Goal: Information Seeking & Learning: Learn about a topic

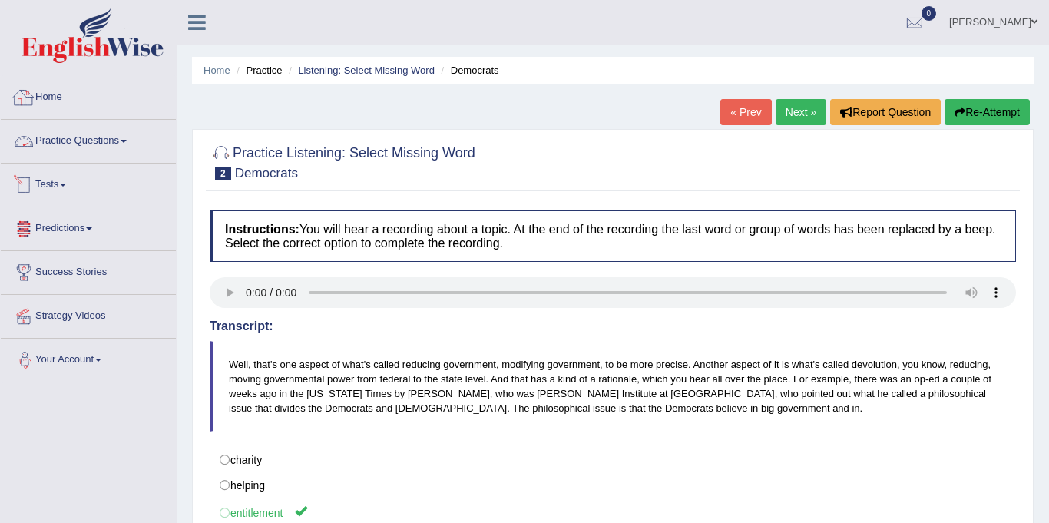
click at [73, 138] on link "Practice Questions" at bounding box center [88, 139] width 175 height 38
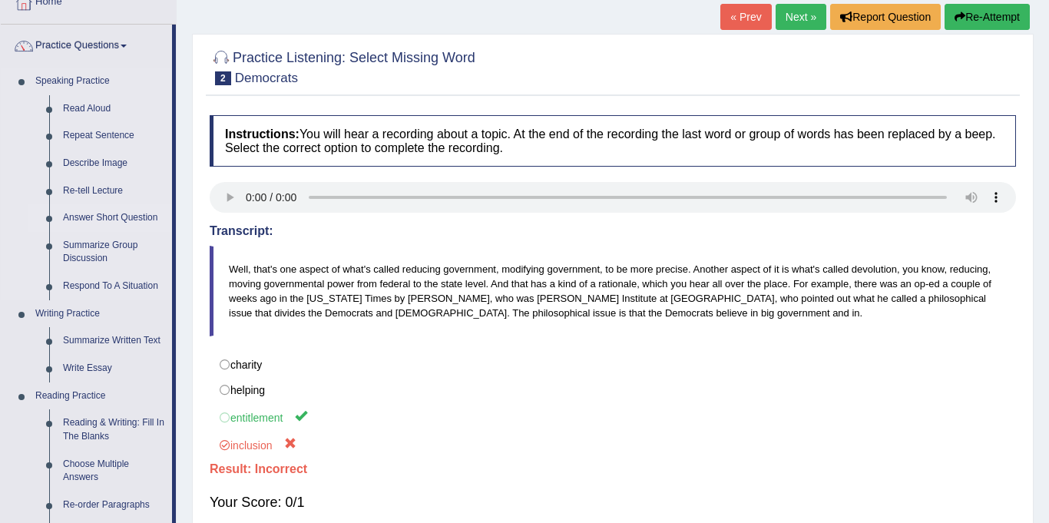
scroll to position [94, 0]
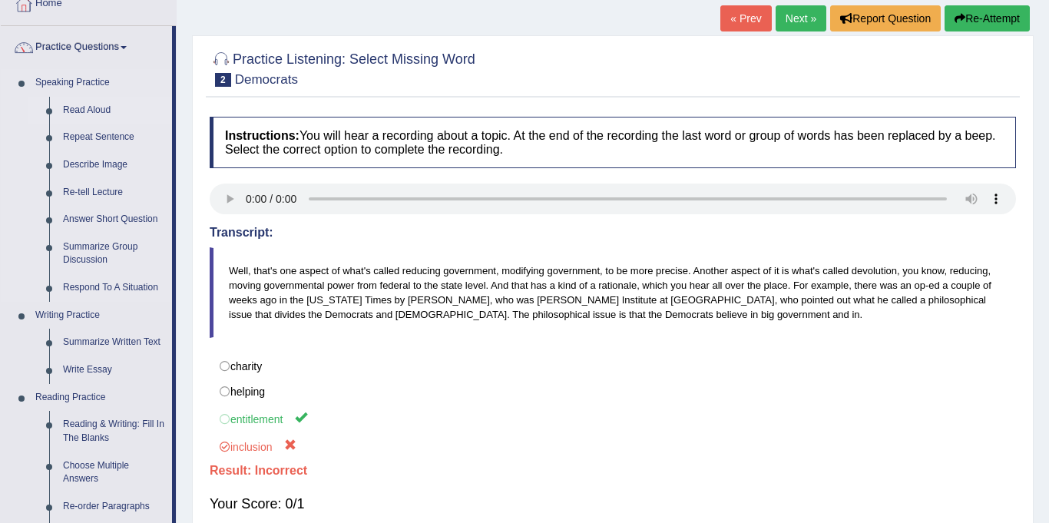
click at [87, 108] on link "Read Aloud" at bounding box center [114, 111] width 116 height 28
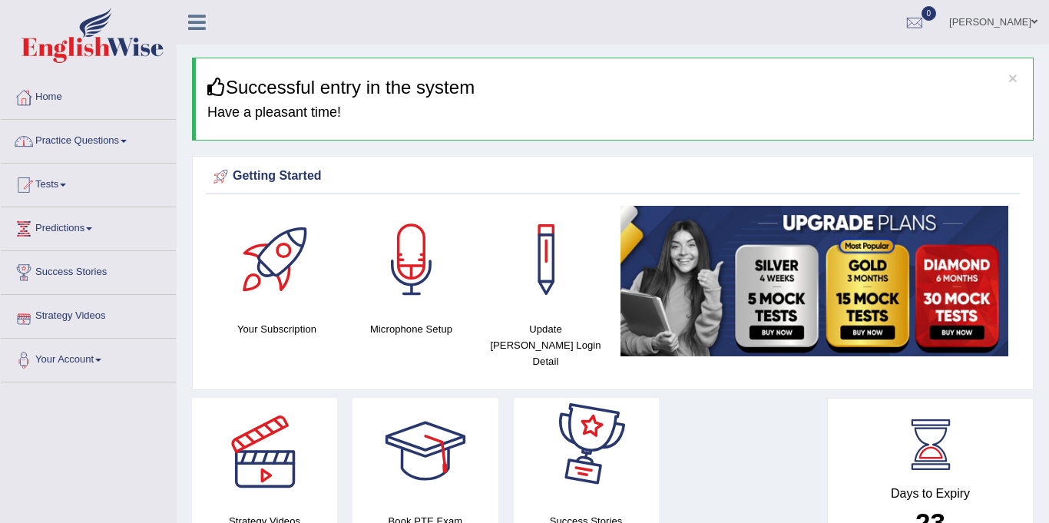
click at [102, 144] on link "Practice Questions" at bounding box center [88, 139] width 175 height 38
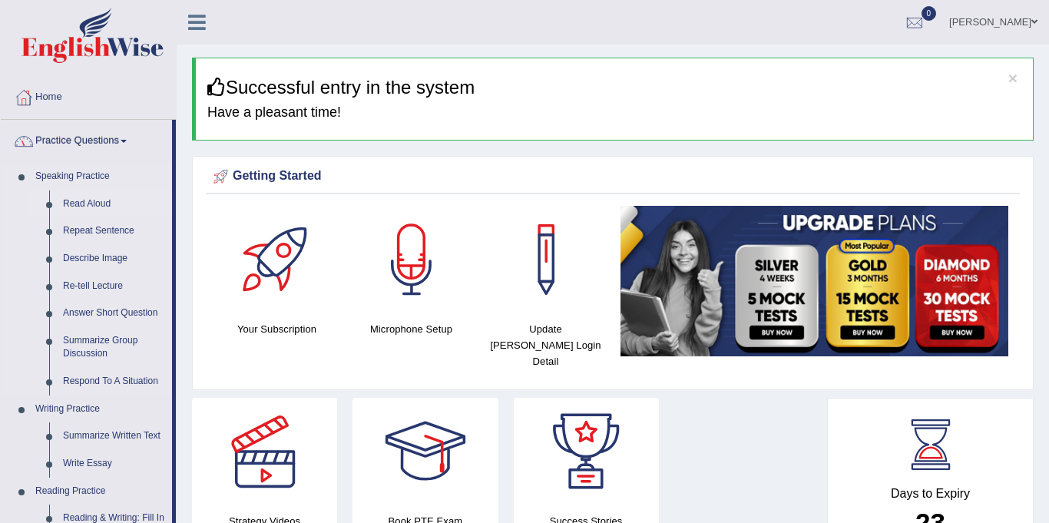
click at [84, 208] on link "Read Aloud" at bounding box center [114, 204] width 116 height 28
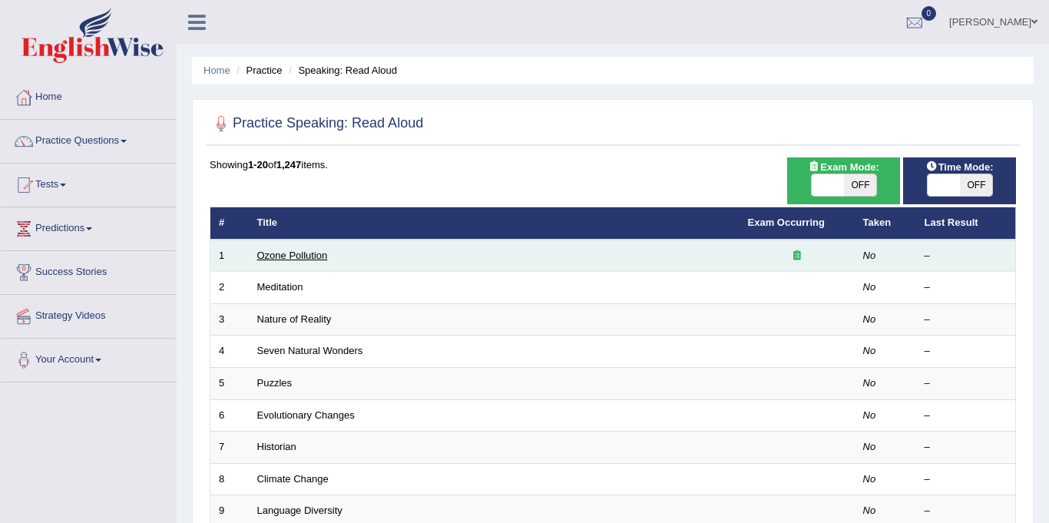
click at [272, 260] on link "Ozone Pollution" at bounding box center [292, 256] width 71 height 12
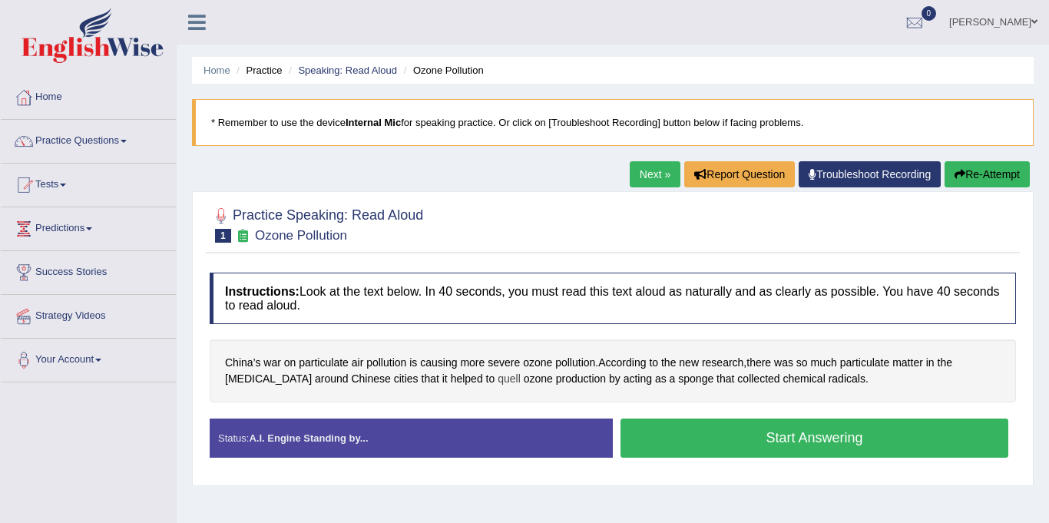
click at [498, 385] on span "quell" at bounding box center [509, 379] width 23 height 16
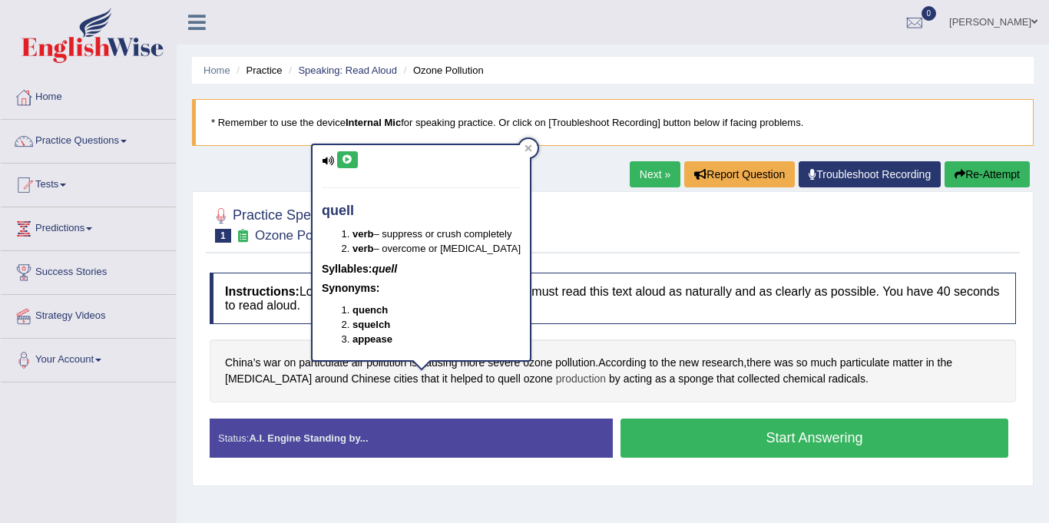
click at [556, 379] on span "production" at bounding box center [581, 379] width 50 height 16
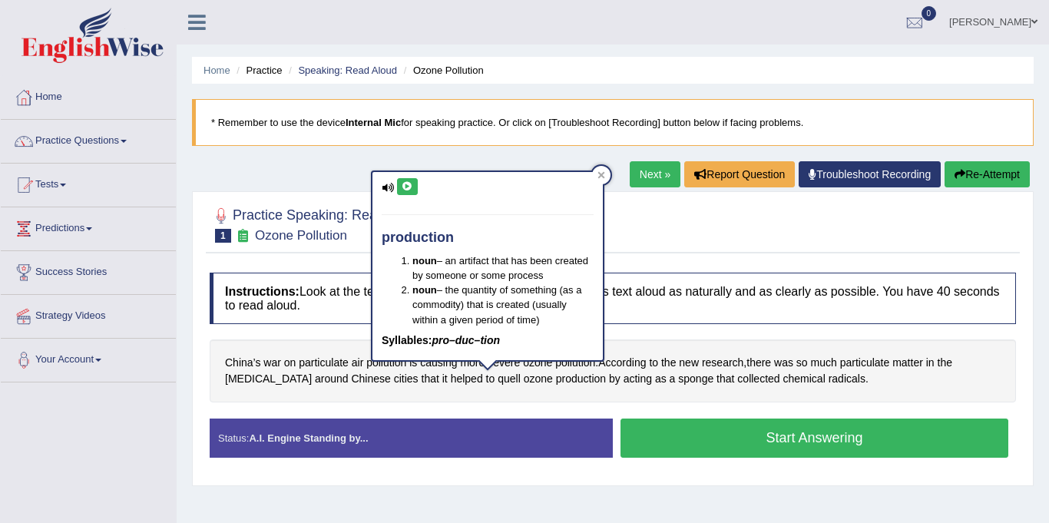
click at [450, 392] on div "China’s war on particulate air pollution is causing more severe ozone pollution…" at bounding box center [613, 370] width 806 height 62
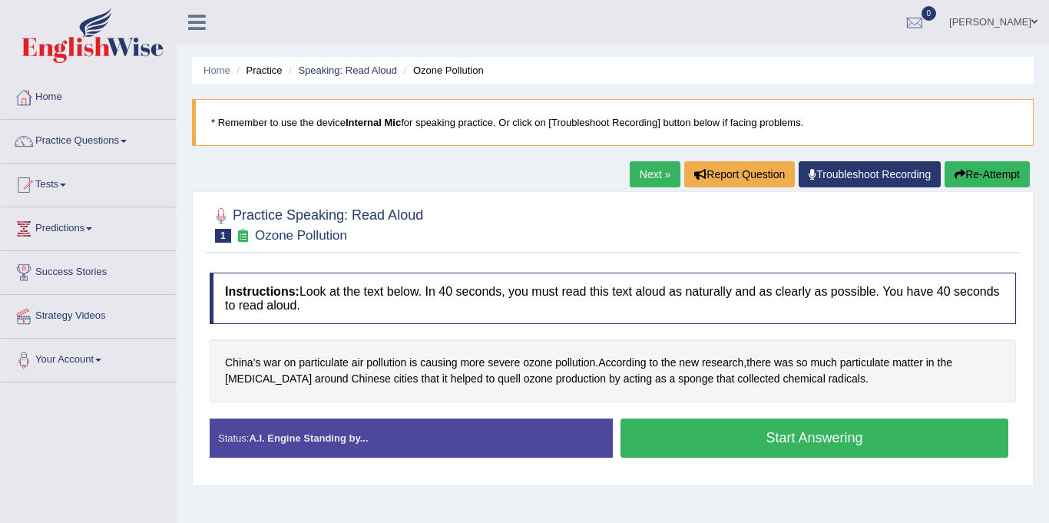
click at [690, 439] on button "Start Answering" at bounding box center [814, 437] width 388 height 39
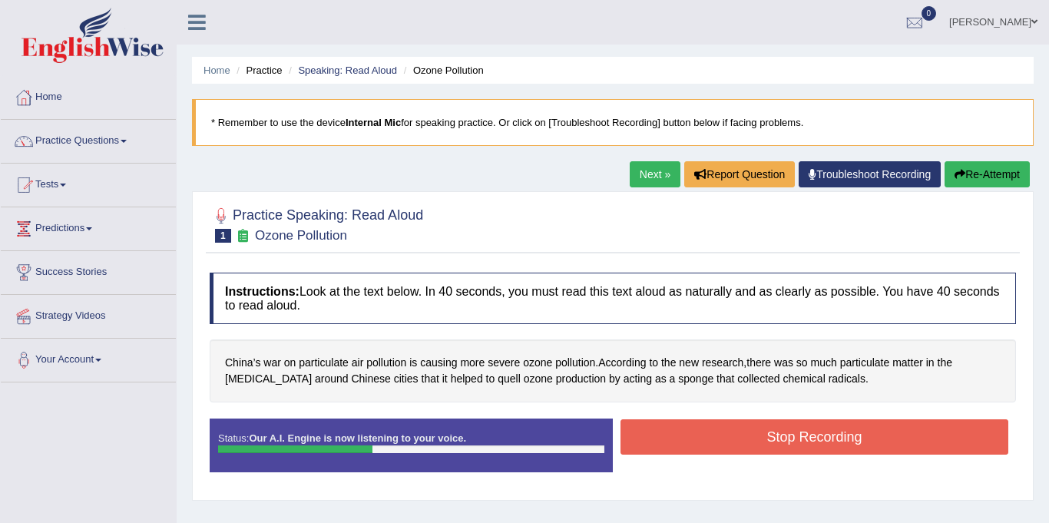
click at [805, 440] on button "Stop Recording" at bounding box center [814, 436] width 388 height 35
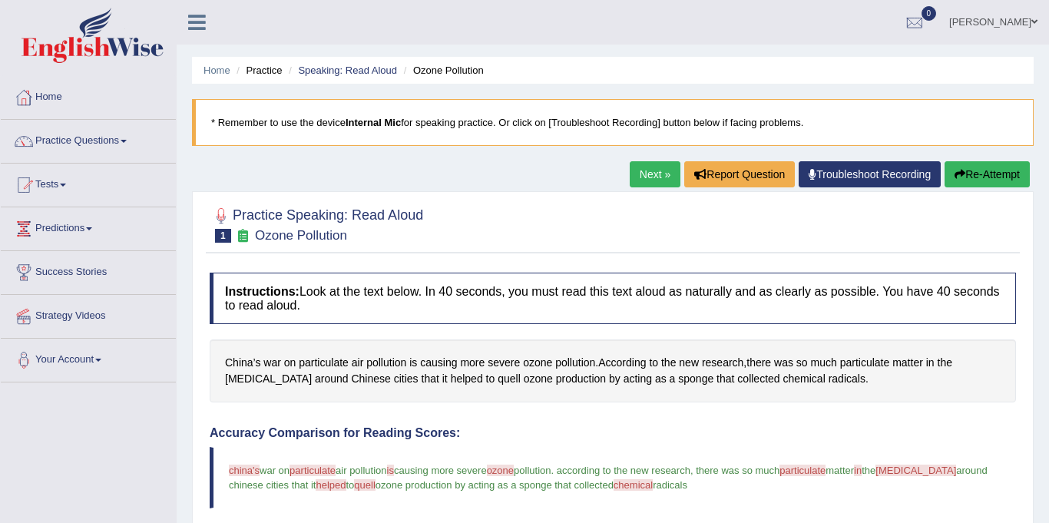
click at [658, 165] on link "Next »" at bounding box center [655, 174] width 51 height 26
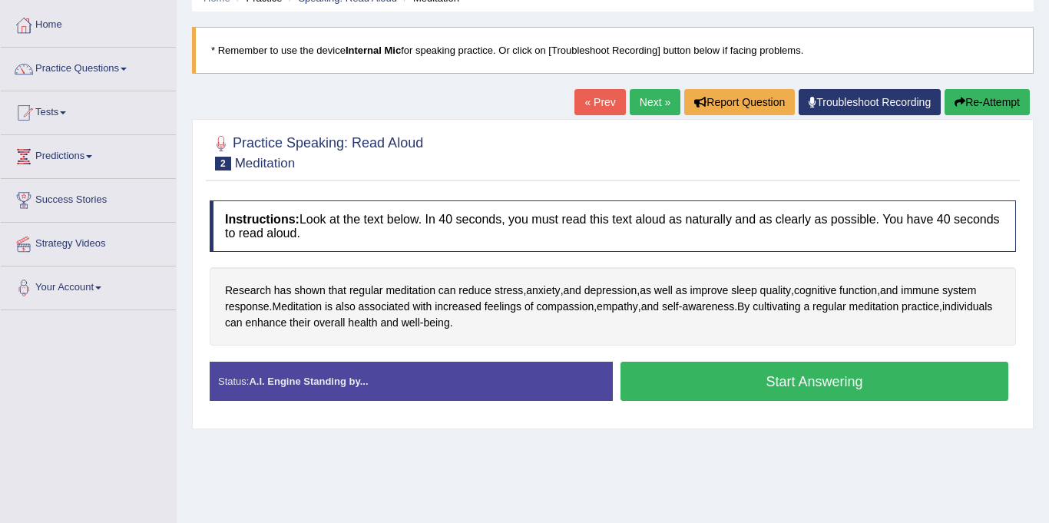
click at [664, 377] on button "Start Answering" at bounding box center [814, 381] width 388 height 39
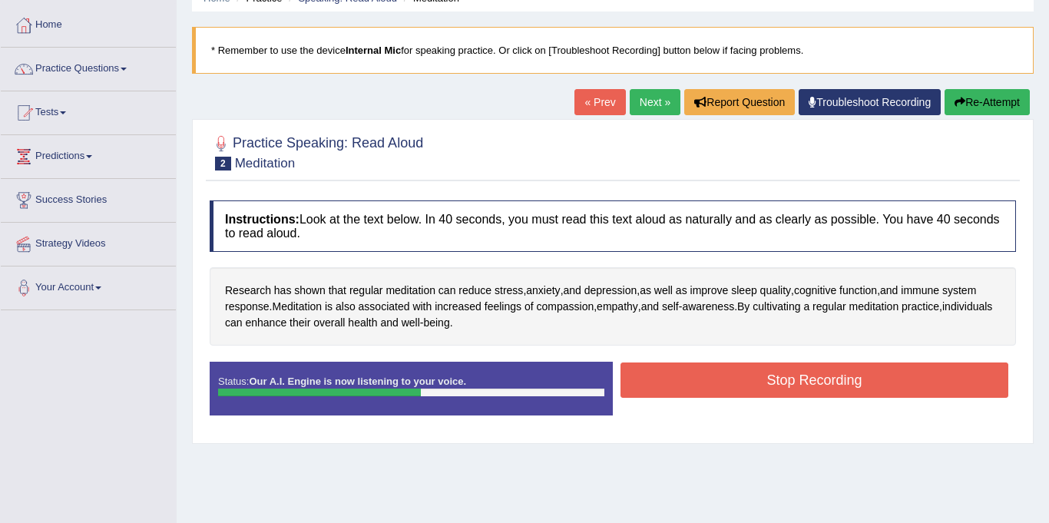
click at [694, 385] on button "Stop Recording" at bounding box center [814, 379] width 388 height 35
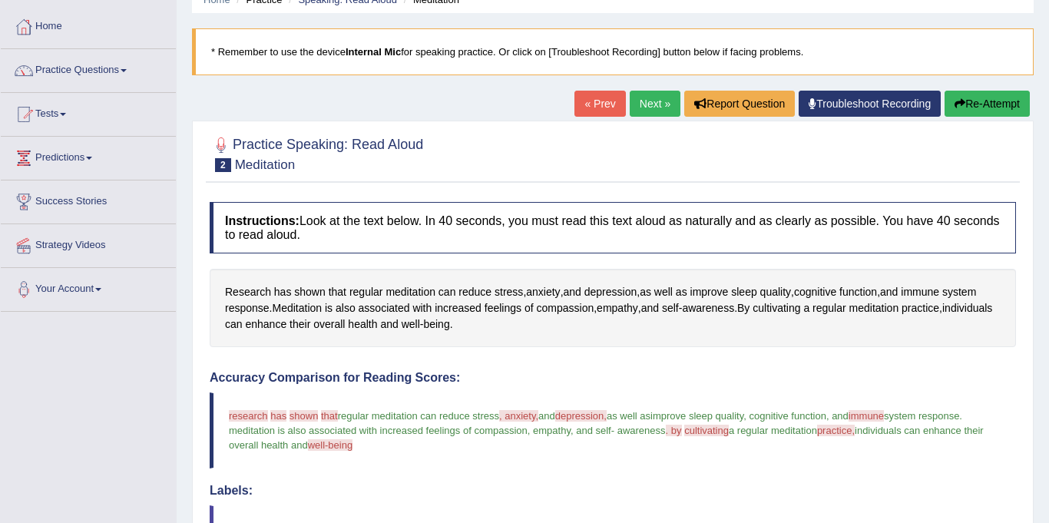
scroll to position [61, 0]
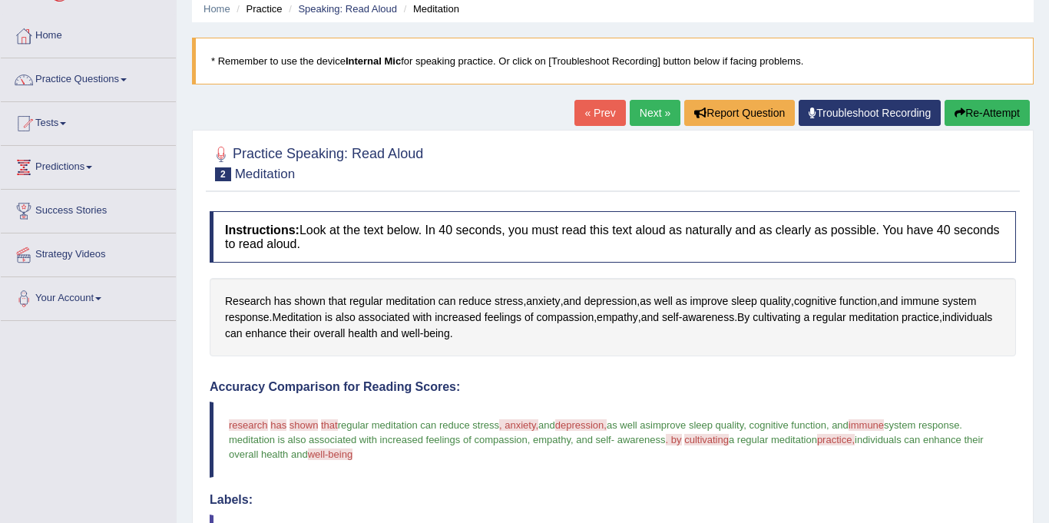
click at [650, 115] on link "Next »" at bounding box center [655, 113] width 51 height 26
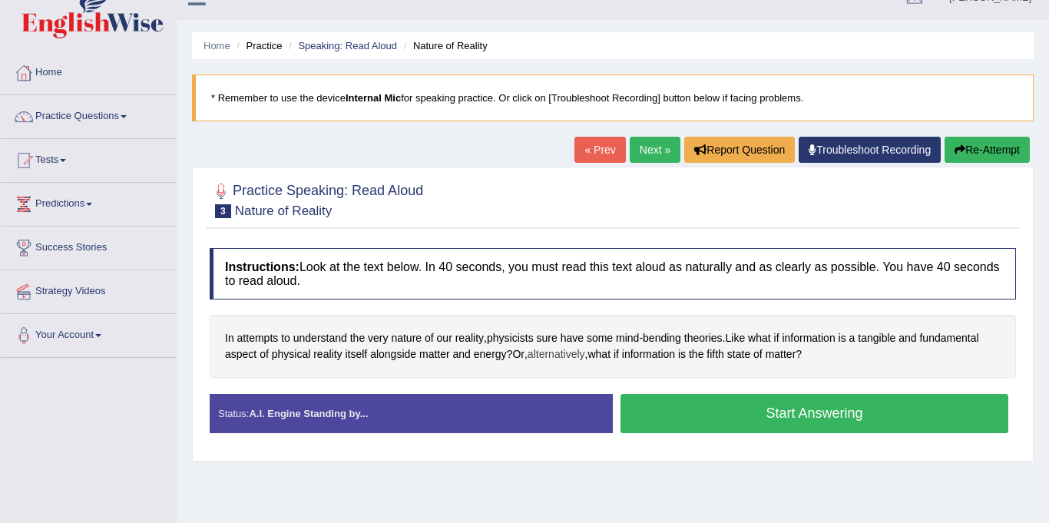
scroll to position [40, 0]
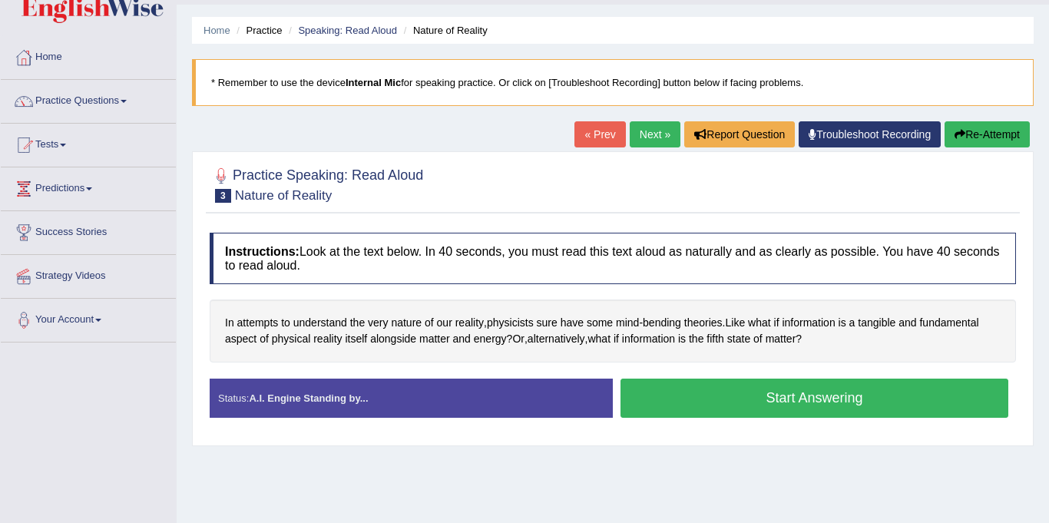
click at [707, 402] on button "Start Answering" at bounding box center [814, 398] width 388 height 39
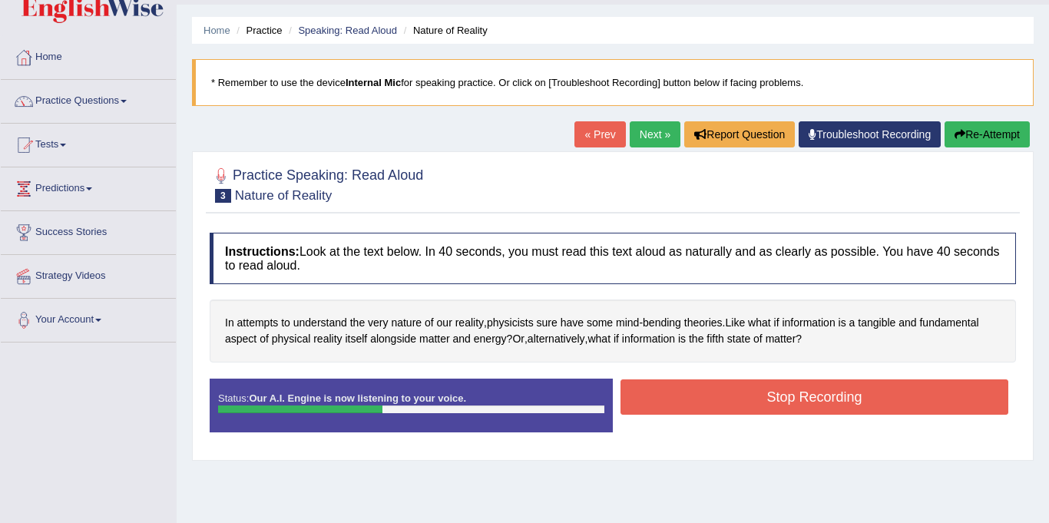
click at [785, 402] on button "Stop Recording" at bounding box center [814, 396] width 388 height 35
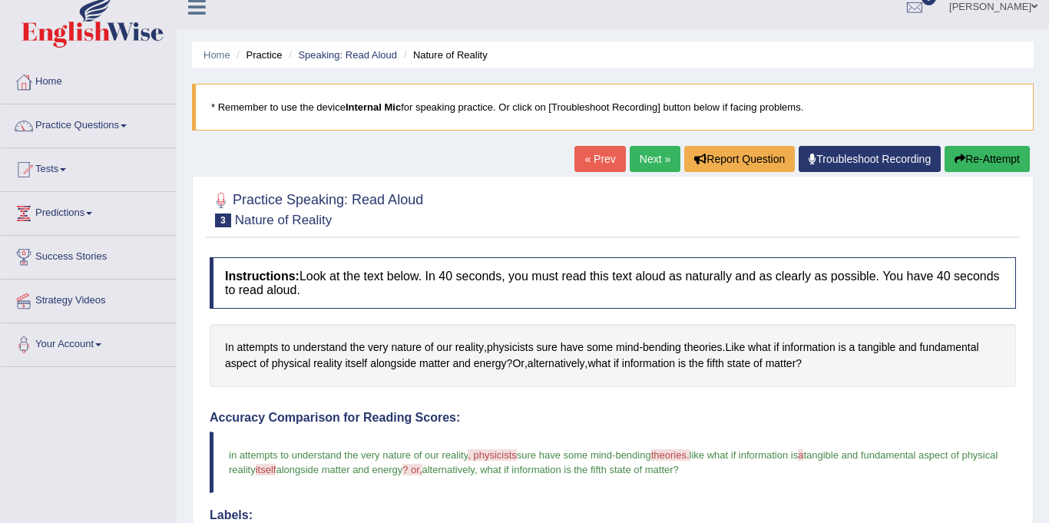
scroll to position [0, 0]
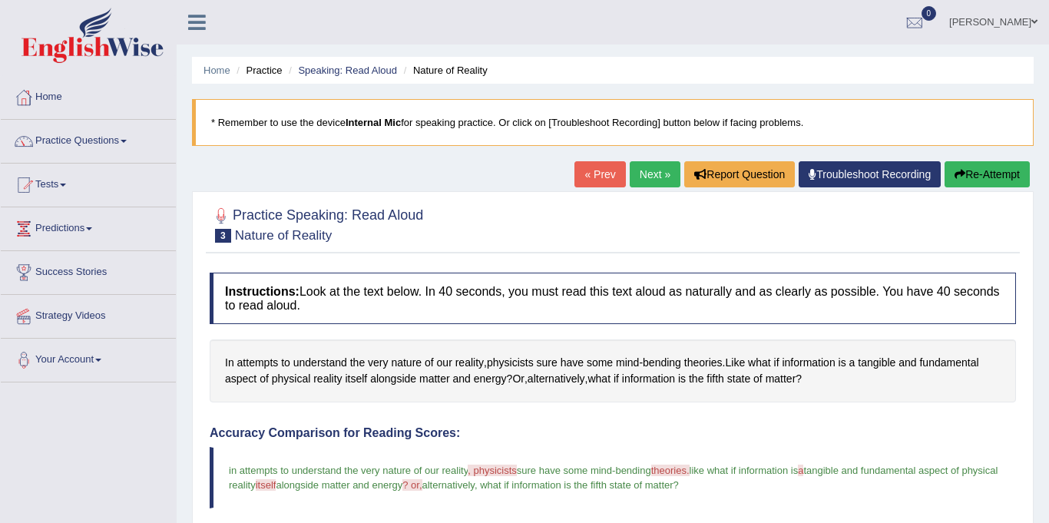
click at [652, 164] on link "Next »" at bounding box center [655, 174] width 51 height 26
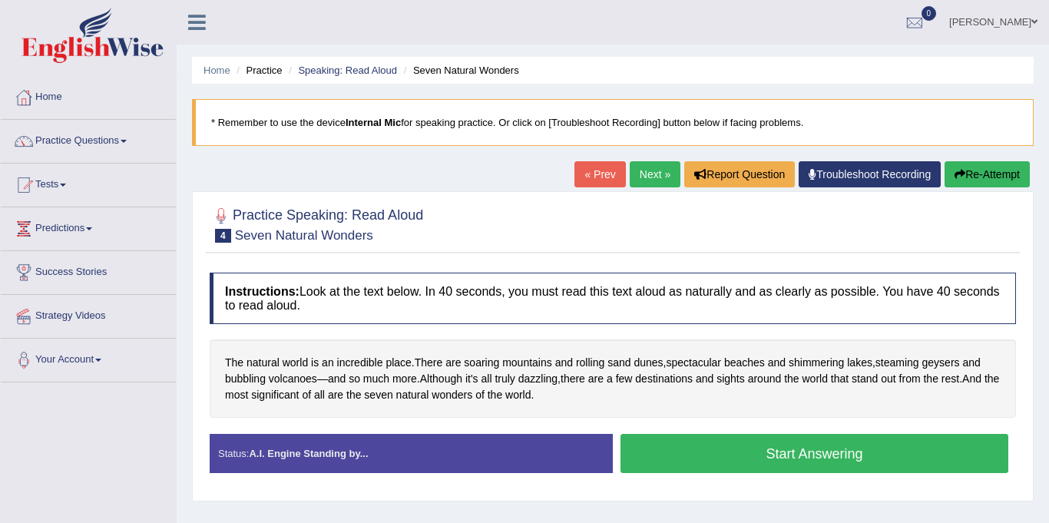
click at [836, 452] on button "Start Answering" at bounding box center [814, 453] width 388 height 39
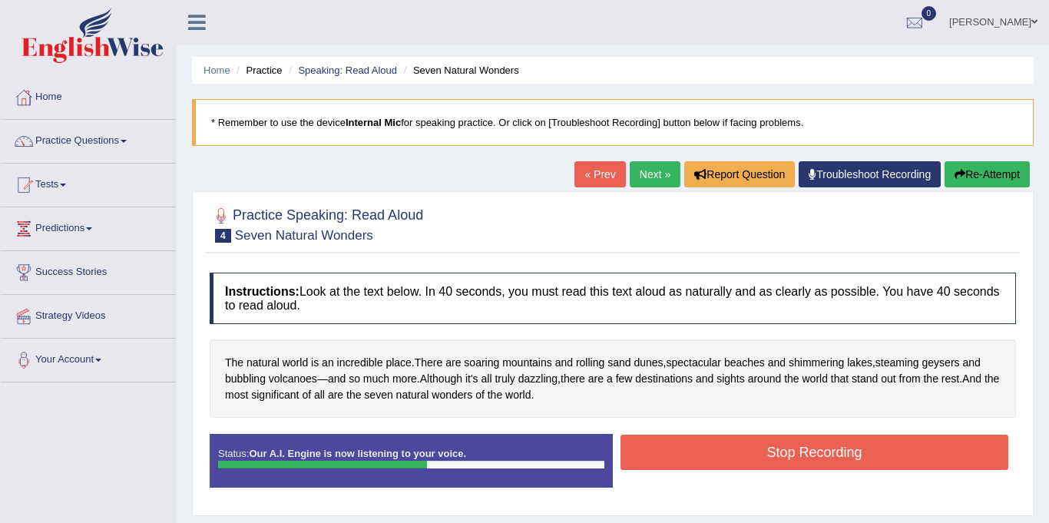
click at [836, 452] on button "Stop Recording" at bounding box center [814, 452] width 388 height 35
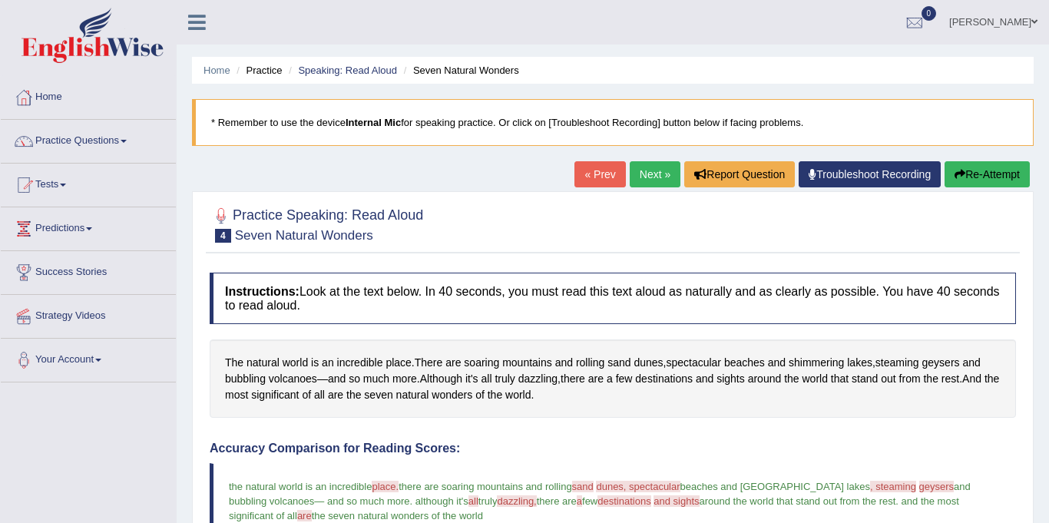
click at [646, 167] on link "Next »" at bounding box center [655, 174] width 51 height 26
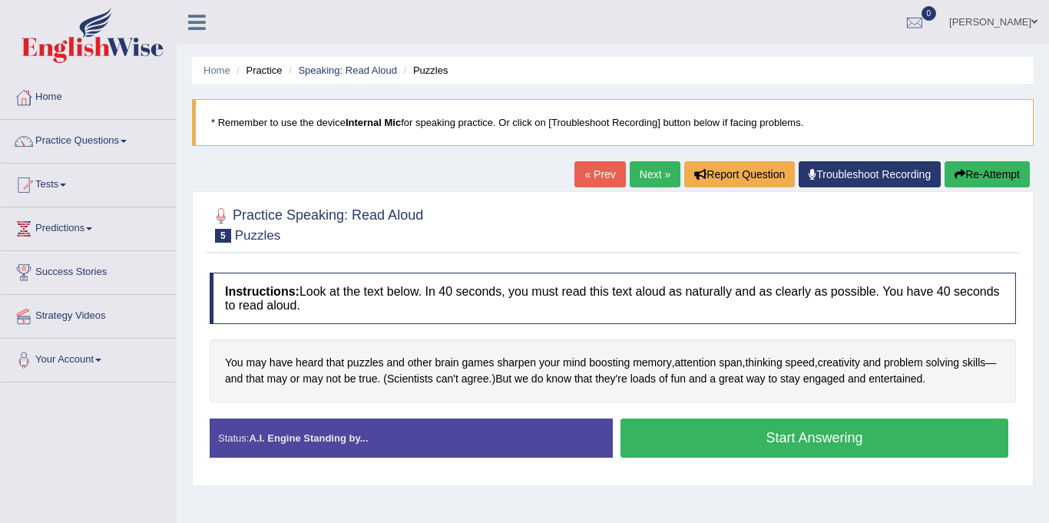
click at [730, 438] on button "Start Answering" at bounding box center [814, 437] width 388 height 39
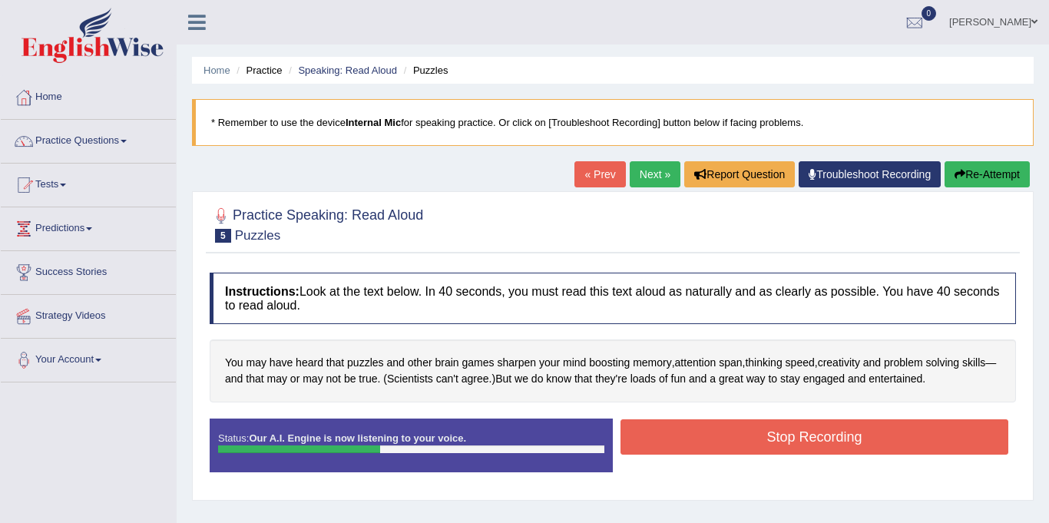
click at [730, 438] on button "Stop Recording" at bounding box center [814, 436] width 388 height 35
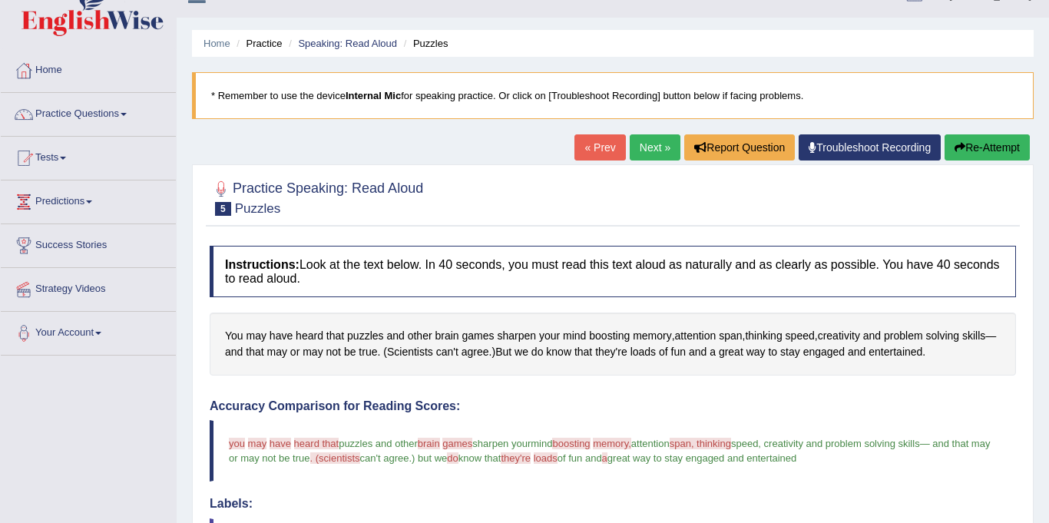
scroll to position [25, 0]
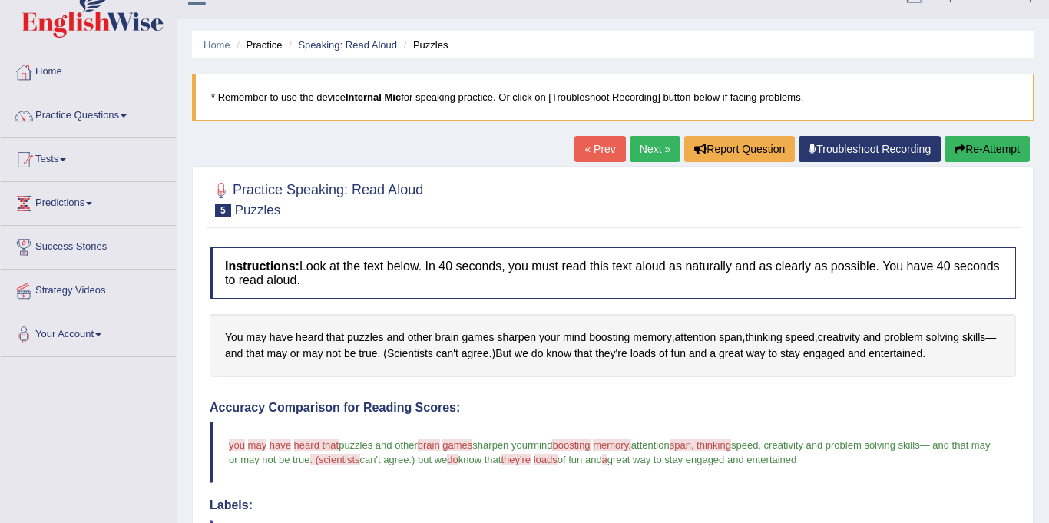
click at [637, 152] on link "Next »" at bounding box center [655, 149] width 51 height 26
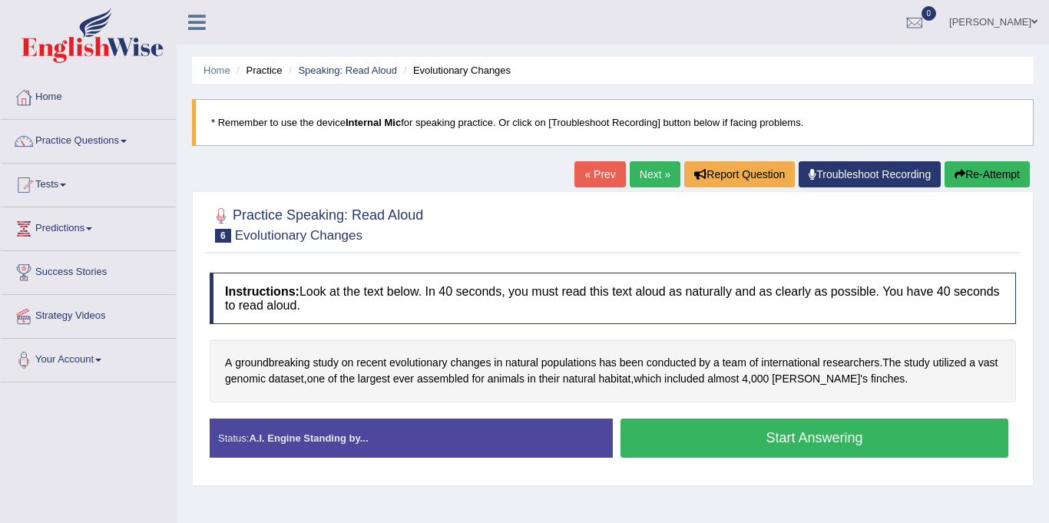
click at [726, 441] on button "Start Answering" at bounding box center [814, 437] width 388 height 39
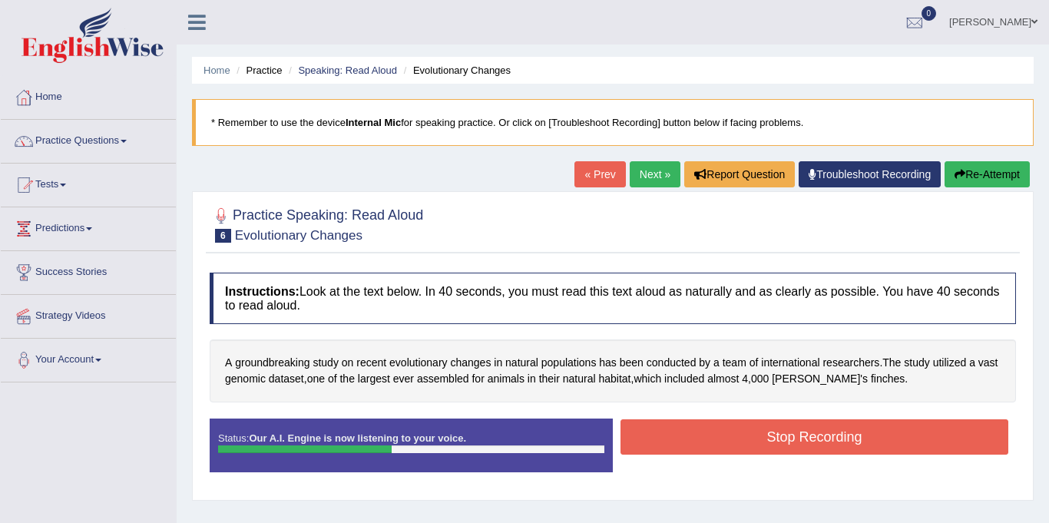
click at [726, 441] on button "Stop Recording" at bounding box center [814, 436] width 388 height 35
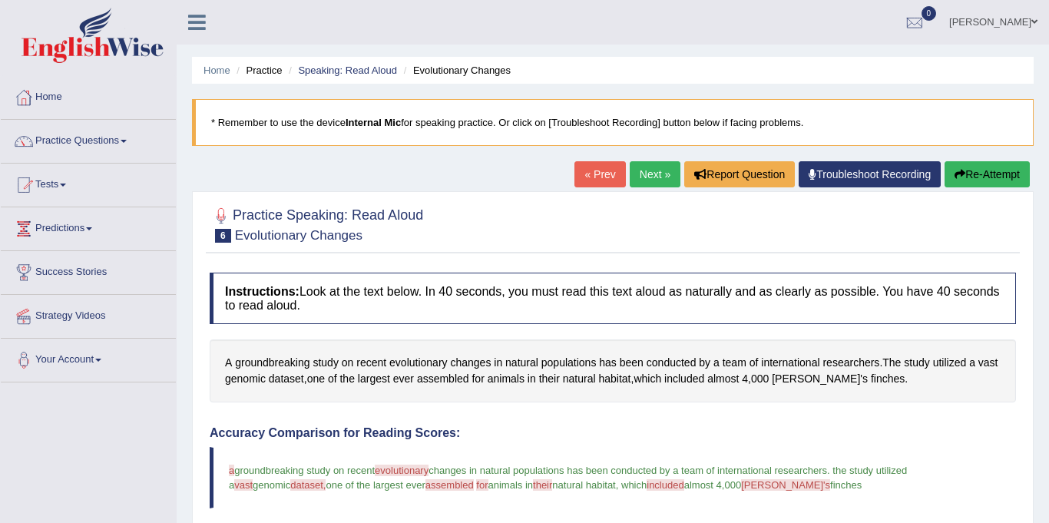
click at [640, 173] on link "Next »" at bounding box center [655, 174] width 51 height 26
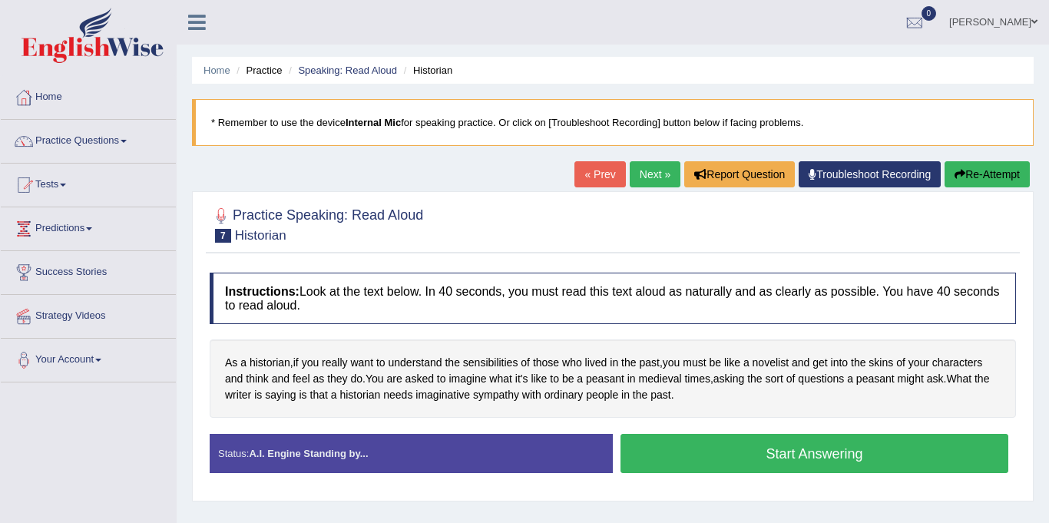
click at [674, 452] on button "Start Answering" at bounding box center [814, 453] width 388 height 39
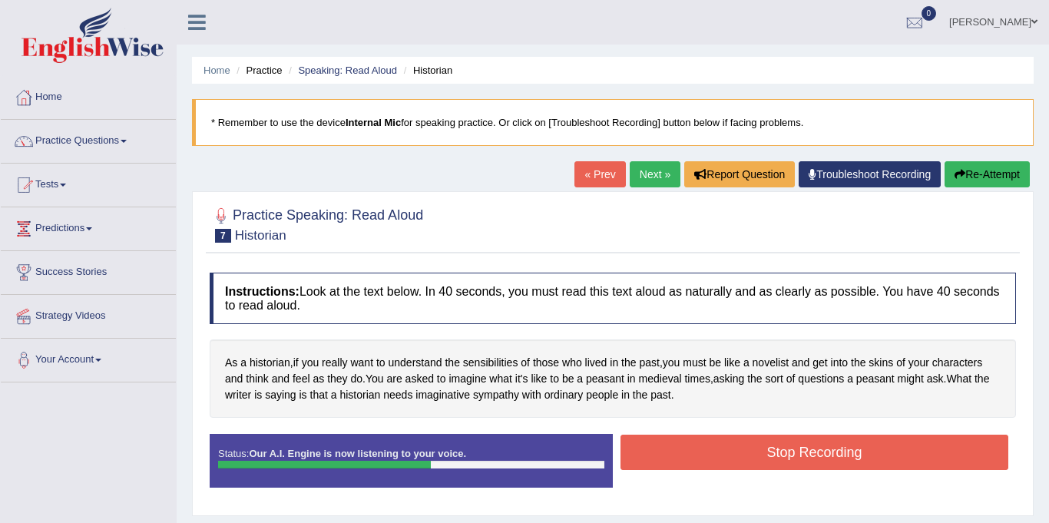
click at [674, 452] on button "Stop Recording" at bounding box center [814, 452] width 388 height 35
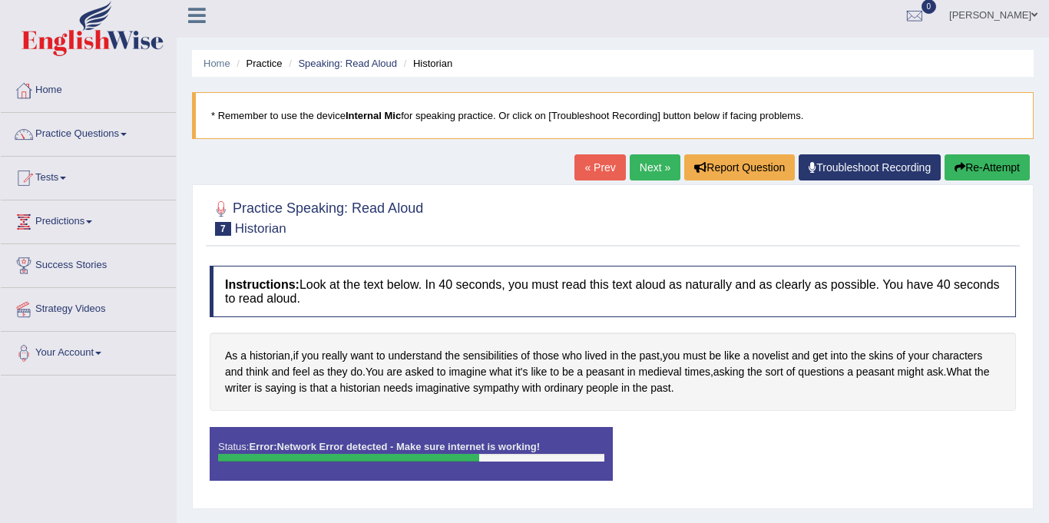
scroll to position [6, 0]
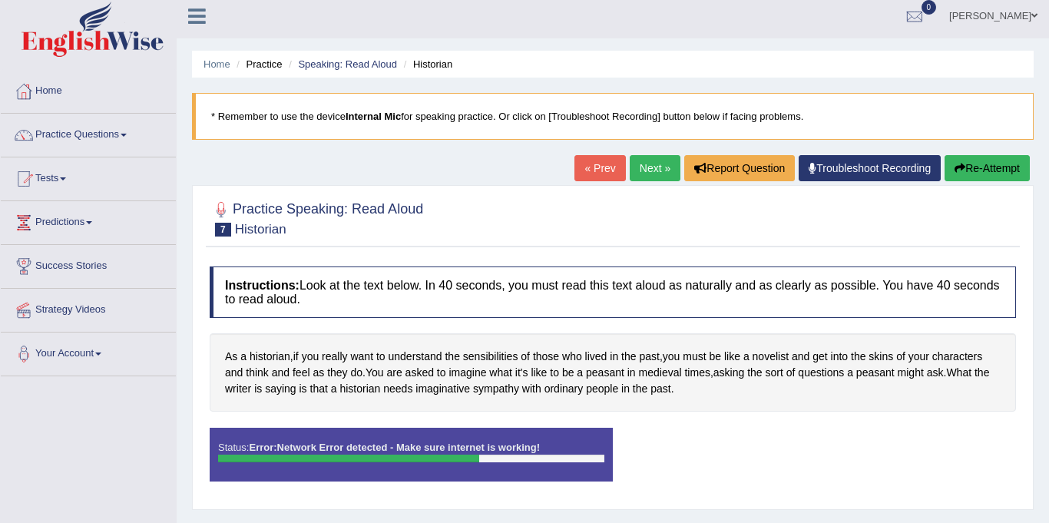
click at [653, 165] on link "Next »" at bounding box center [655, 168] width 51 height 26
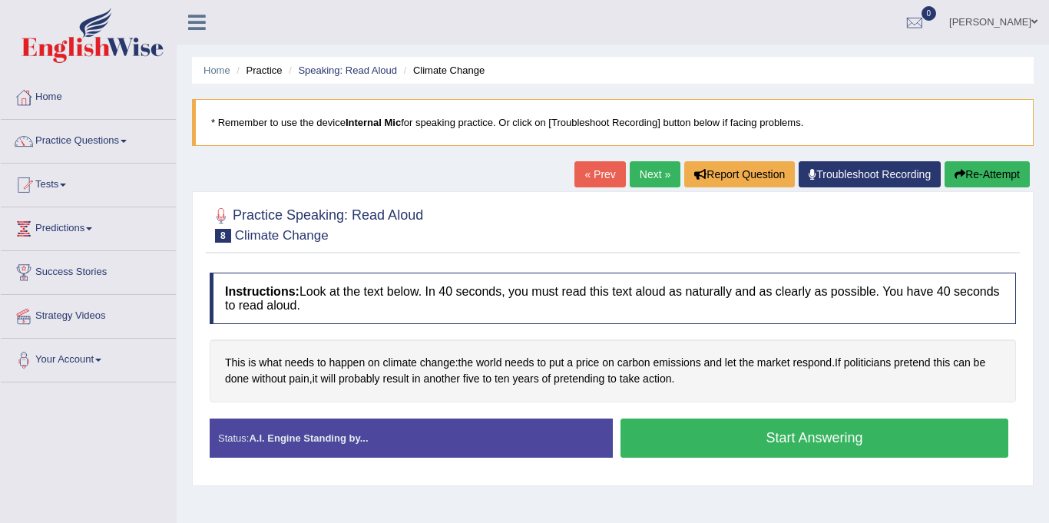
click at [593, 168] on link "« Prev" at bounding box center [599, 174] width 51 height 26
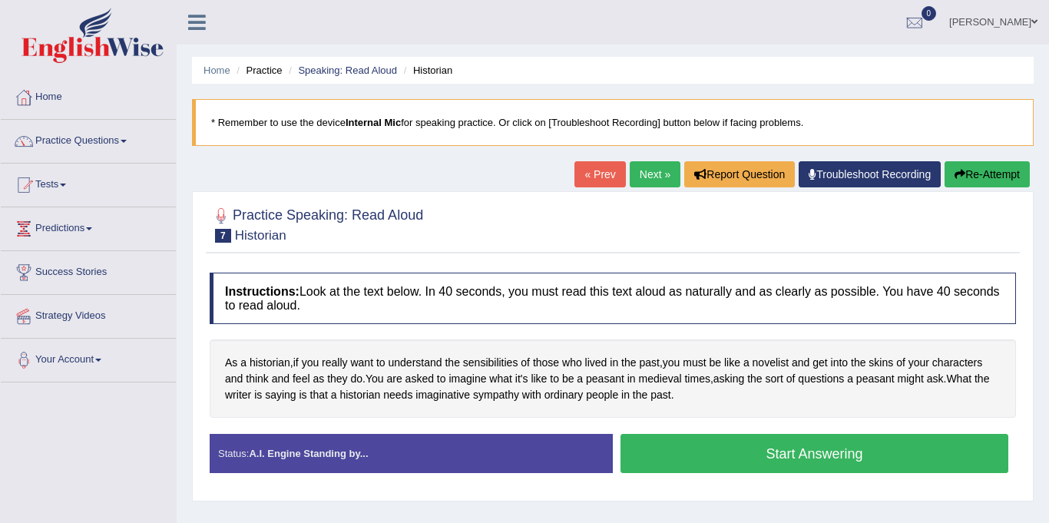
click at [647, 169] on link "Next »" at bounding box center [655, 174] width 51 height 26
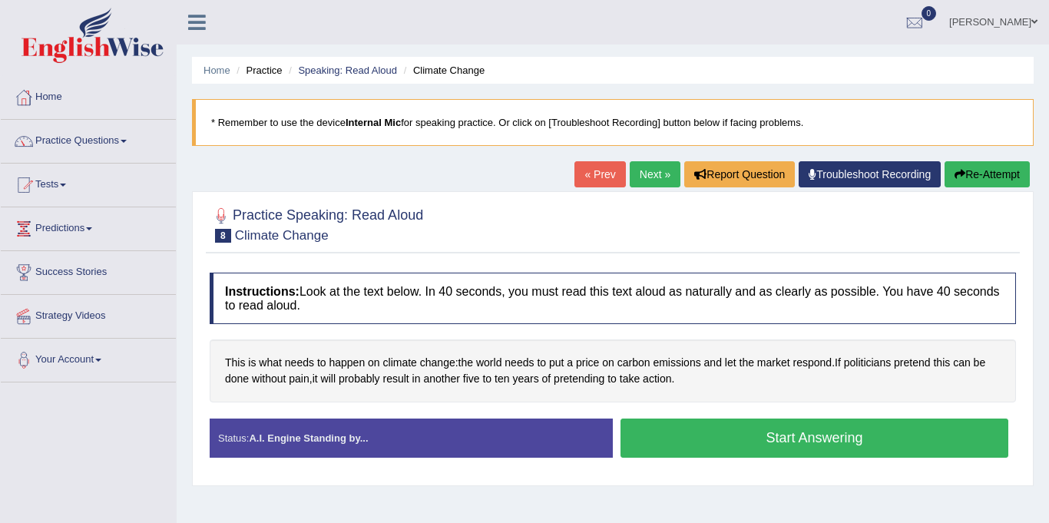
click at [352, 124] on b "Internal Mic" at bounding box center [373, 123] width 55 height 12
click at [726, 447] on button "Start Answering" at bounding box center [814, 437] width 388 height 39
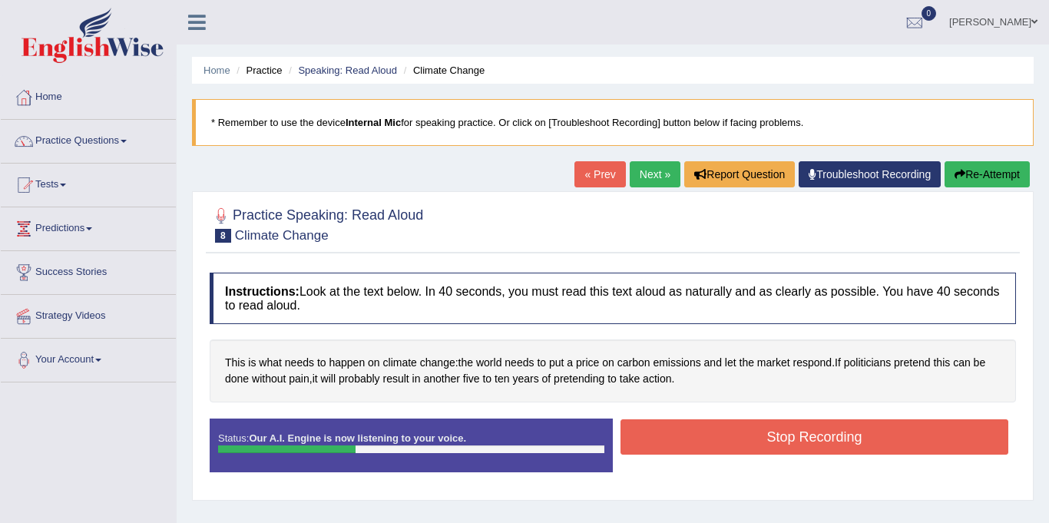
click at [726, 447] on button "Stop Recording" at bounding box center [814, 436] width 388 height 35
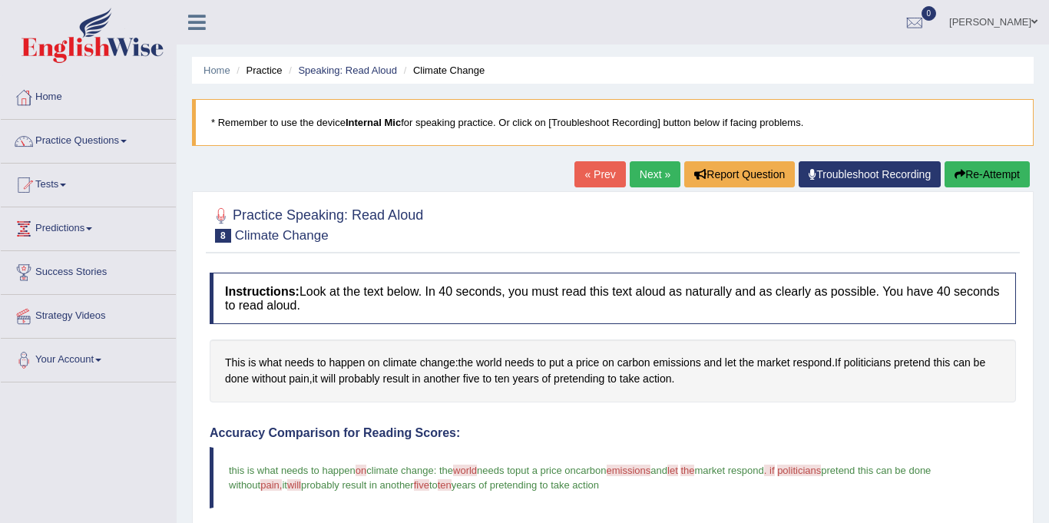
click at [645, 166] on link "Next »" at bounding box center [655, 174] width 51 height 26
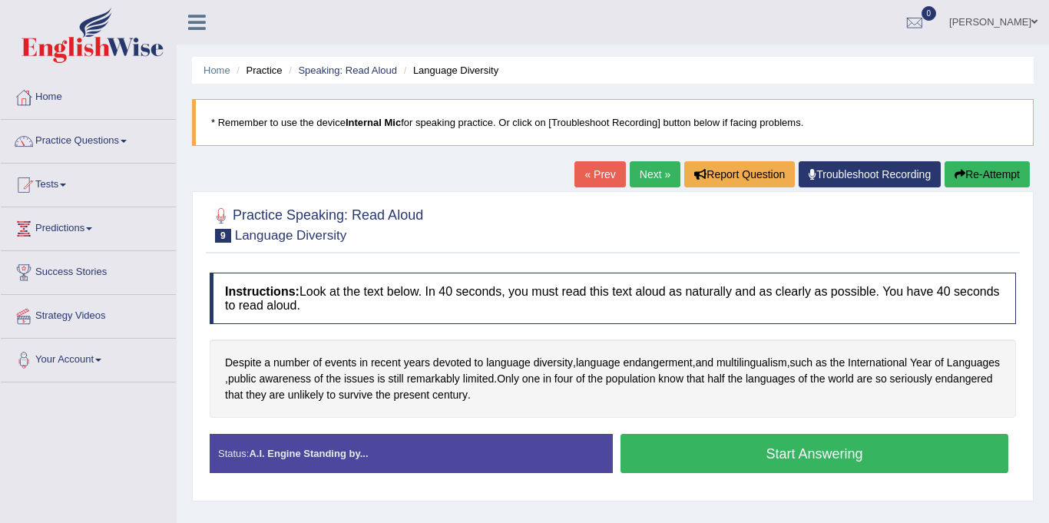
click at [693, 458] on button "Start Answering" at bounding box center [814, 453] width 388 height 39
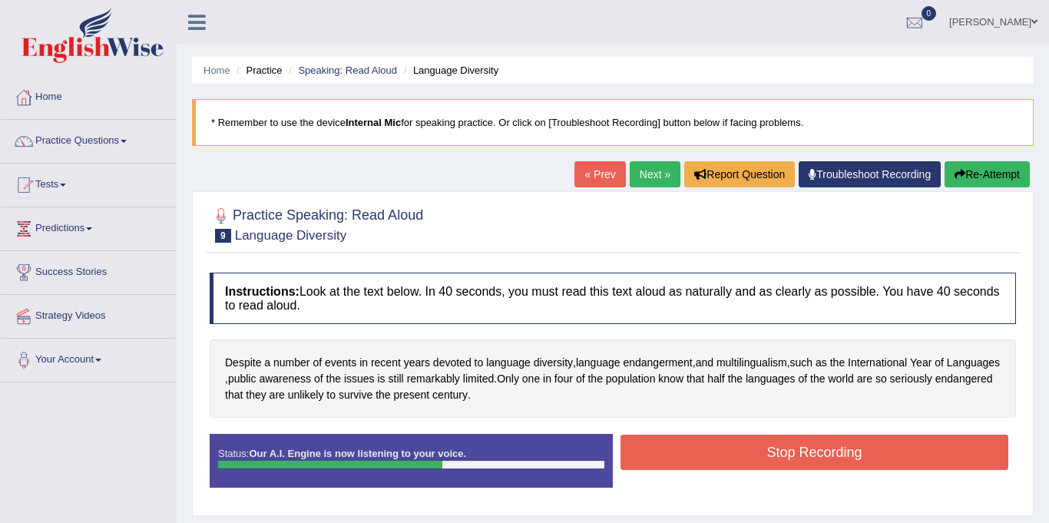
click at [693, 458] on button "Stop Recording" at bounding box center [814, 452] width 388 height 35
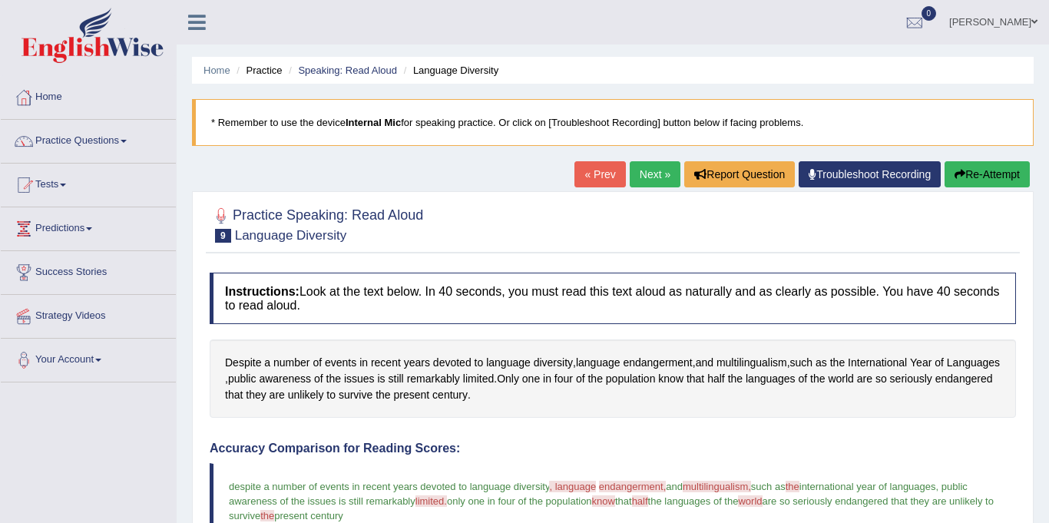
click at [652, 177] on link "Next »" at bounding box center [655, 174] width 51 height 26
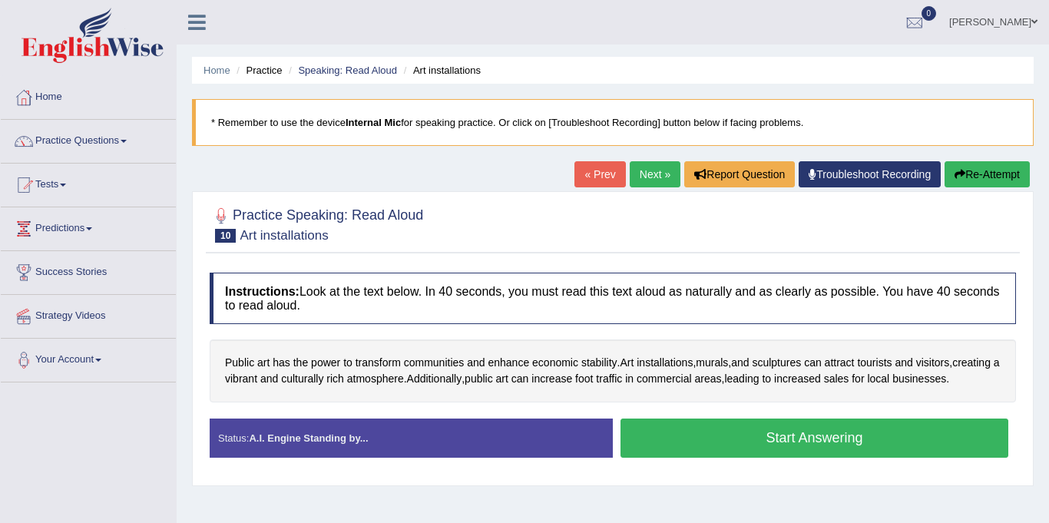
click at [780, 458] on button "Start Answering" at bounding box center [814, 437] width 388 height 39
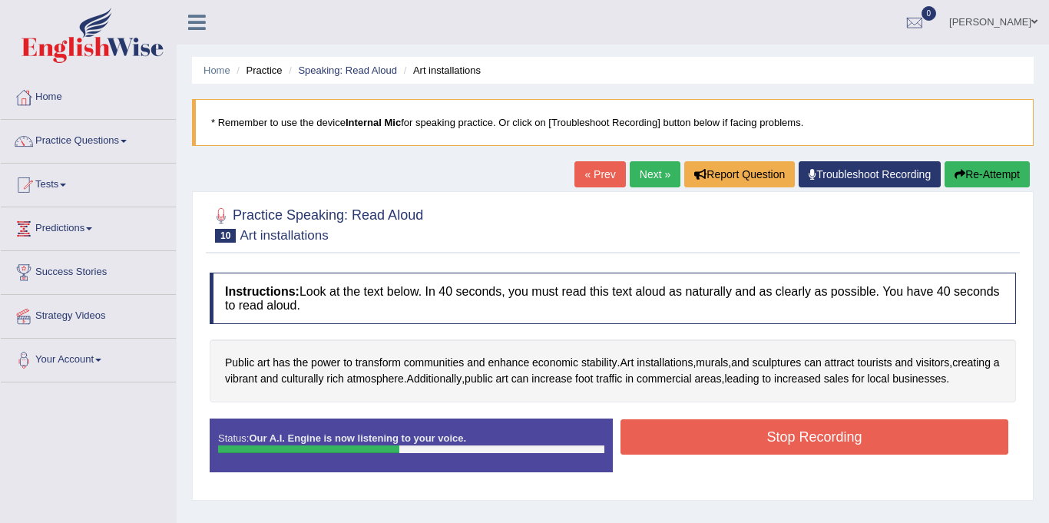
click at [780, 455] on button "Stop Recording" at bounding box center [814, 436] width 388 height 35
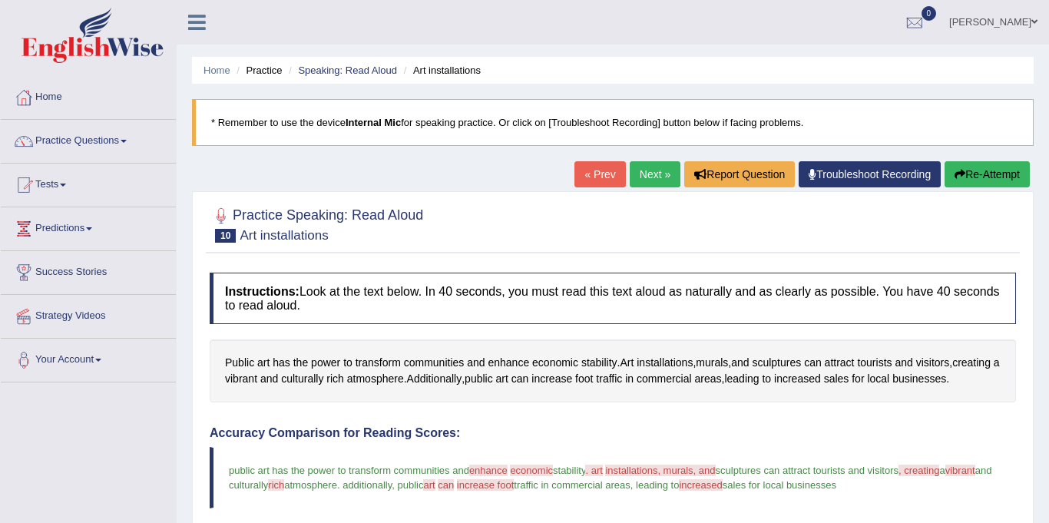
click at [640, 170] on link "Next »" at bounding box center [655, 174] width 51 height 26
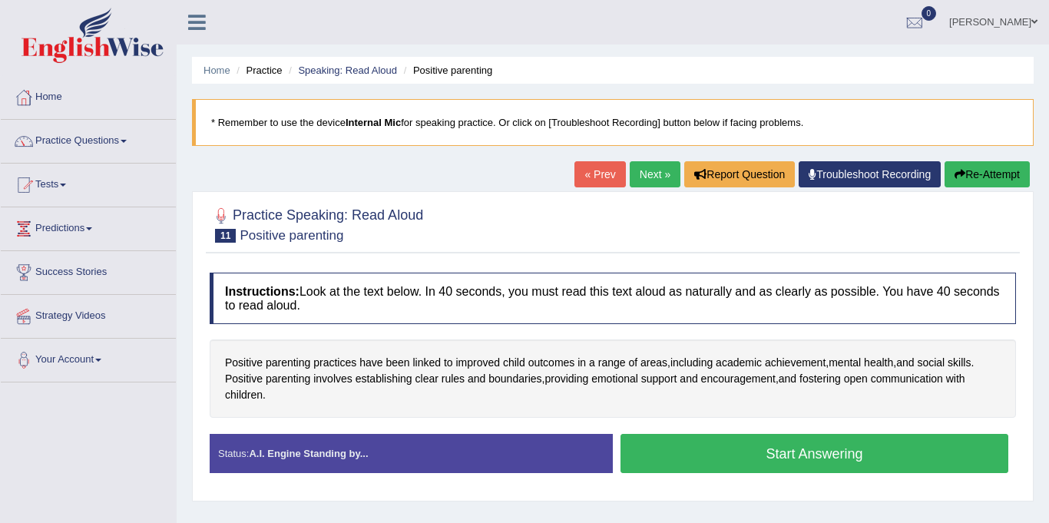
click at [738, 454] on button "Start Answering" at bounding box center [814, 453] width 388 height 39
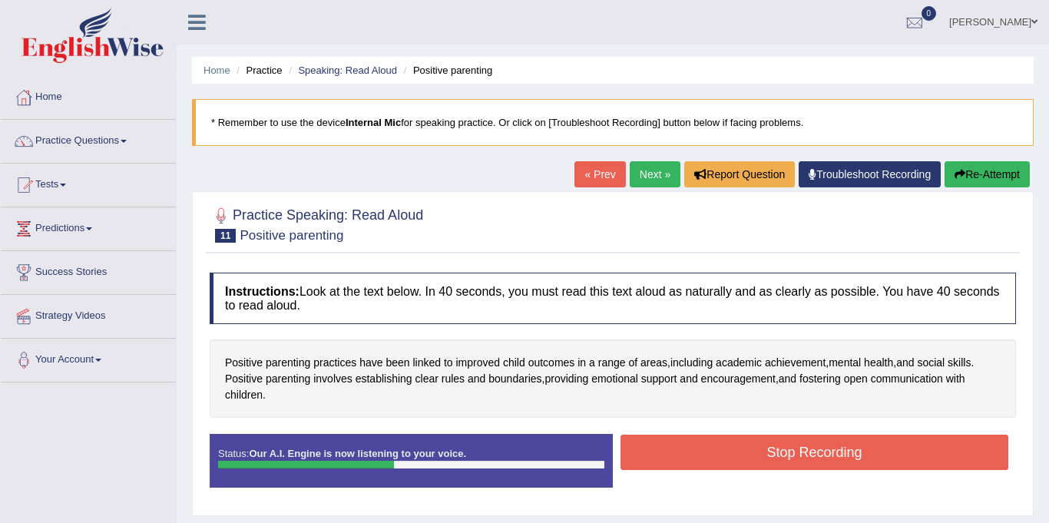
click at [742, 452] on button "Stop Recording" at bounding box center [814, 452] width 388 height 35
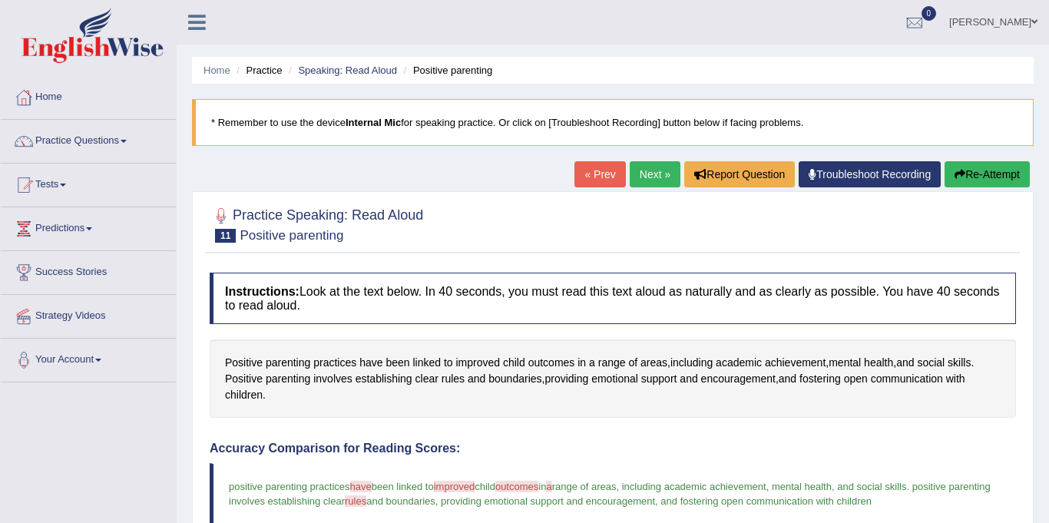
click at [650, 181] on link "Next »" at bounding box center [655, 174] width 51 height 26
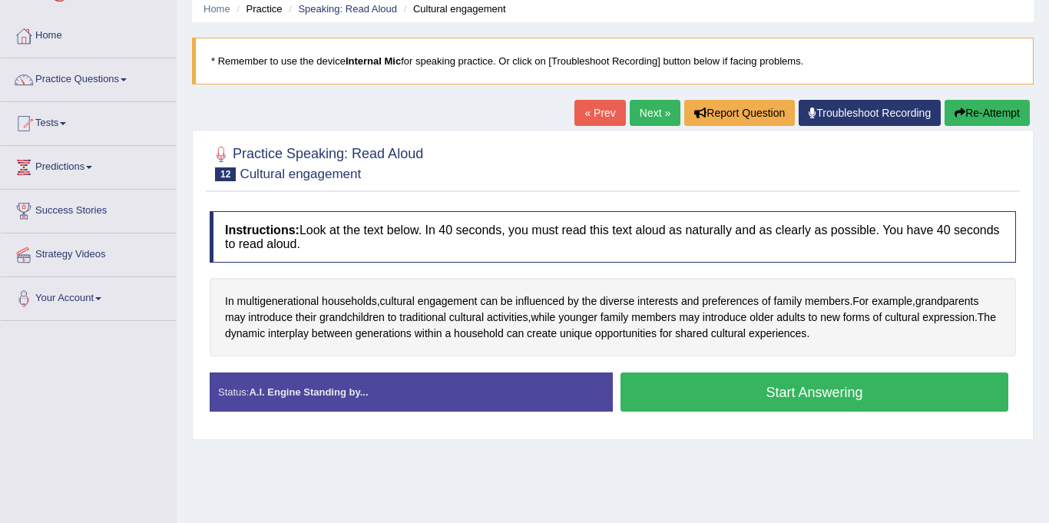
click at [792, 407] on button "Start Answering" at bounding box center [814, 391] width 388 height 39
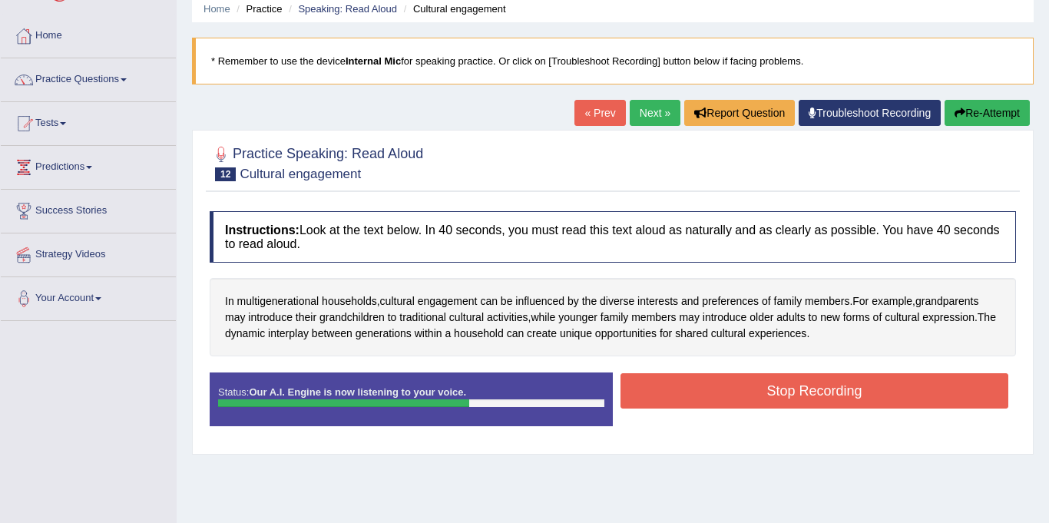
click at [785, 395] on button "Stop Recording" at bounding box center [814, 390] width 388 height 35
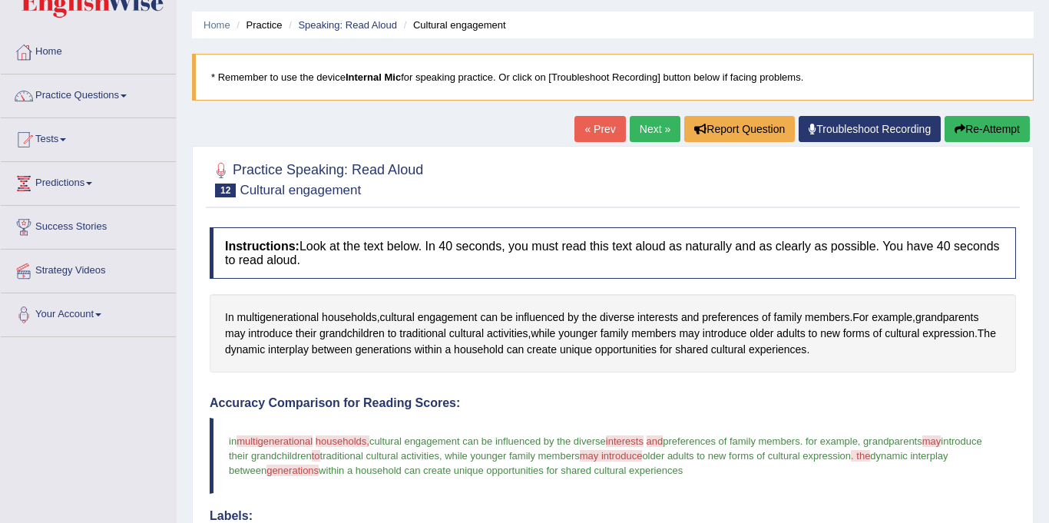
scroll to position [41, 0]
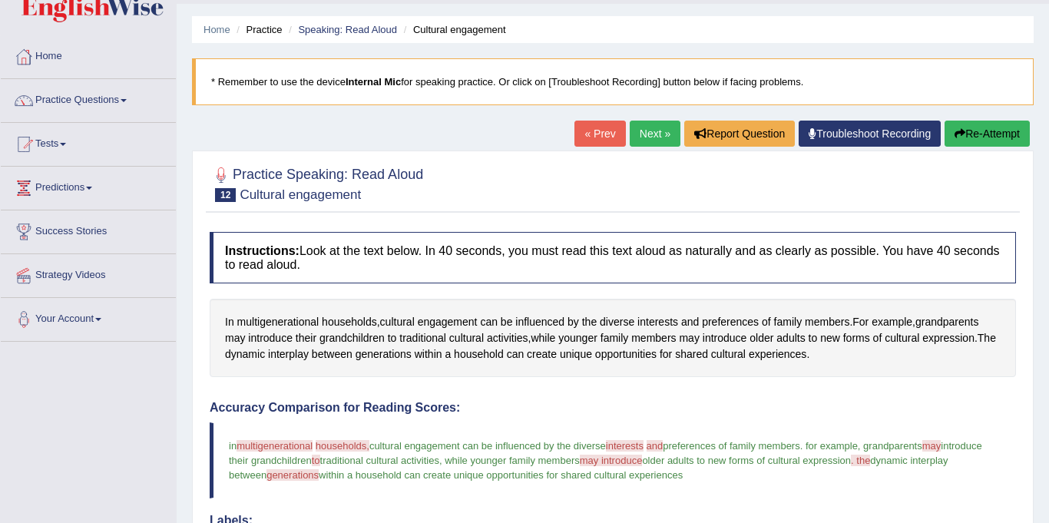
click at [653, 137] on link "Next »" at bounding box center [655, 134] width 51 height 26
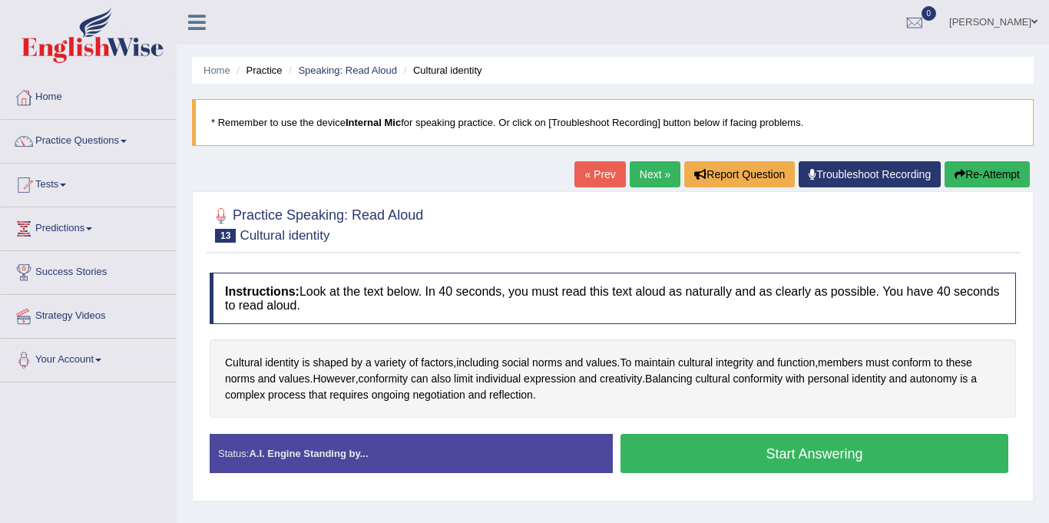
click at [750, 445] on button "Start Answering" at bounding box center [814, 453] width 388 height 39
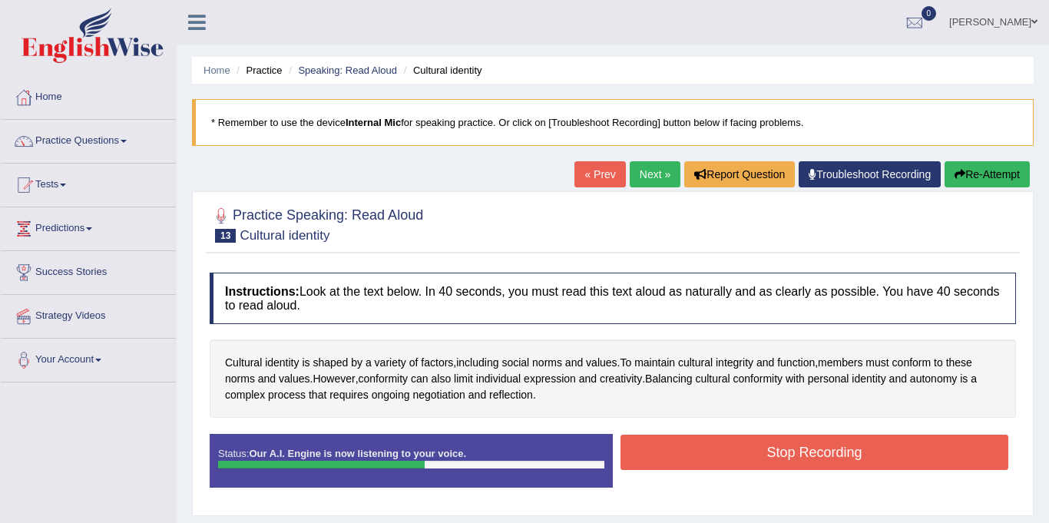
click at [750, 445] on button "Stop Recording" at bounding box center [814, 452] width 388 height 35
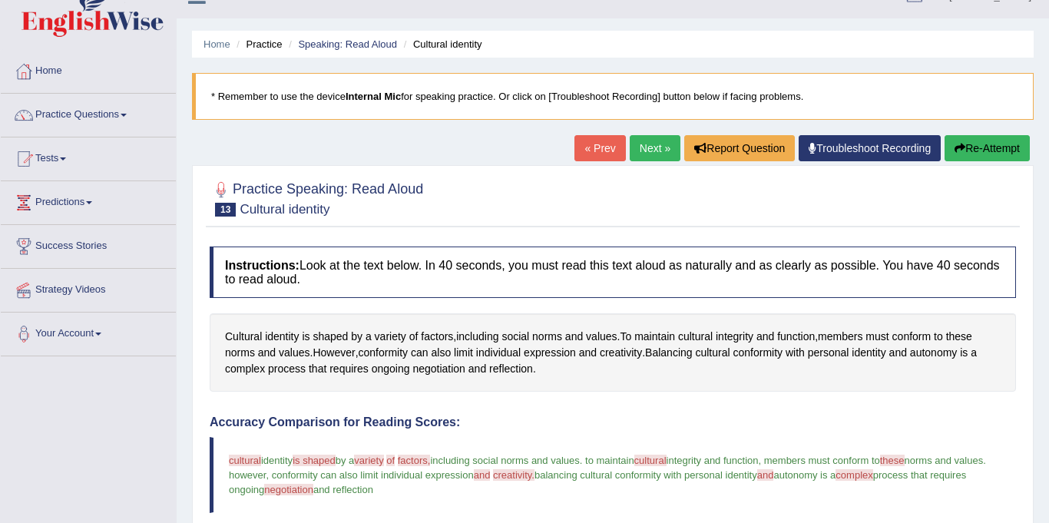
scroll to position [23, 0]
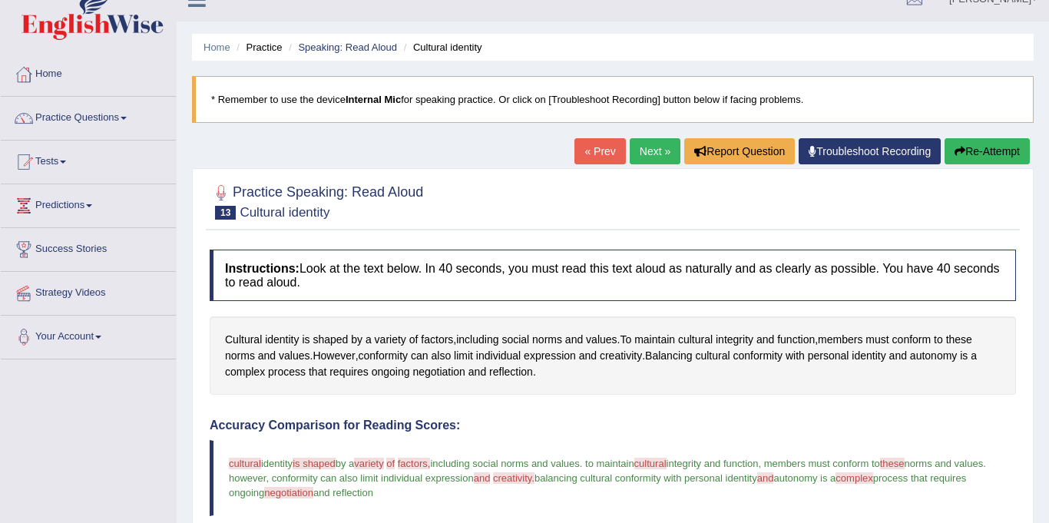
click at [647, 157] on link "Next »" at bounding box center [655, 151] width 51 height 26
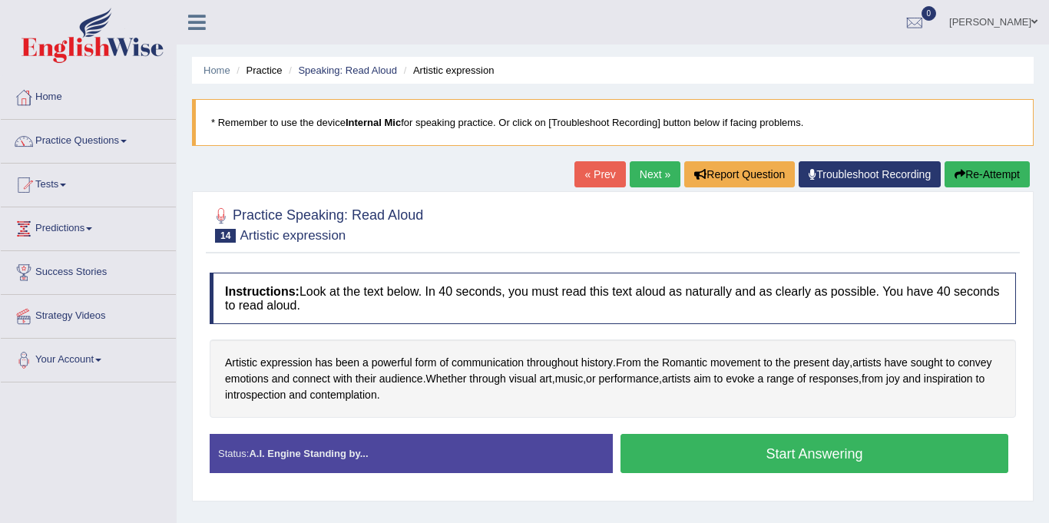
click at [774, 455] on button "Start Answering" at bounding box center [814, 453] width 388 height 39
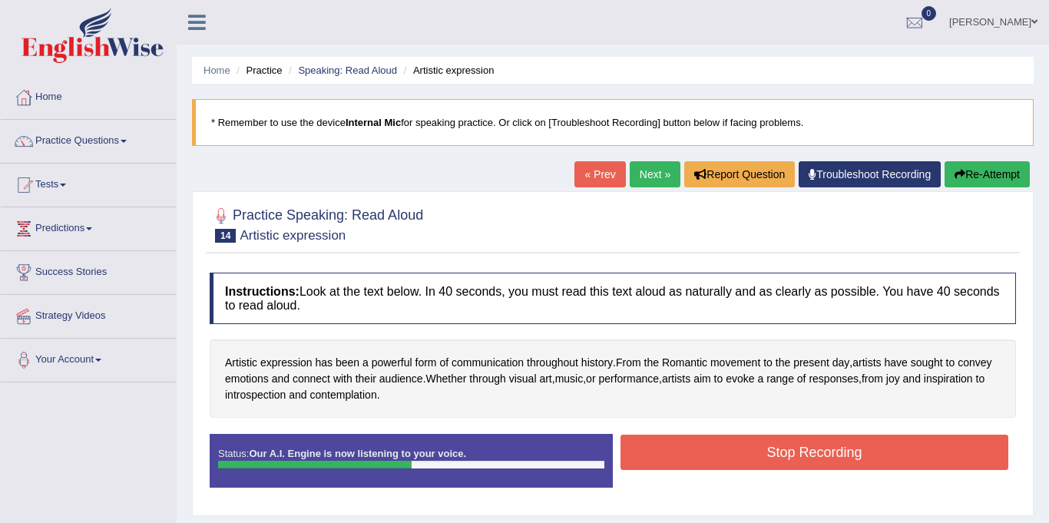
click at [774, 455] on button "Stop Recording" at bounding box center [814, 452] width 388 height 35
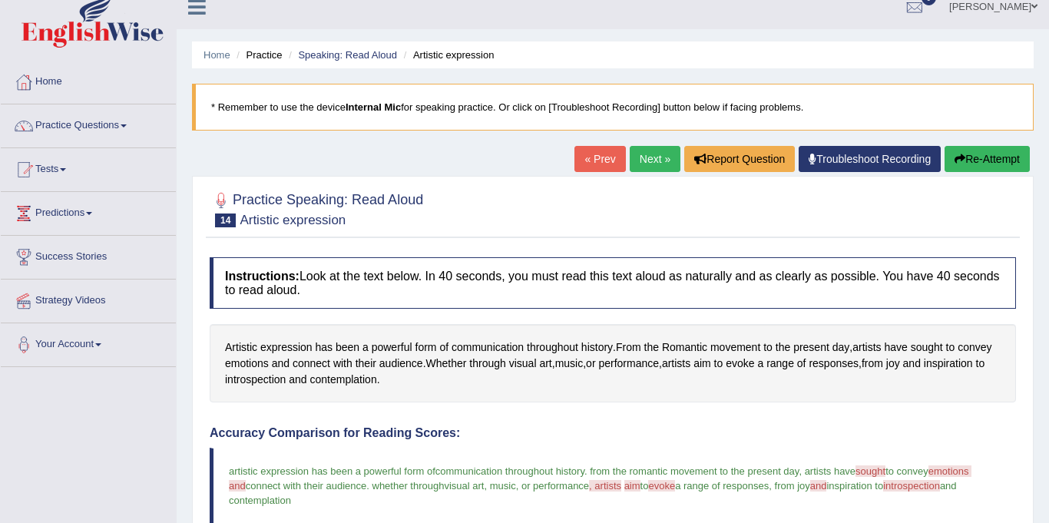
scroll to position [13, 0]
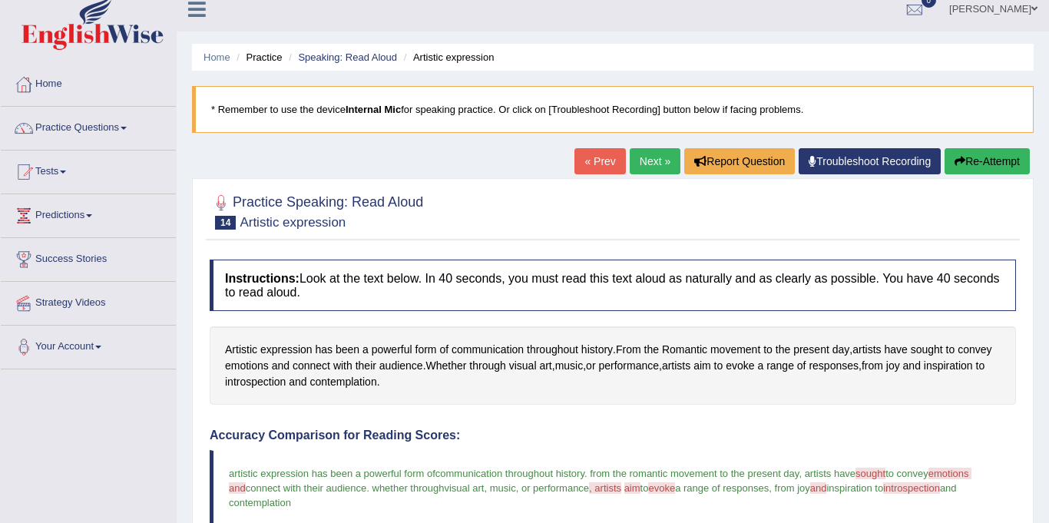
click at [647, 164] on link "Next »" at bounding box center [655, 161] width 51 height 26
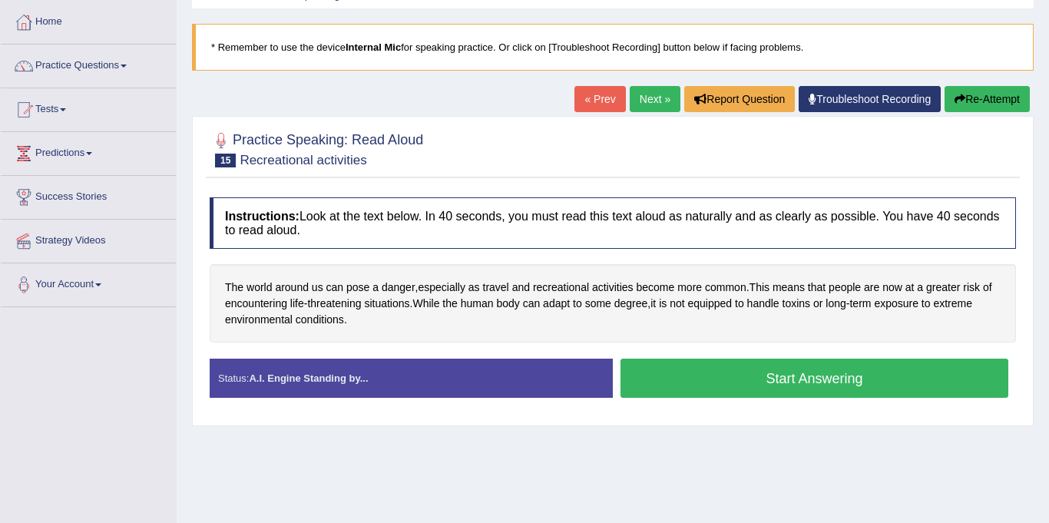
click at [699, 381] on button "Start Answering" at bounding box center [814, 378] width 388 height 39
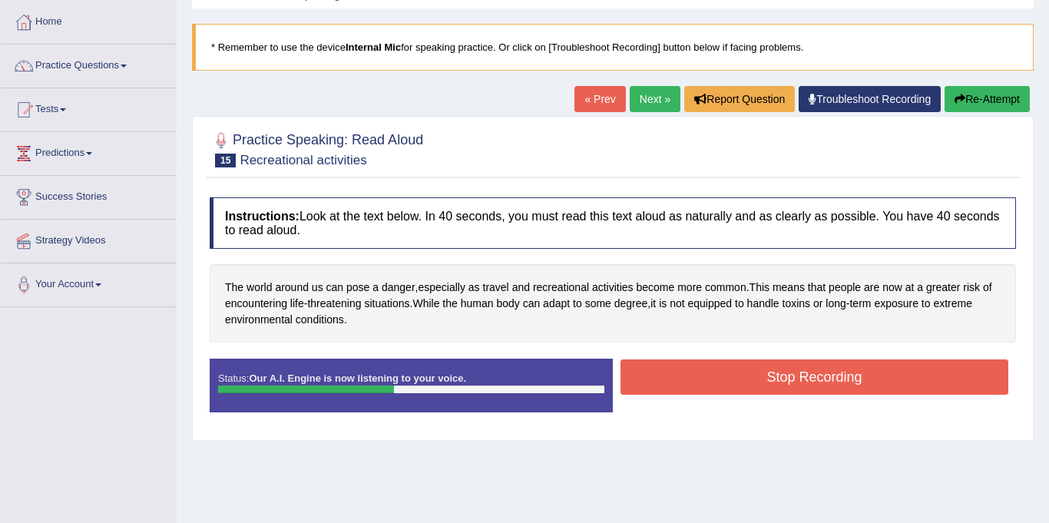
click at [699, 381] on button "Stop Recording" at bounding box center [814, 376] width 388 height 35
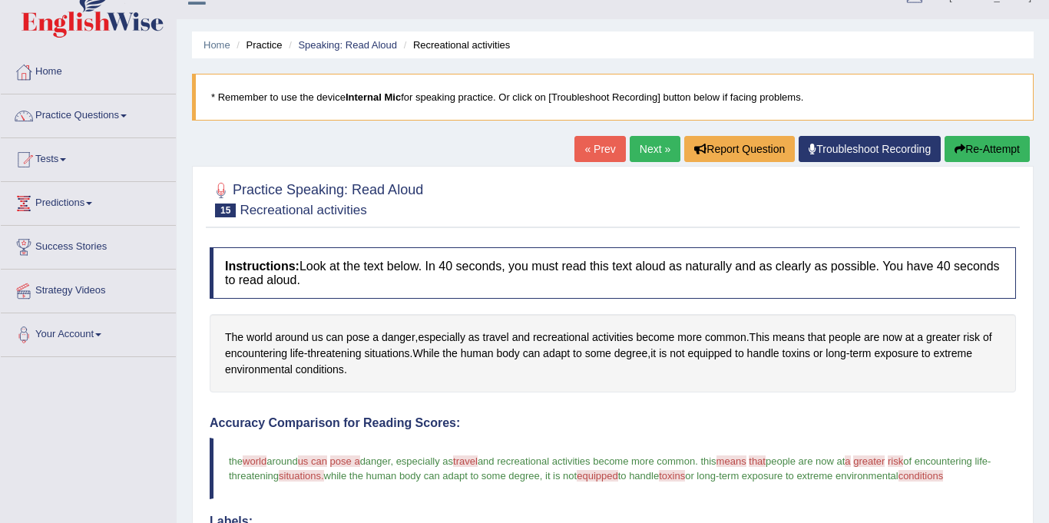
scroll to position [23, 0]
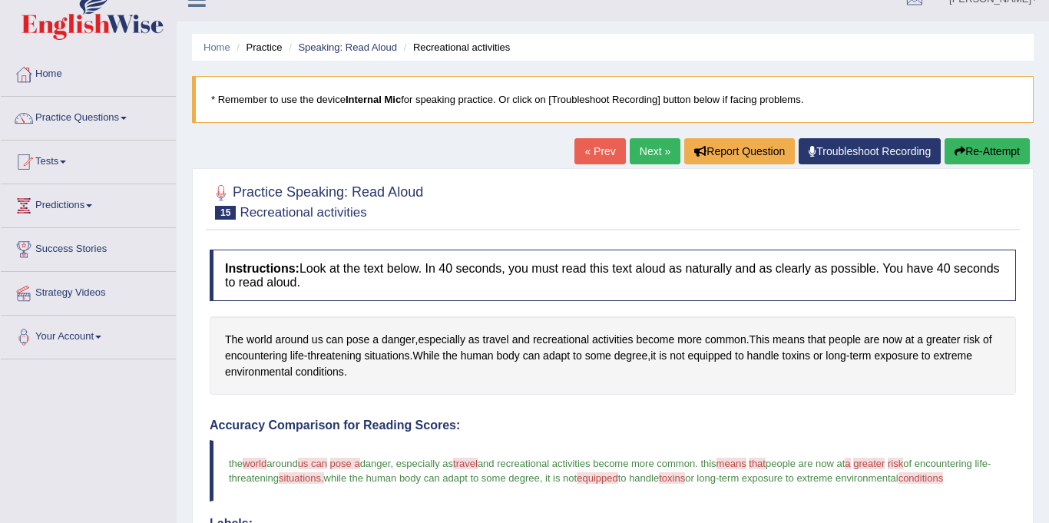
click at [643, 152] on link "Next »" at bounding box center [655, 151] width 51 height 26
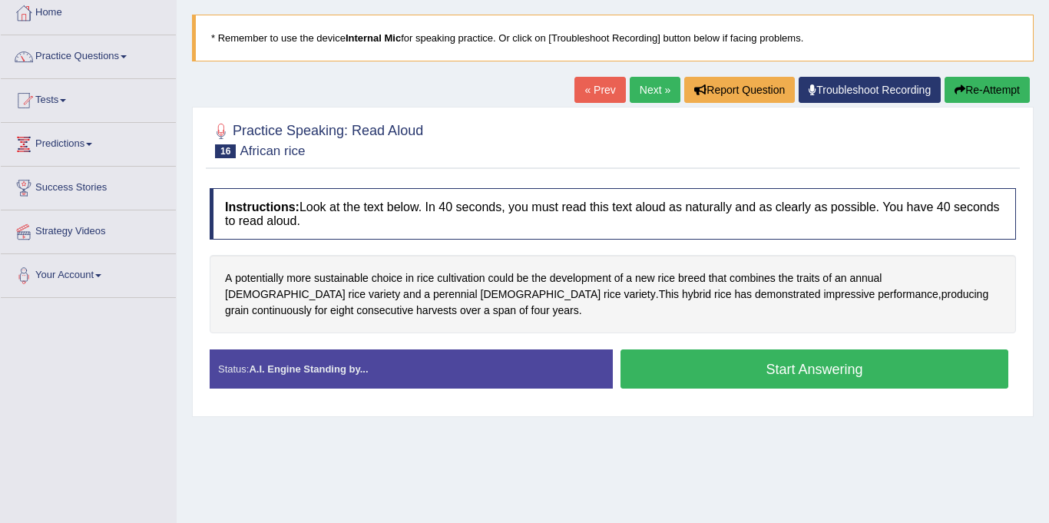
click at [682, 357] on button "Start Answering" at bounding box center [814, 368] width 388 height 39
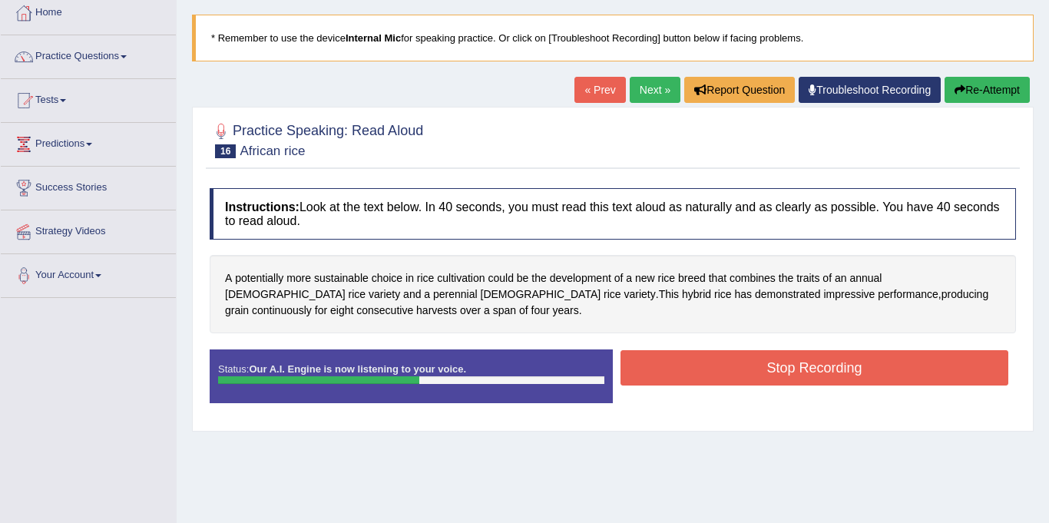
click at [880, 375] on button "Stop Recording" at bounding box center [814, 367] width 388 height 35
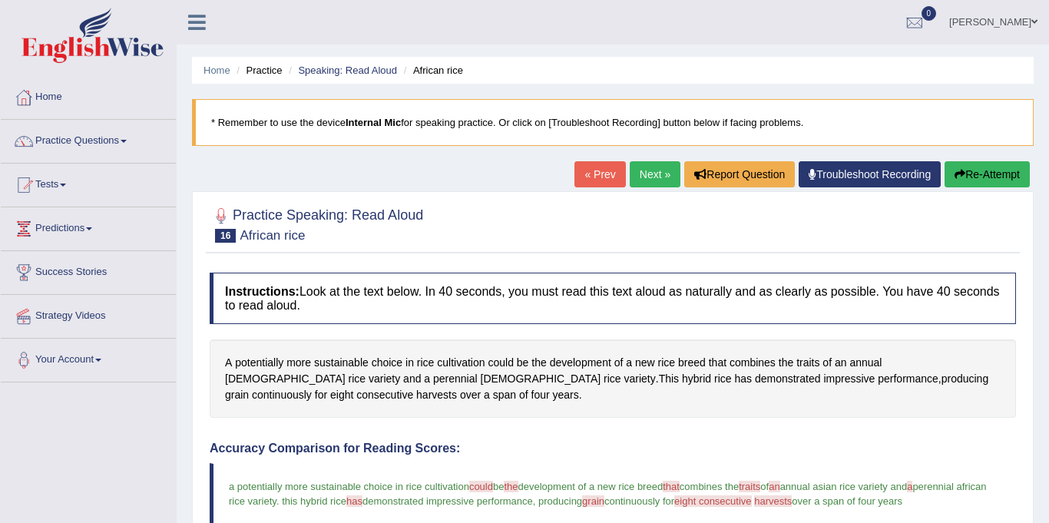
click at [98, 142] on link "Practice Questions" at bounding box center [88, 139] width 175 height 38
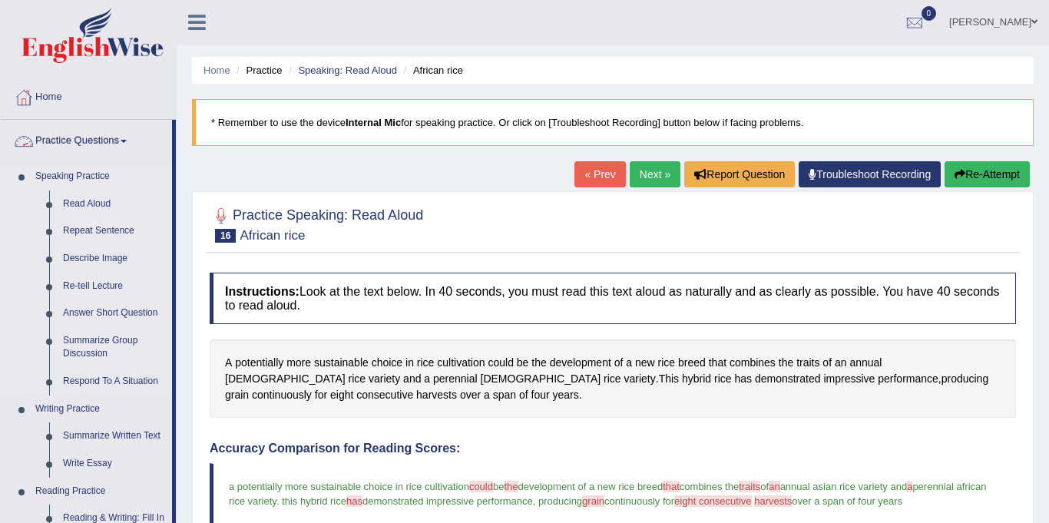
click at [116, 233] on link "Repeat Sentence" at bounding box center [114, 231] width 116 height 28
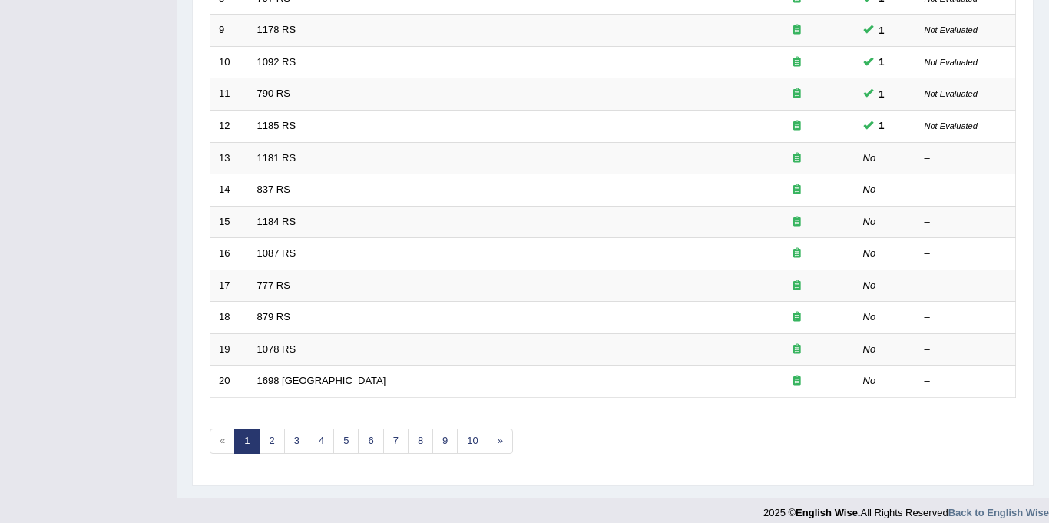
scroll to position [494, 0]
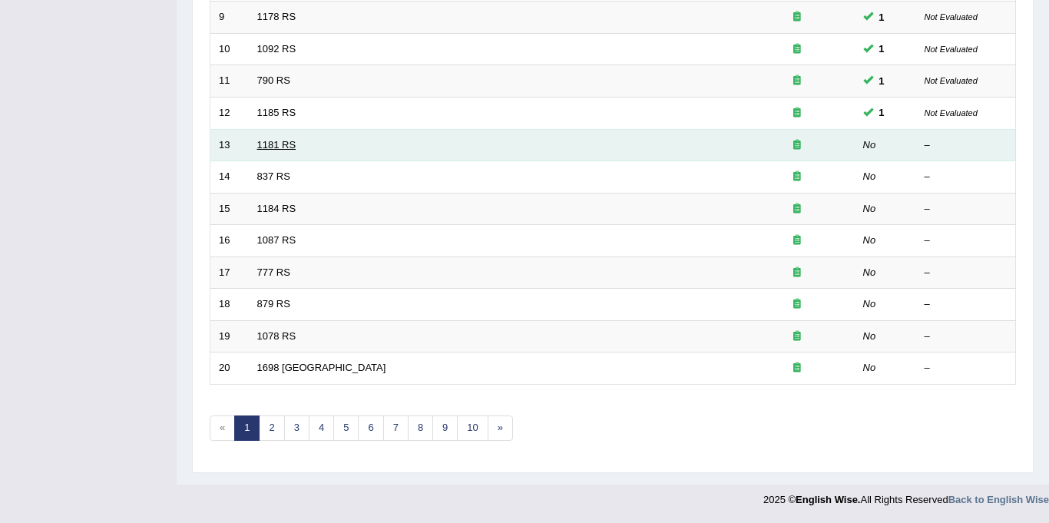
click at [276, 145] on link "1181 RS" at bounding box center [276, 145] width 39 height 12
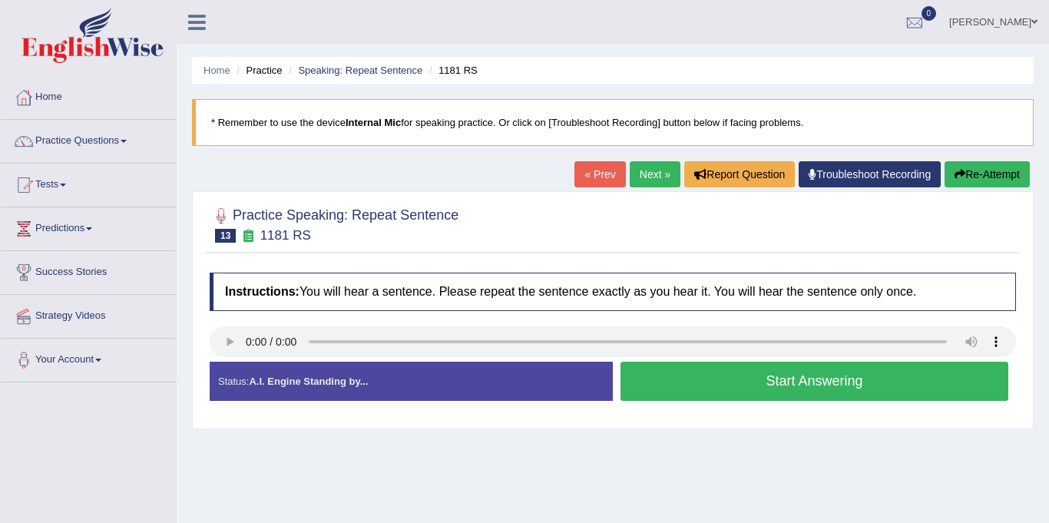
click at [658, 167] on link "Next »" at bounding box center [655, 174] width 51 height 26
click at [812, 382] on button "Start Answering" at bounding box center [814, 381] width 388 height 39
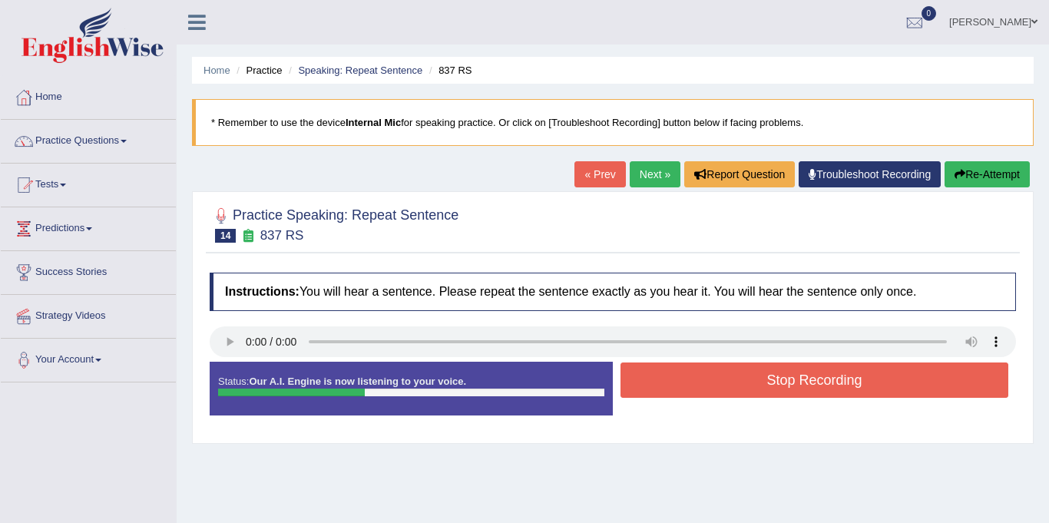
click at [812, 382] on button "Stop Recording" at bounding box center [814, 379] width 388 height 35
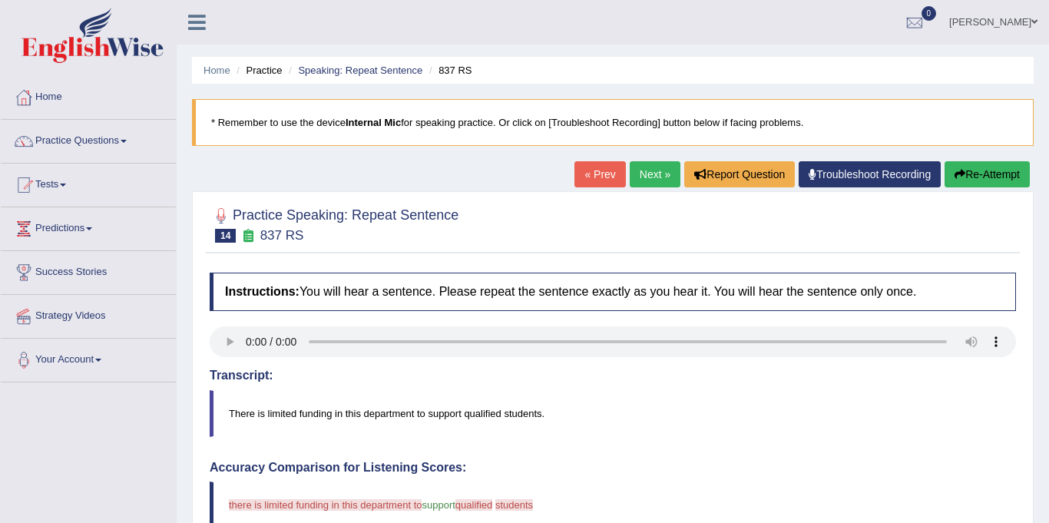
click at [646, 171] on link "Next »" at bounding box center [655, 174] width 51 height 26
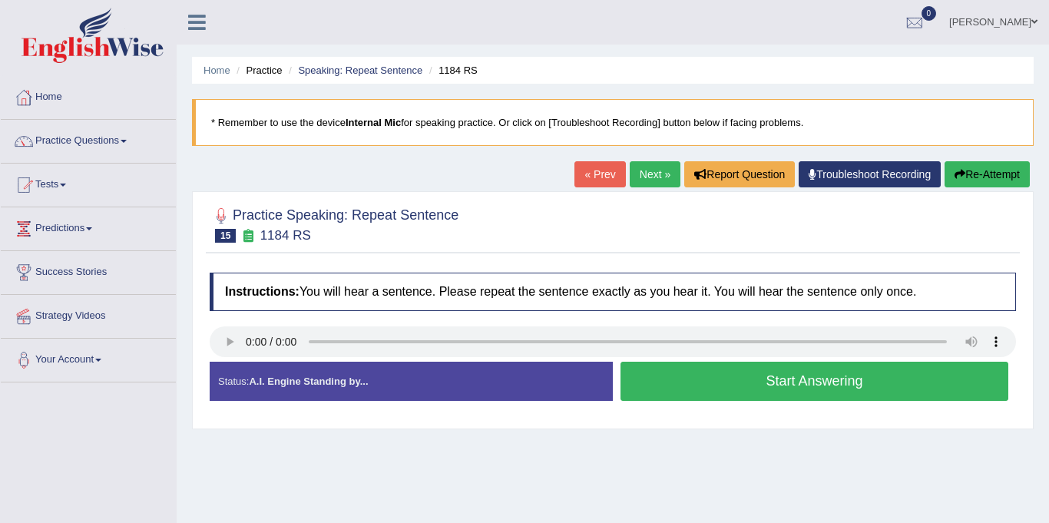
click at [713, 388] on button "Start Answering" at bounding box center [814, 381] width 388 height 39
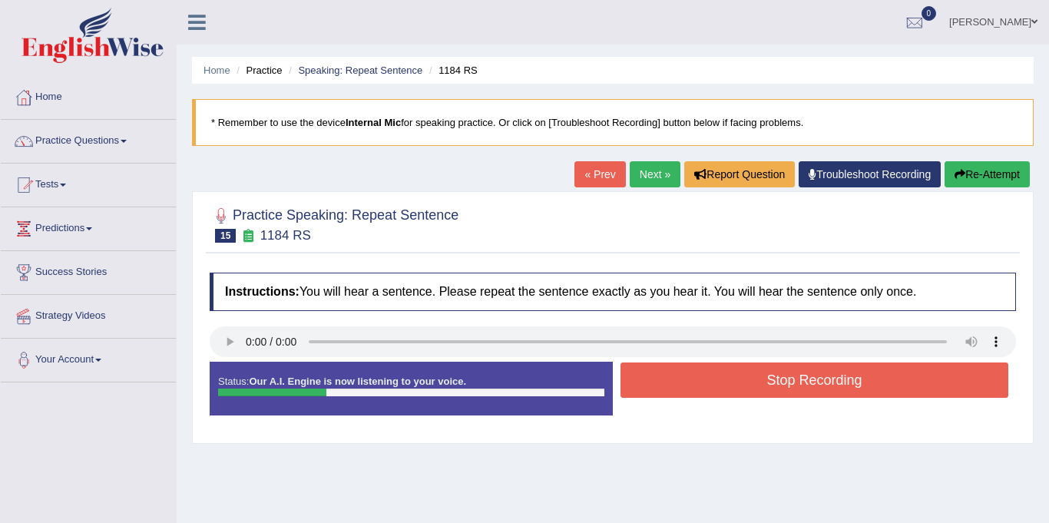
click at [713, 388] on button "Stop Recording" at bounding box center [814, 379] width 388 height 35
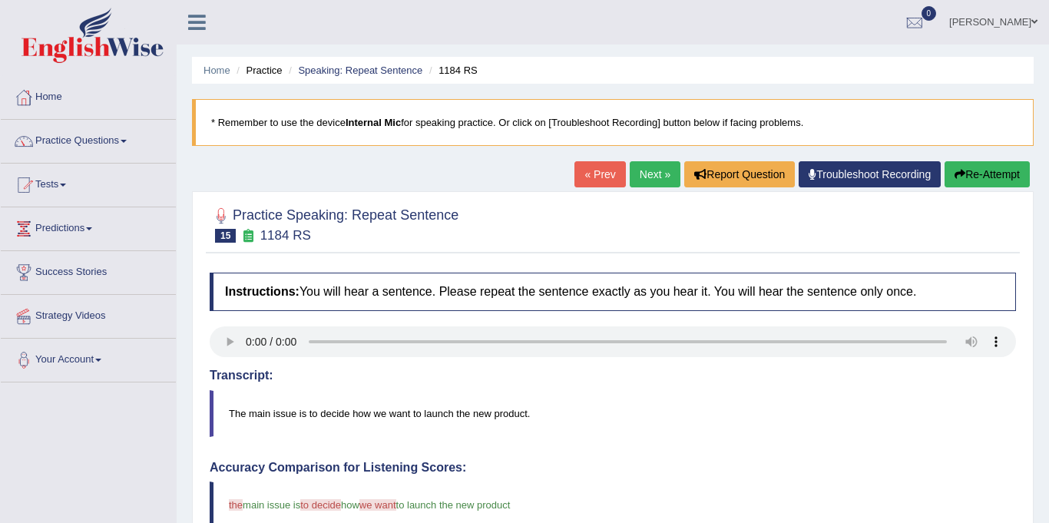
click at [649, 172] on link "Next »" at bounding box center [655, 174] width 51 height 26
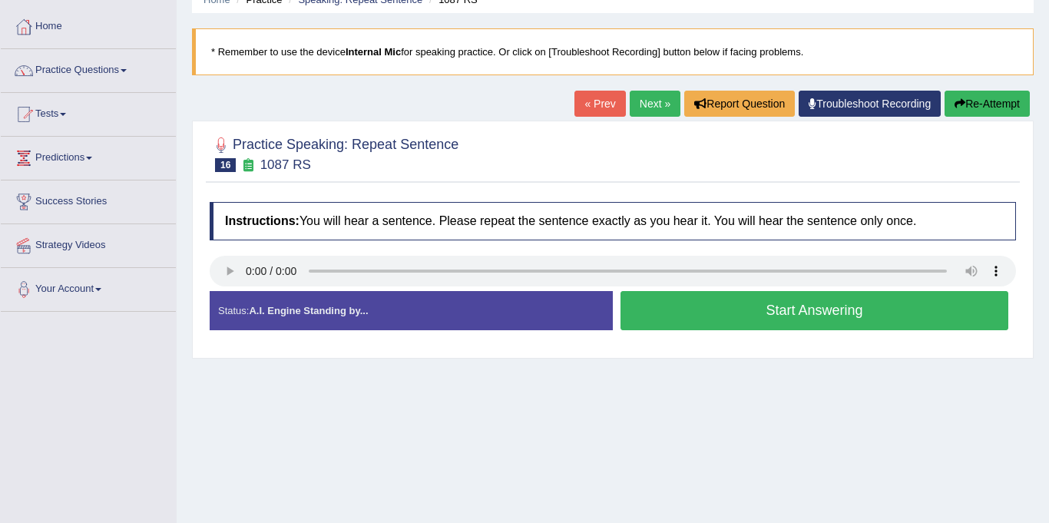
click at [640, 108] on link "Next »" at bounding box center [655, 104] width 51 height 26
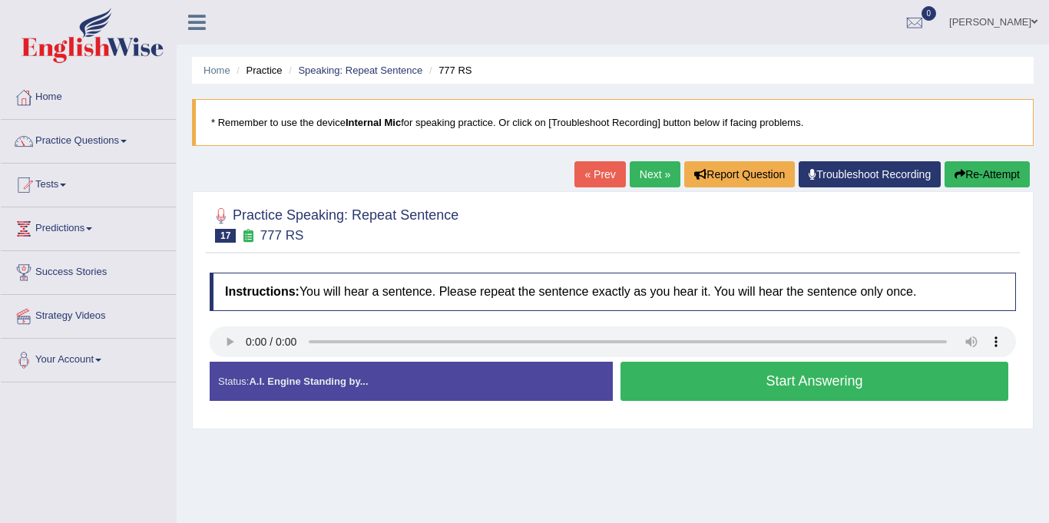
click at [752, 382] on button "Start Answering" at bounding box center [814, 381] width 388 height 39
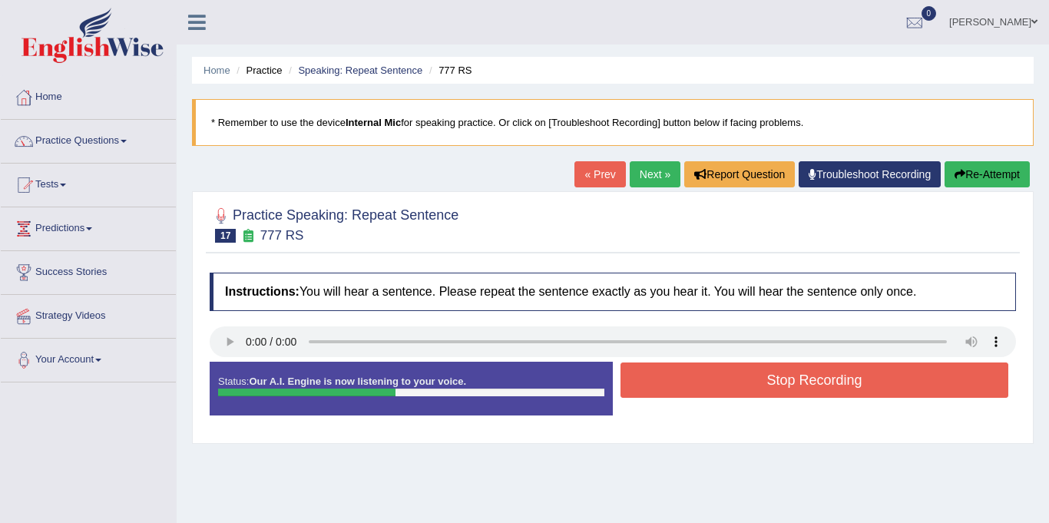
click at [868, 383] on button "Stop Recording" at bounding box center [814, 379] width 388 height 35
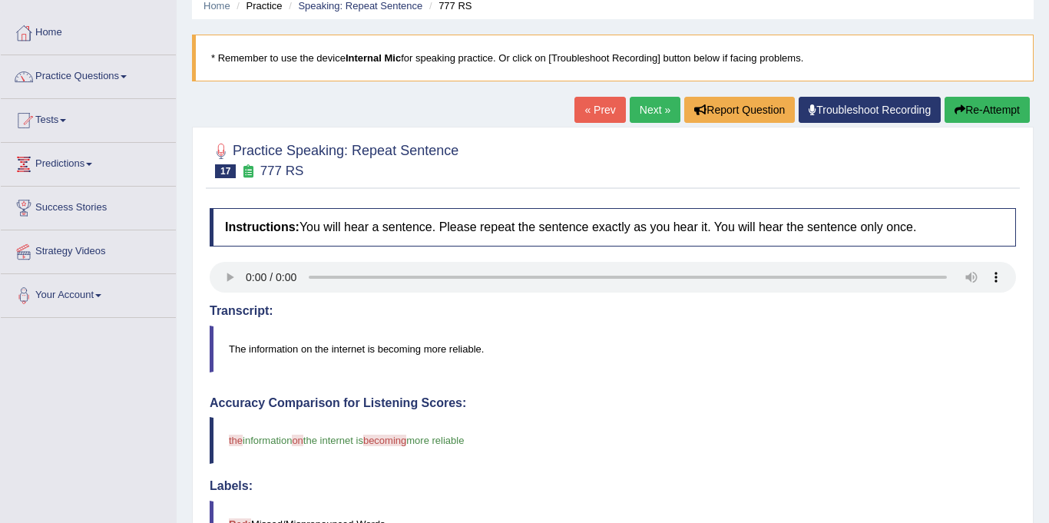
scroll to position [55, 0]
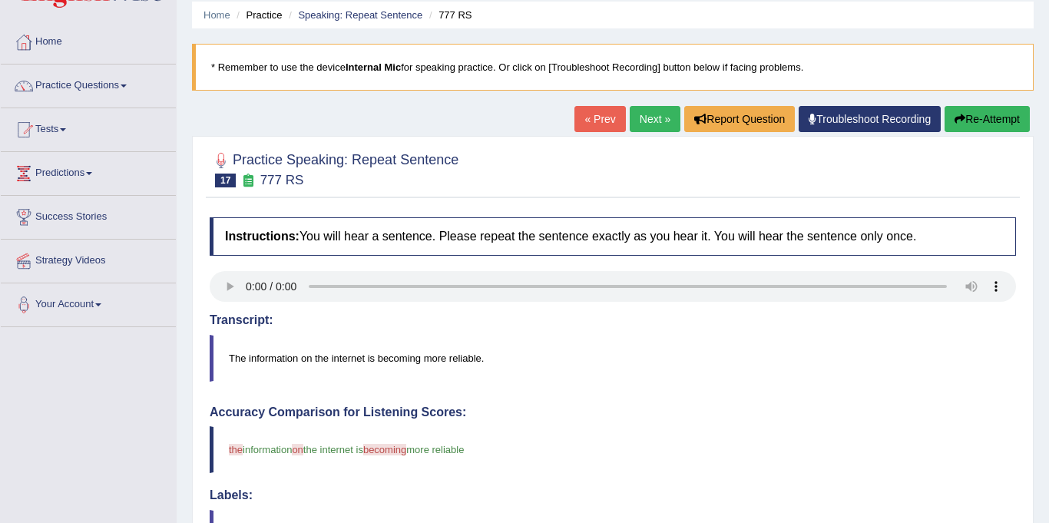
click at [643, 119] on link "Next »" at bounding box center [655, 119] width 51 height 26
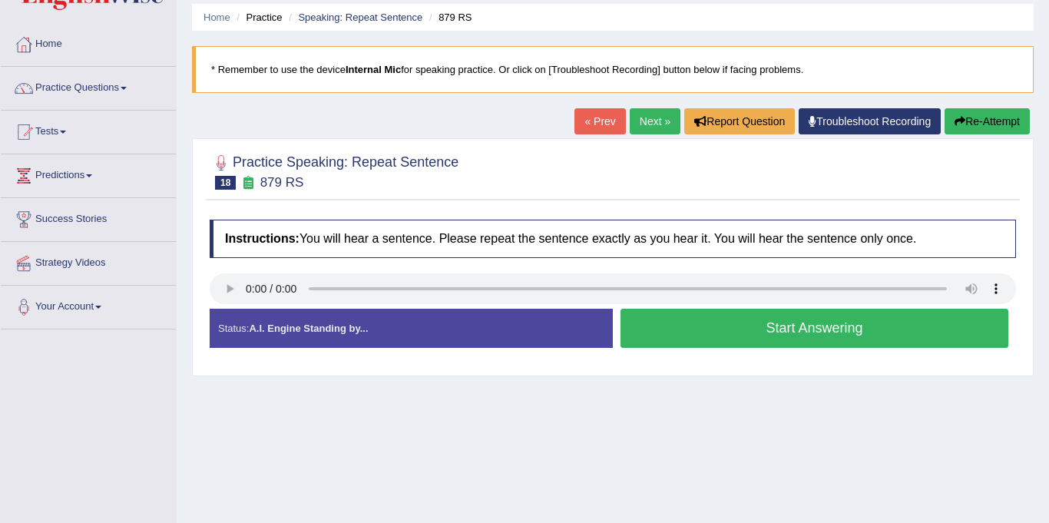
click at [855, 332] on button "Start Answering" at bounding box center [814, 328] width 388 height 39
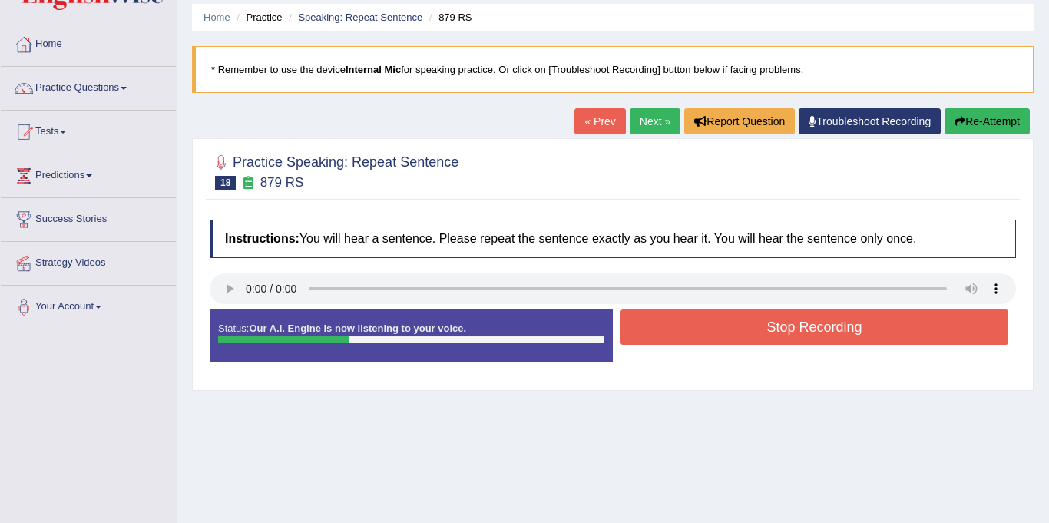
click at [857, 330] on button "Stop Recording" at bounding box center [814, 326] width 388 height 35
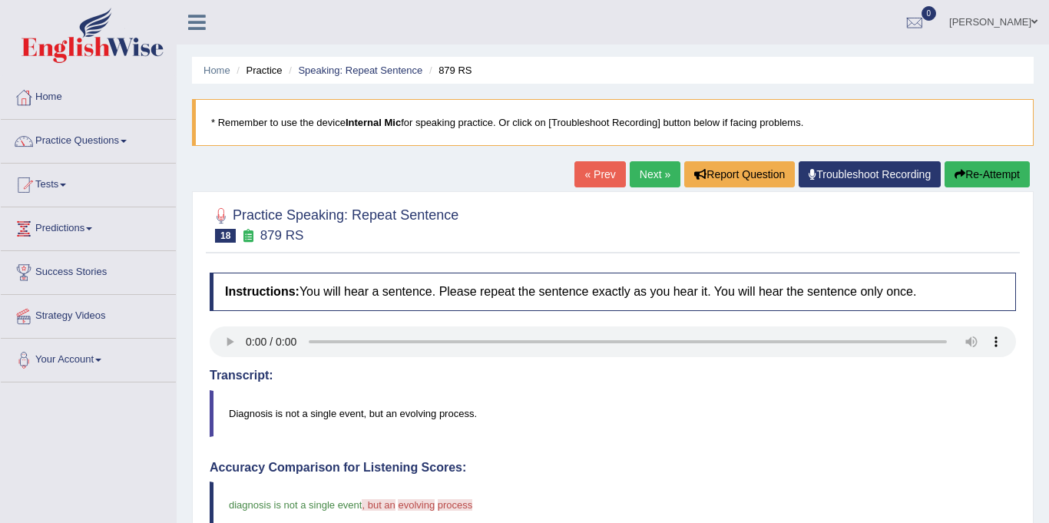
click at [635, 172] on link "Next »" at bounding box center [655, 174] width 51 height 26
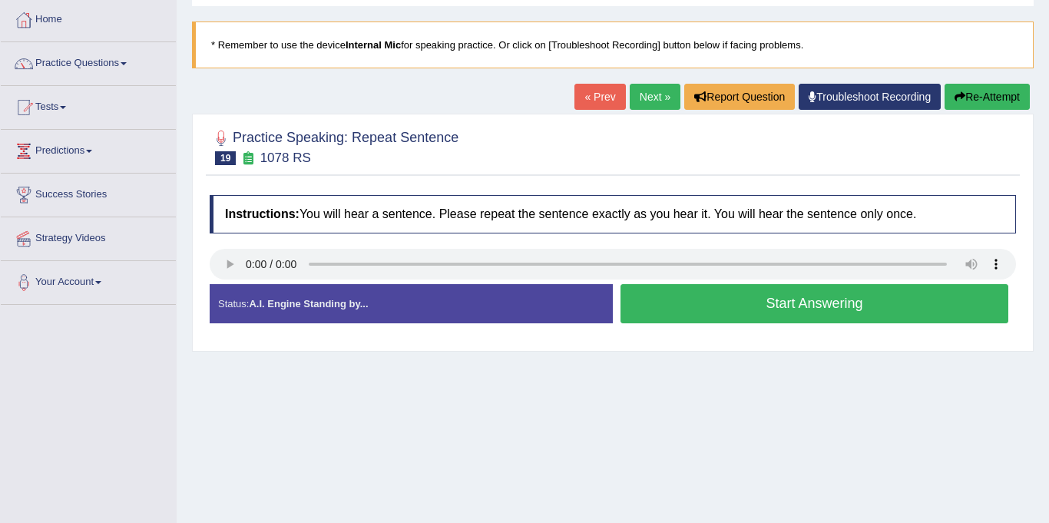
scroll to position [90, 0]
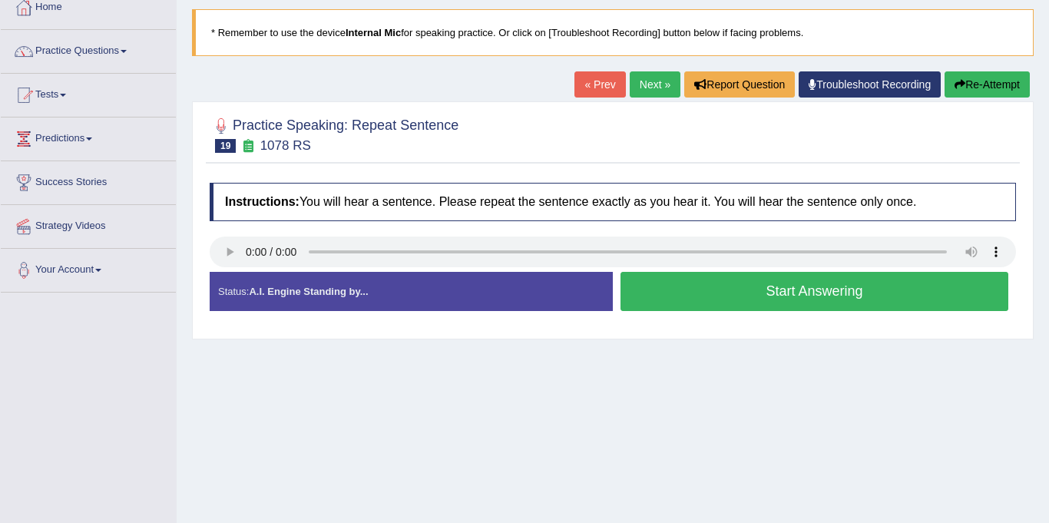
click at [899, 298] on button "Start Answering" at bounding box center [814, 291] width 388 height 39
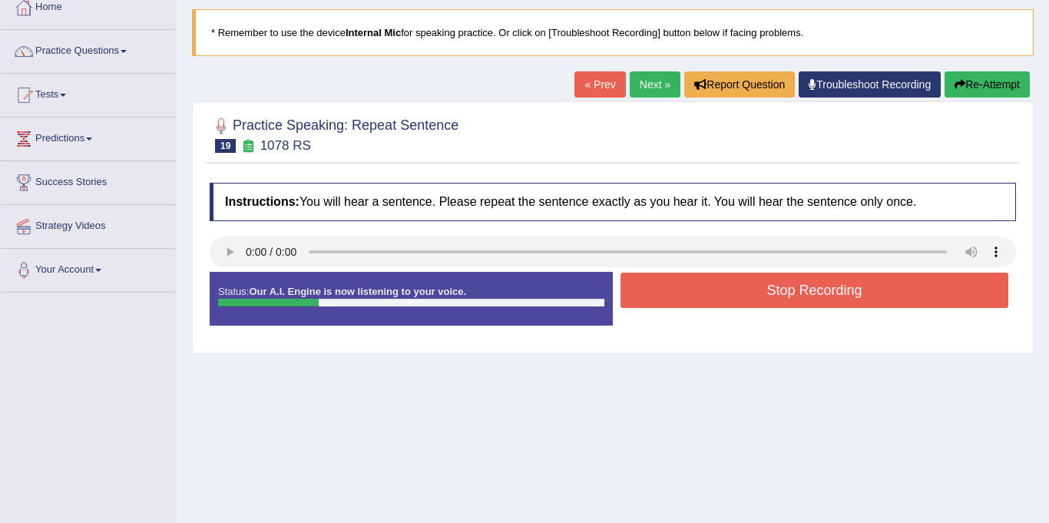
click at [851, 298] on button "Stop Recording" at bounding box center [814, 290] width 388 height 35
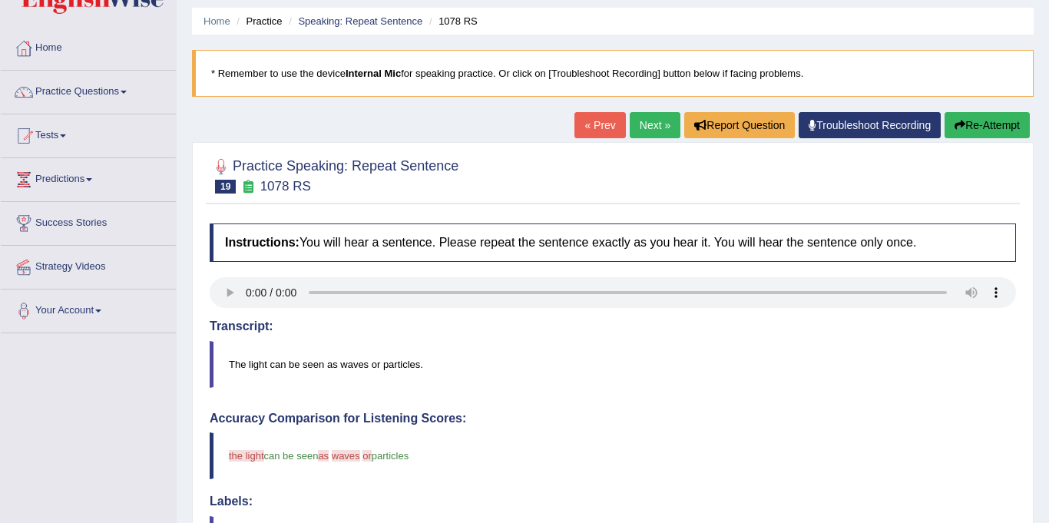
scroll to position [33, 0]
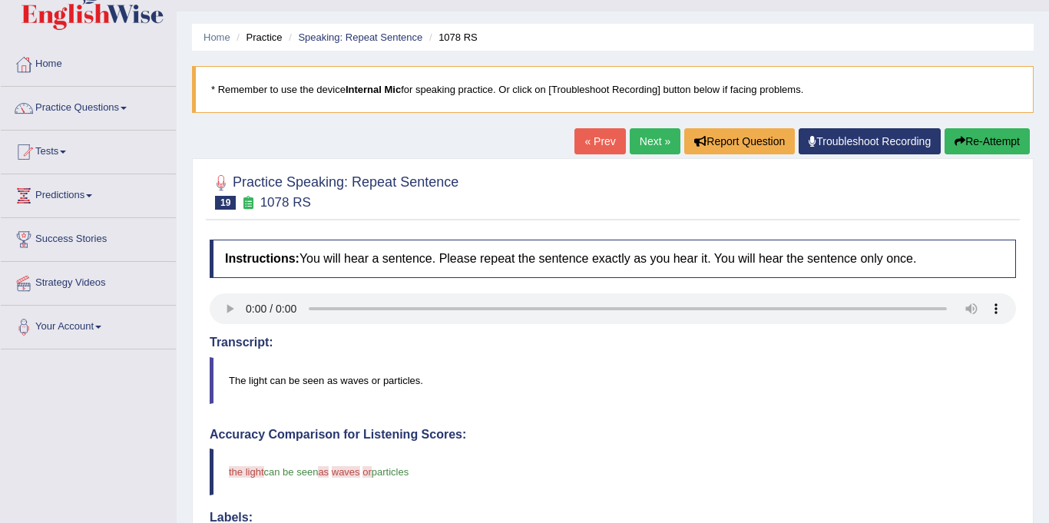
click at [643, 147] on link "Next »" at bounding box center [655, 141] width 51 height 26
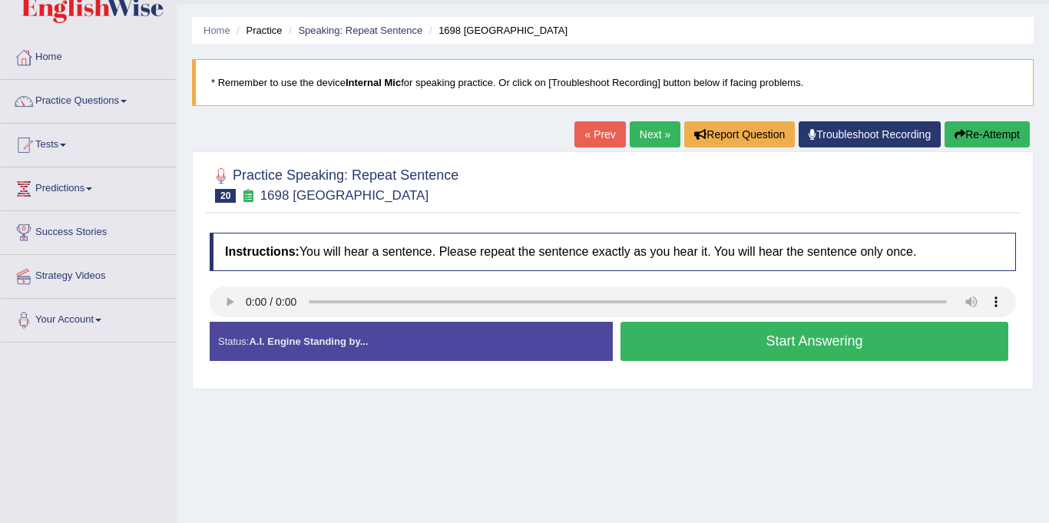
click at [772, 342] on button "Start Answering" at bounding box center [814, 341] width 388 height 39
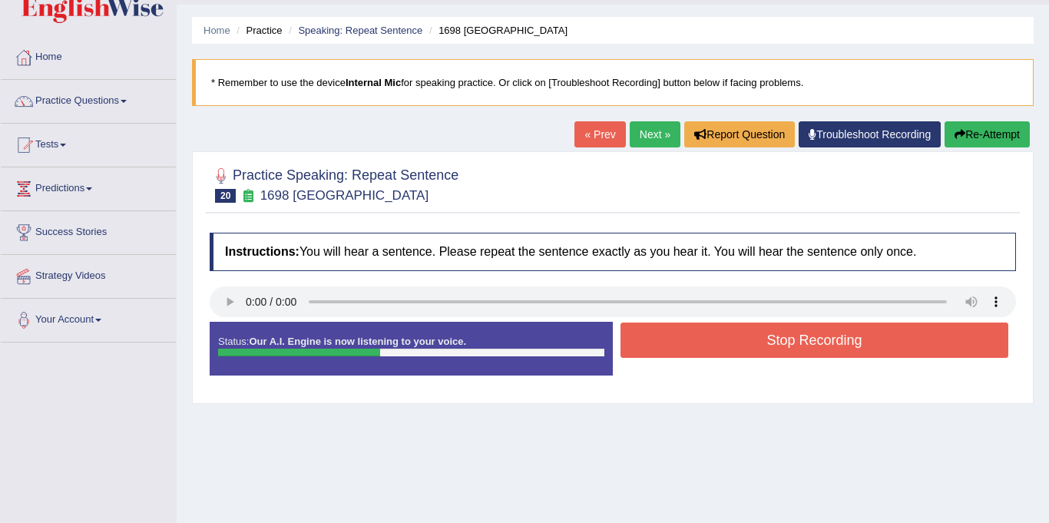
click at [772, 342] on button "Stop Recording" at bounding box center [814, 339] width 388 height 35
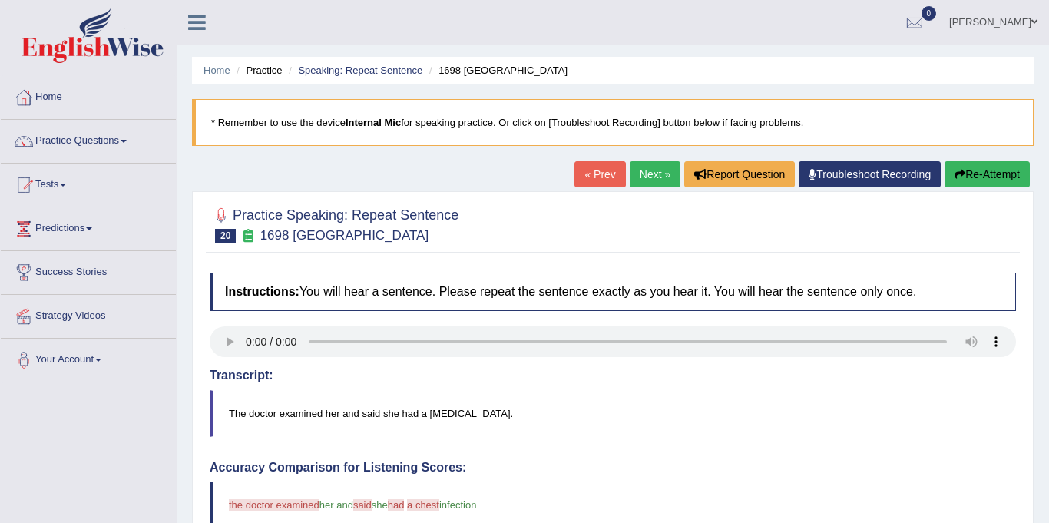
click at [635, 173] on link "Next »" at bounding box center [655, 174] width 51 height 26
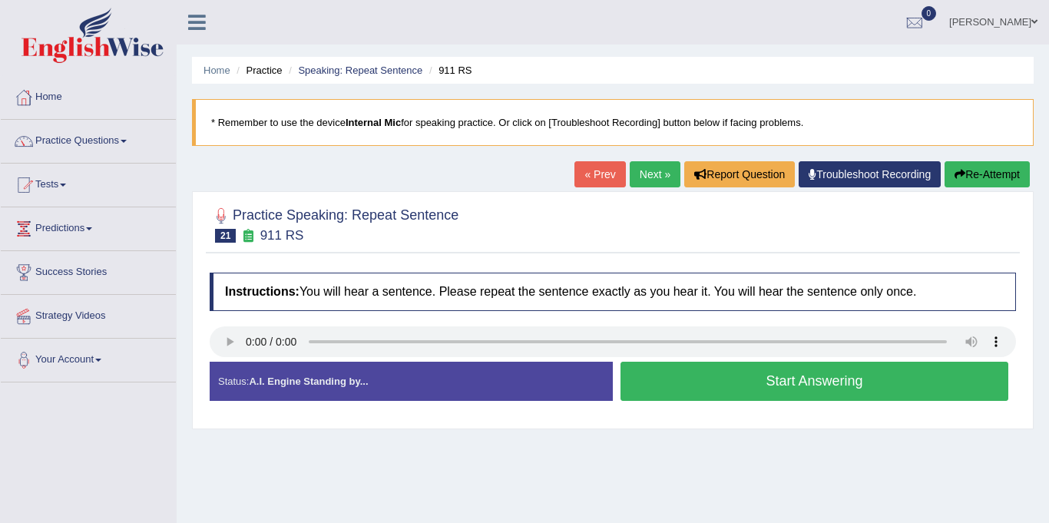
click at [648, 168] on link "Next »" at bounding box center [655, 174] width 51 height 26
click at [764, 388] on button "Start Answering" at bounding box center [814, 381] width 388 height 39
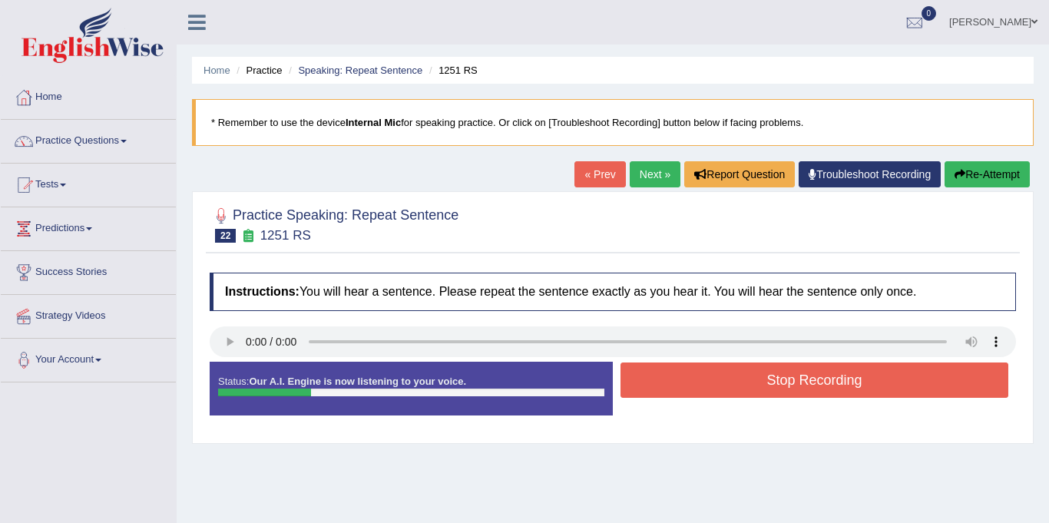
click at [764, 388] on button "Stop Recording" at bounding box center [814, 379] width 388 height 35
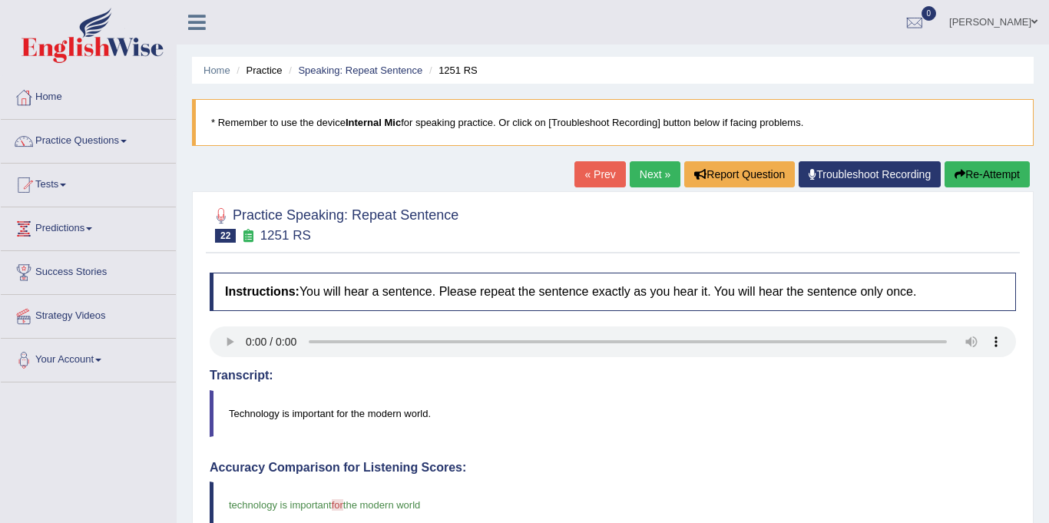
click at [641, 180] on link "Next »" at bounding box center [655, 174] width 51 height 26
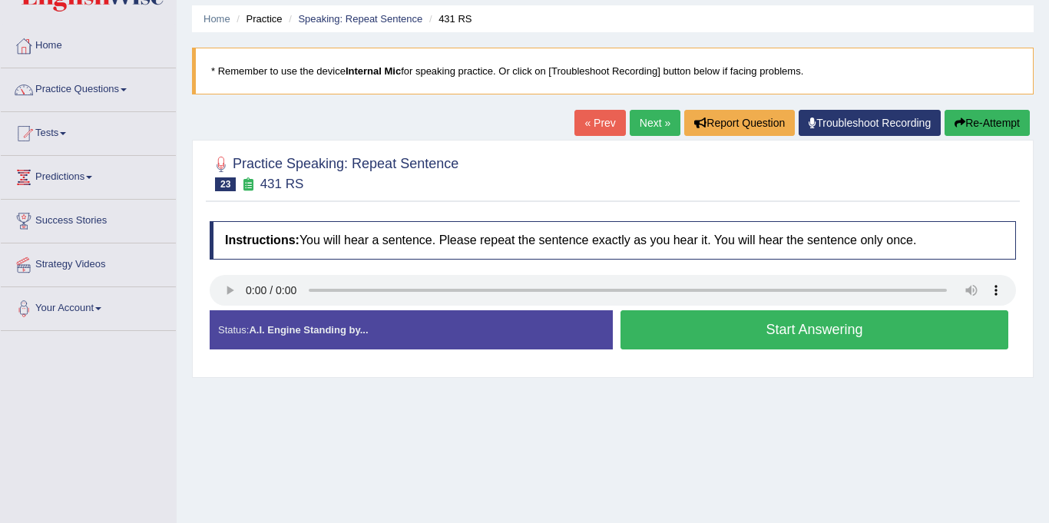
scroll to position [51, 0]
click at [646, 114] on link "Next »" at bounding box center [655, 123] width 51 height 26
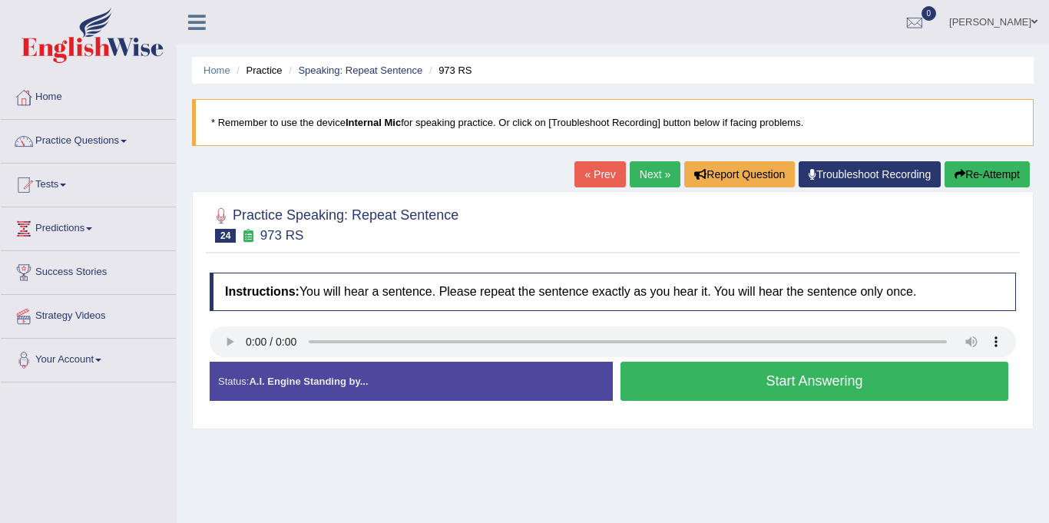
click at [646, 167] on link "Next »" at bounding box center [655, 174] width 51 height 26
click at [691, 384] on button "Start Answering" at bounding box center [814, 381] width 388 height 39
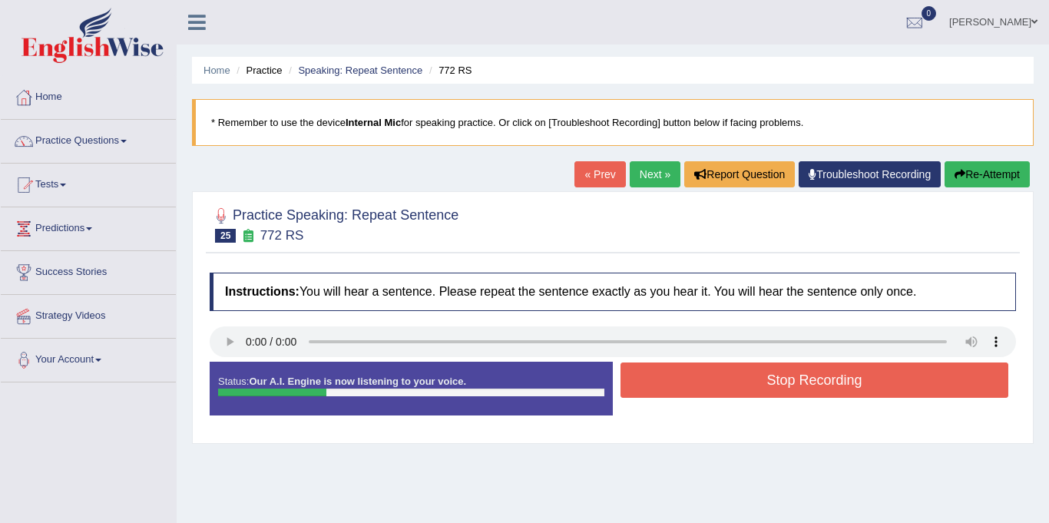
click at [691, 384] on button "Stop Recording" at bounding box center [814, 379] width 388 height 35
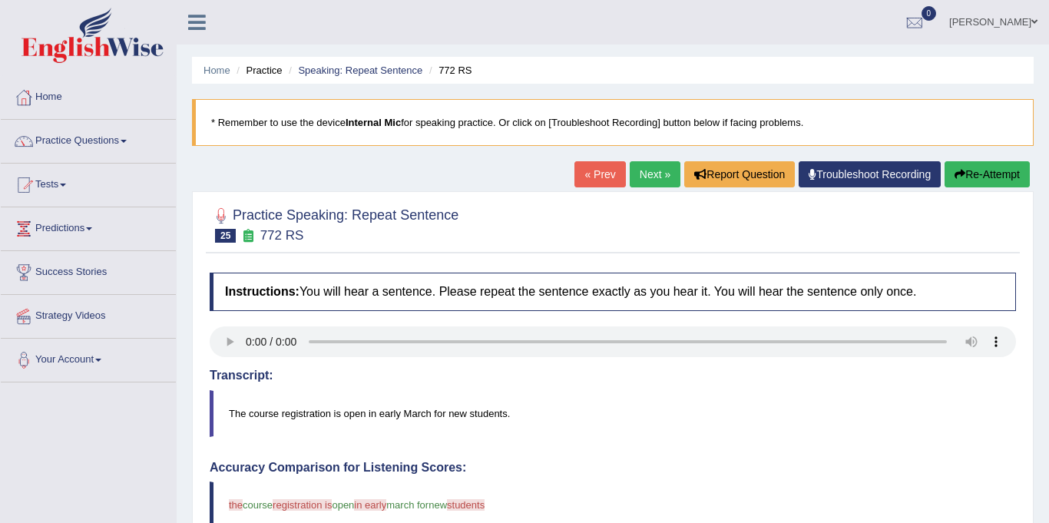
click at [637, 184] on link "Next »" at bounding box center [655, 174] width 51 height 26
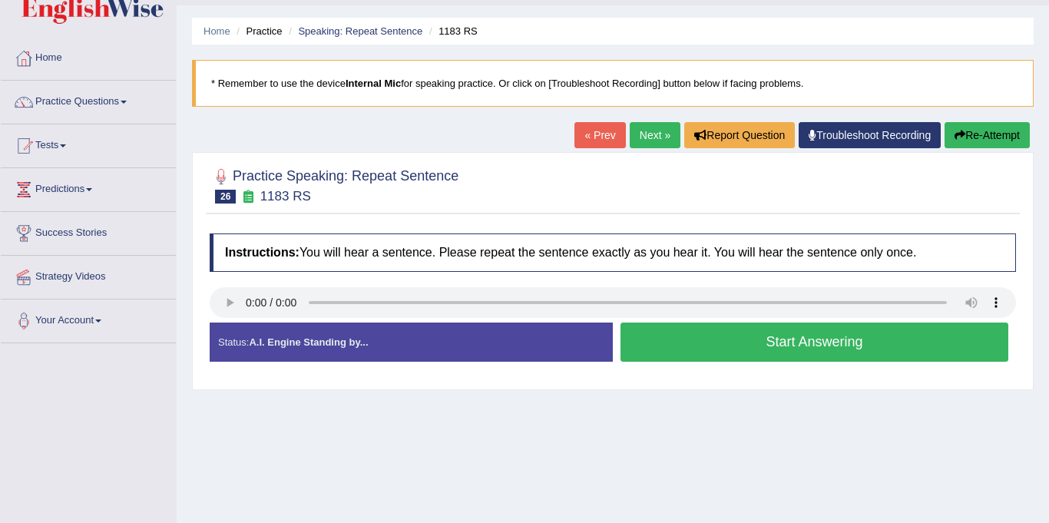
click at [653, 141] on link "Next »" at bounding box center [655, 135] width 51 height 26
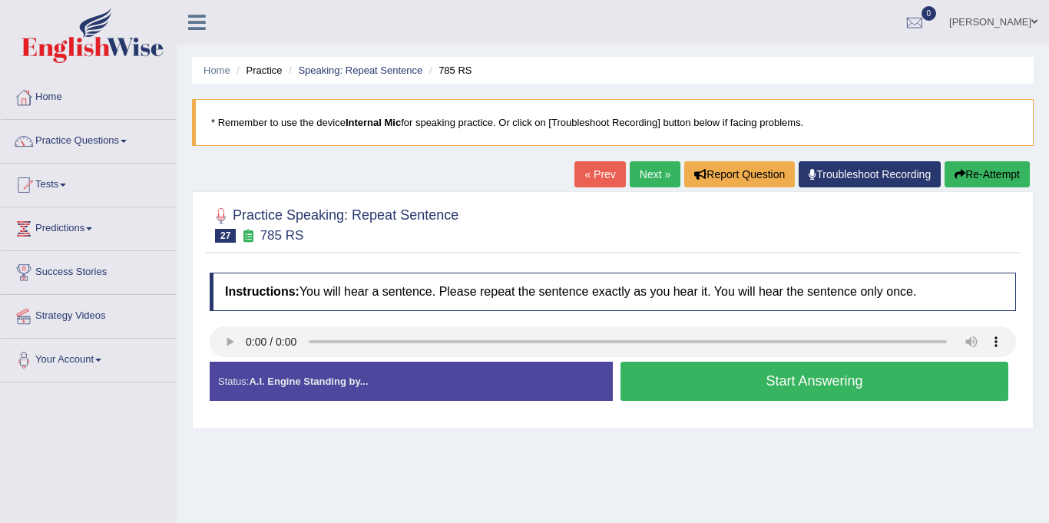
click at [649, 170] on link "Next »" at bounding box center [655, 174] width 51 height 26
click at [697, 385] on button "Start Answering" at bounding box center [814, 381] width 388 height 39
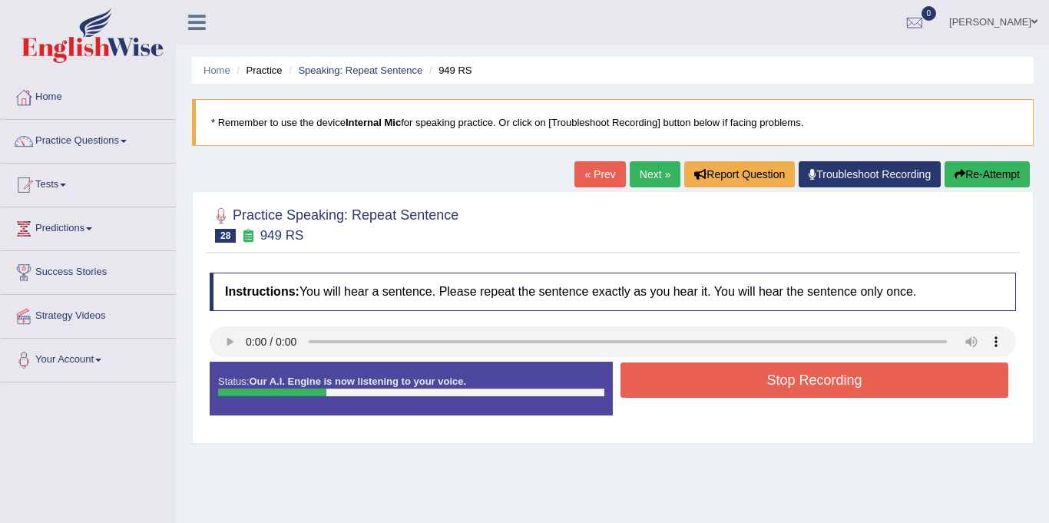
click at [697, 385] on button "Stop Recording" at bounding box center [814, 379] width 388 height 35
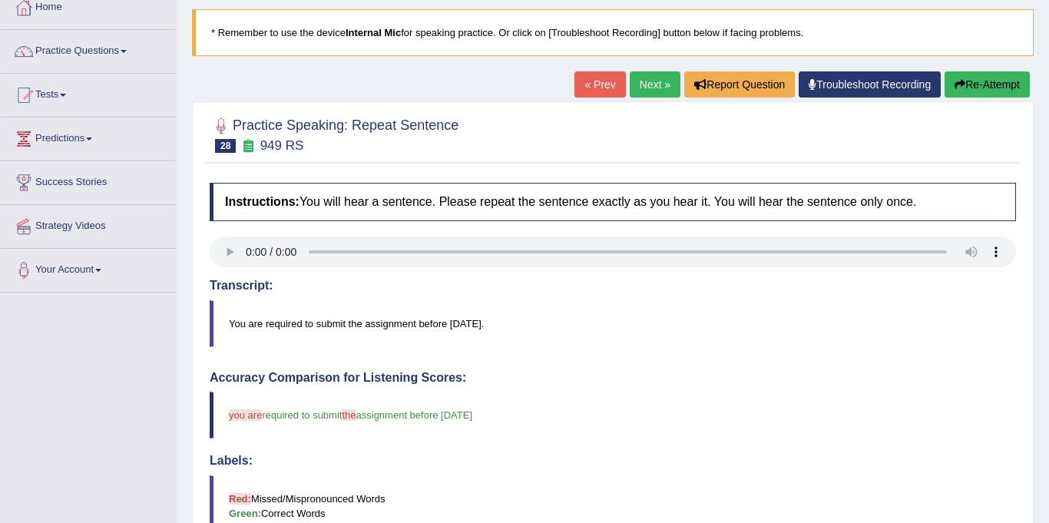
scroll to position [86, 0]
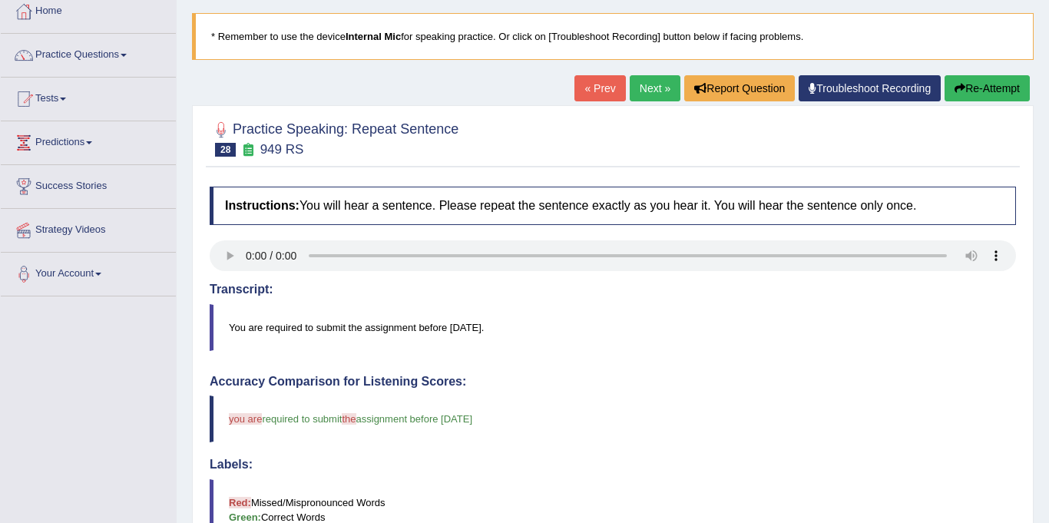
click at [653, 91] on link "Next »" at bounding box center [655, 88] width 51 height 26
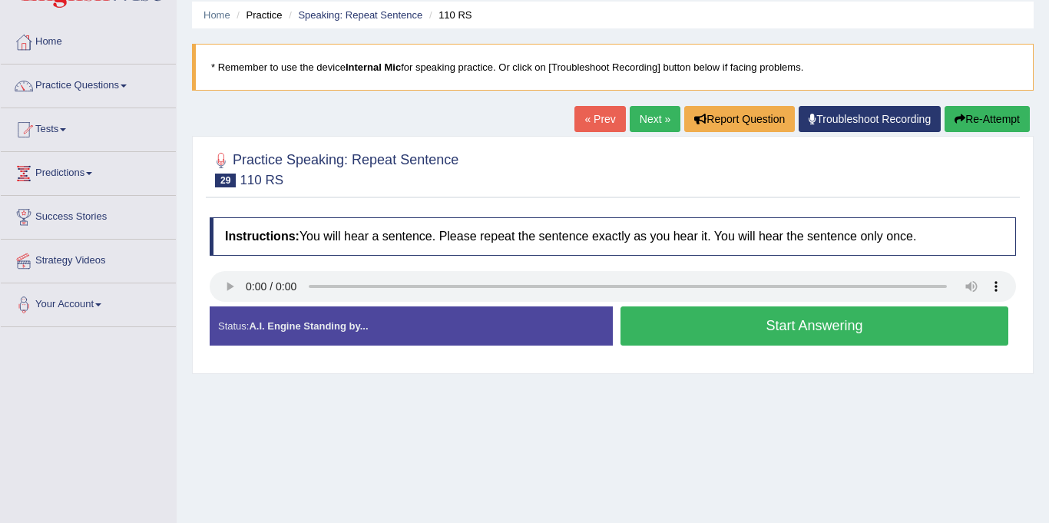
click at [644, 129] on link "Next »" at bounding box center [655, 119] width 51 height 26
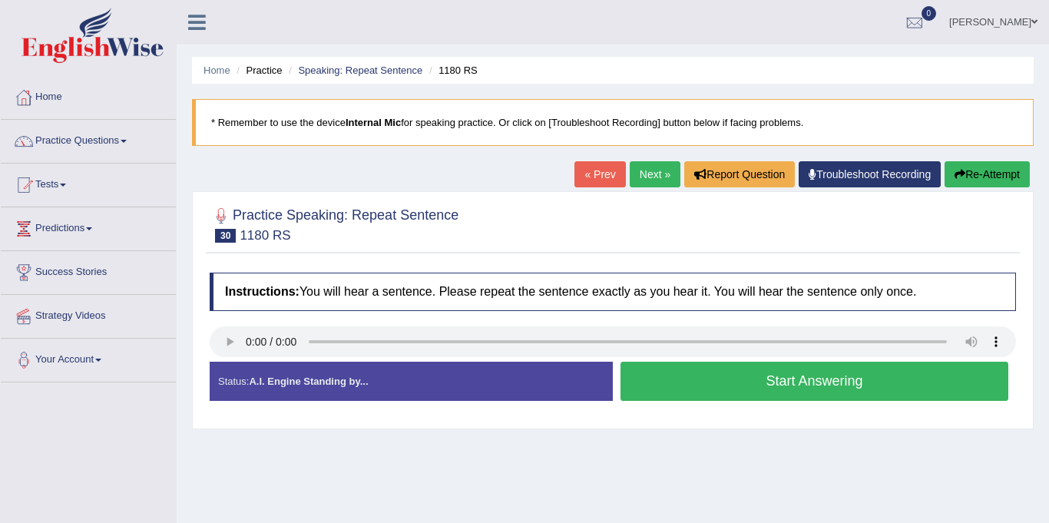
click at [694, 385] on button "Start Answering" at bounding box center [814, 381] width 388 height 39
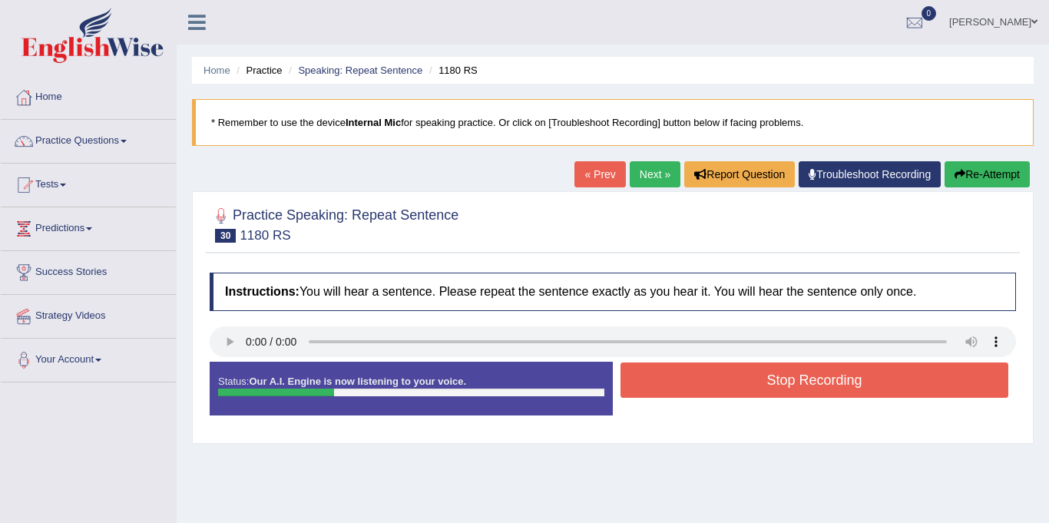
click at [694, 385] on button "Stop Recording" at bounding box center [814, 379] width 388 height 35
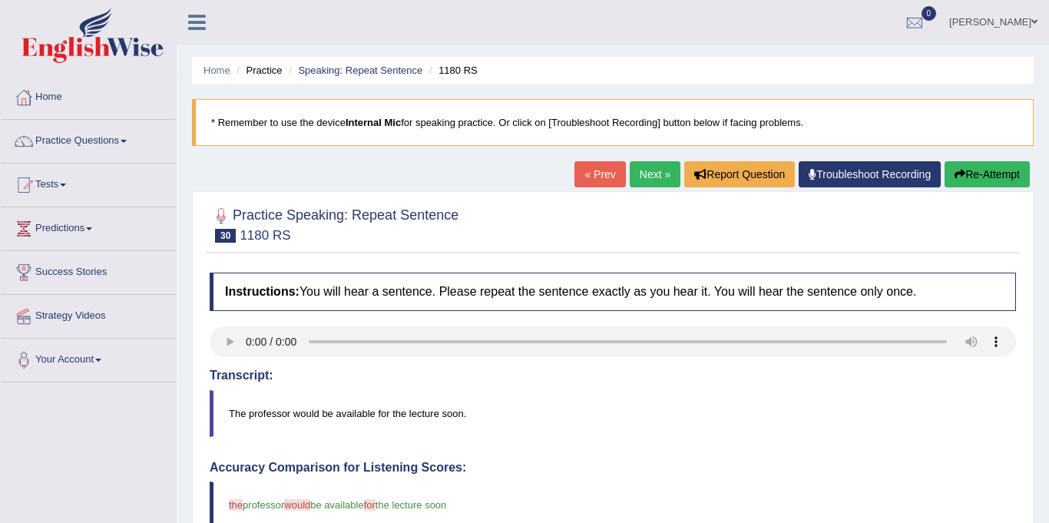
click at [646, 174] on link "Next »" at bounding box center [655, 174] width 51 height 26
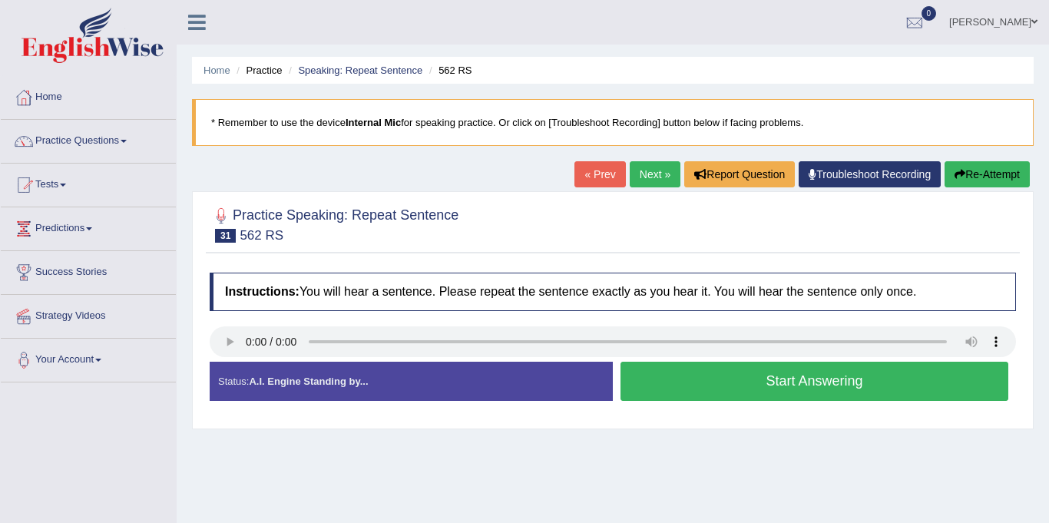
click at [733, 393] on button "Start Answering" at bounding box center [814, 381] width 388 height 39
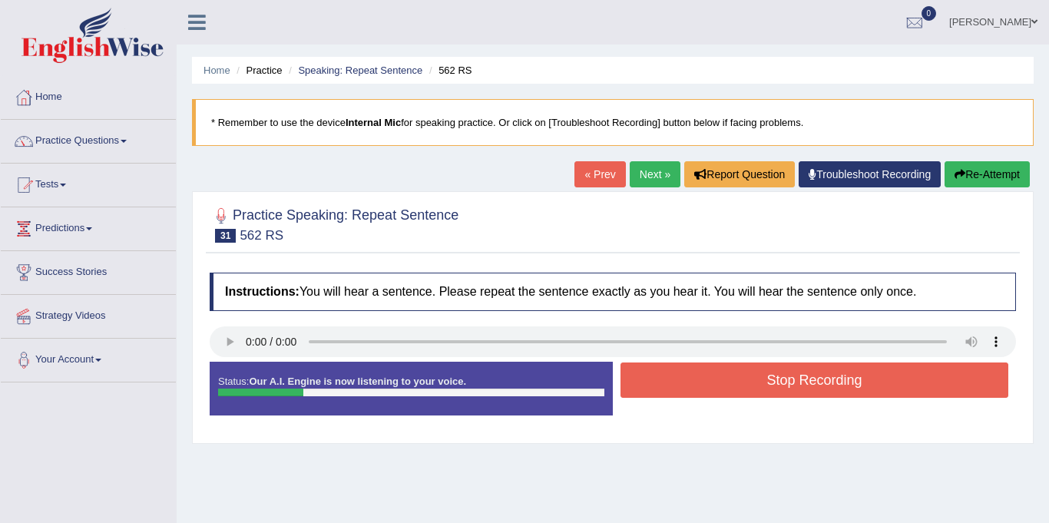
click at [733, 393] on button "Stop Recording" at bounding box center [814, 379] width 388 height 35
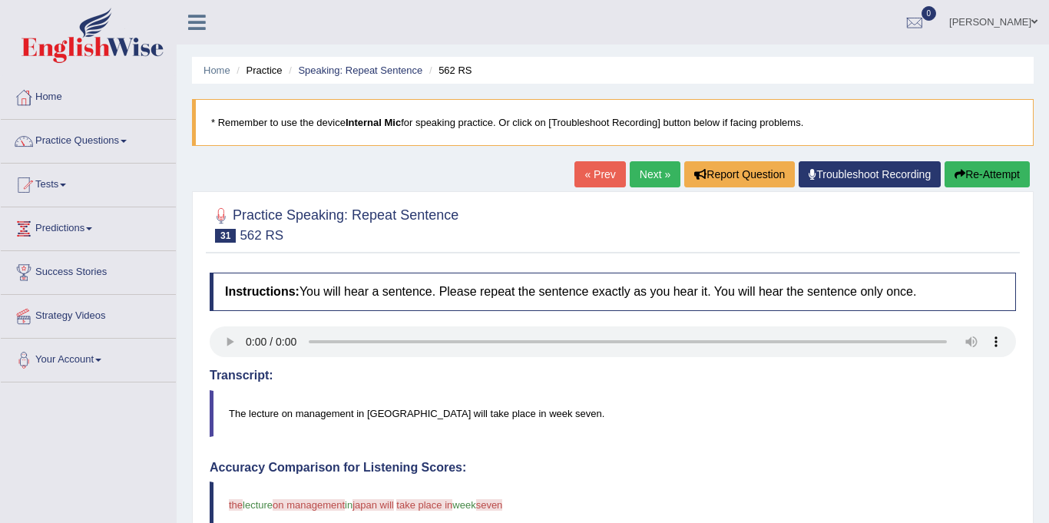
click at [639, 176] on link "Next »" at bounding box center [655, 174] width 51 height 26
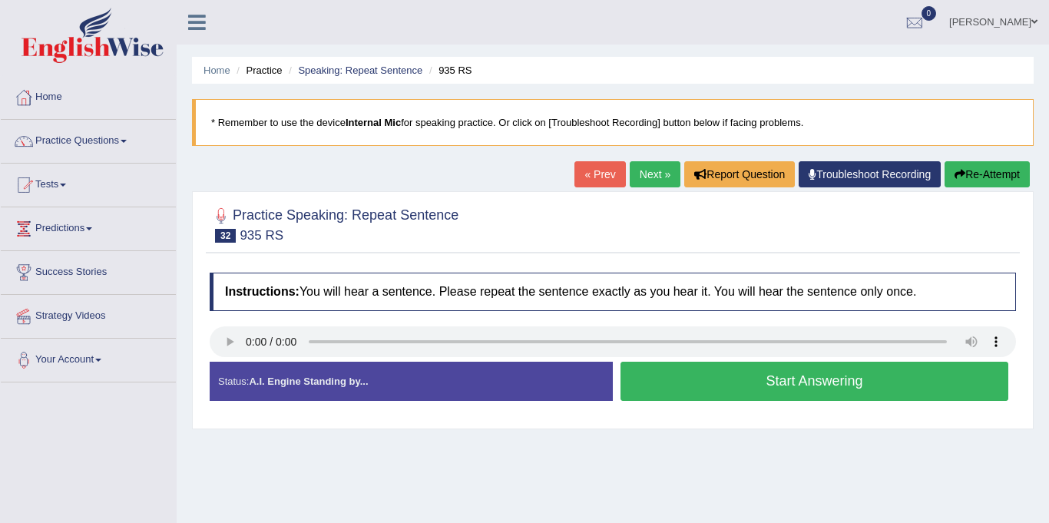
click at [646, 184] on link "Next »" at bounding box center [655, 174] width 51 height 26
click at [732, 374] on button "Start Answering" at bounding box center [814, 381] width 388 height 39
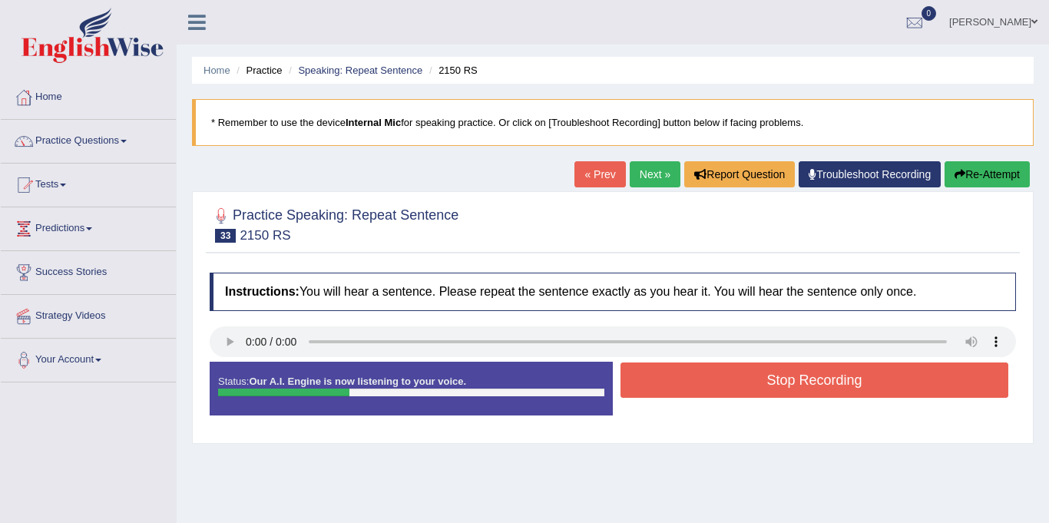
click at [732, 374] on button "Stop Recording" at bounding box center [814, 379] width 388 height 35
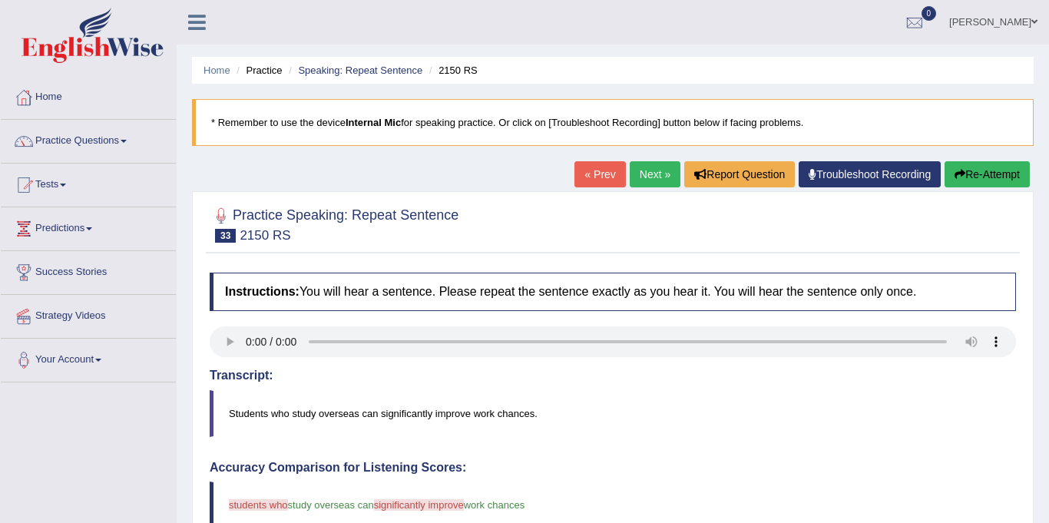
click at [655, 174] on link "Next »" at bounding box center [655, 174] width 51 height 26
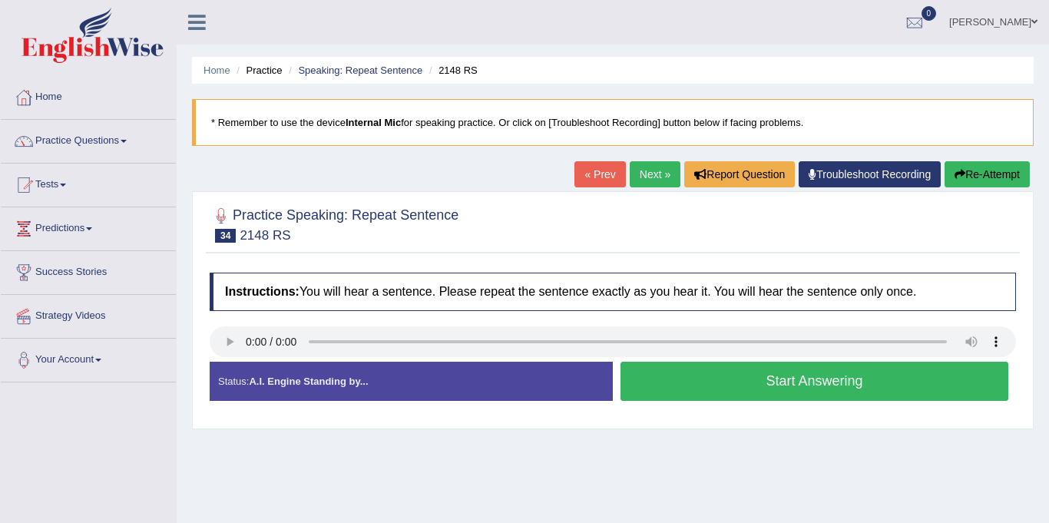
click at [639, 174] on link "Next »" at bounding box center [655, 174] width 51 height 26
click at [797, 385] on button "Start Answering" at bounding box center [814, 381] width 388 height 39
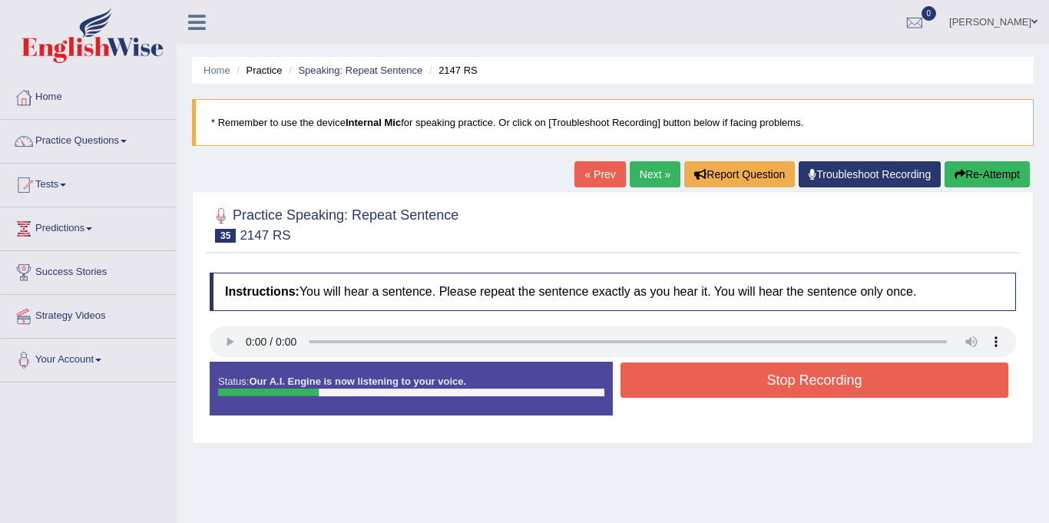
click at [797, 385] on button "Stop Recording" at bounding box center [814, 379] width 388 height 35
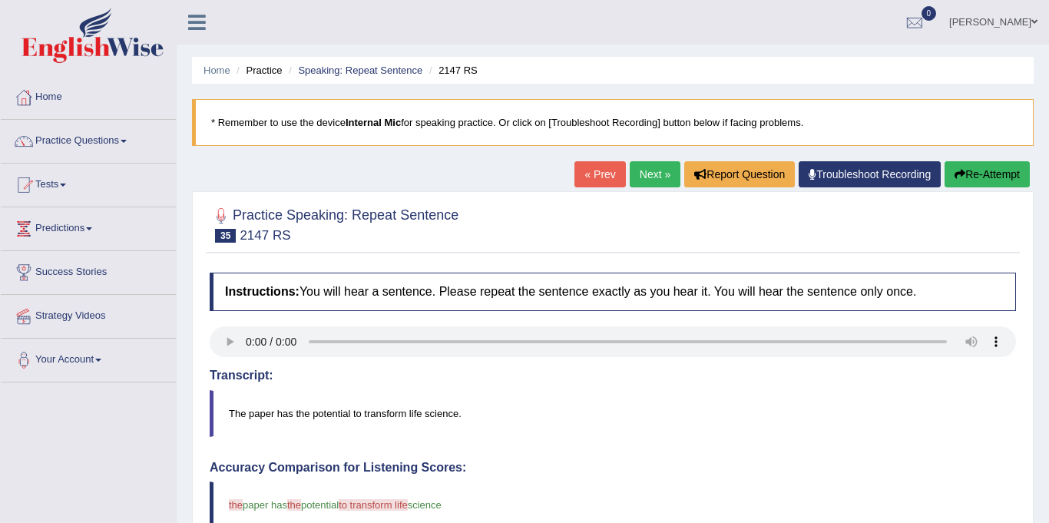
click at [636, 173] on link "Next »" at bounding box center [655, 174] width 51 height 26
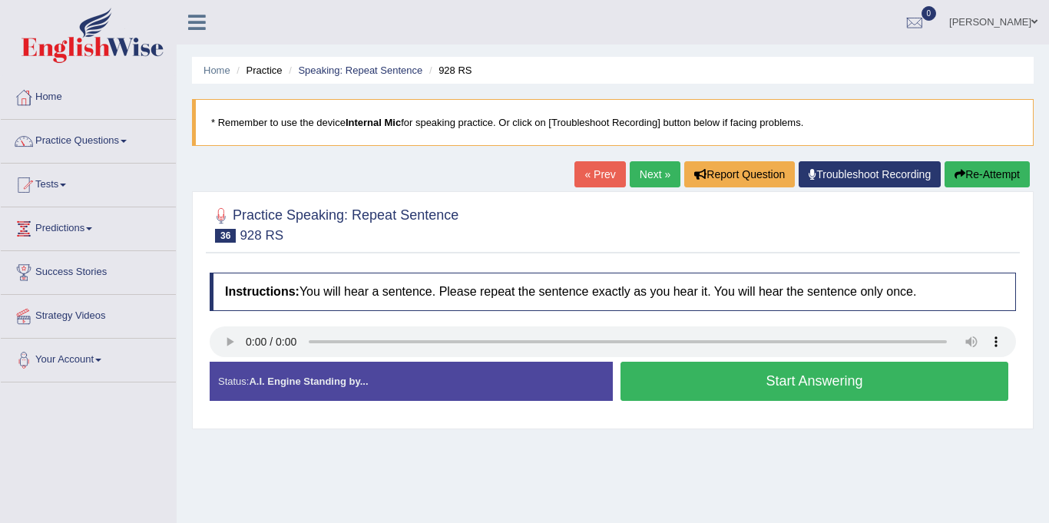
click at [780, 383] on button "Start Answering" at bounding box center [814, 381] width 388 height 39
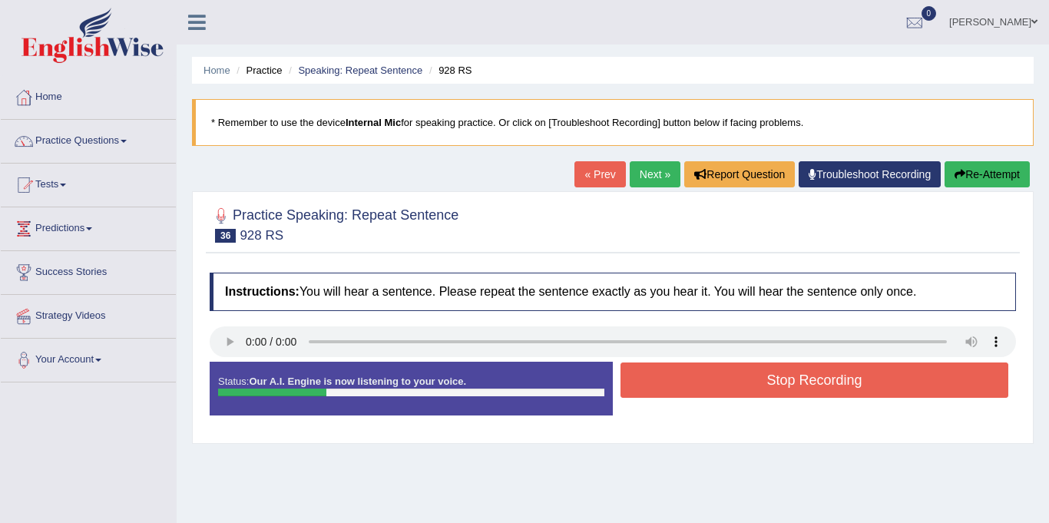
click at [780, 383] on button "Stop Recording" at bounding box center [814, 379] width 388 height 35
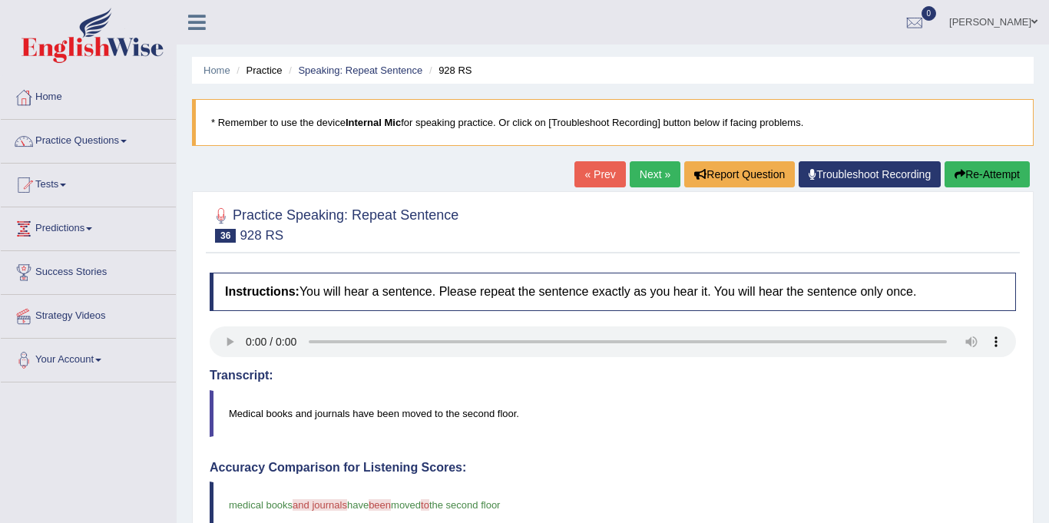
click at [637, 171] on link "Next »" at bounding box center [655, 174] width 51 height 26
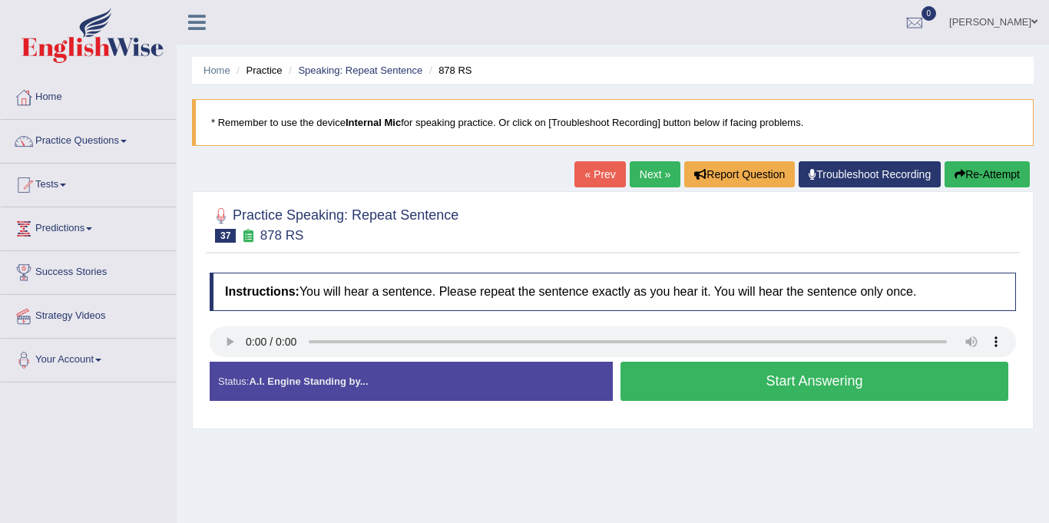
click at [643, 180] on link "Next »" at bounding box center [655, 174] width 51 height 26
click at [663, 384] on button "Start Answering" at bounding box center [814, 381] width 388 height 39
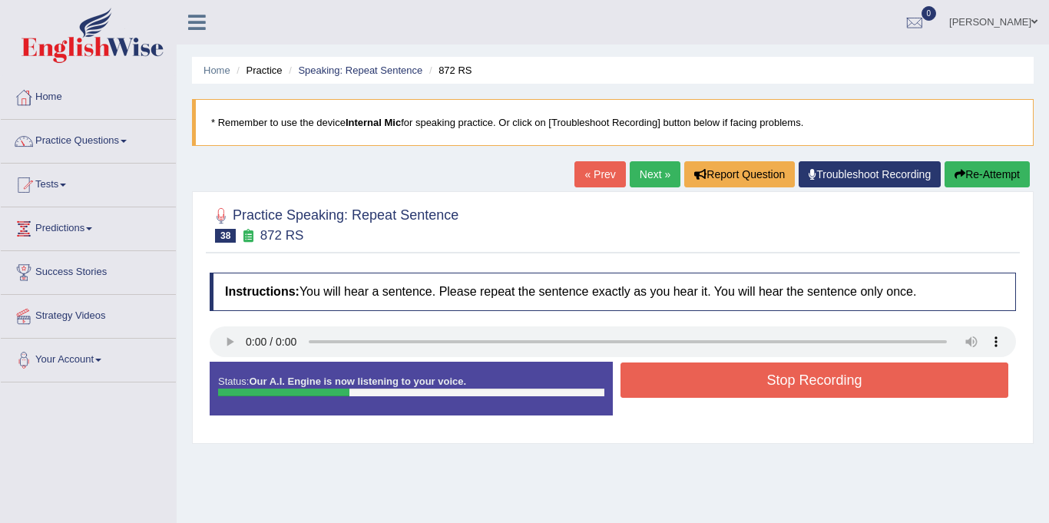
click at [663, 384] on button "Stop Recording" at bounding box center [814, 379] width 388 height 35
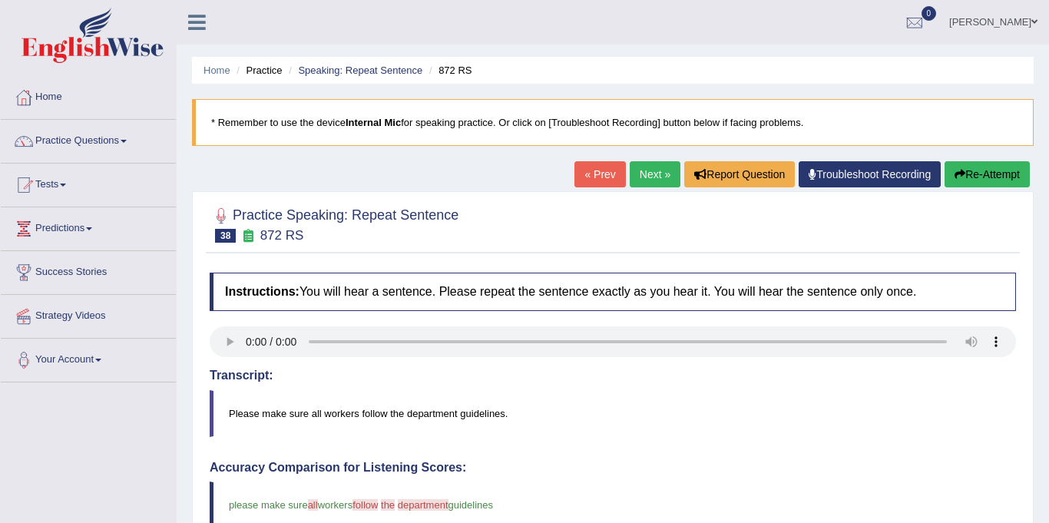
click at [636, 169] on link "Next »" at bounding box center [655, 174] width 51 height 26
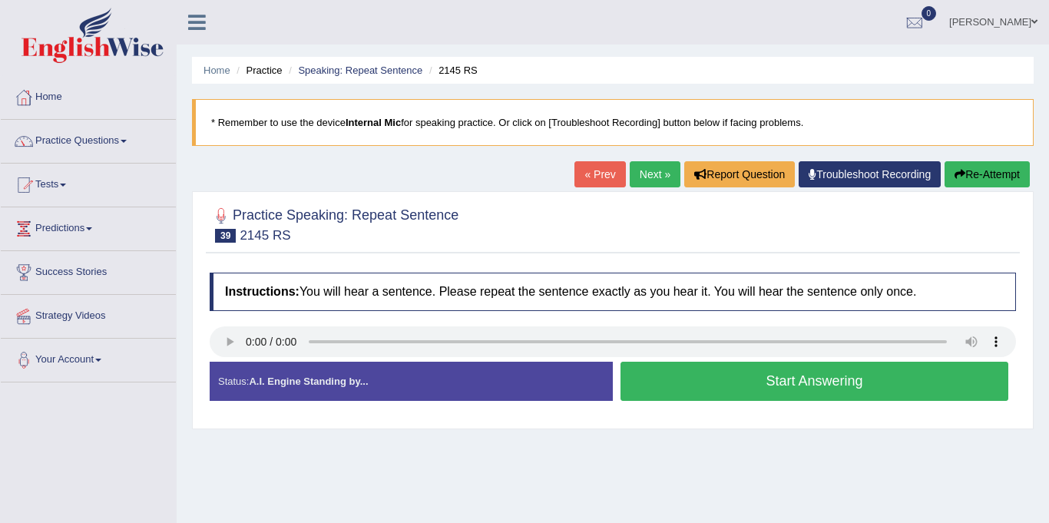
click at [637, 177] on link "Next »" at bounding box center [655, 174] width 51 height 26
click at [873, 386] on button "Start Answering" at bounding box center [814, 381] width 388 height 39
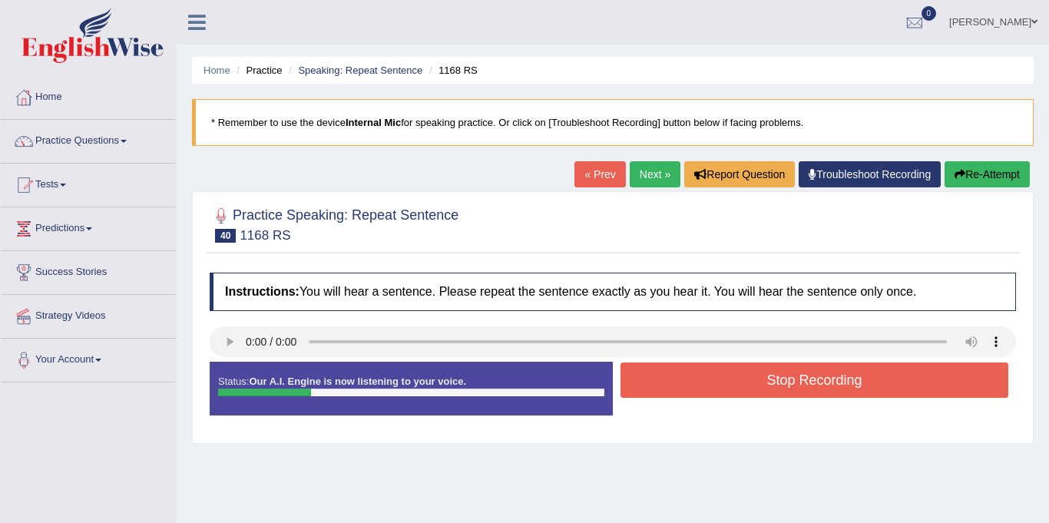
click at [911, 378] on button "Stop Recording" at bounding box center [814, 379] width 388 height 35
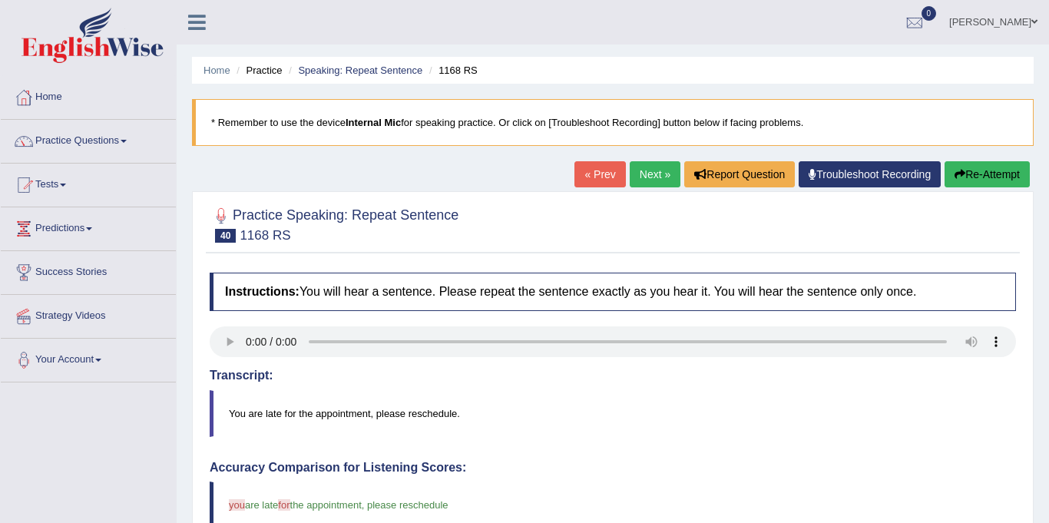
click at [642, 176] on link "Next »" at bounding box center [655, 174] width 51 height 26
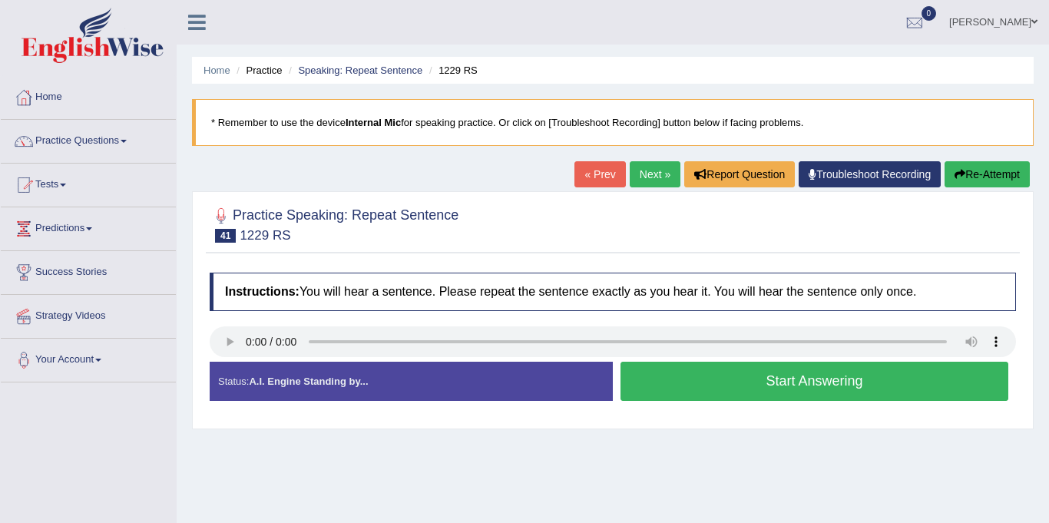
click at [905, 388] on button "Start Answering" at bounding box center [814, 381] width 388 height 39
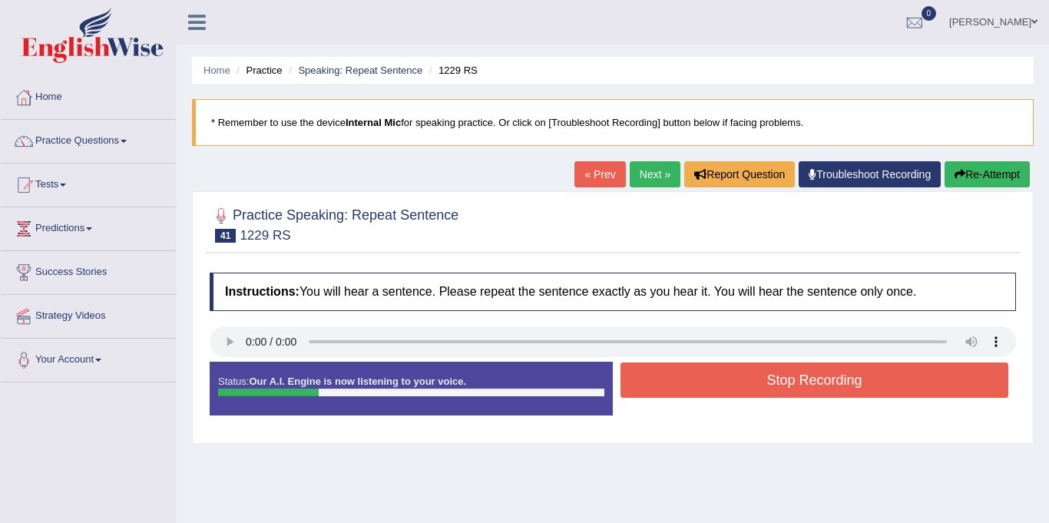
click at [901, 378] on button "Stop Recording" at bounding box center [814, 379] width 388 height 35
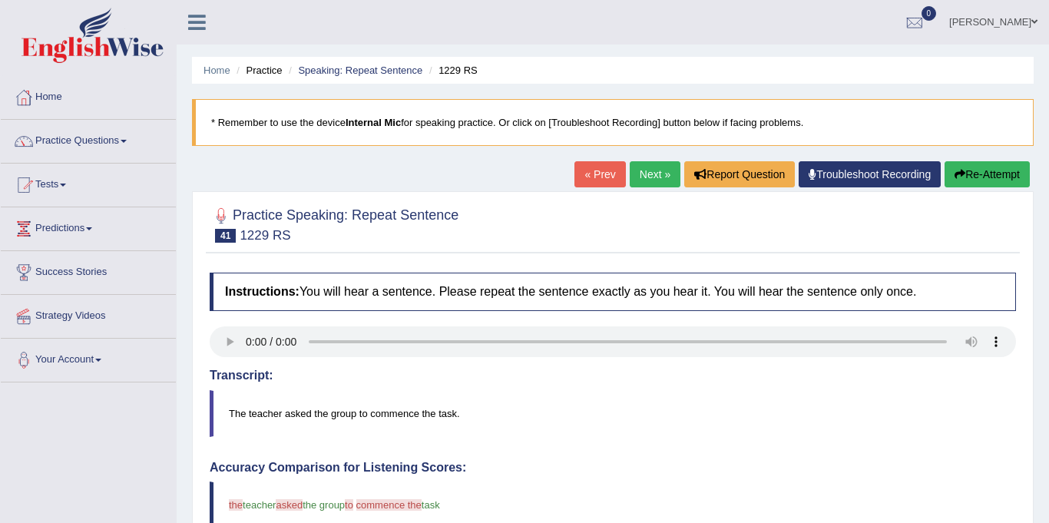
click at [635, 169] on link "Next »" at bounding box center [655, 174] width 51 height 26
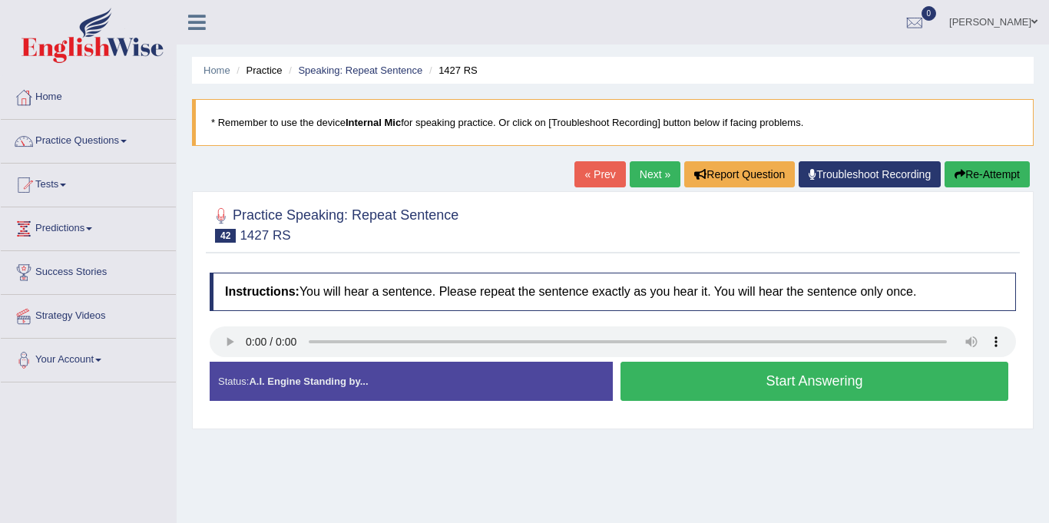
click at [905, 387] on button "Start Answering" at bounding box center [814, 381] width 388 height 39
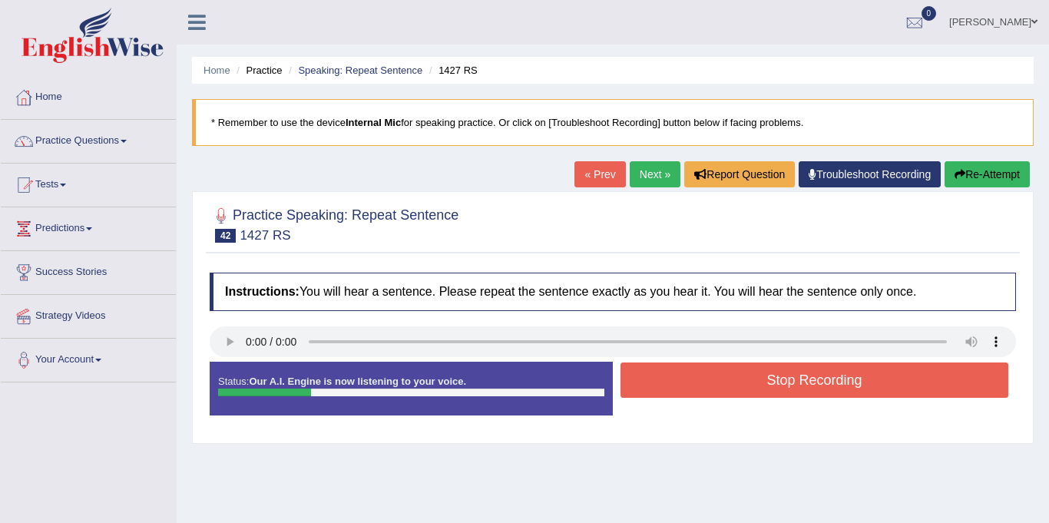
click at [914, 376] on button "Stop Recording" at bounding box center [814, 379] width 388 height 35
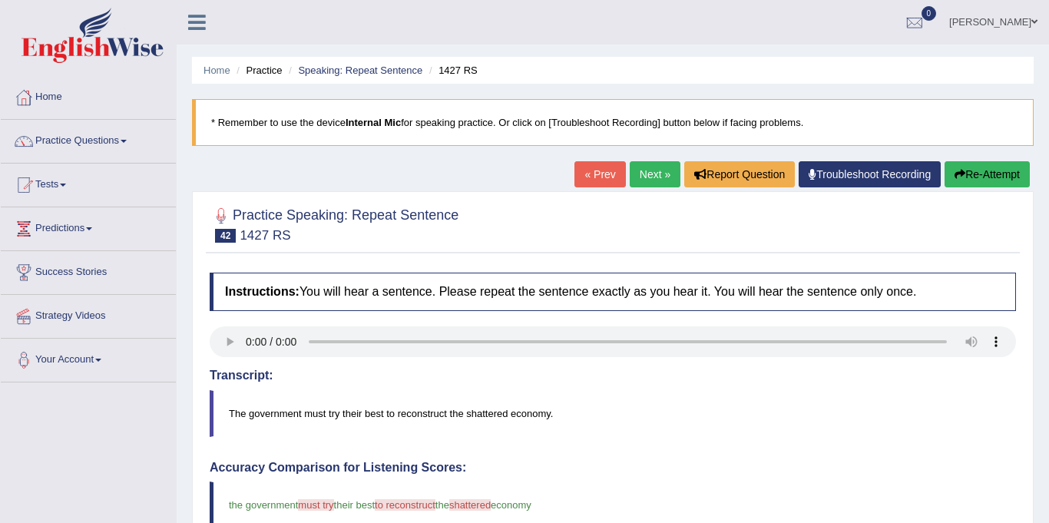
click at [646, 182] on link "Next »" at bounding box center [655, 174] width 51 height 26
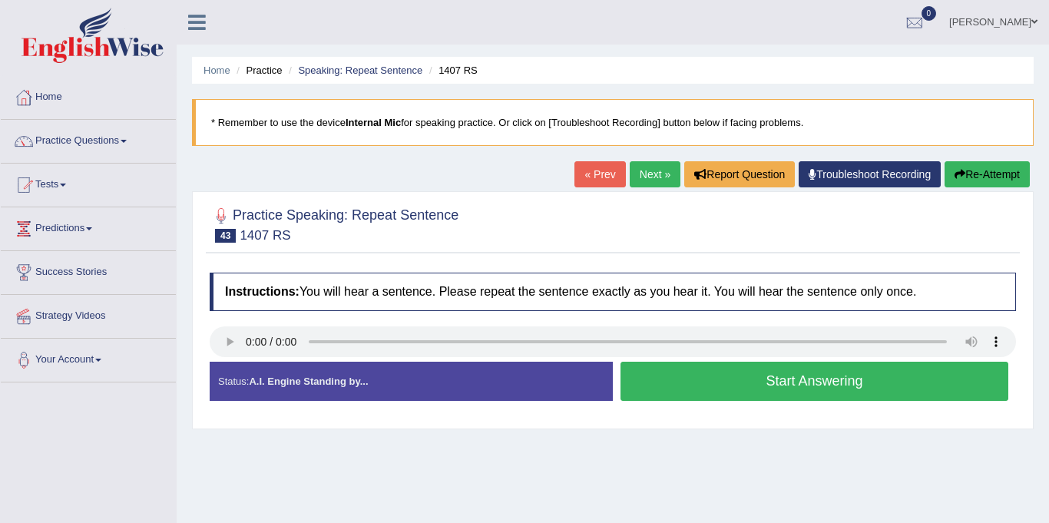
click at [659, 171] on link "Next »" at bounding box center [655, 174] width 51 height 26
click at [226, 362] on div "Status: A.I. Engine Standing by..." at bounding box center [411, 381] width 403 height 39
click at [901, 388] on button "Start Answering" at bounding box center [814, 381] width 388 height 39
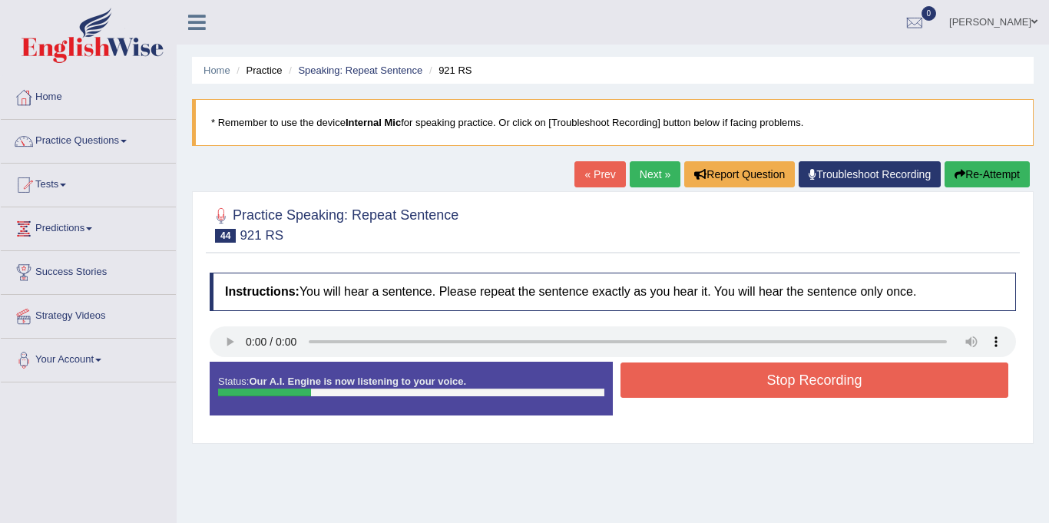
click at [909, 379] on button "Stop Recording" at bounding box center [814, 379] width 388 height 35
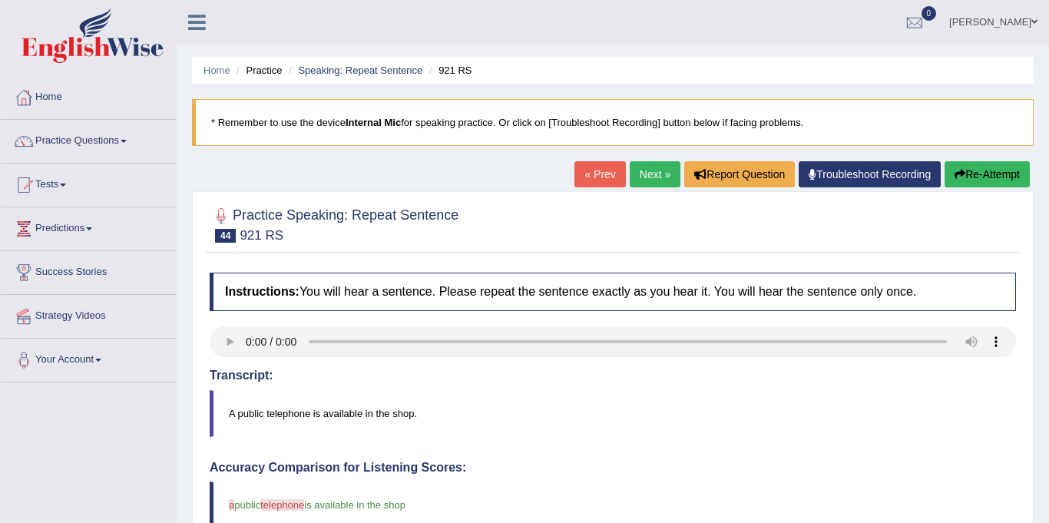
click at [639, 172] on link "Next »" at bounding box center [655, 174] width 51 height 26
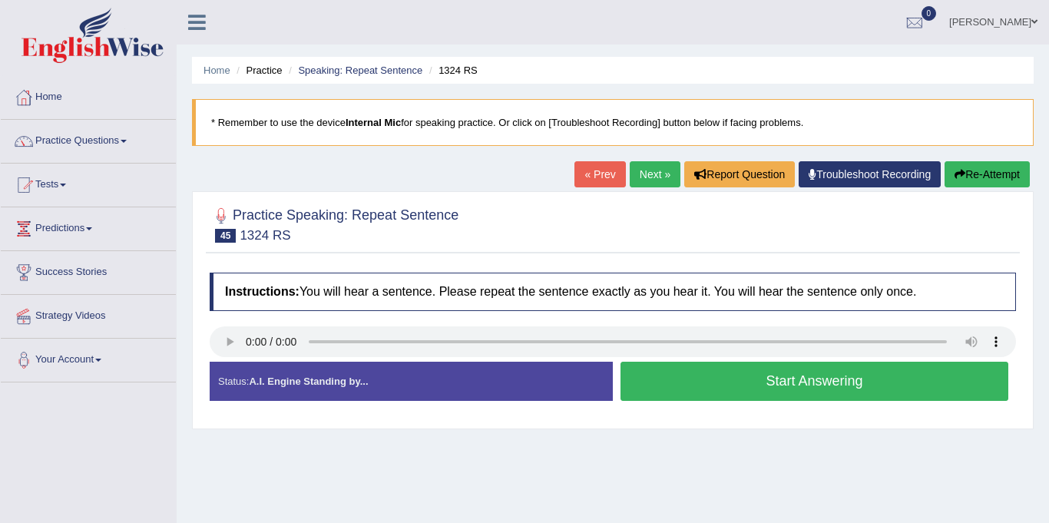
click at [901, 391] on button "Start Answering" at bounding box center [814, 381] width 388 height 39
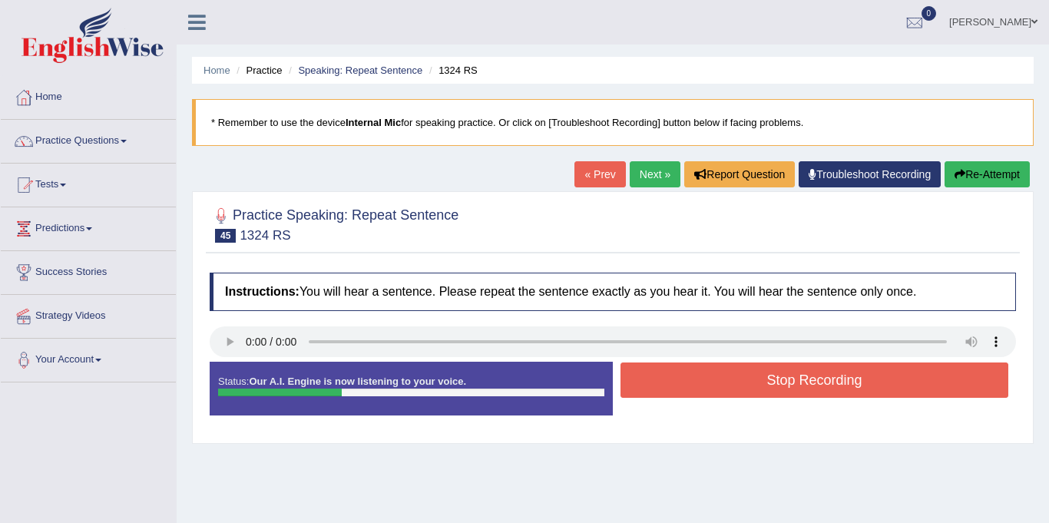
click at [927, 382] on button "Stop Recording" at bounding box center [814, 379] width 388 height 35
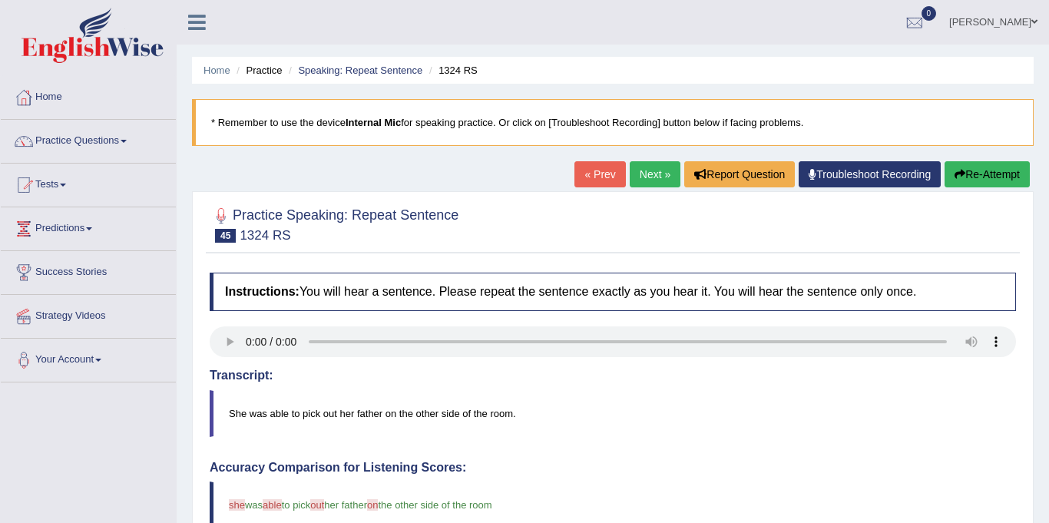
click at [648, 177] on link "Next »" at bounding box center [655, 174] width 51 height 26
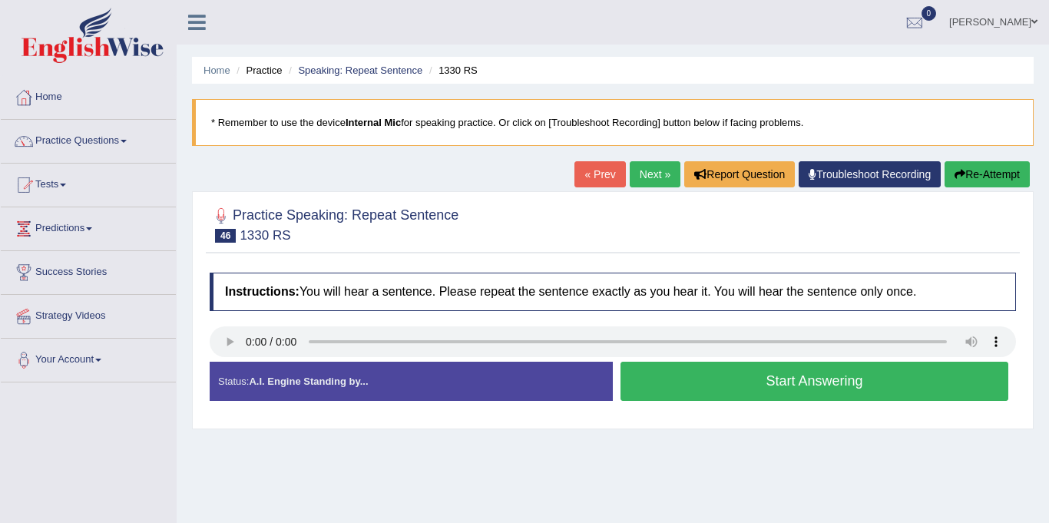
click at [642, 181] on link "Next »" at bounding box center [655, 174] width 51 height 26
click at [888, 385] on button "Start Answering" at bounding box center [814, 381] width 388 height 39
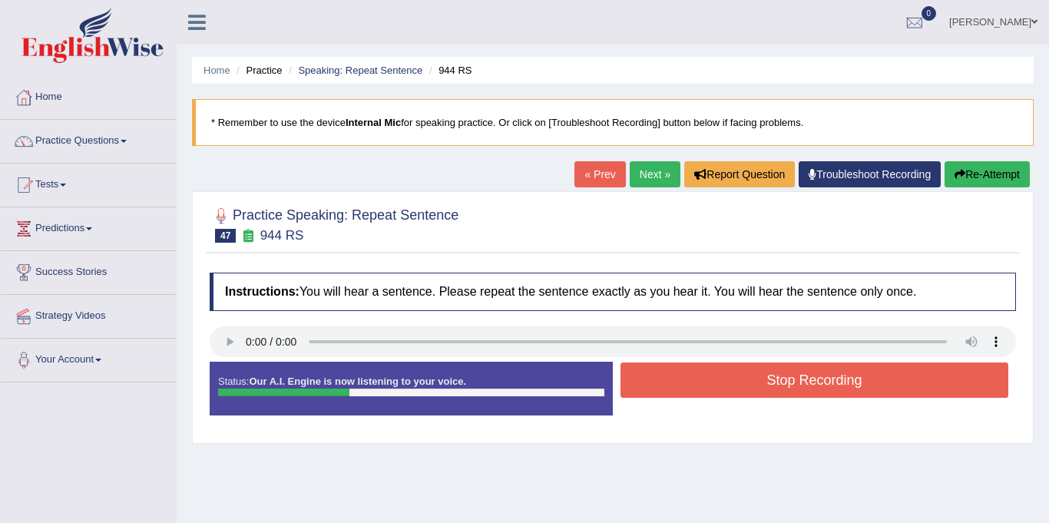
click at [888, 375] on button "Stop Recording" at bounding box center [814, 379] width 388 height 35
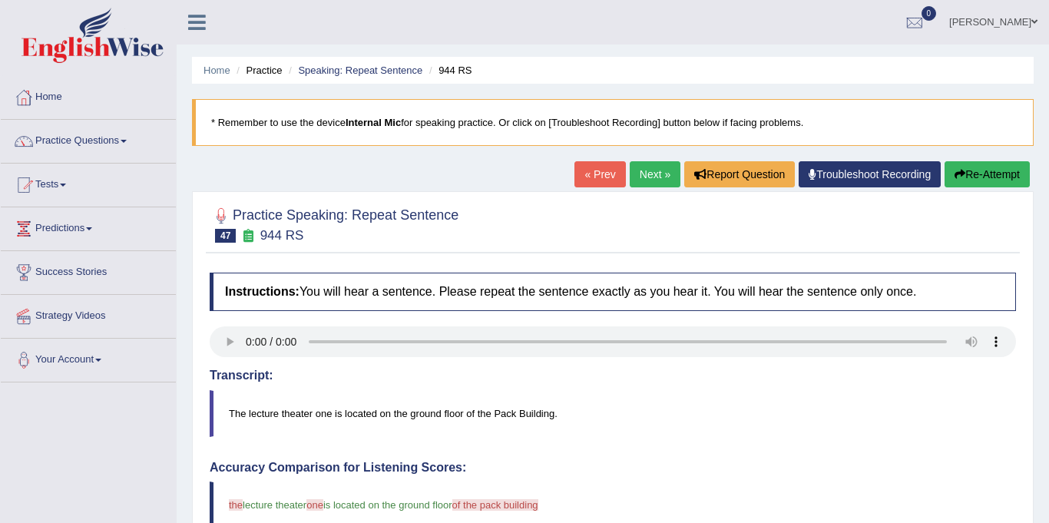
click at [656, 176] on link "Next »" at bounding box center [655, 174] width 51 height 26
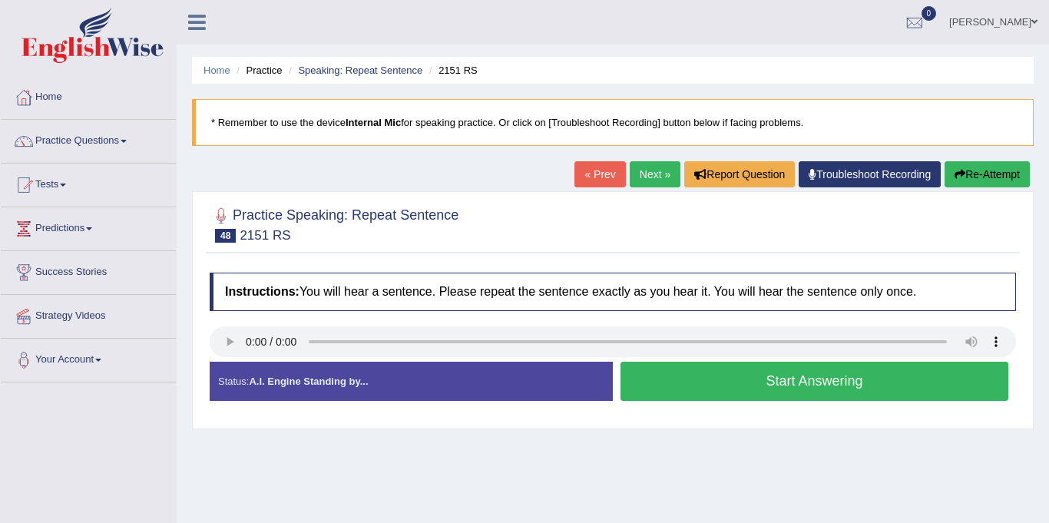
click at [874, 388] on button "Start Answering" at bounding box center [814, 381] width 388 height 39
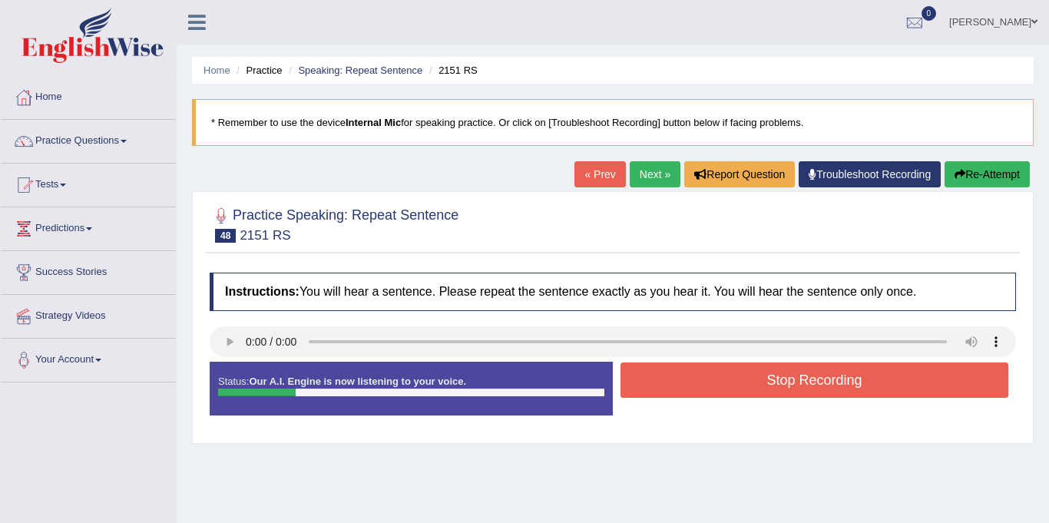
click at [888, 383] on button "Stop Recording" at bounding box center [814, 379] width 388 height 35
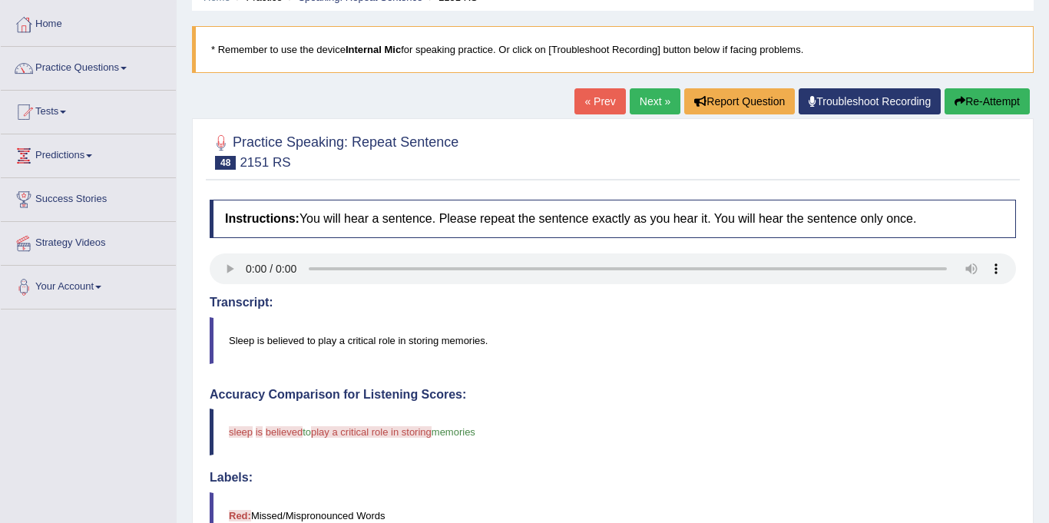
scroll to position [70, 0]
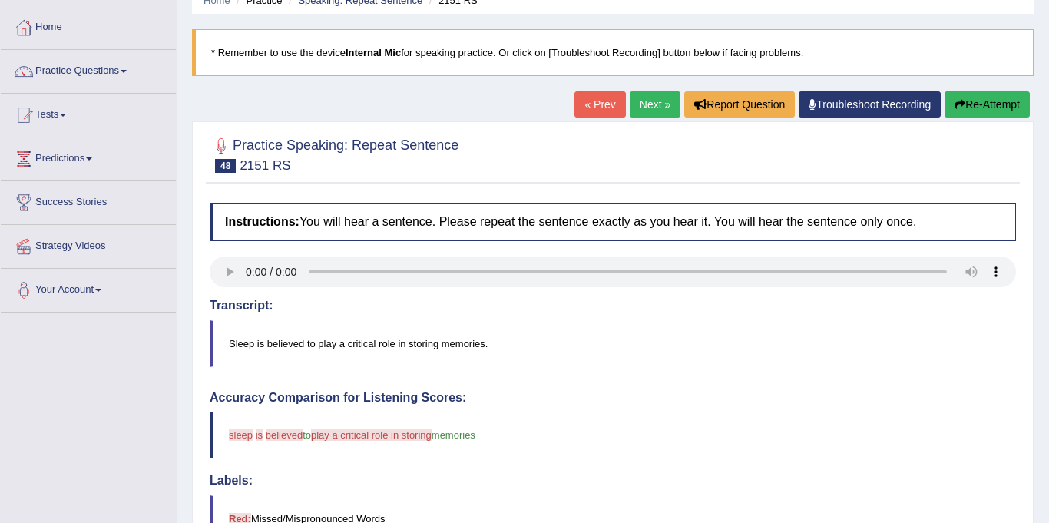
click at [652, 101] on link "Next »" at bounding box center [655, 104] width 51 height 26
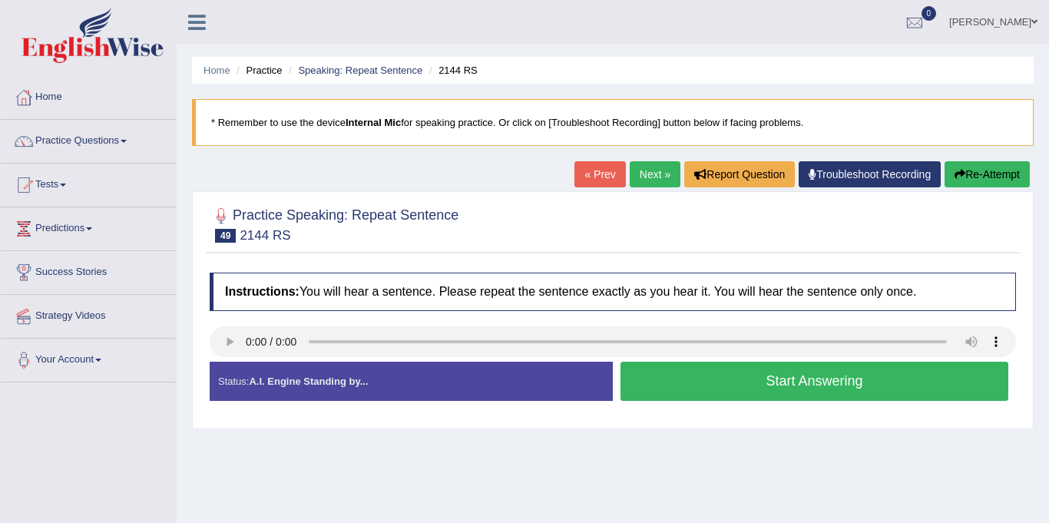
click at [876, 388] on button "Start Answering" at bounding box center [814, 381] width 388 height 39
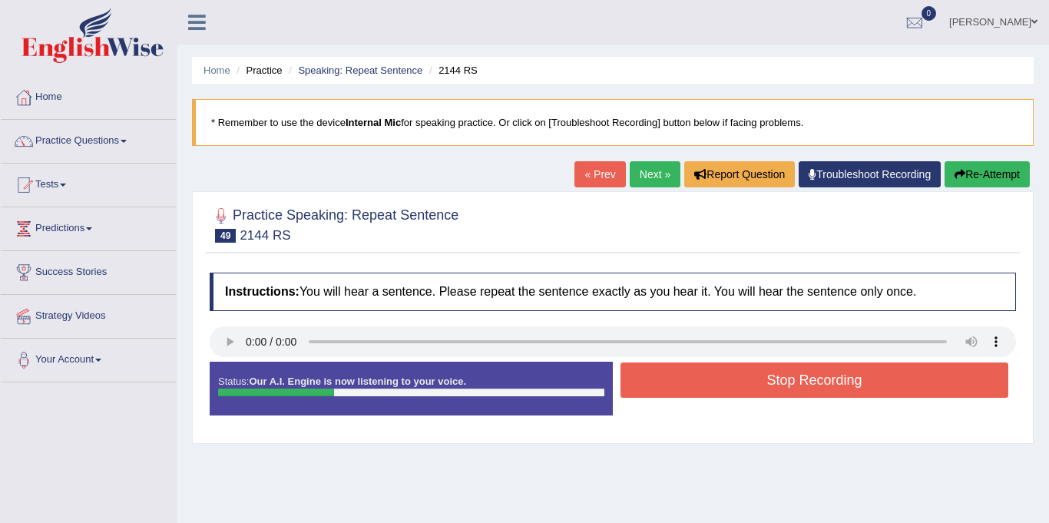
click at [898, 388] on button "Stop Recording" at bounding box center [814, 379] width 388 height 35
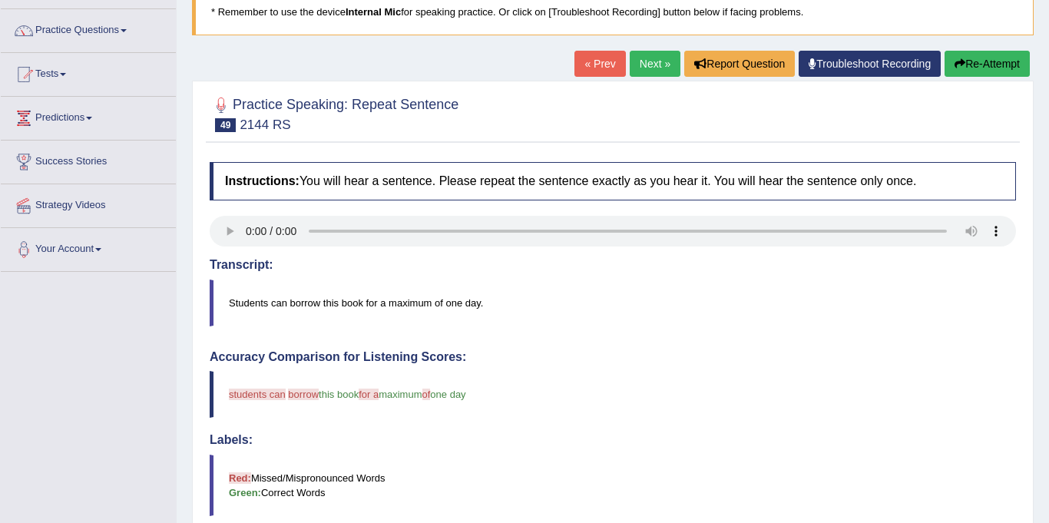
scroll to position [112, 0]
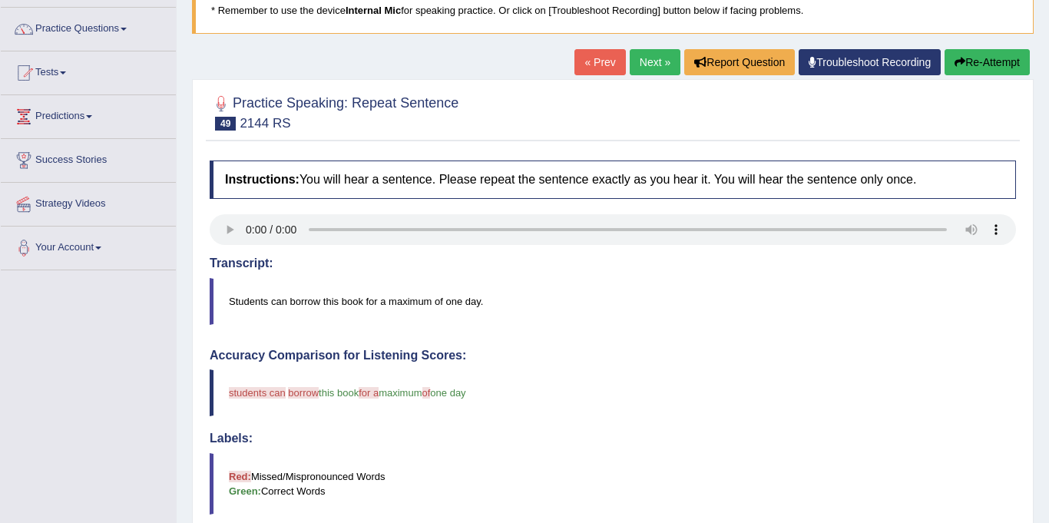
click at [643, 64] on link "Next »" at bounding box center [655, 62] width 51 height 26
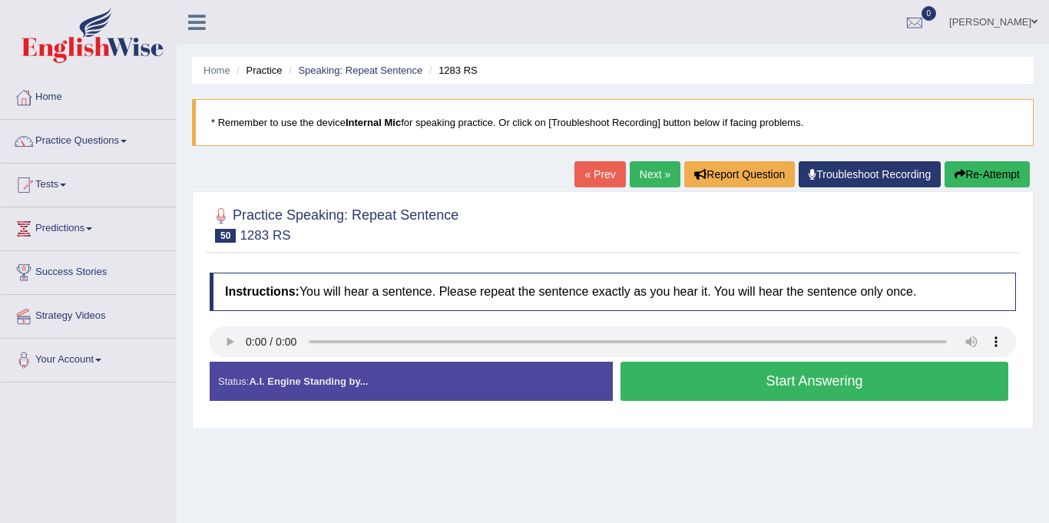
click at [886, 387] on button "Start Answering" at bounding box center [814, 381] width 388 height 39
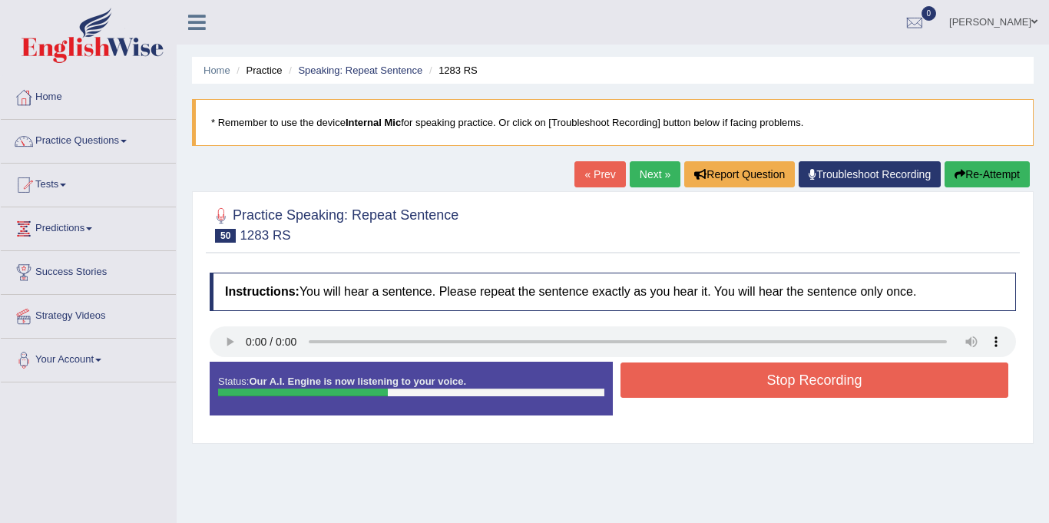
click at [901, 383] on button "Stop Recording" at bounding box center [814, 379] width 388 height 35
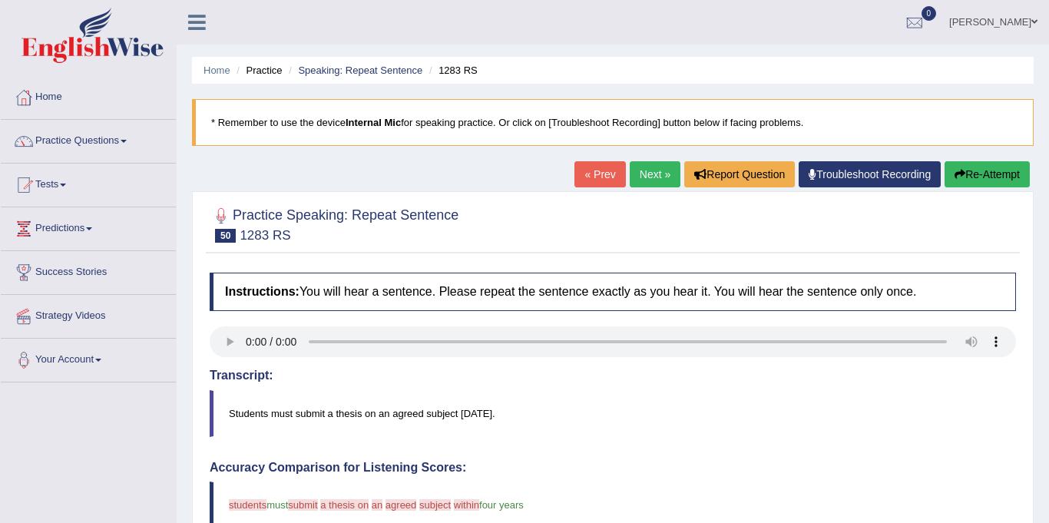
click at [650, 180] on link "Next »" at bounding box center [655, 174] width 51 height 26
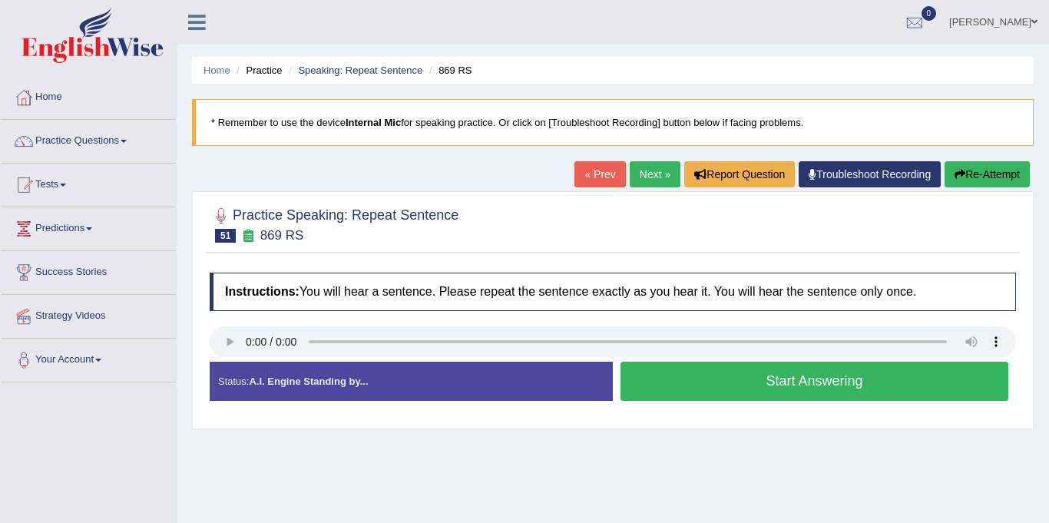
click at [887, 389] on button "Start Answering" at bounding box center [814, 381] width 388 height 39
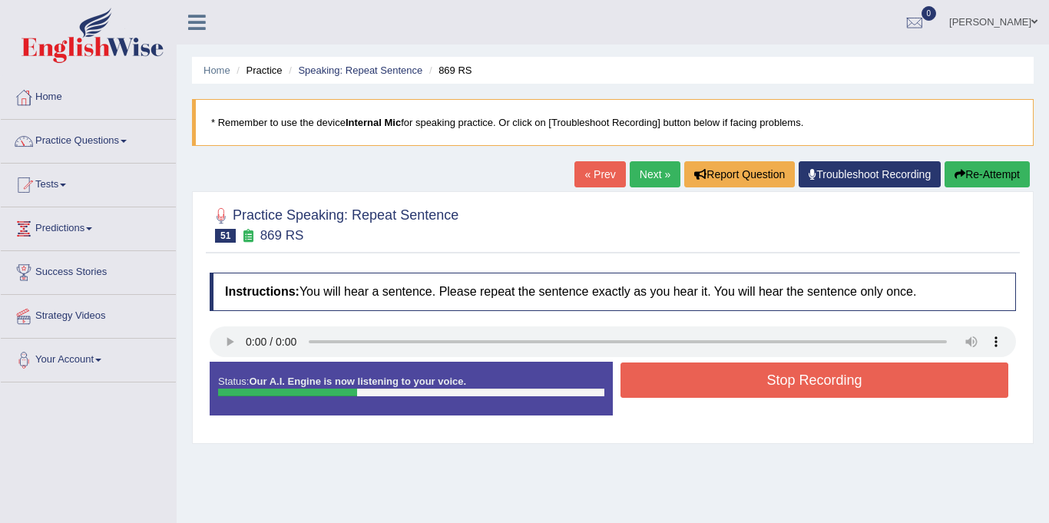
click at [920, 386] on button "Stop Recording" at bounding box center [814, 379] width 388 height 35
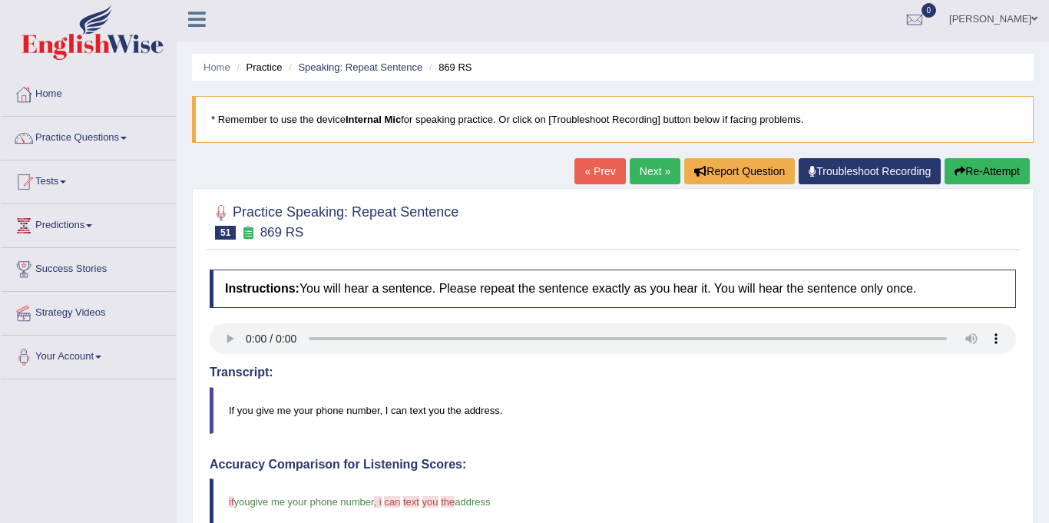
scroll to position [1, 0]
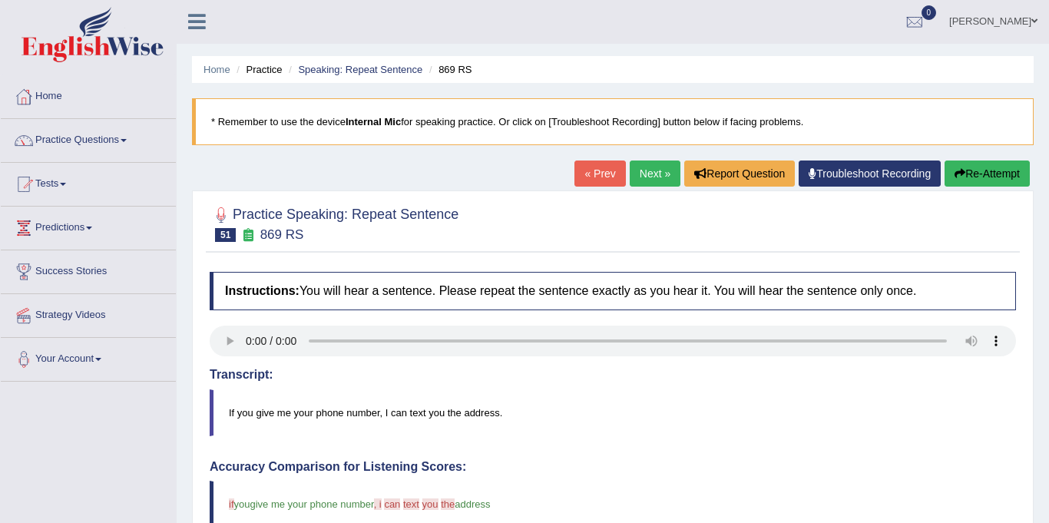
click at [646, 180] on link "Next »" at bounding box center [655, 173] width 51 height 26
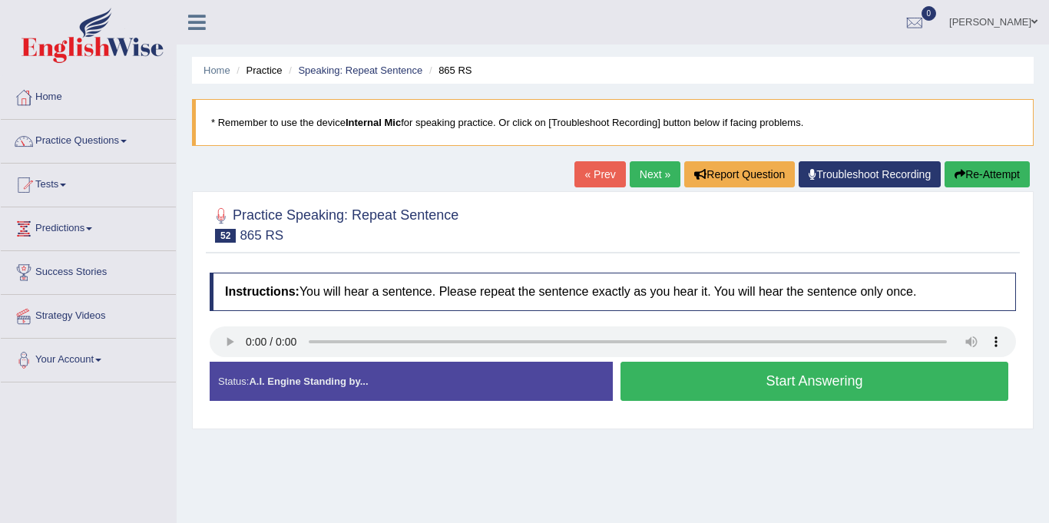
click at [646, 171] on link "Next »" at bounding box center [655, 174] width 51 height 26
click at [645, 177] on link "Next »" at bounding box center [655, 174] width 51 height 26
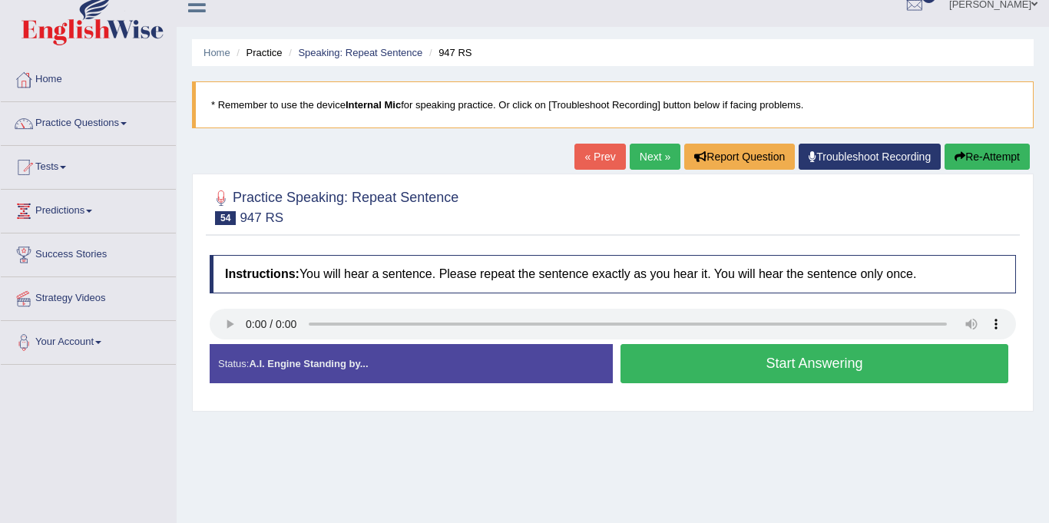
scroll to position [21, 0]
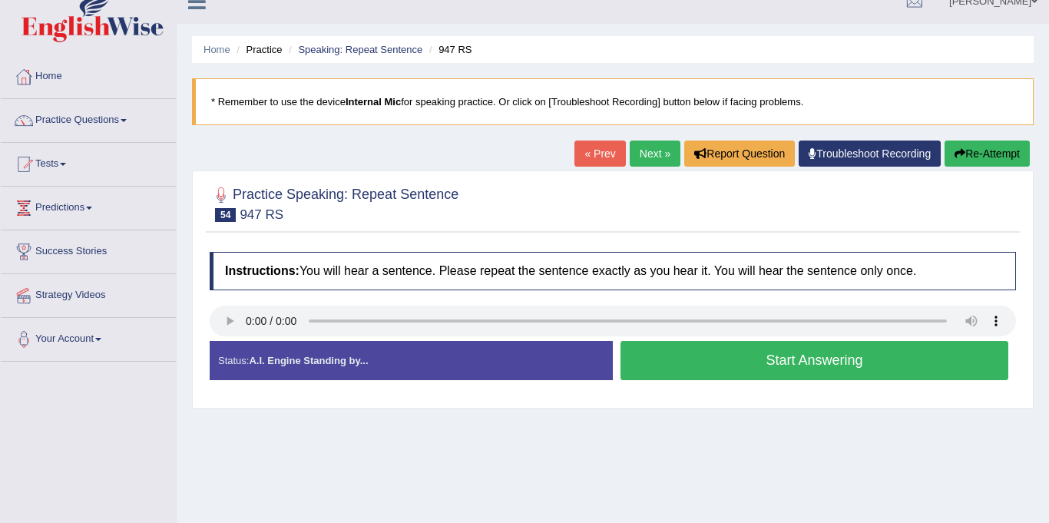
click at [650, 155] on link "Next »" at bounding box center [655, 154] width 51 height 26
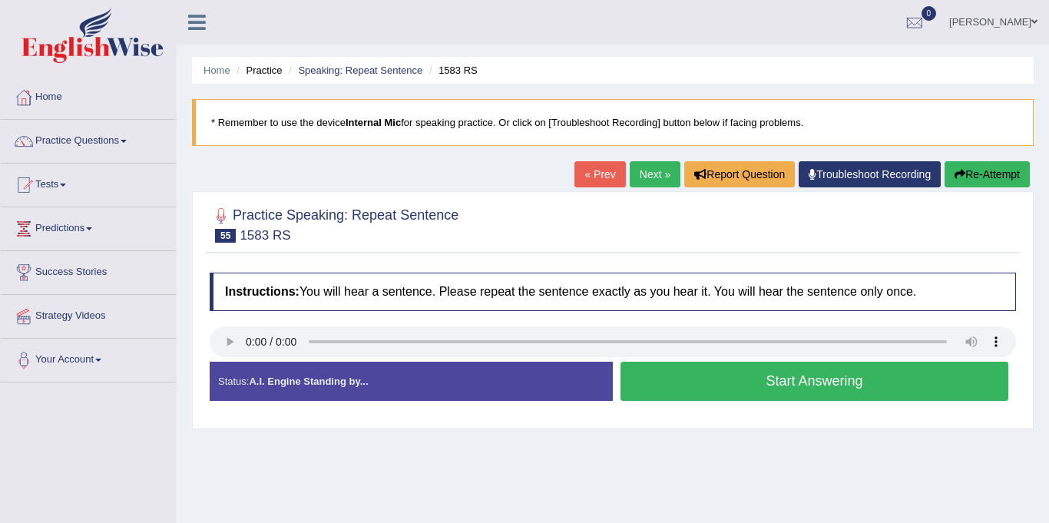
click at [883, 388] on button "Start Answering" at bounding box center [814, 381] width 388 height 39
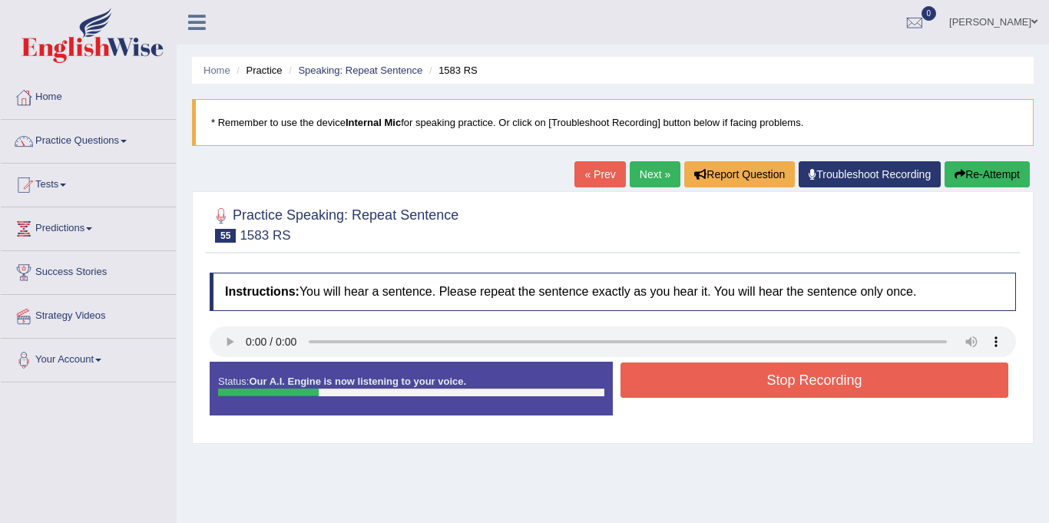
click at [894, 385] on button "Stop Recording" at bounding box center [814, 379] width 388 height 35
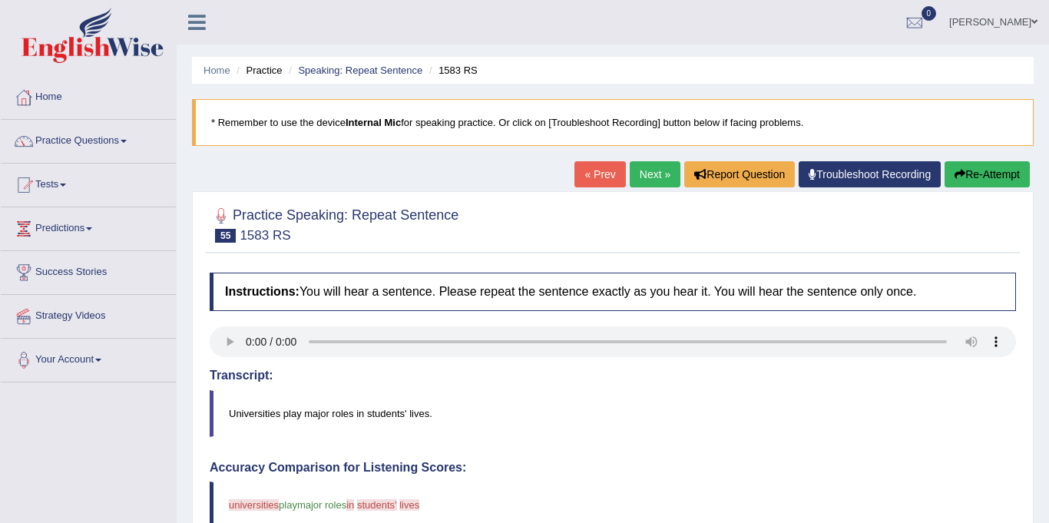
click at [654, 180] on link "Next »" at bounding box center [655, 174] width 51 height 26
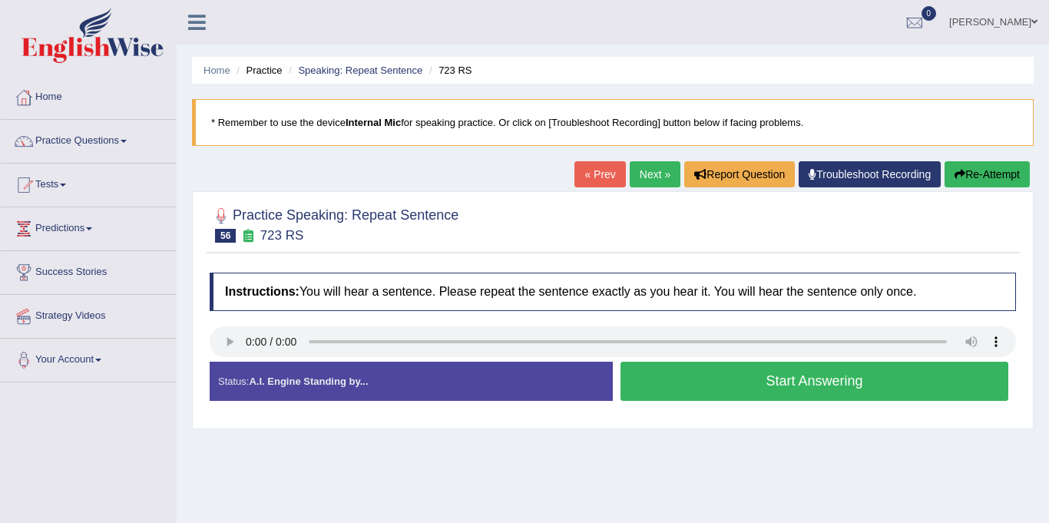
click at [225, 362] on div "Status: A.I. Engine Standing by..." at bounding box center [411, 381] width 403 height 39
click at [887, 389] on button "Start Answering" at bounding box center [814, 381] width 388 height 39
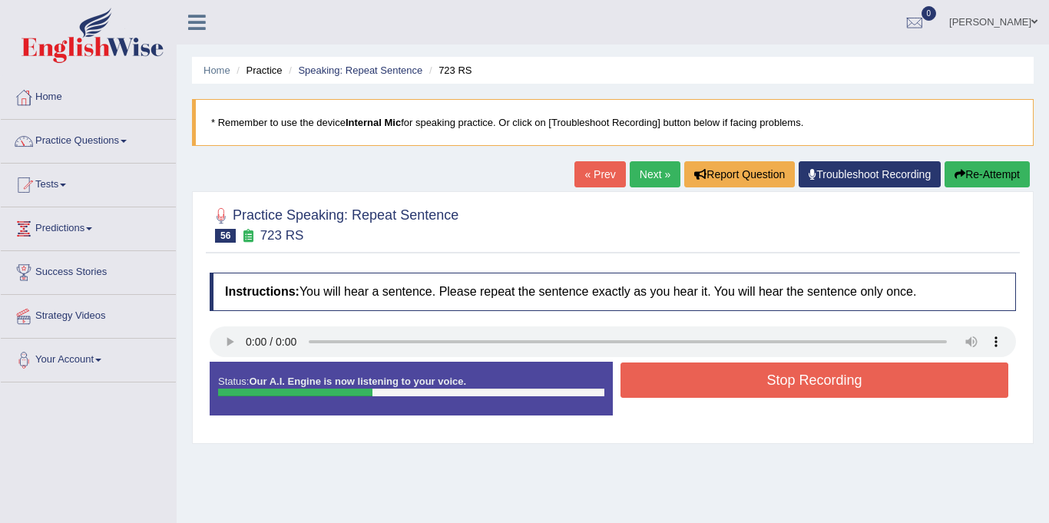
click at [852, 382] on button "Stop Recording" at bounding box center [814, 379] width 388 height 35
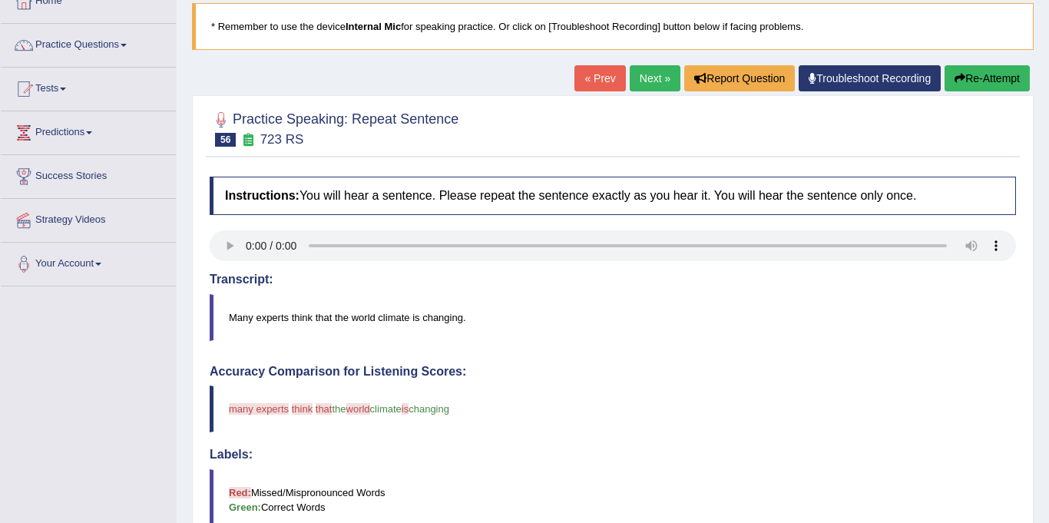
scroll to position [46, 0]
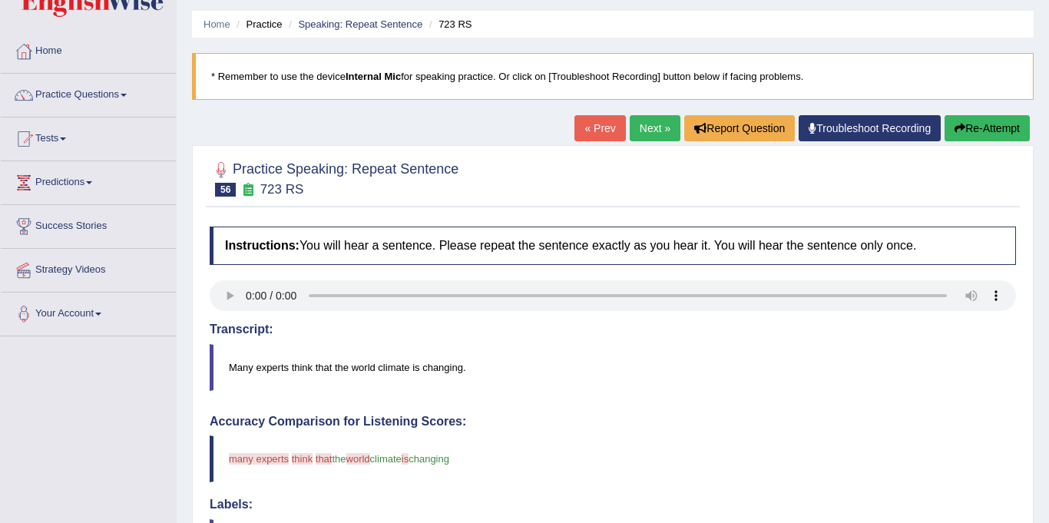
click at [645, 119] on link "Next »" at bounding box center [655, 128] width 51 height 26
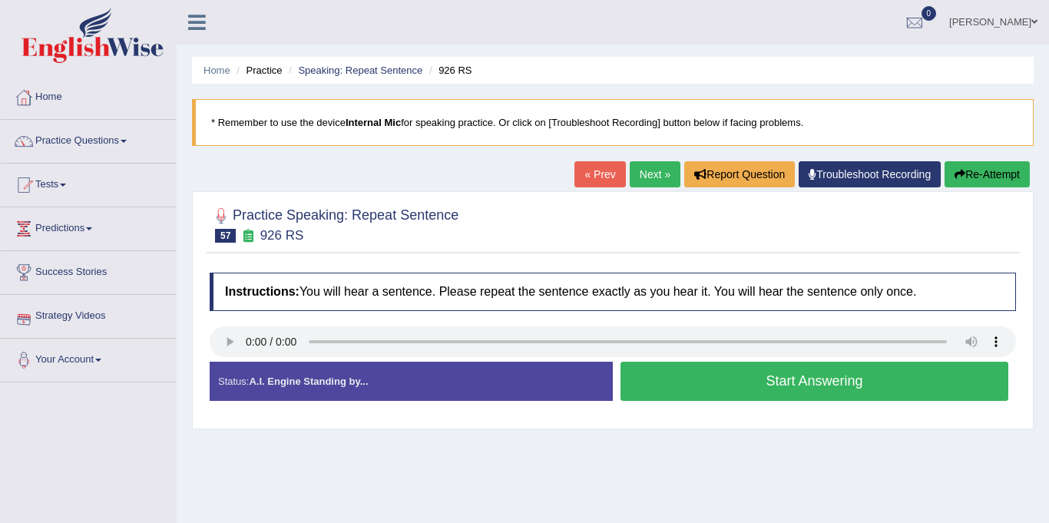
click at [643, 172] on link "Next »" at bounding box center [655, 174] width 51 height 26
click at [821, 387] on button "Start Answering" at bounding box center [814, 381] width 388 height 39
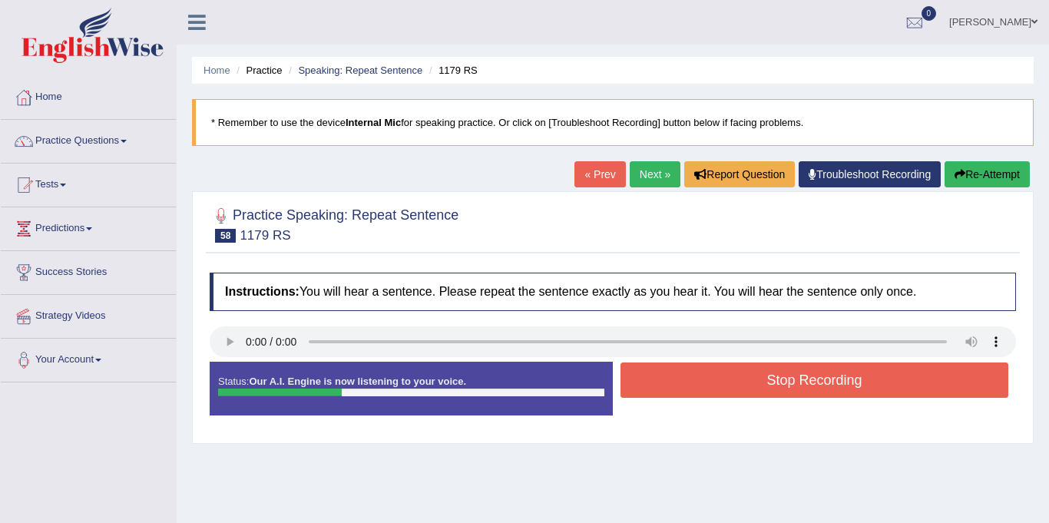
click at [821, 387] on button "Stop Recording" at bounding box center [814, 379] width 388 height 35
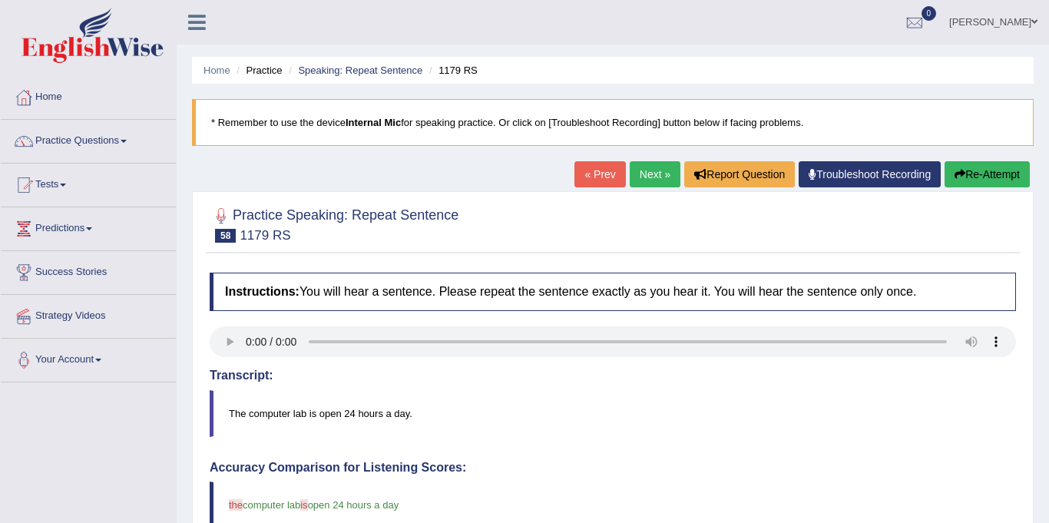
click at [653, 174] on link "Next »" at bounding box center [655, 174] width 51 height 26
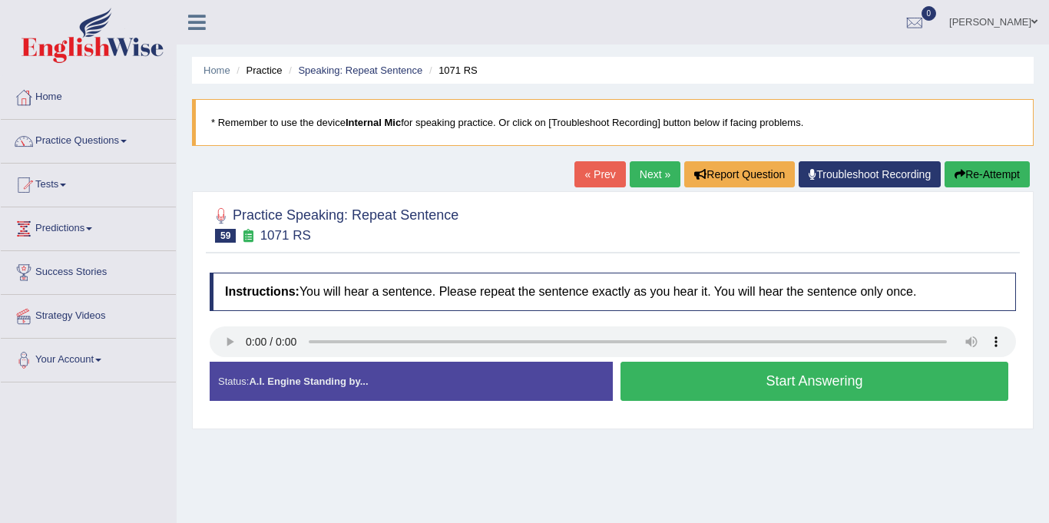
click at [643, 177] on link "Next »" at bounding box center [655, 174] width 51 height 26
click at [655, 167] on link "Next »" at bounding box center [655, 174] width 51 height 26
click at [919, 387] on button "Start Answering" at bounding box center [814, 381] width 388 height 39
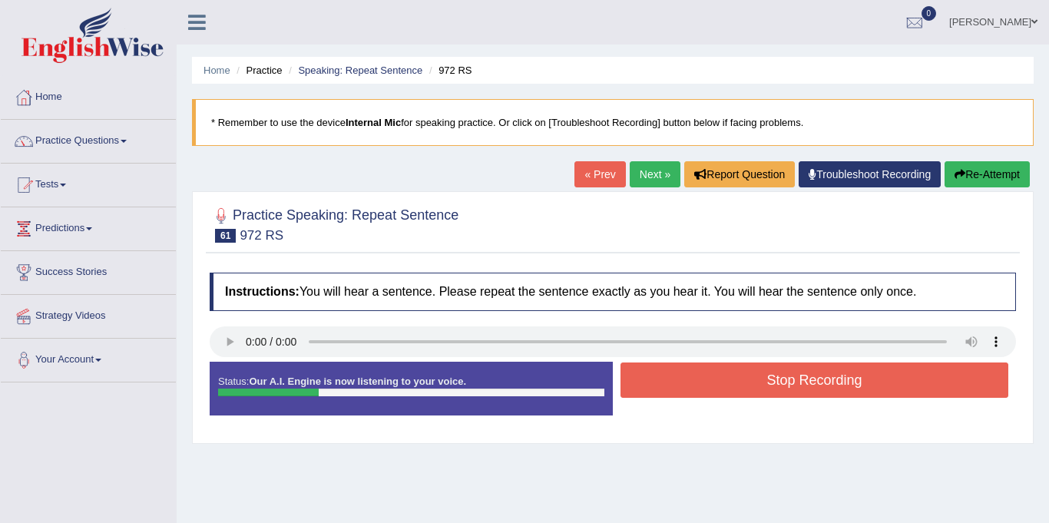
click at [925, 380] on button "Stop Recording" at bounding box center [814, 379] width 388 height 35
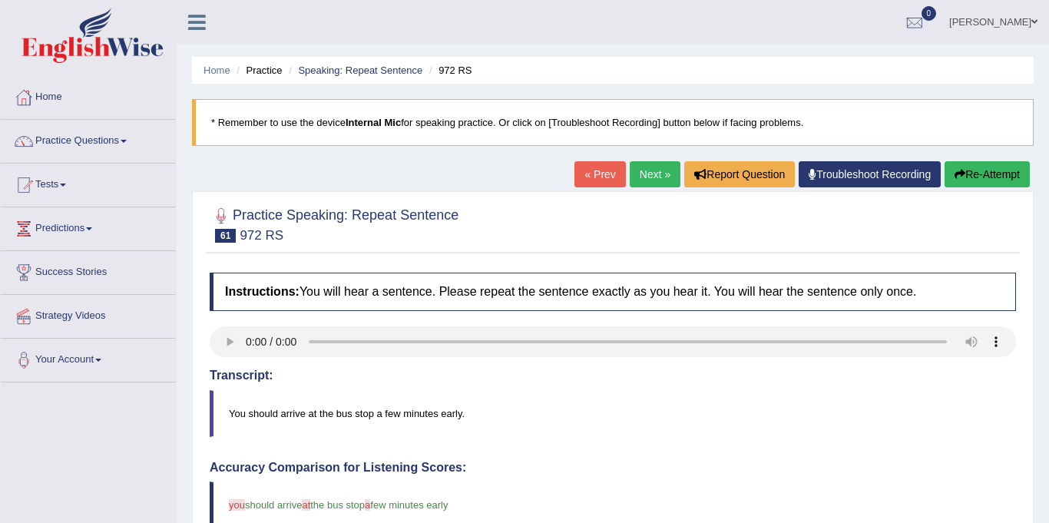
click at [84, 144] on link "Practice Questions" at bounding box center [88, 139] width 175 height 38
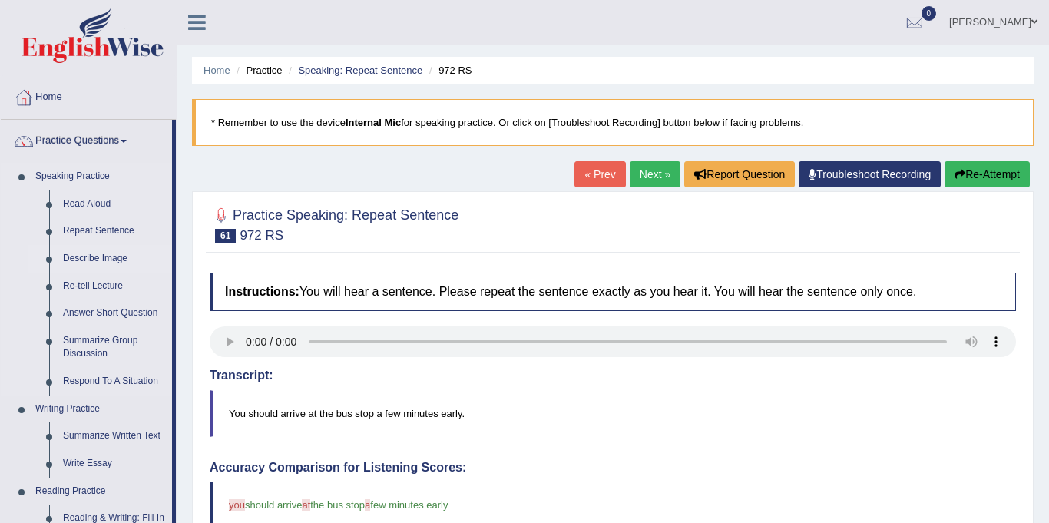
click at [111, 256] on link "Describe Image" at bounding box center [114, 259] width 116 height 28
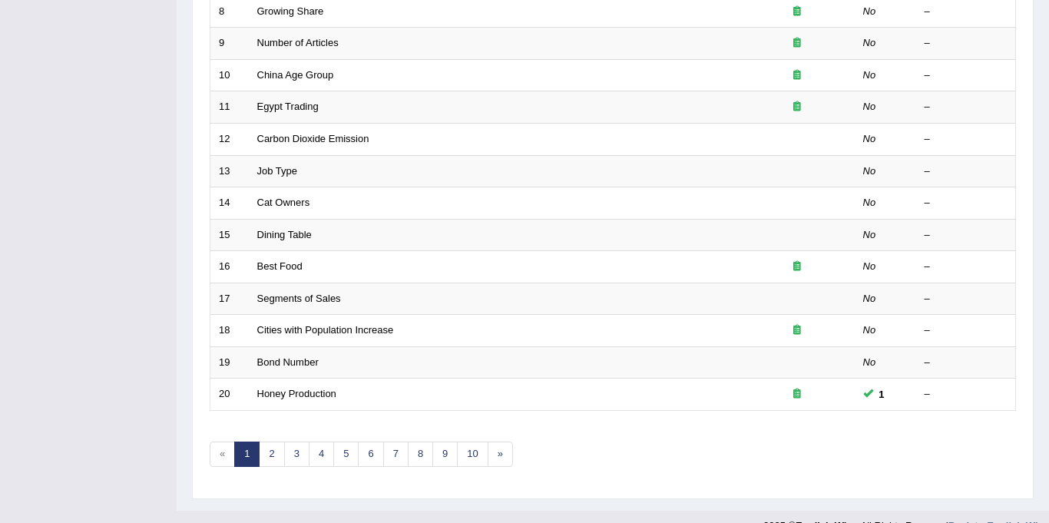
scroll to position [494, 0]
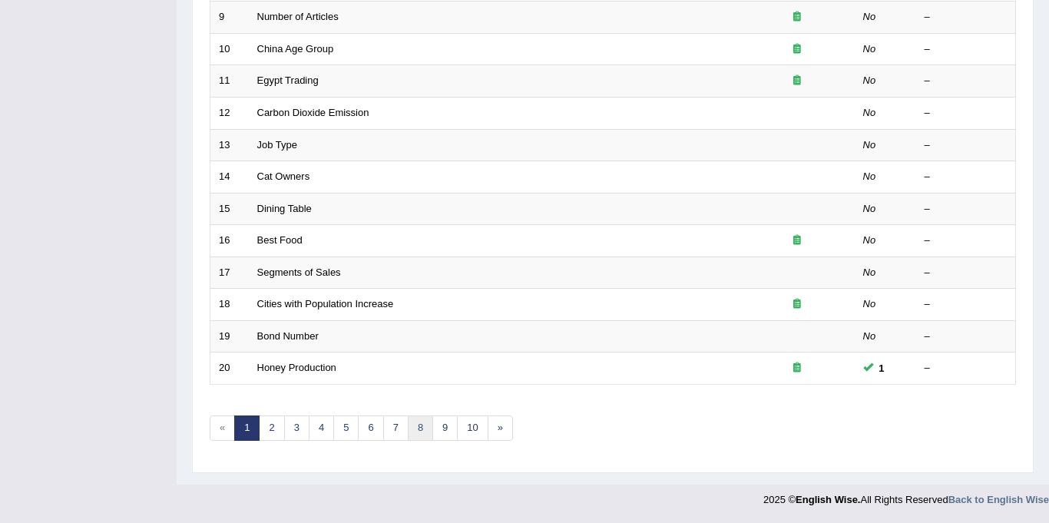
click at [414, 428] on link "8" at bounding box center [420, 427] width 25 height 25
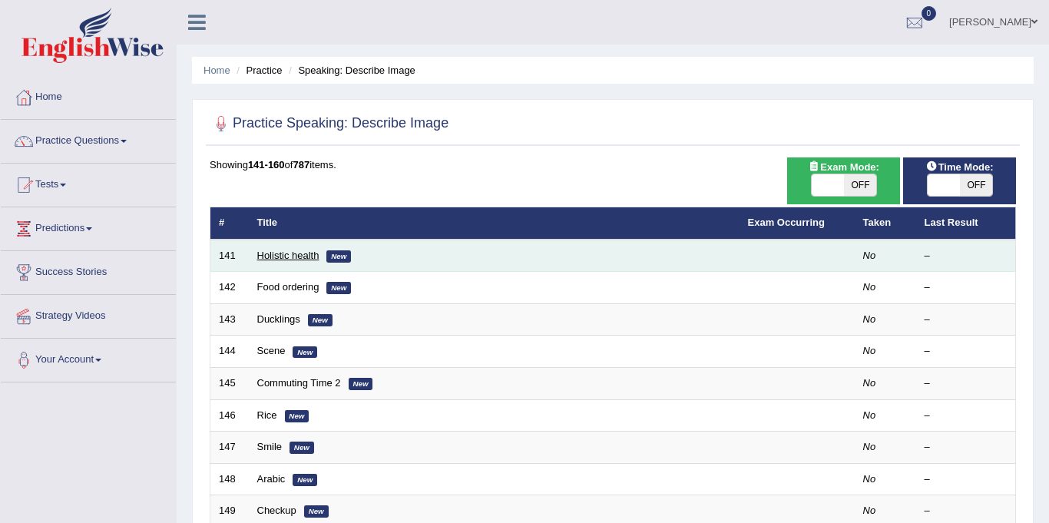
click at [269, 259] on link "Holistic health" at bounding box center [288, 256] width 62 height 12
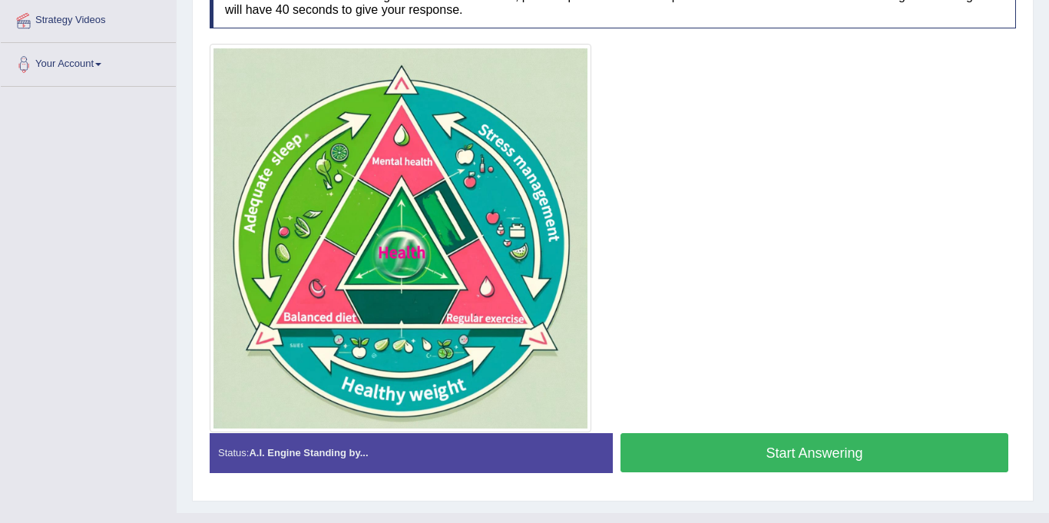
scroll to position [314, 0]
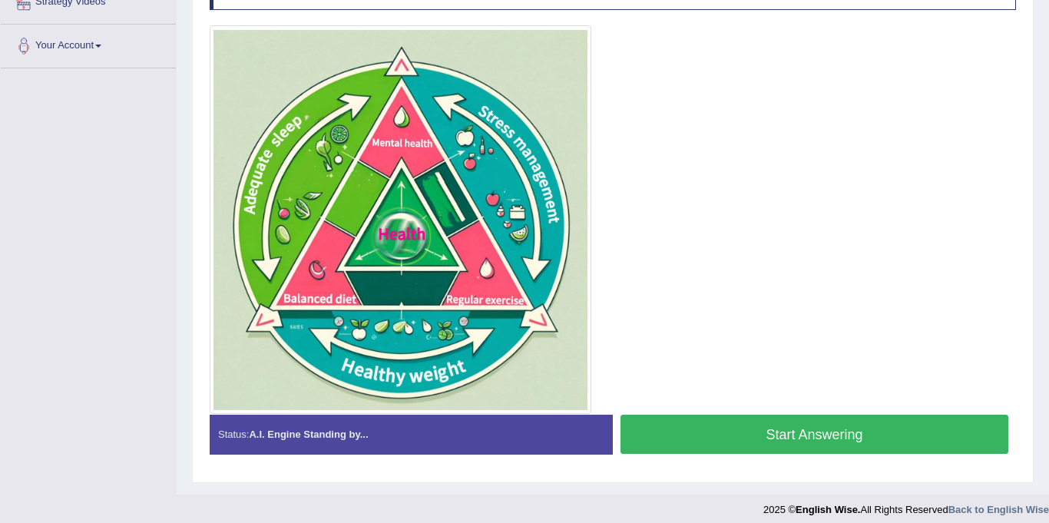
click at [888, 437] on button "Start Answering" at bounding box center [814, 434] width 388 height 39
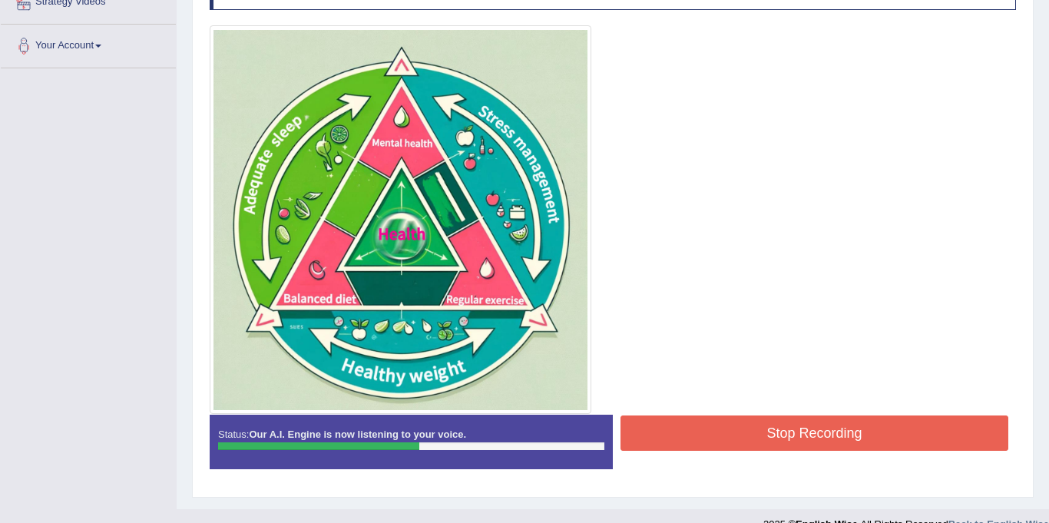
click at [845, 438] on button "Stop Recording" at bounding box center [814, 432] width 388 height 35
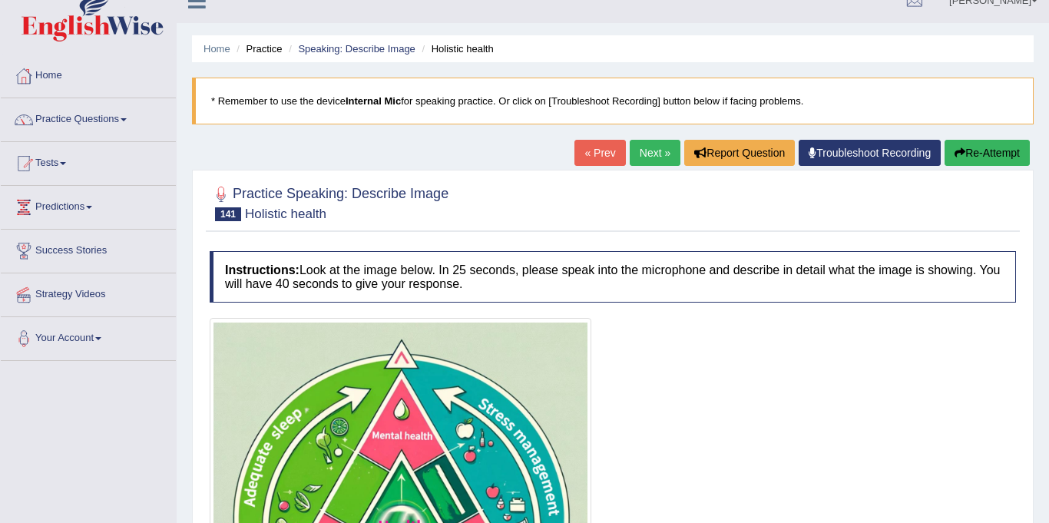
scroll to position [0, 0]
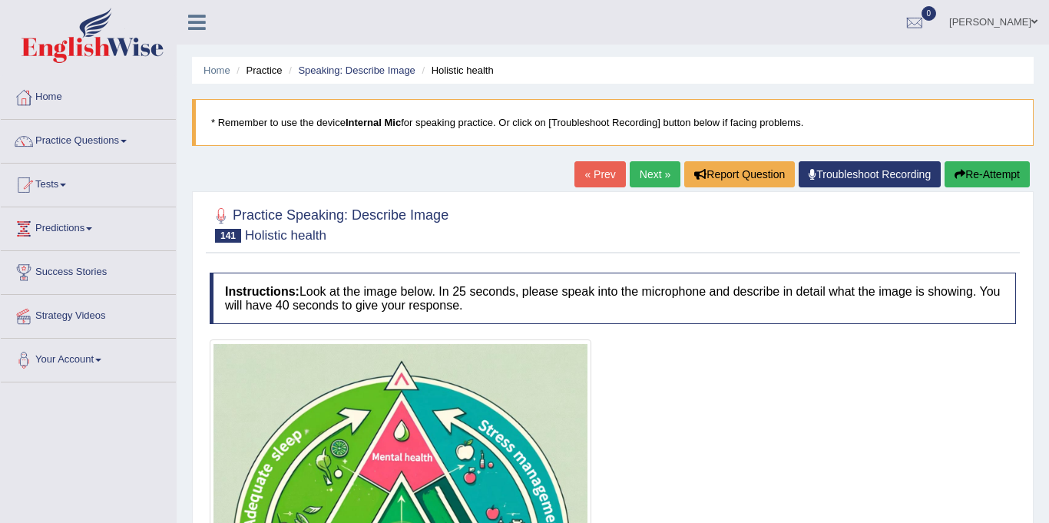
click at [648, 179] on link "Next »" at bounding box center [655, 174] width 51 height 26
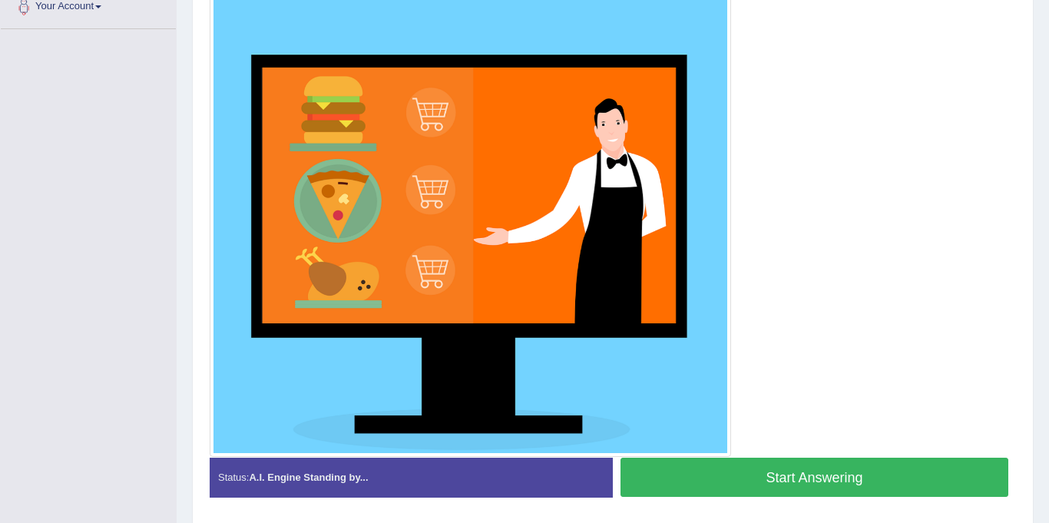
scroll to position [365, 0]
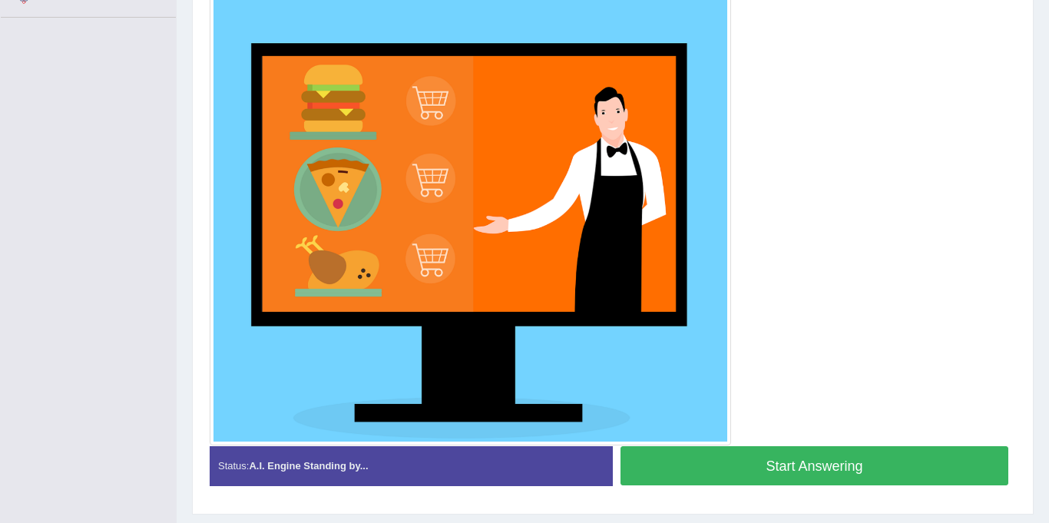
click at [858, 472] on button "Start Answering" at bounding box center [814, 465] width 388 height 39
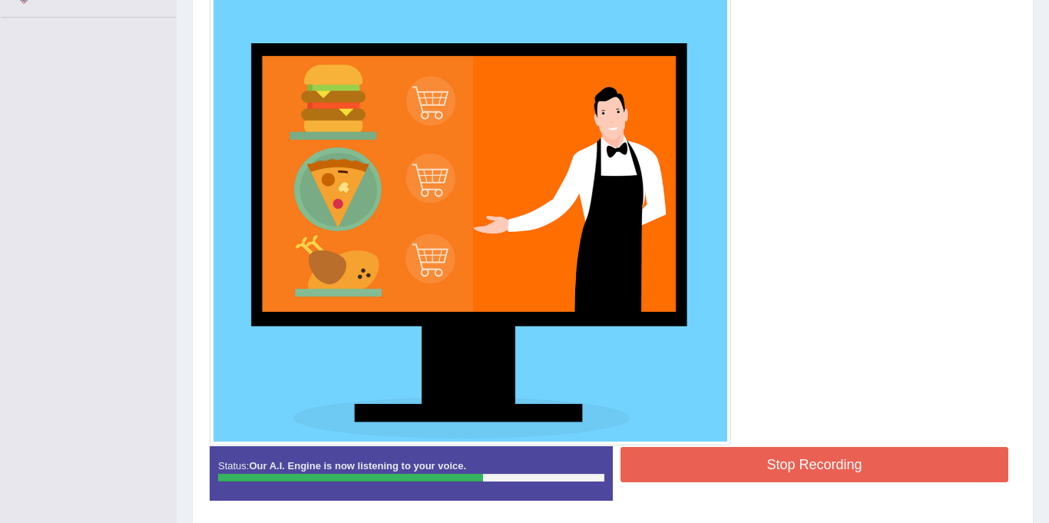
click at [850, 467] on button "Stop Recording" at bounding box center [814, 464] width 388 height 35
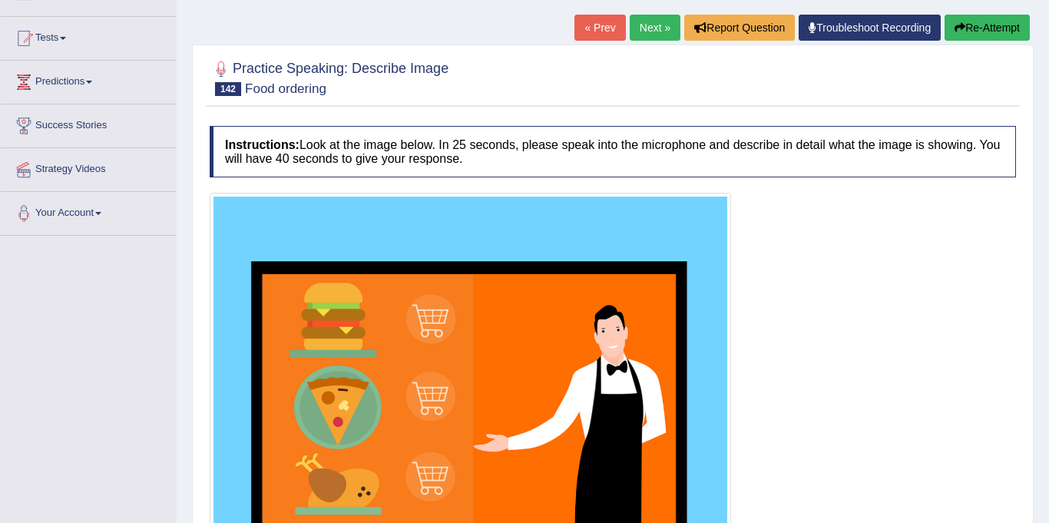
scroll to position [0, 0]
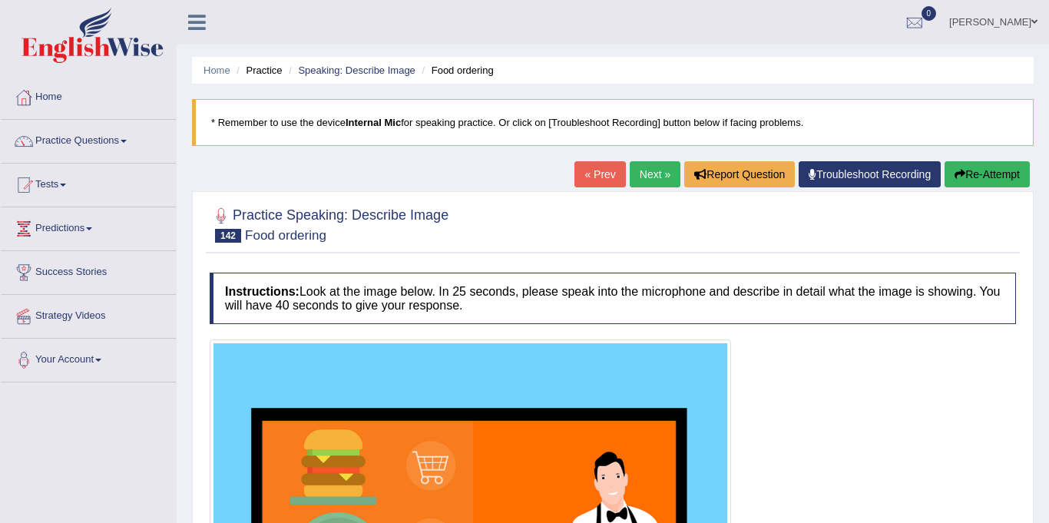
click at [636, 171] on link "Next »" at bounding box center [655, 174] width 51 height 26
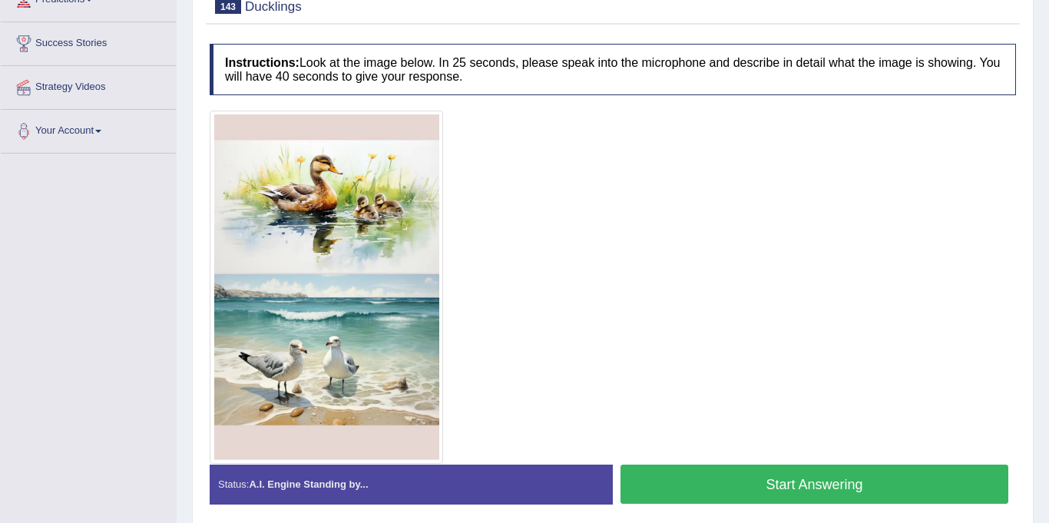
scroll to position [230, 0]
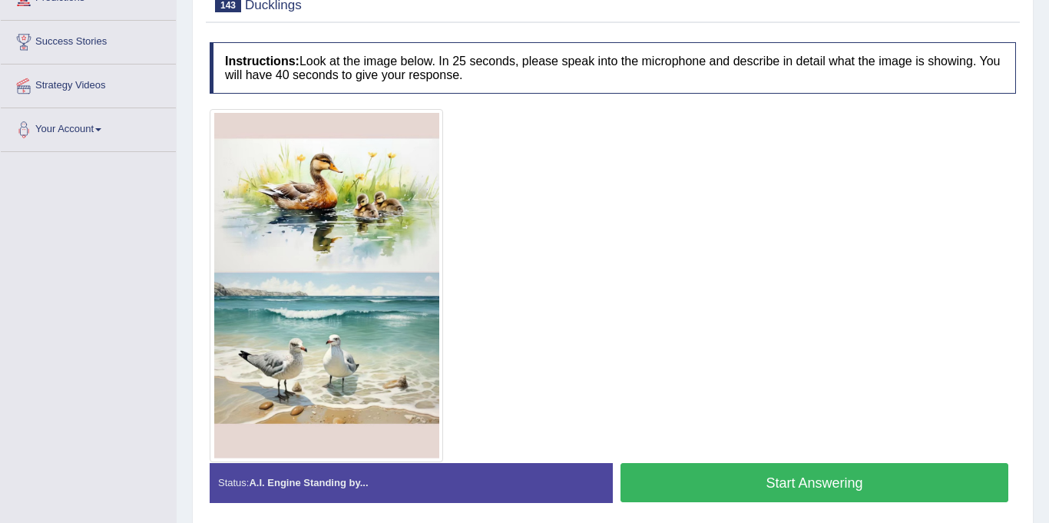
click at [864, 491] on button "Start Answering" at bounding box center [814, 482] width 388 height 39
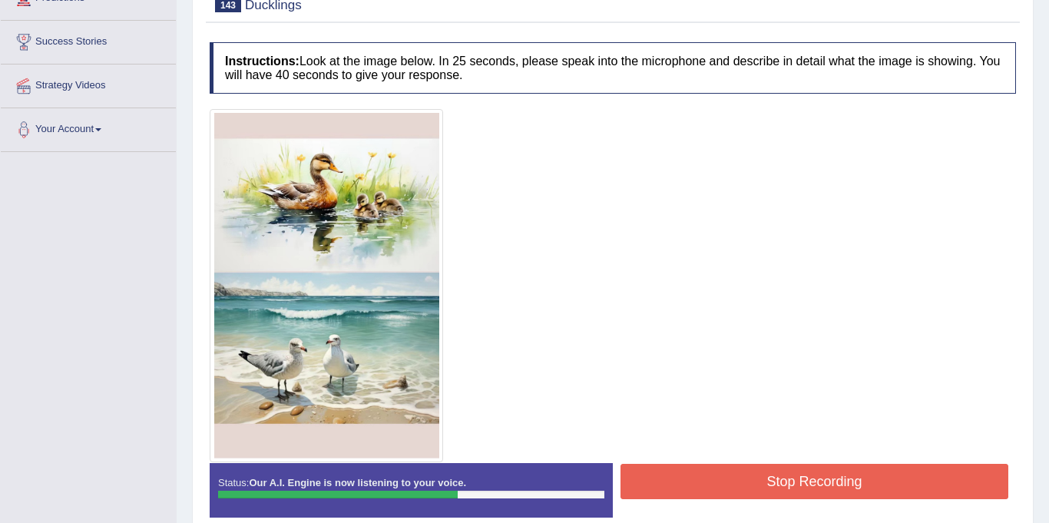
click at [838, 484] on button "Stop Recording" at bounding box center [814, 481] width 388 height 35
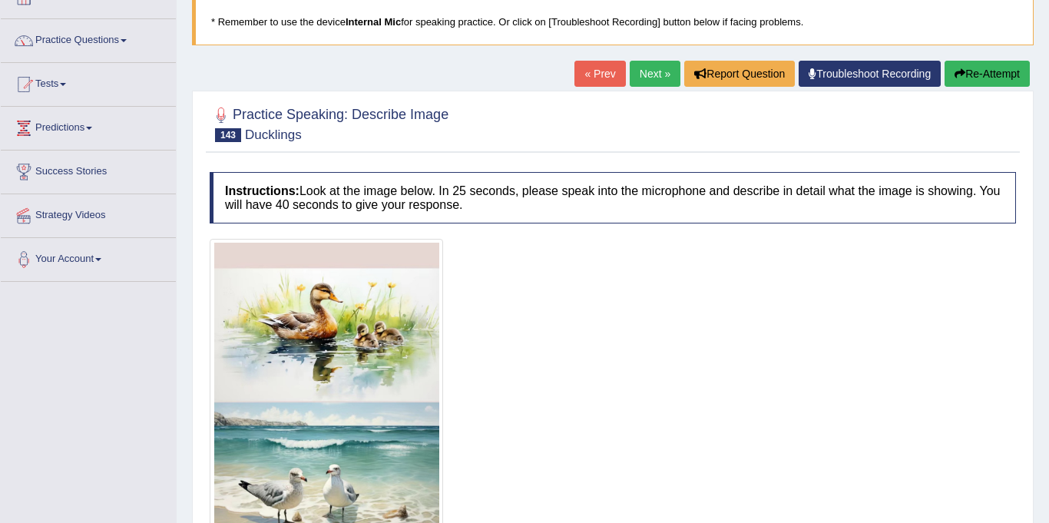
scroll to position [0, 0]
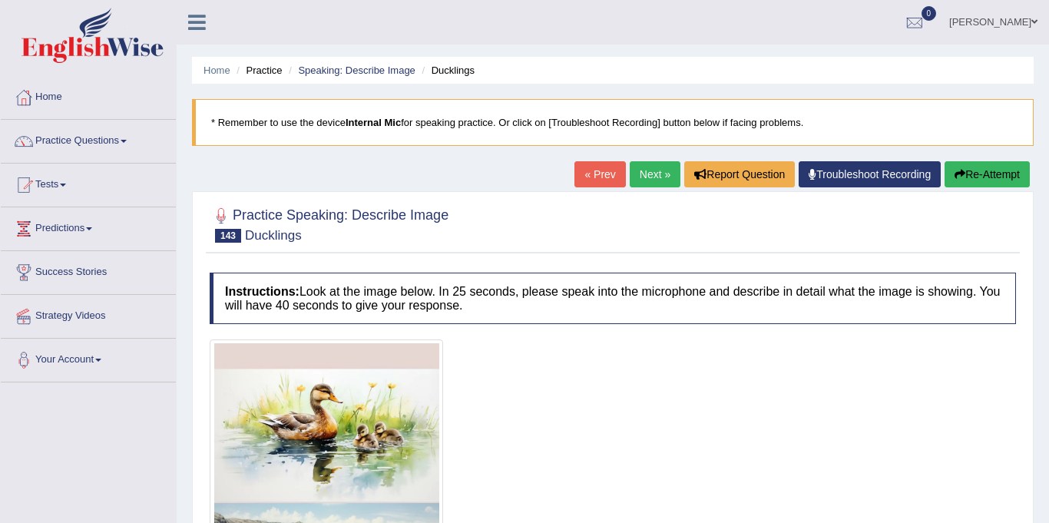
click at [646, 173] on link "Next »" at bounding box center [655, 174] width 51 height 26
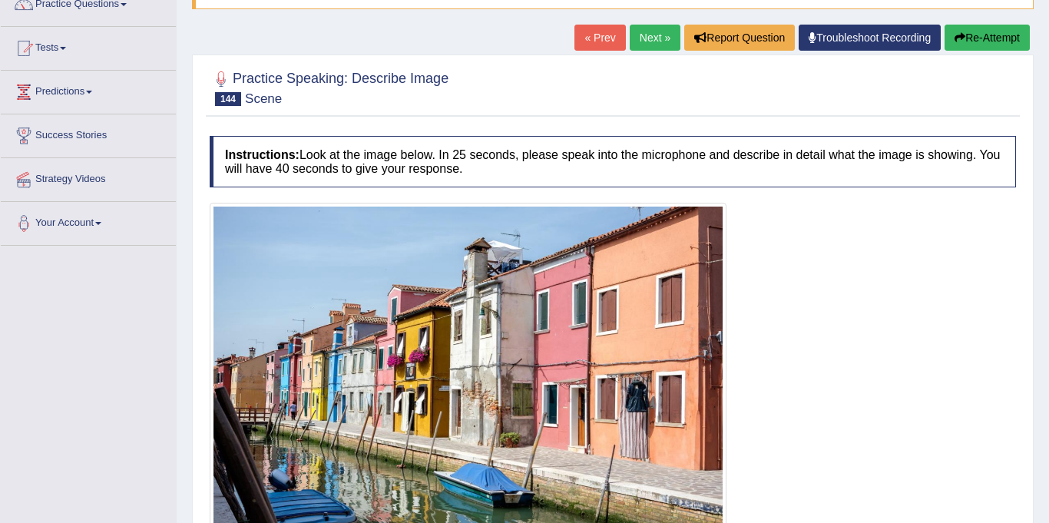
scroll to position [136, 0]
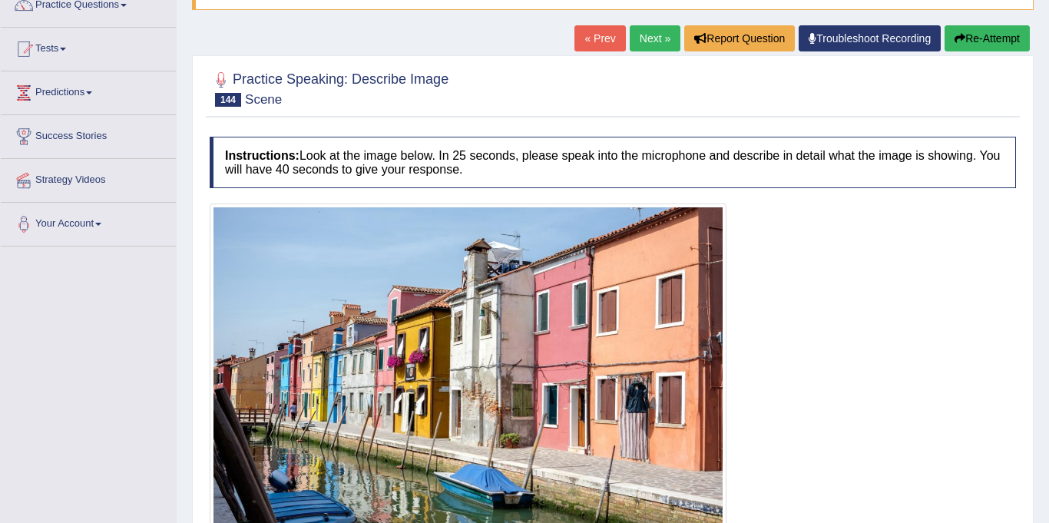
click at [630, 38] on link "Next »" at bounding box center [655, 38] width 51 height 26
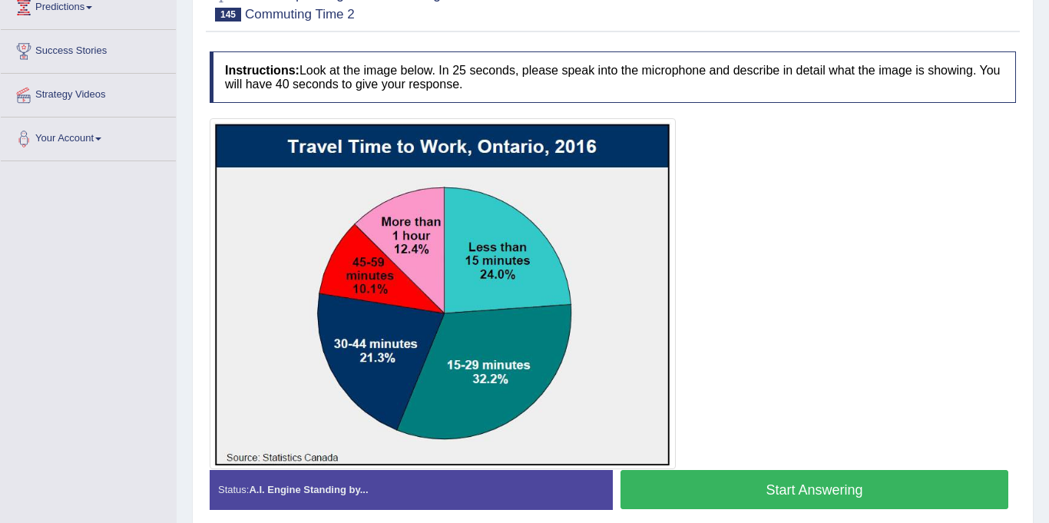
scroll to position [220, 0]
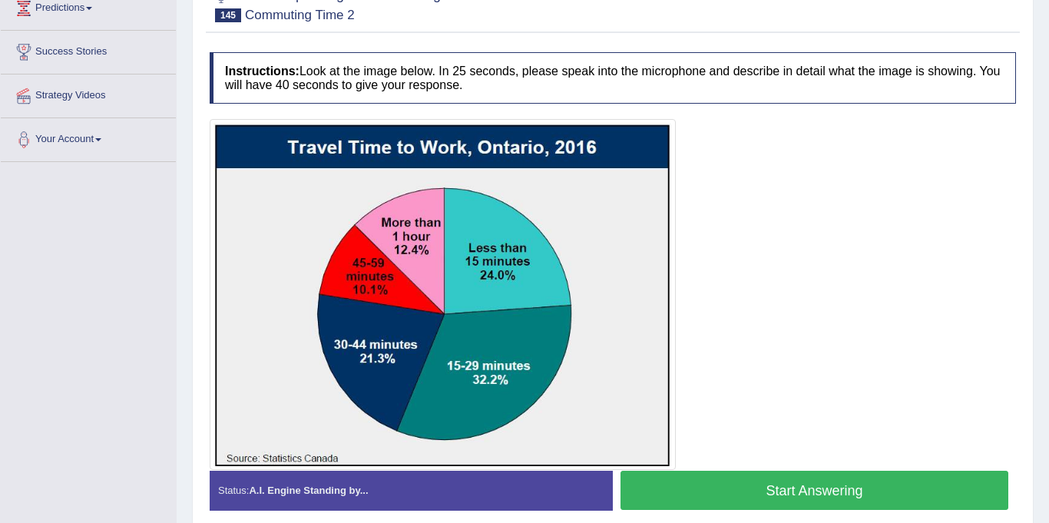
click at [765, 491] on button "Start Answering" at bounding box center [814, 490] width 388 height 39
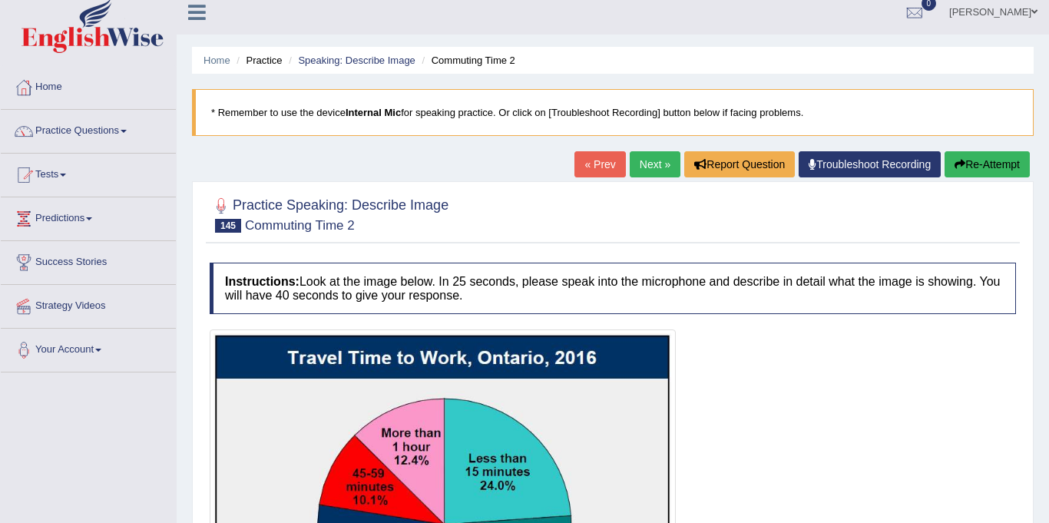
scroll to position [0, 0]
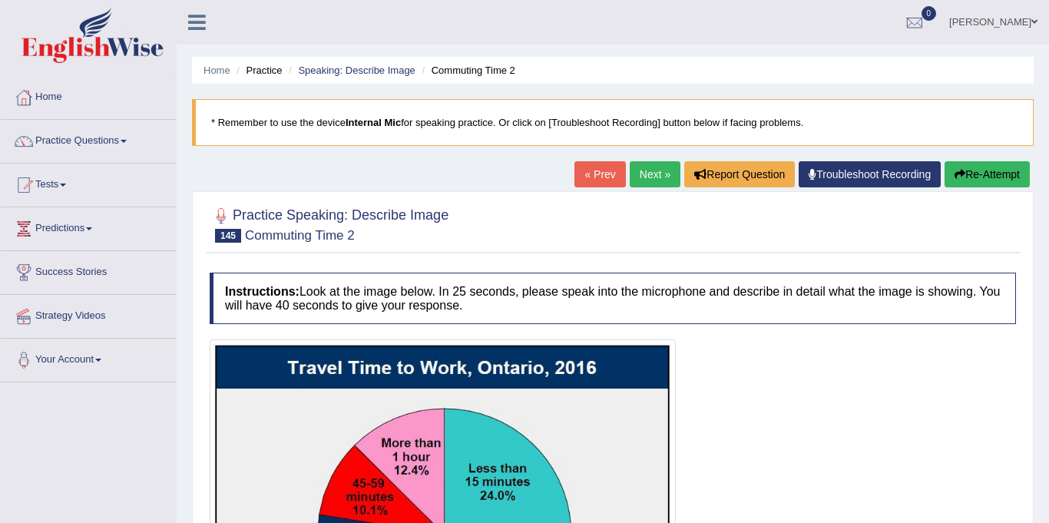
click at [650, 173] on link "Next »" at bounding box center [655, 174] width 51 height 26
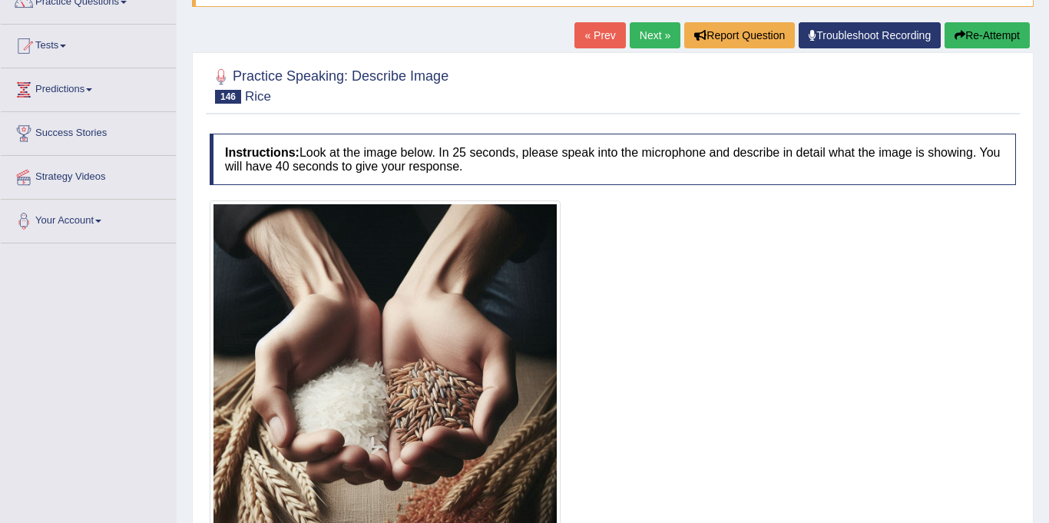
scroll to position [140, 0]
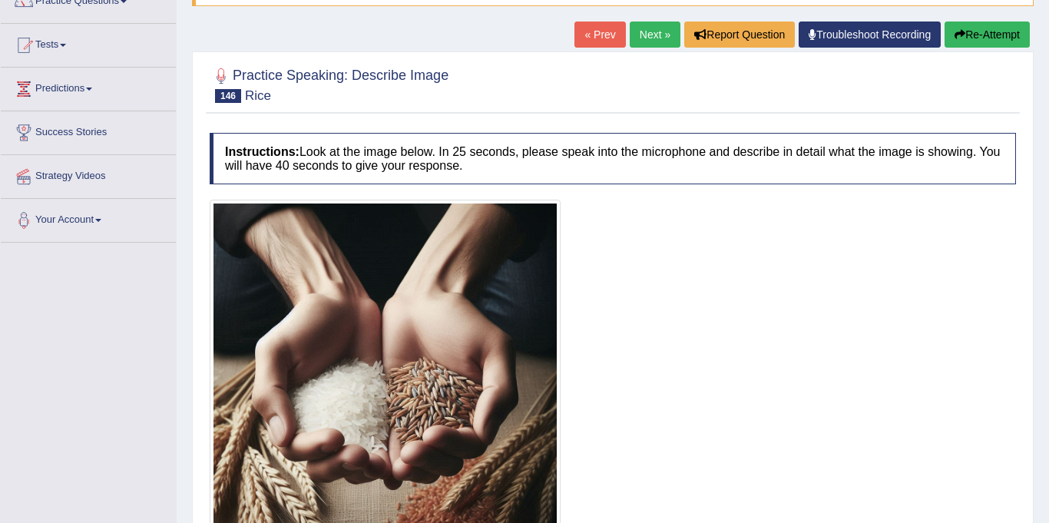
click at [653, 37] on link "Next »" at bounding box center [655, 34] width 51 height 26
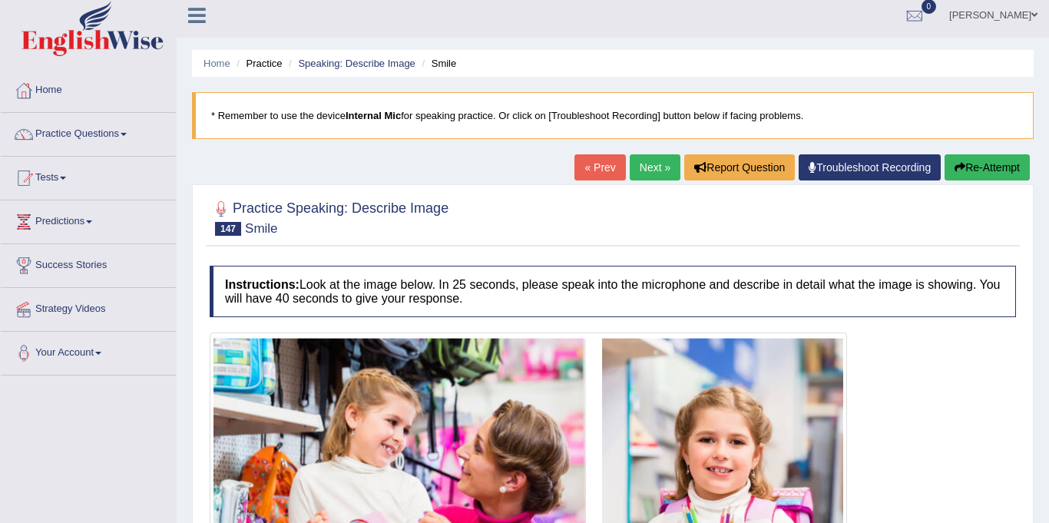
scroll to position [2, 0]
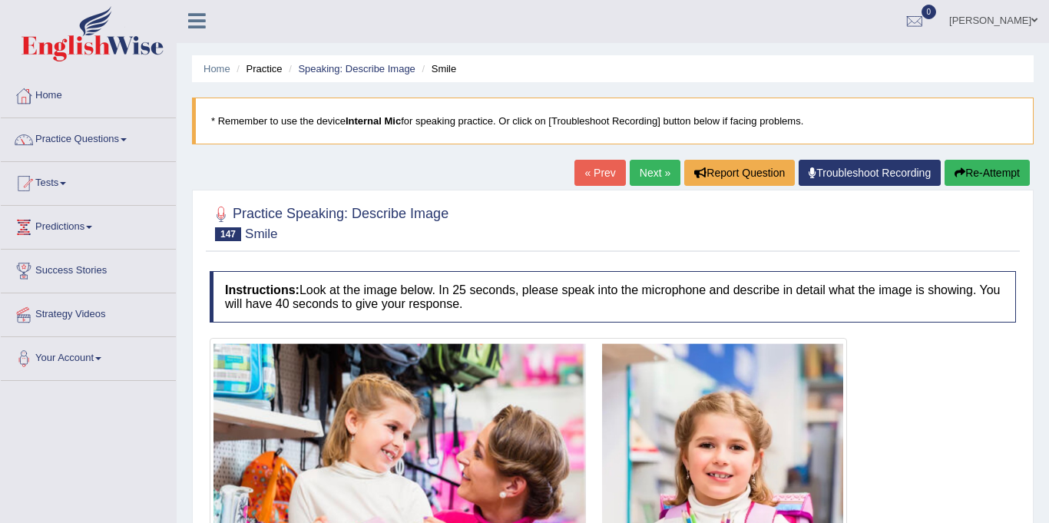
click at [650, 168] on link "Next »" at bounding box center [655, 173] width 51 height 26
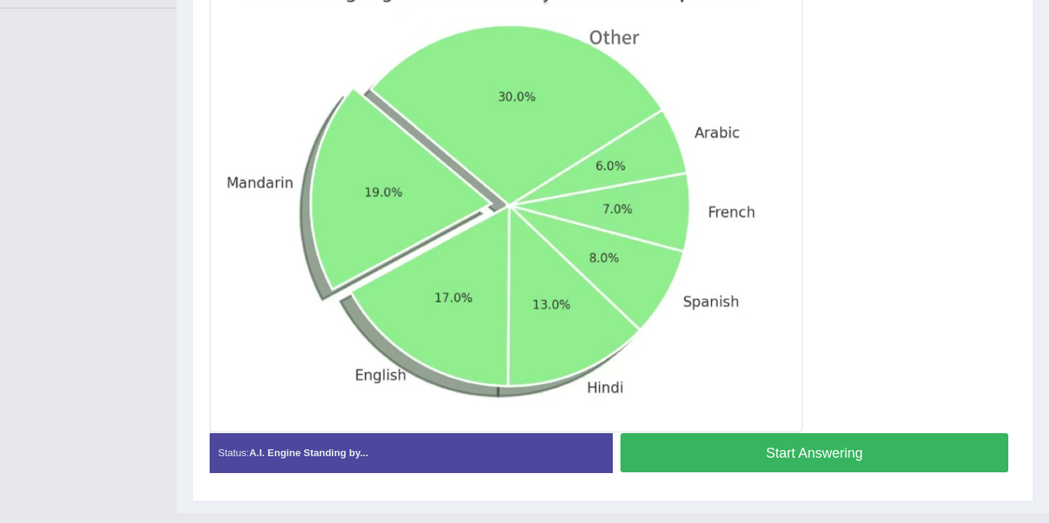
scroll to position [379, 0]
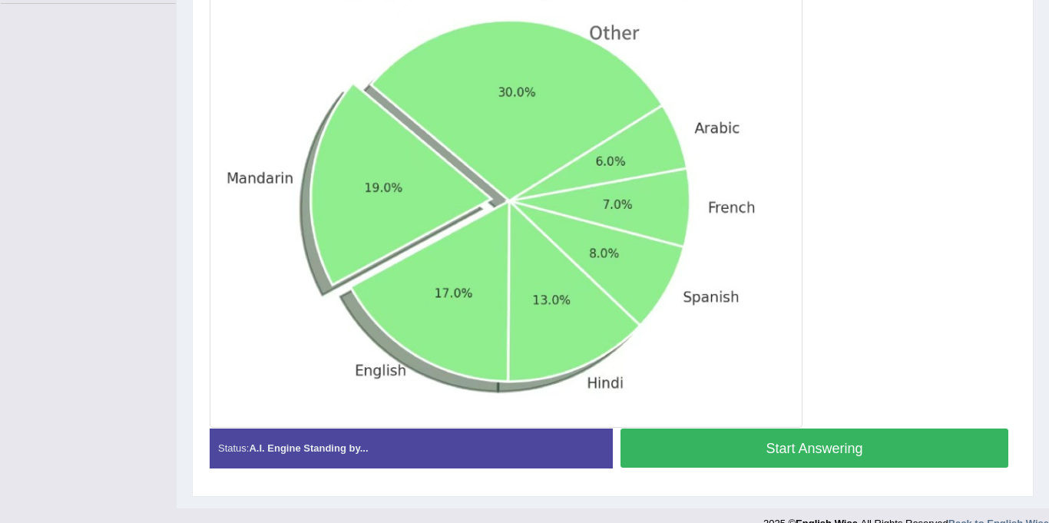
click at [832, 455] on button "Start Answering" at bounding box center [814, 447] width 388 height 39
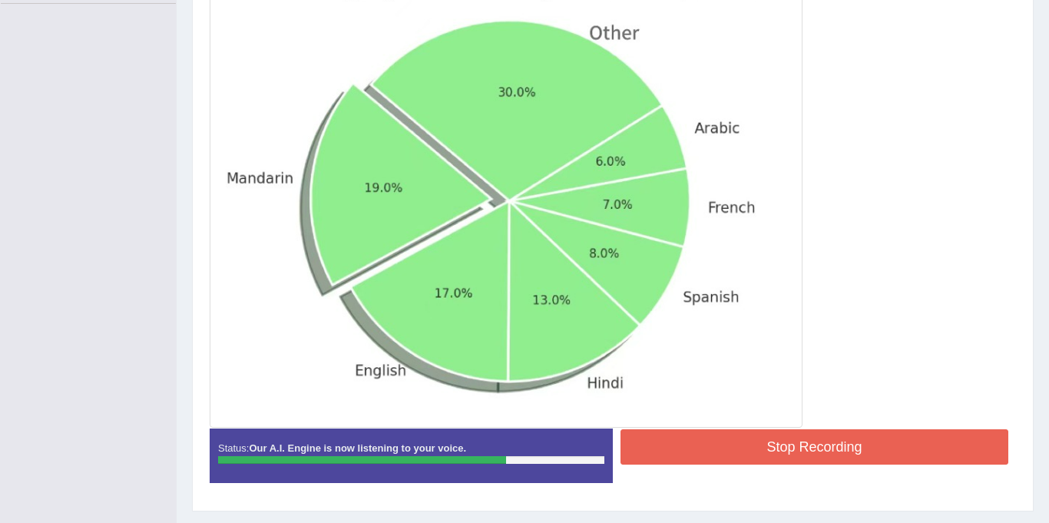
scroll to position [418, 0]
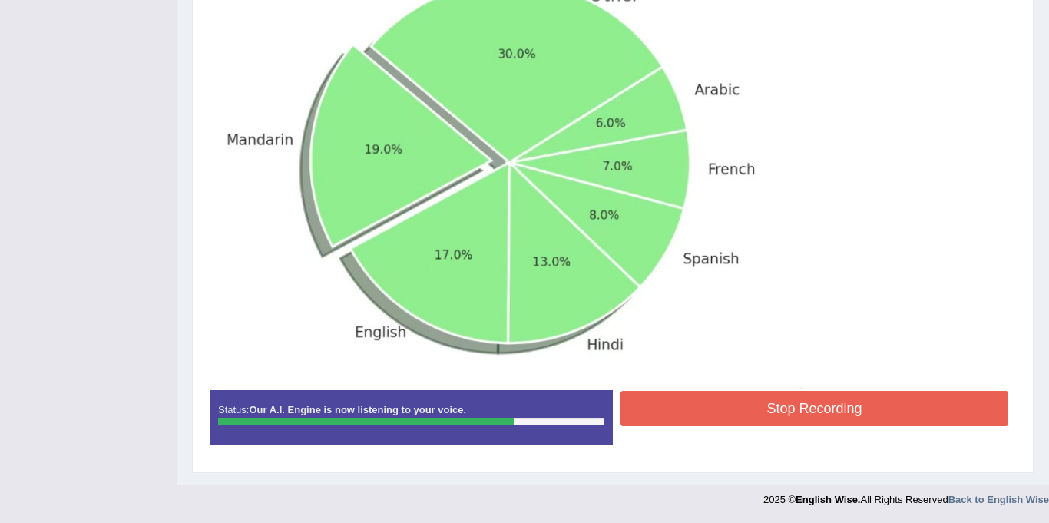
click at [825, 408] on button "Stop Recording" at bounding box center [814, 408] width 388 height 35
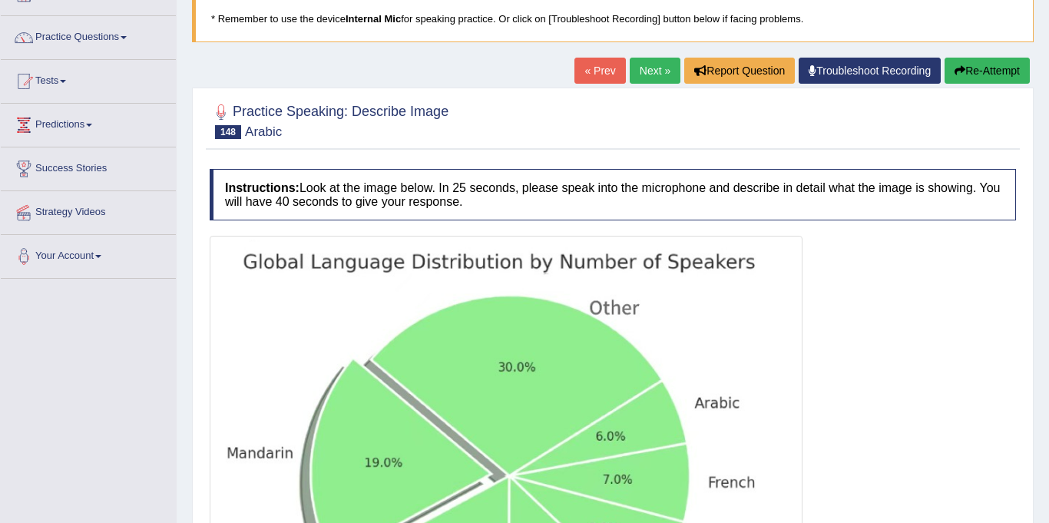
scroll to position [103, 0]
click at [643, 71] on link "Next »" at bounding box center [655, 71] width 51 height 26
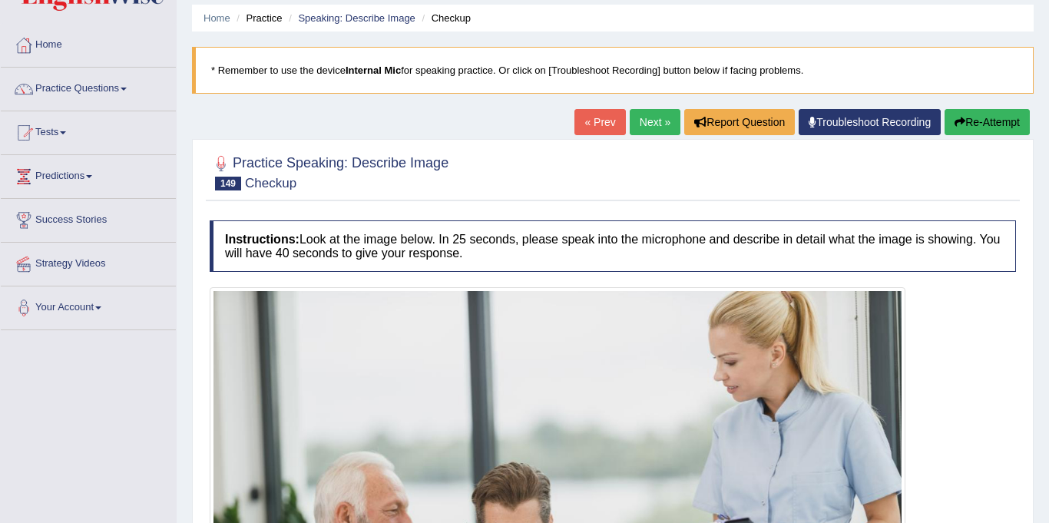
scroll to position [48, 0]
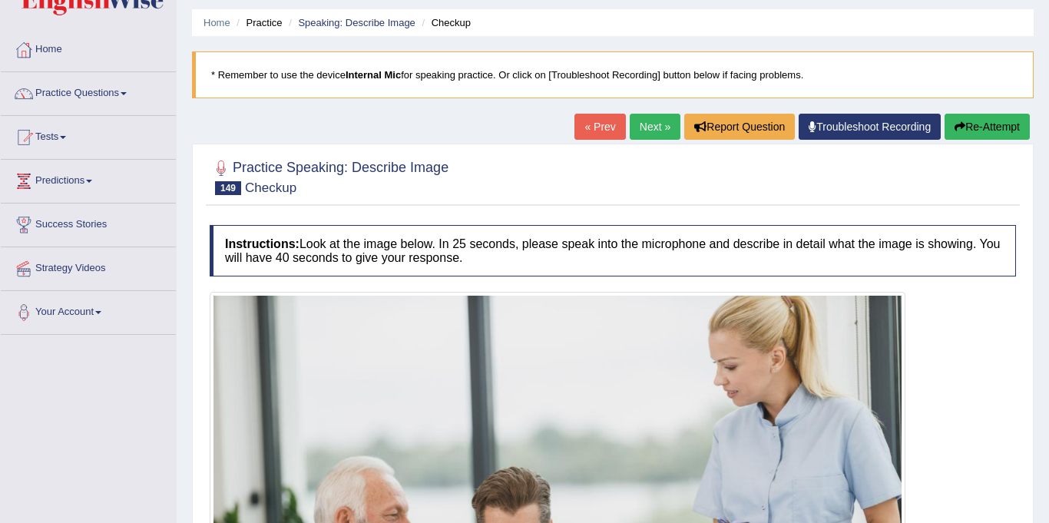
click at [646, 136] on link "Next »" at bounding box center [655, 127] width 51 height 26
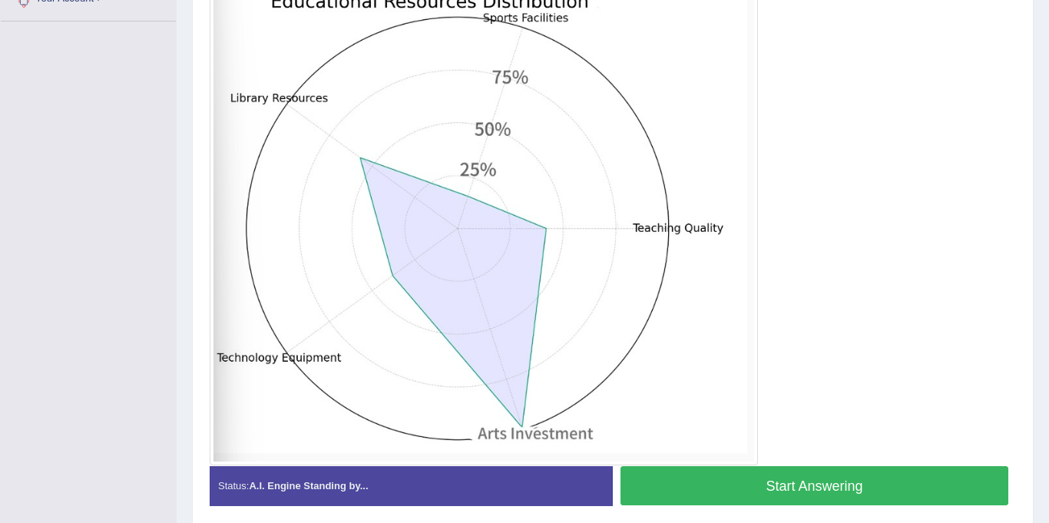
scroll to position [367, 0]
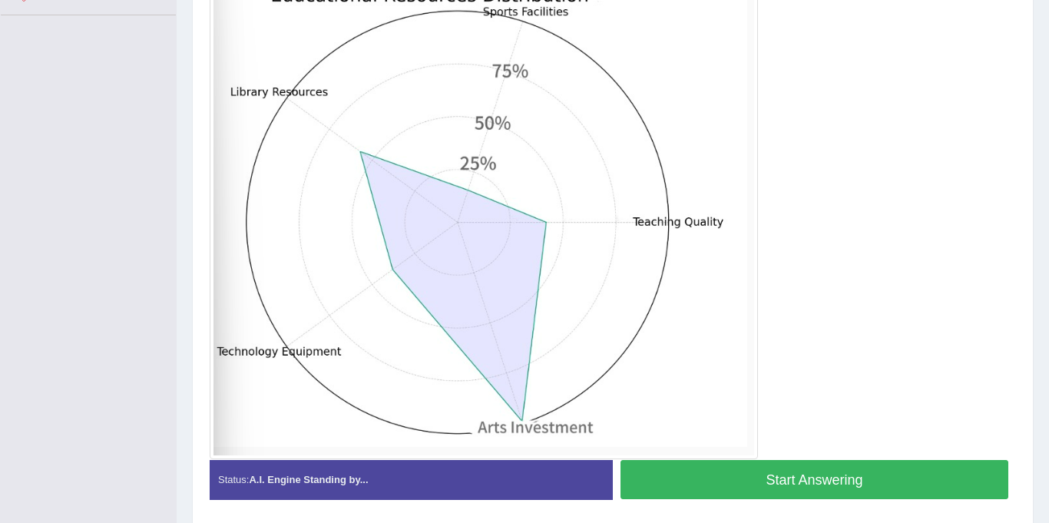
click at [871, 481] on button "Start Answering" at bounding box center [814, 479] width 388 height 39
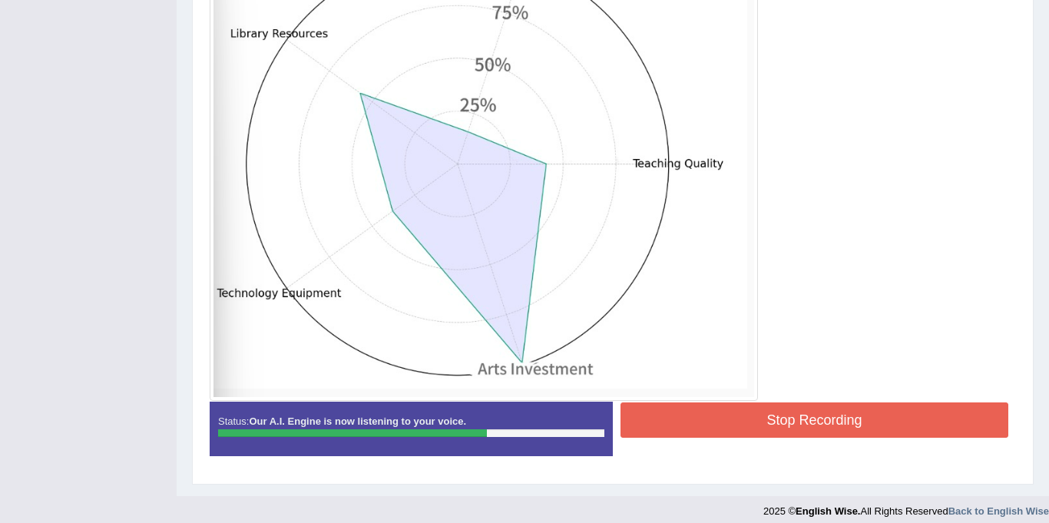
scroll to position [438, 0]
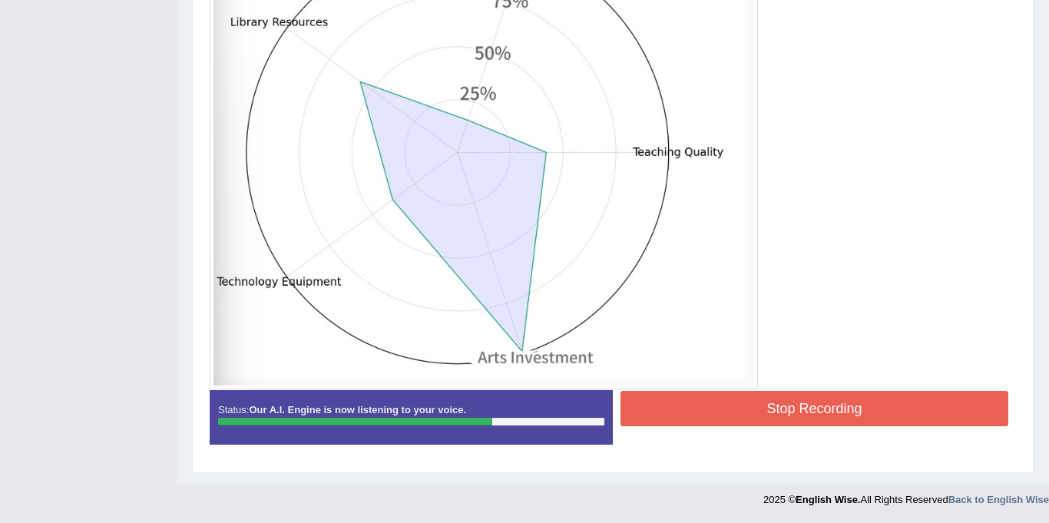
click at [782, 397] on button "Stop Recording" at bounding box center [814, 408] width 388 height 35
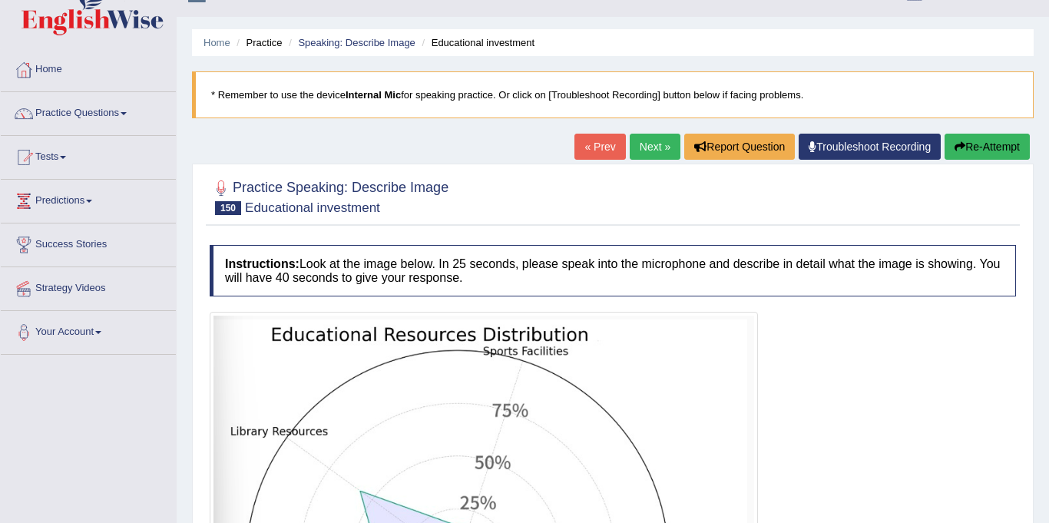
scroll to position [0, 0]
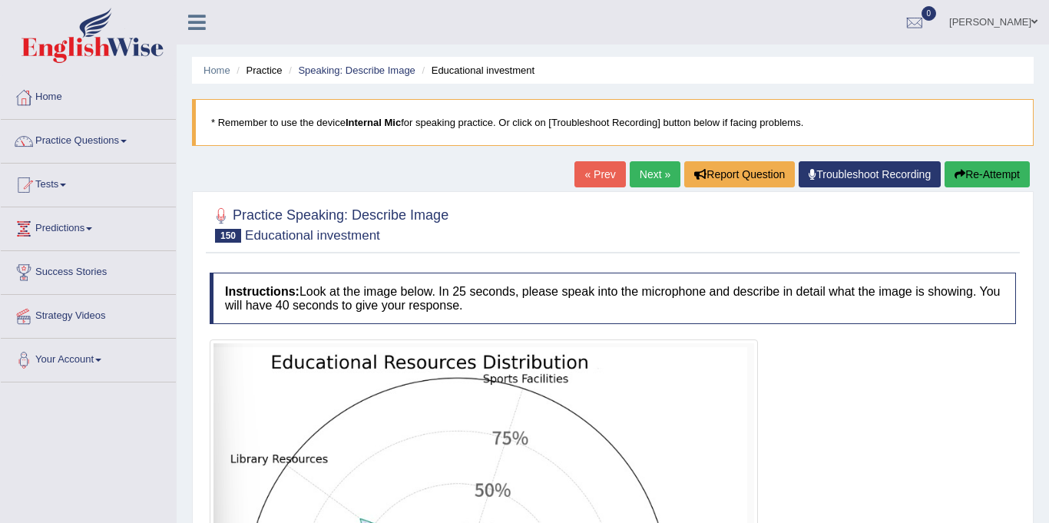
click at [652, 170] on link "Next »" at bounding box center [655, 174] width 51 height 26
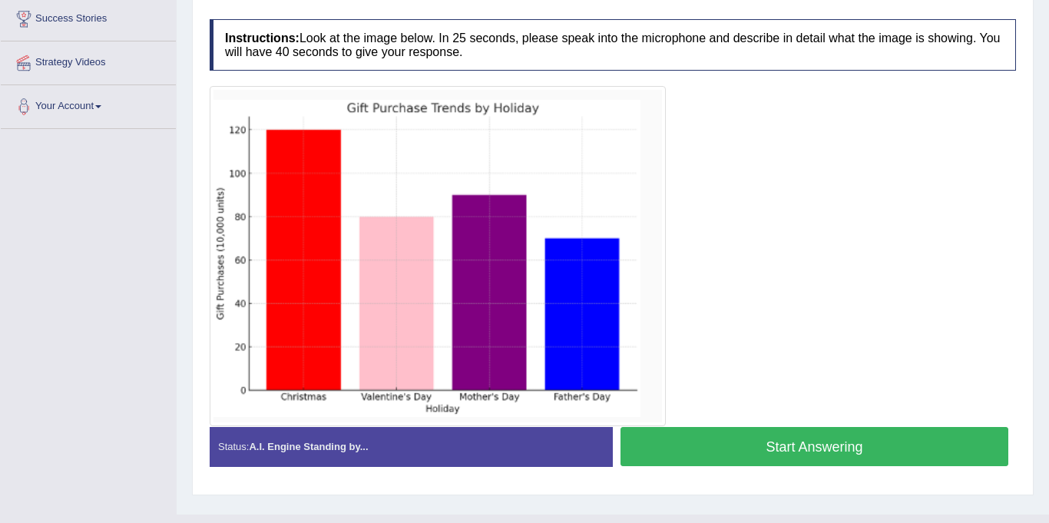
scroll to position [253, 0]
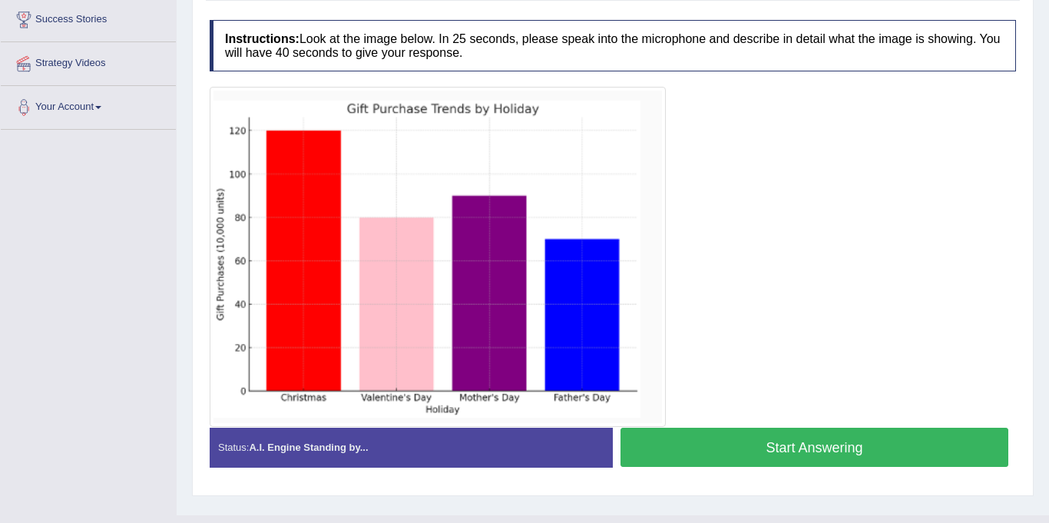
click at [932, 448] on button "Start Answering" at bounding box center [814, 447] width 388 height 39
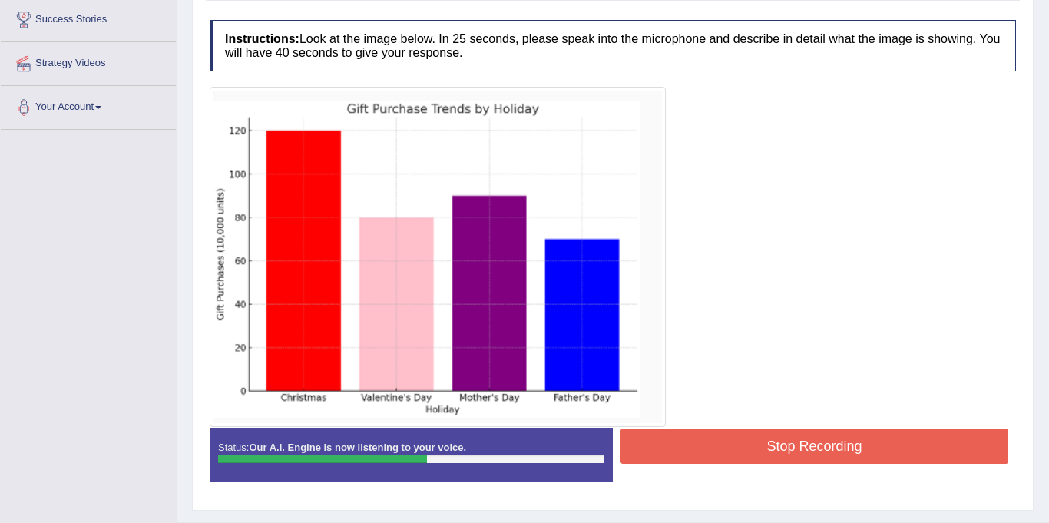
click at [891, 449] on button "Stop Recording" at bounding box center [814, 445] width 388 height 35
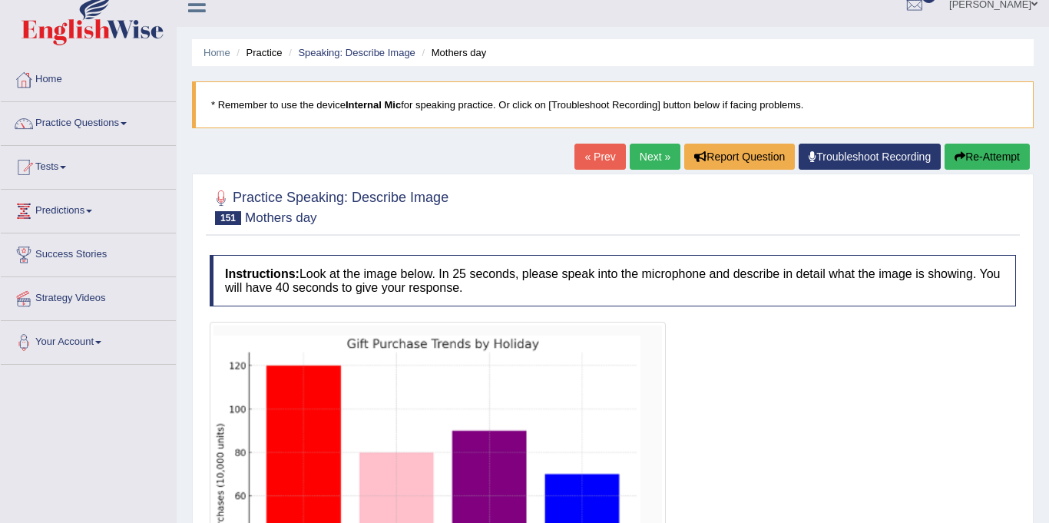
scroll to position [0, 0]
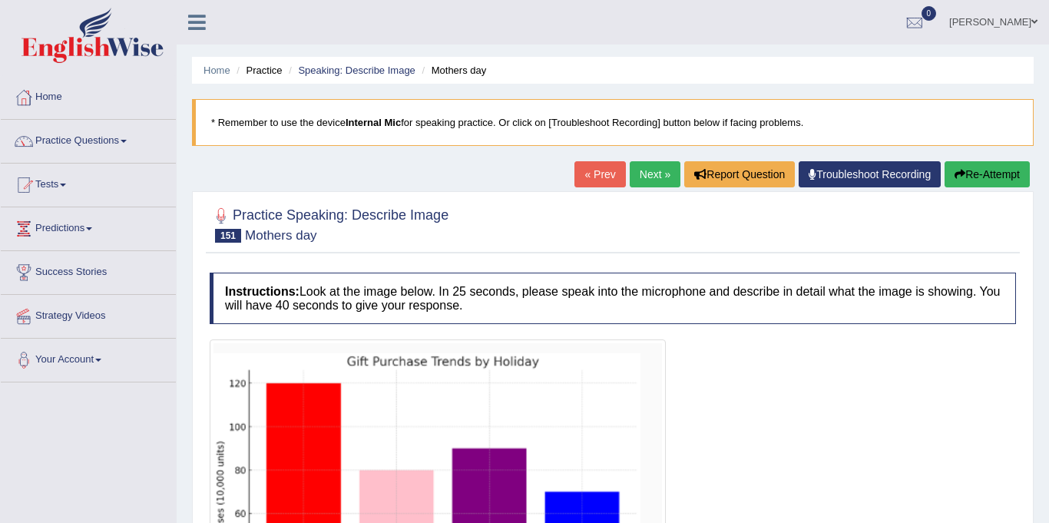
click at [645, 177] on link "Next »" at bounding box center [655, 174] width 51 height 26
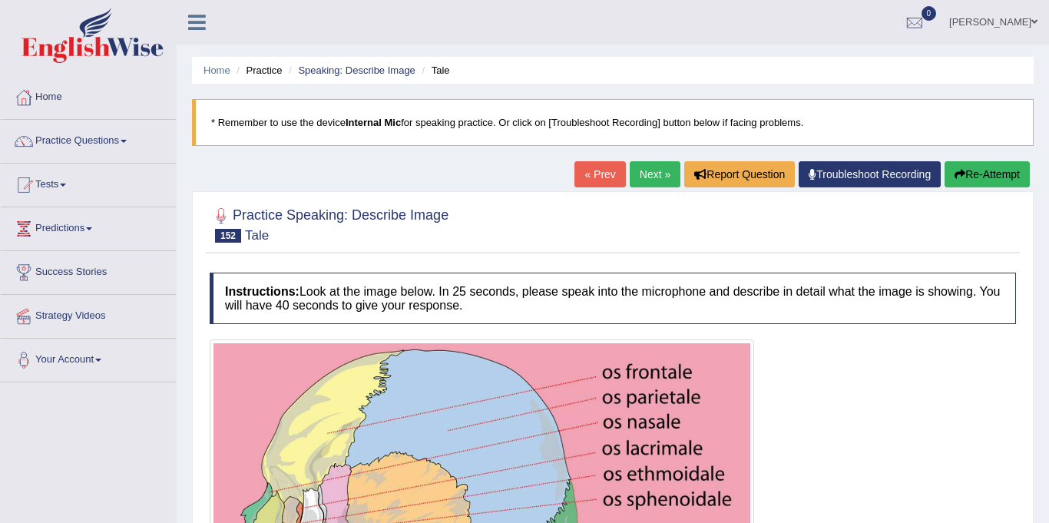
click at [86, 144] on link "Practice Questions" at bounding box center [88, 139] width 175 height 38
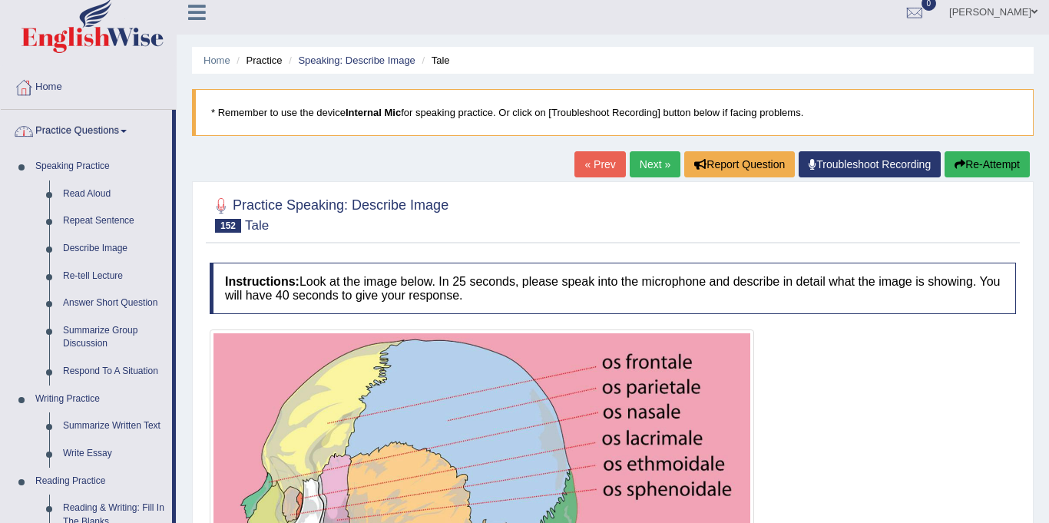
scroll to position [31, 0]
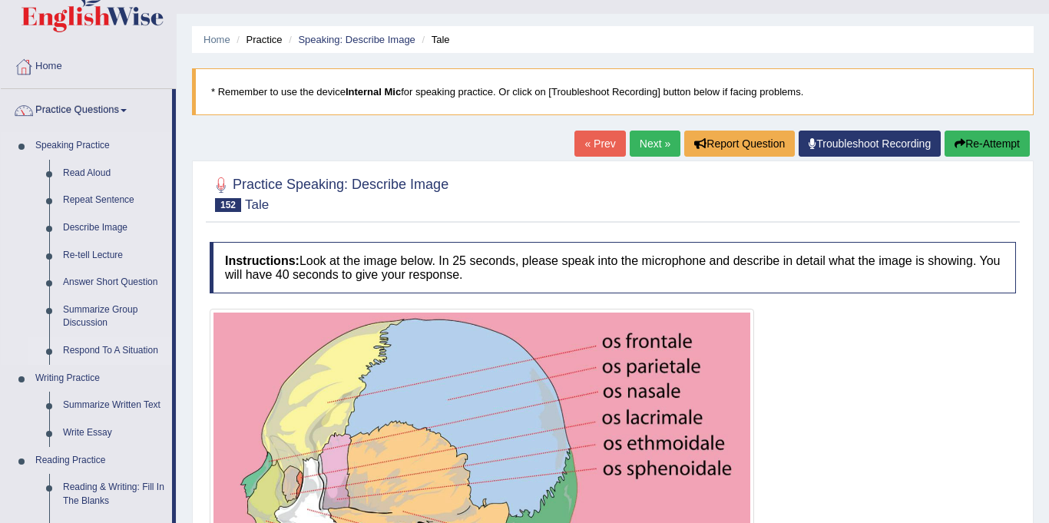
click at [81, 353] on link "Respond To A Situation" at bounding box center [114, 351] width 116 height 28
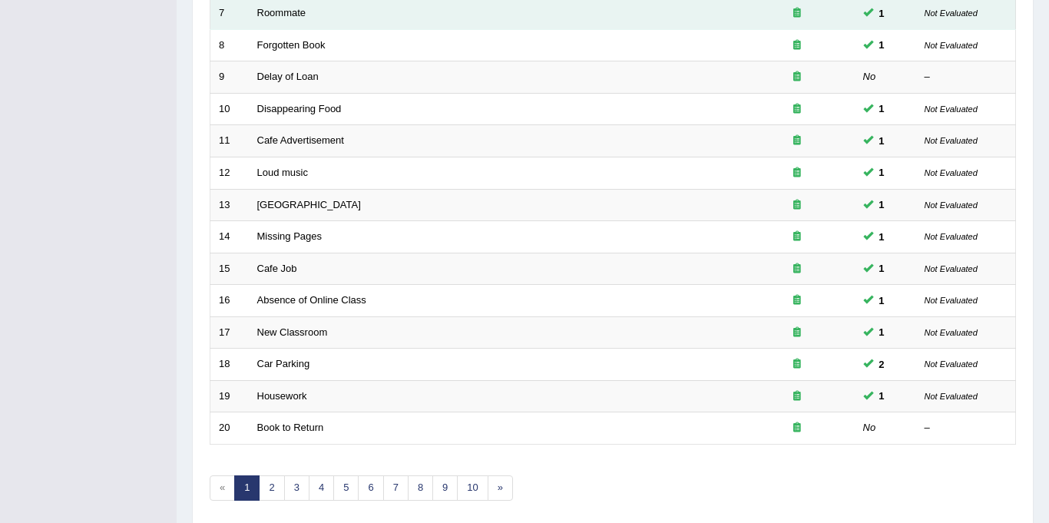
scroll to position [494, 0]
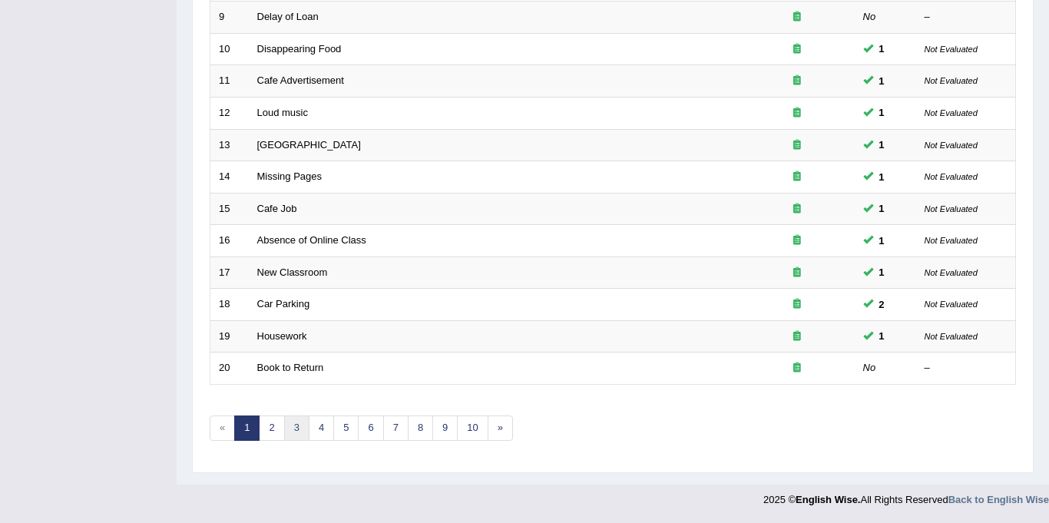
click at [303, 432] on link "3" at bounding box center [296, 427] width 25 height 25
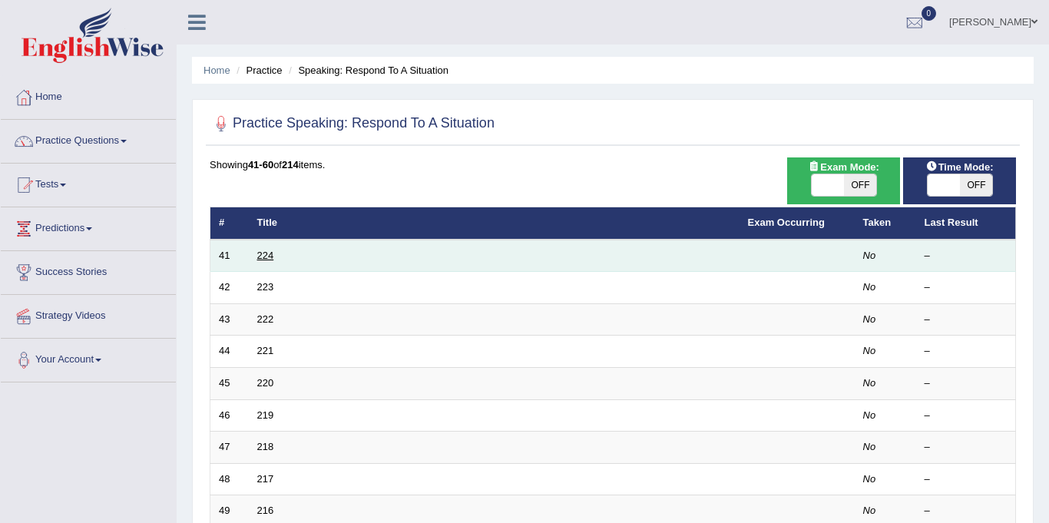
click at [266, 253] on link "224" at bounding box center [265, 256] width 17 height 12
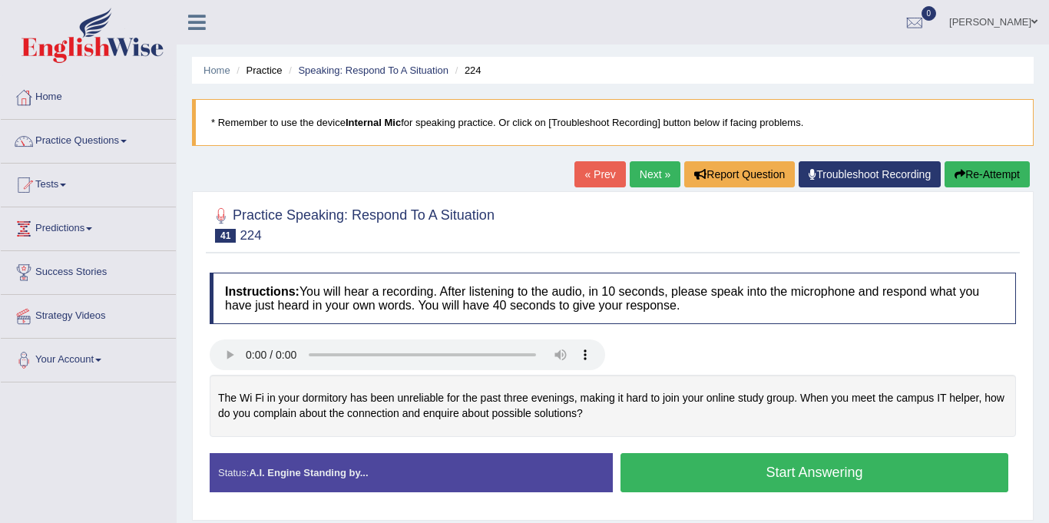
click at [752, 472] on button "Start Answering" at bounding box center [814, 472] width 388 height 39
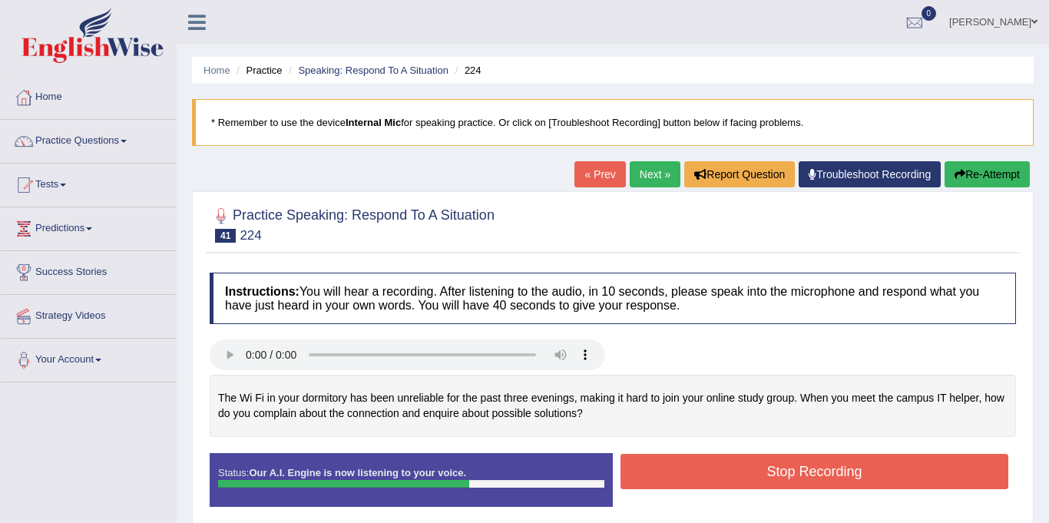
click at [752, 472] on button "Stop Recording" at bounding box center [814, 471] width 388 height 35
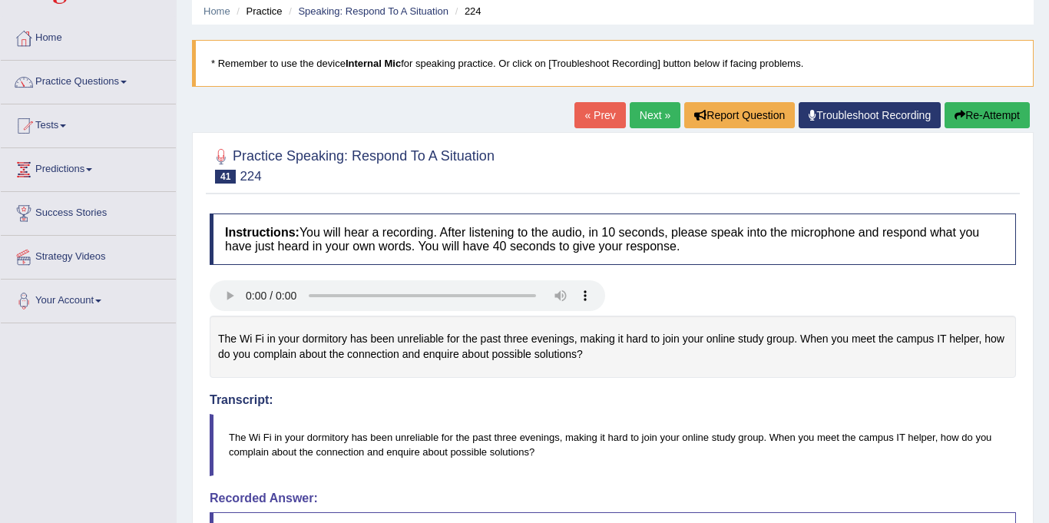
scroll to position [58, 0]
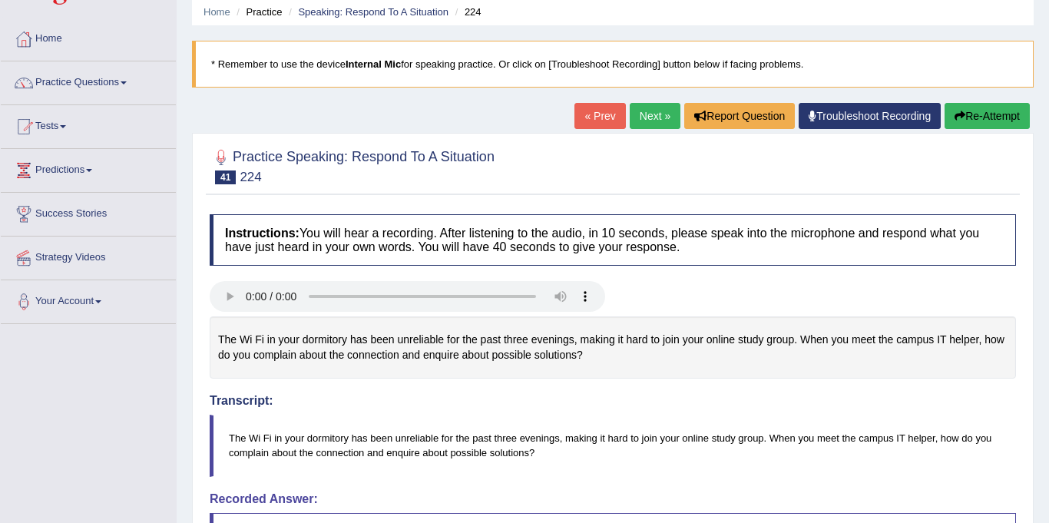
click at [647, 115] on link "Next »" at bounding box center [655, 116] width 51 height 26
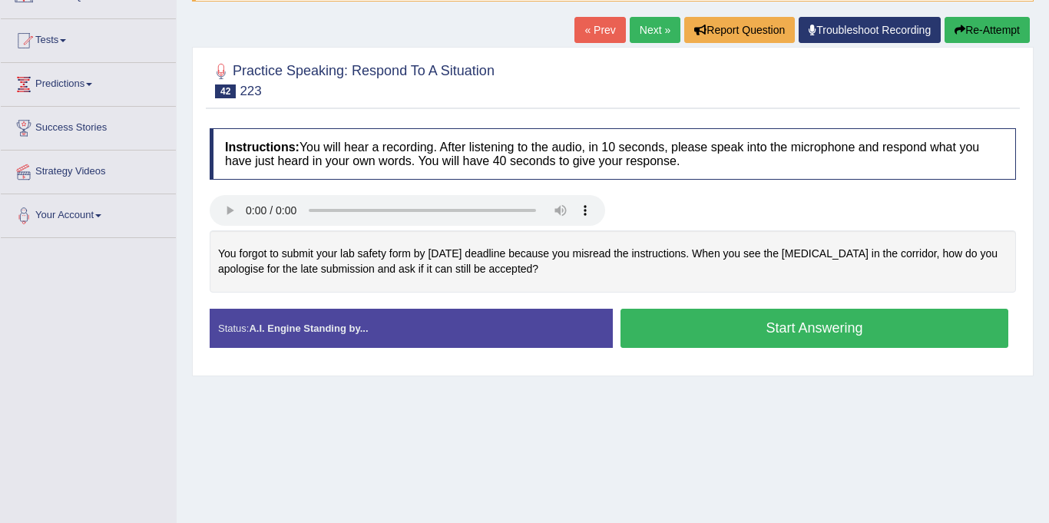
scroll to position [145, 0]
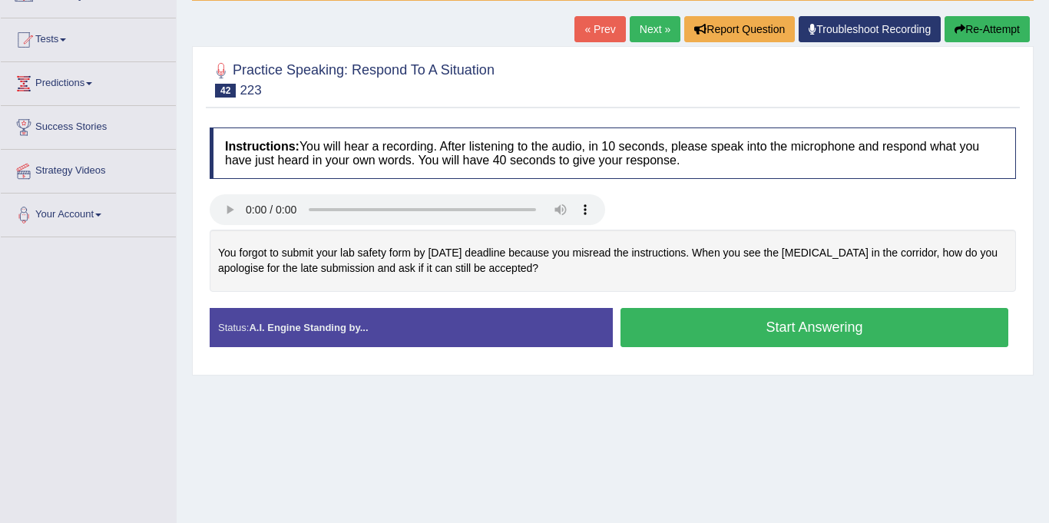
click at [872, 334] on button "Start Answering" at bounding box center [814, 327] width 388 height 39
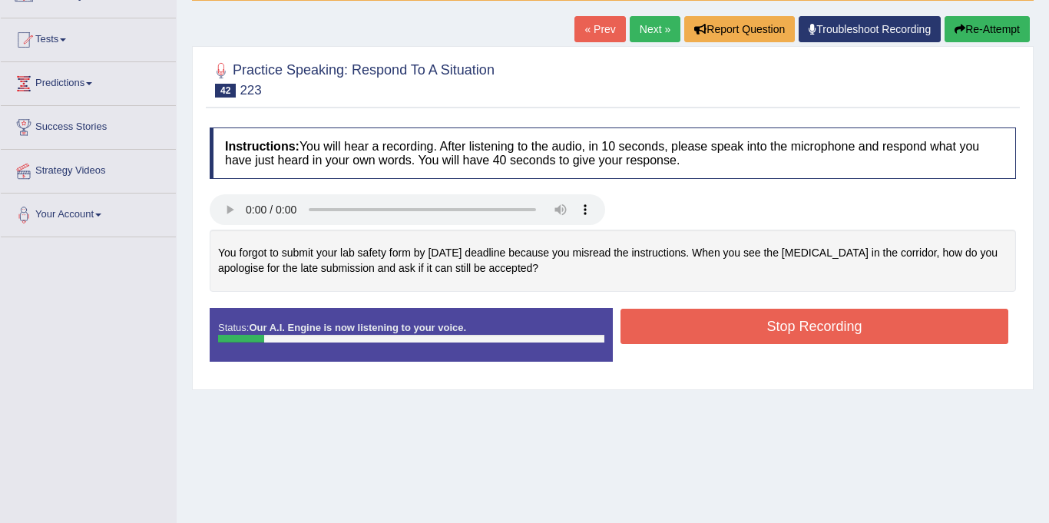
click at [759, 331] on button "Stop Recording" at bounding box center [814, 326] width 388 height 35
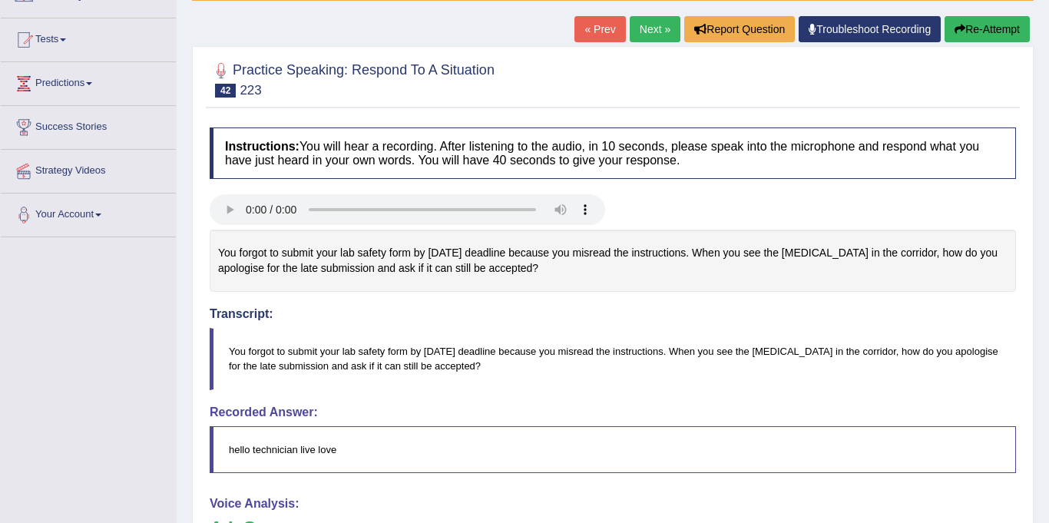
click at [969, 24] on button "Re-Attempt" at bounding box center [986, 29] width 85 height 26
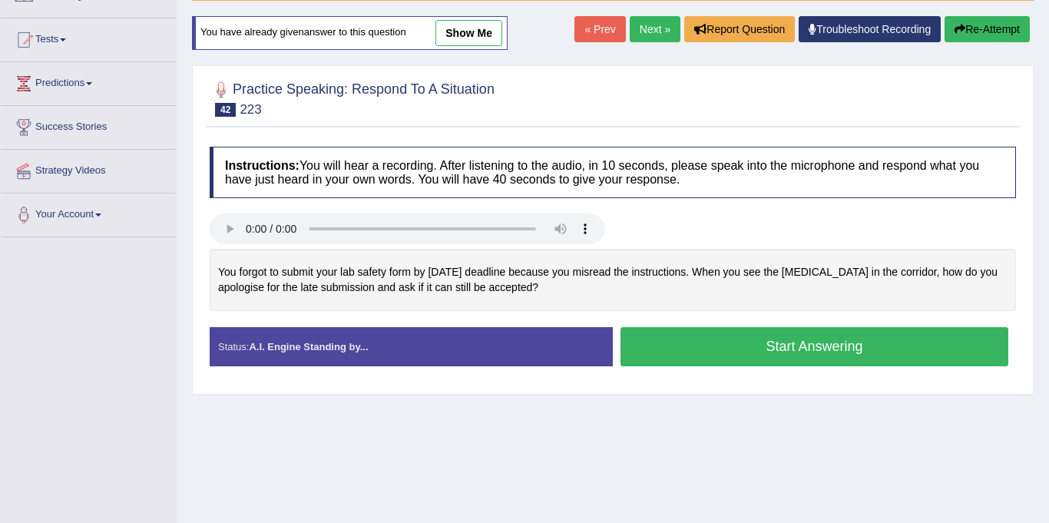
click at [748, 346] on button "Start Answering" at bounding box center [814, 346] width 388 height 39
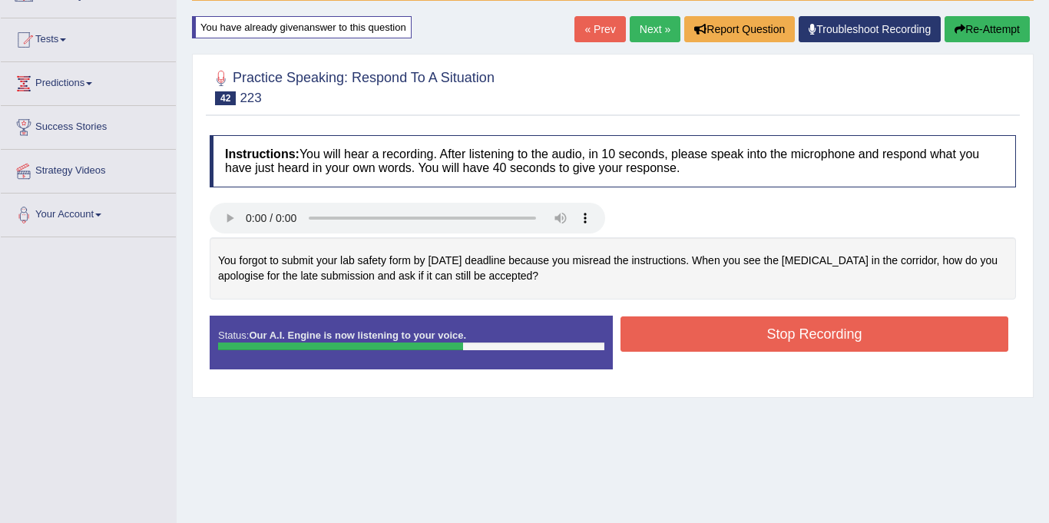
click at [741, 339] on button "Stop Recording" at bounding box center [814, 333] width 388 height 35
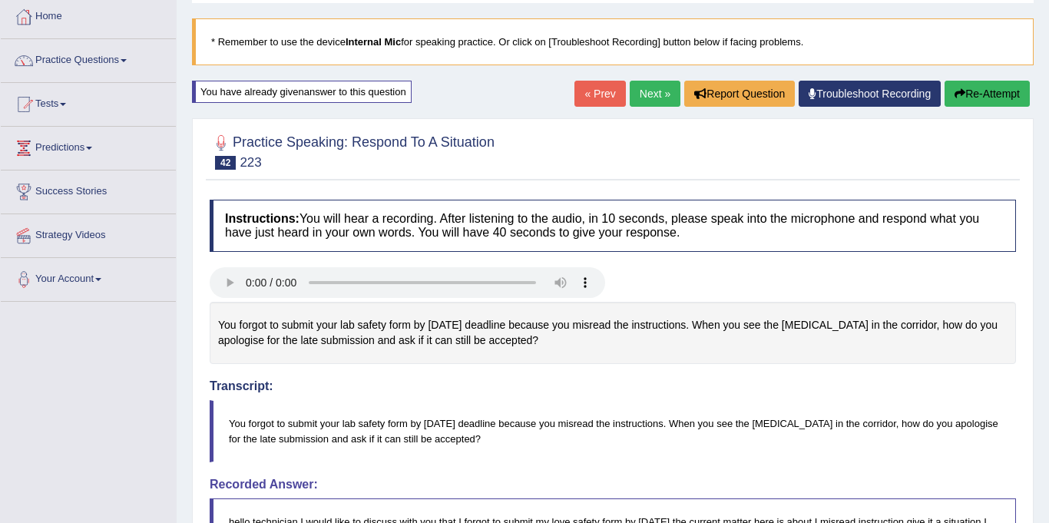
scroll to position [78, 0]
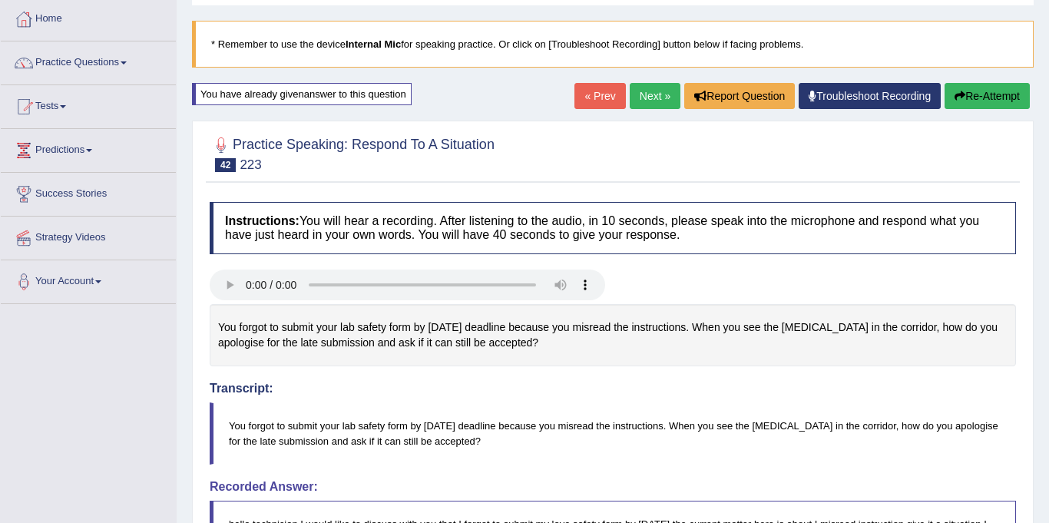
click at [653, 106] on link "Next »" at bounding box center [655, 96] width 51 height 26
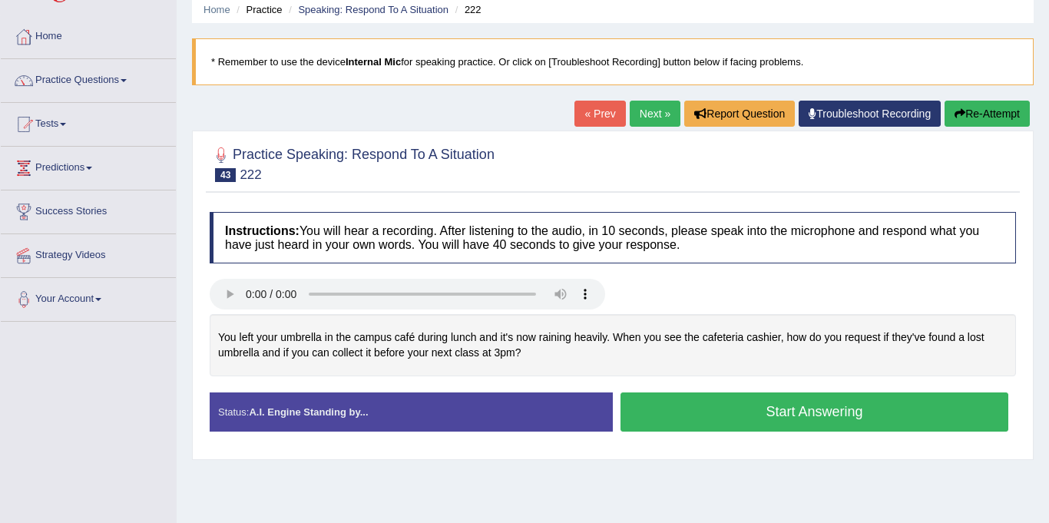
scroll to position [65, 0]
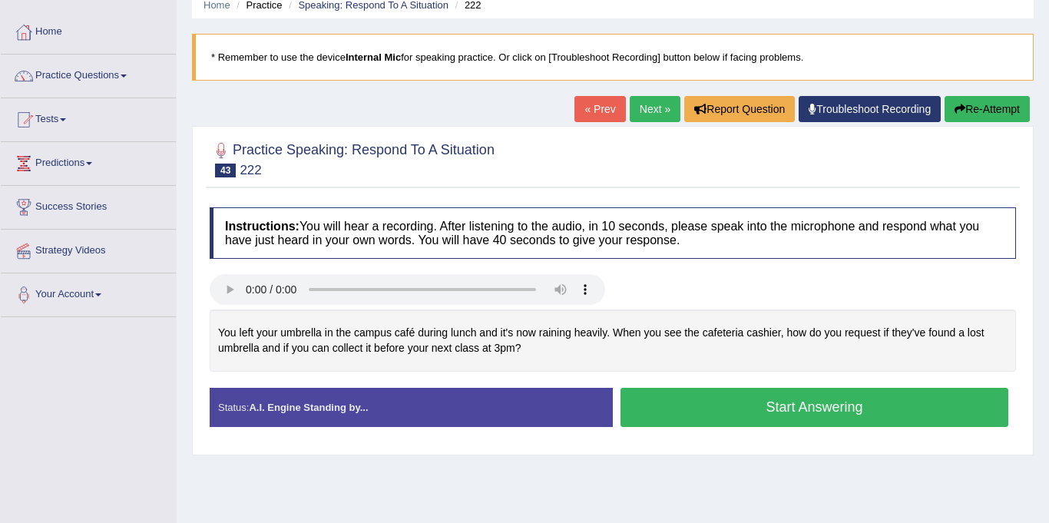
click at [865, 408] on button "Start Answering" at bounding box center [814, 407] width 388 height 39
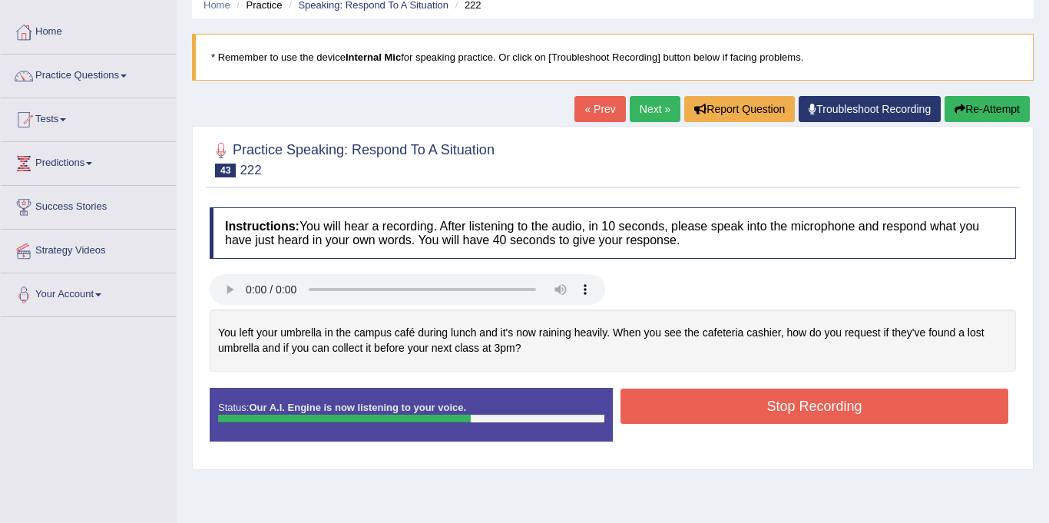
click at [872, 407] on button "Stop Recording" at bounding box center [814, 405] width 388 height 35
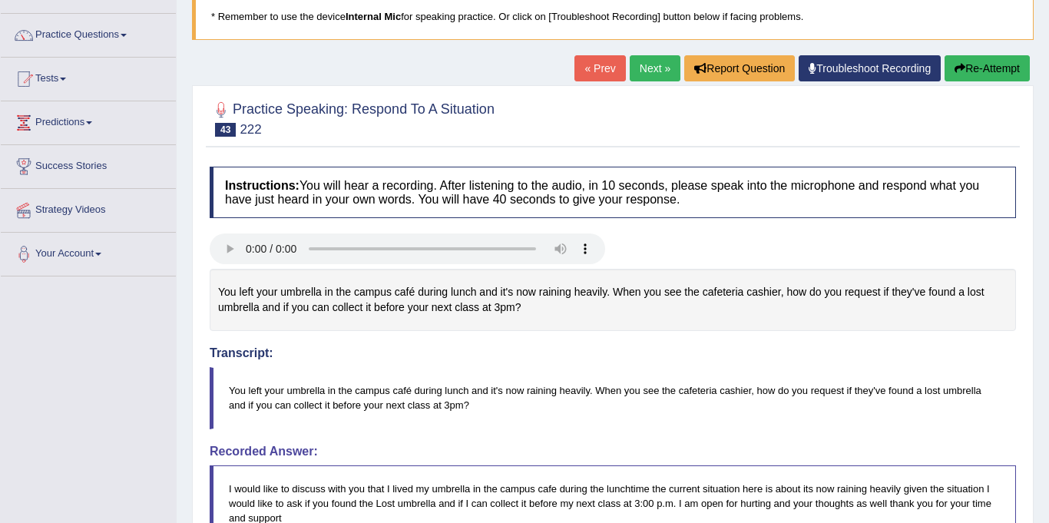
scroll to position [0, 0]
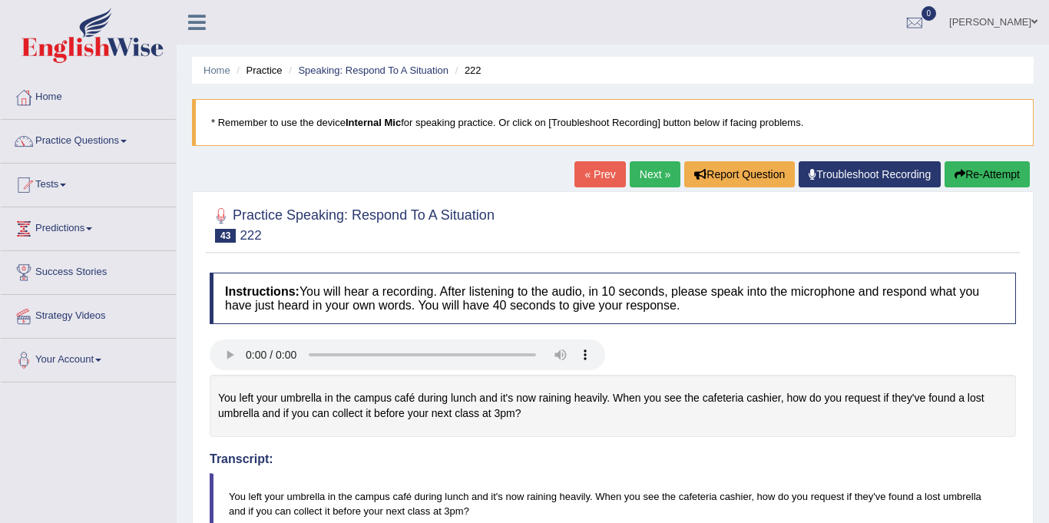
click at [656, 174] on link "Next »" at bounding box center [655, 174] width 51 height 26
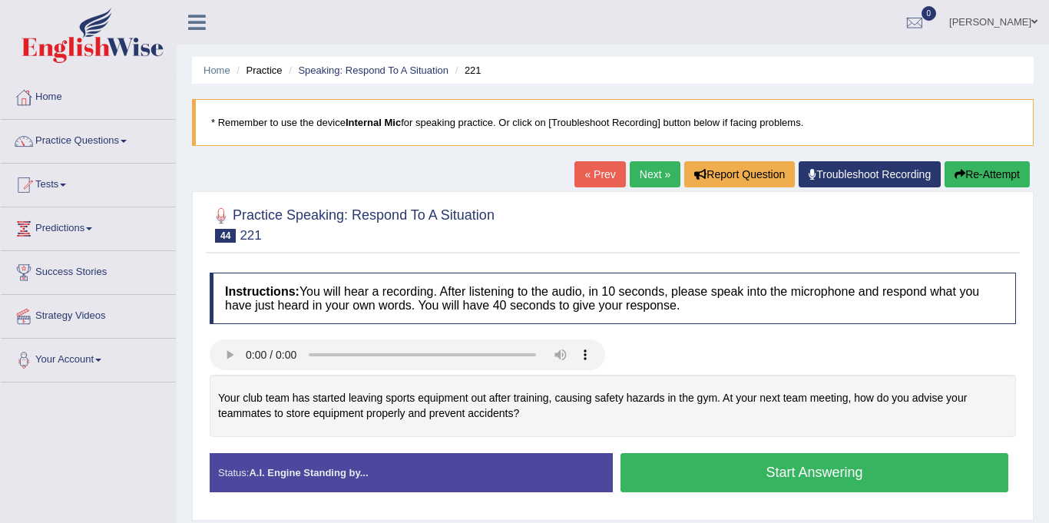
click at [867, 474] on button "Start Answering" at bounding box center [814, 472] width 388 height 39
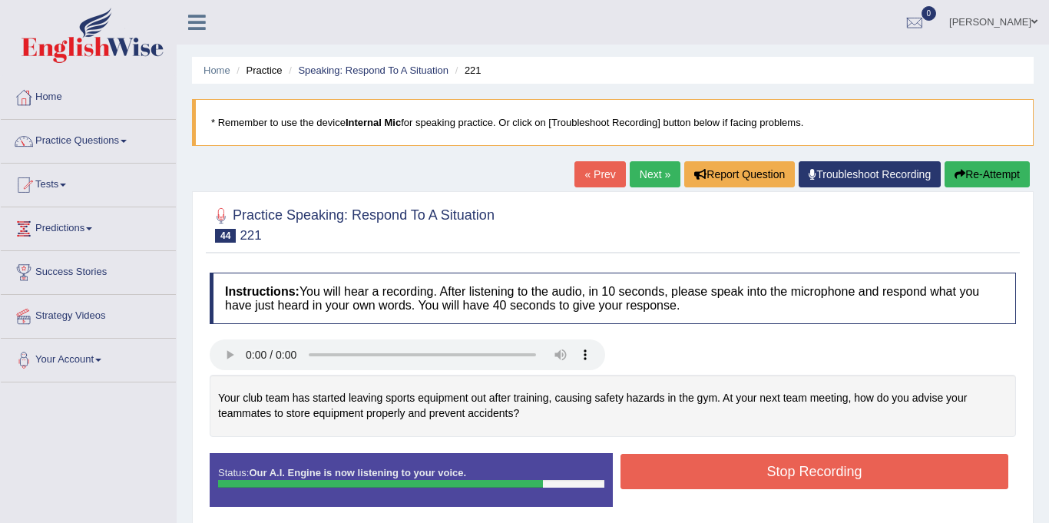
click at [884, 465] on button "Stop Recording" at bounding box center [814, 471] width 388 height 35
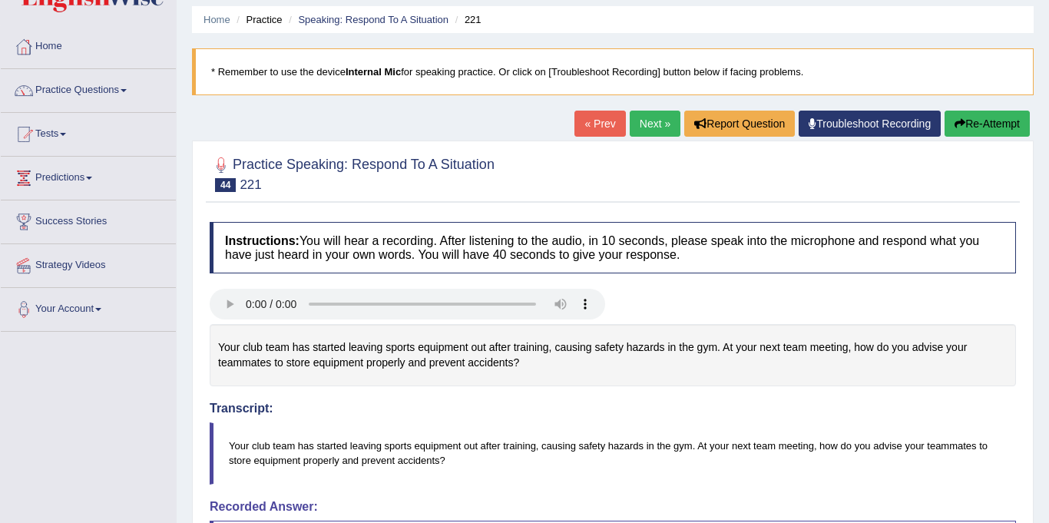
scroll to position [49, 0]
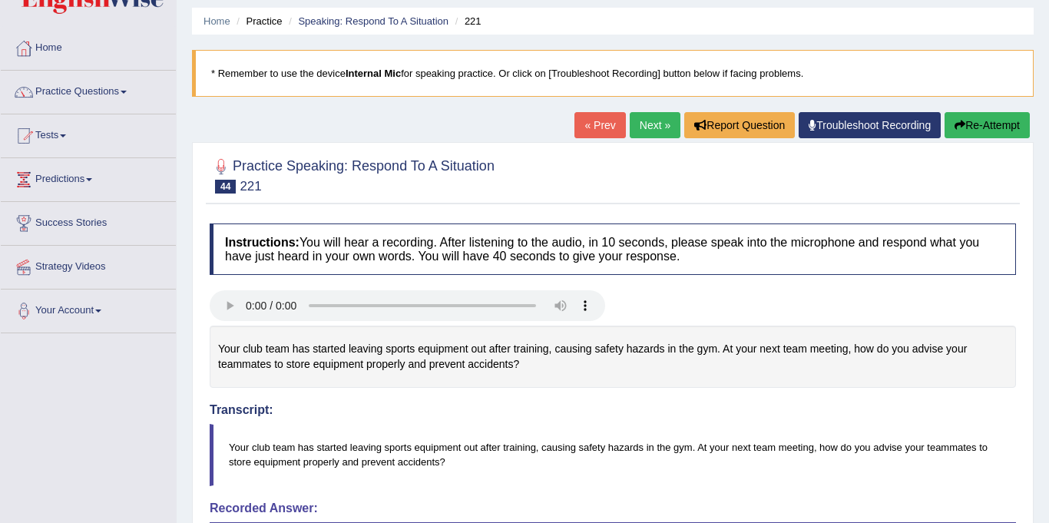
click at [659, 122] on link "Next »" at bounding box center [655, 125] width 51 height 26
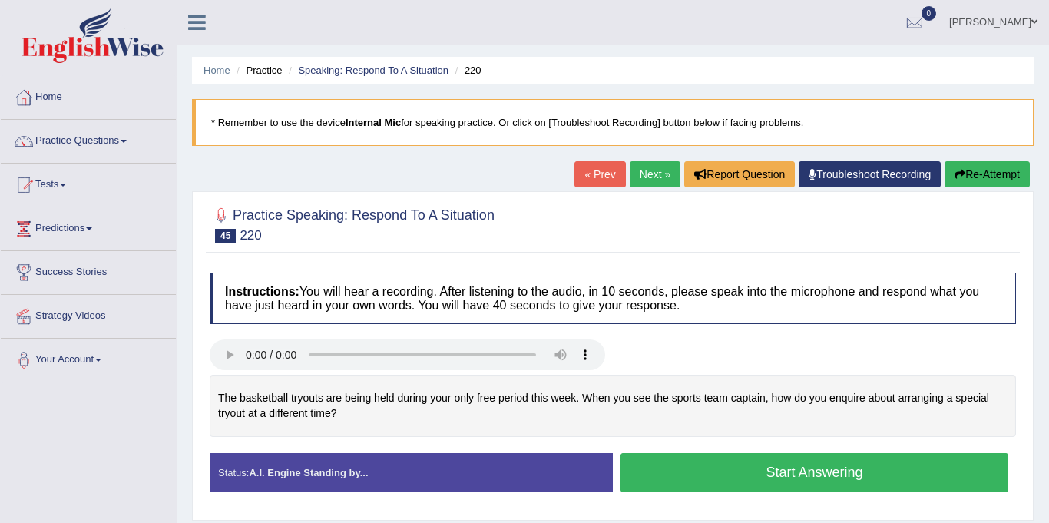
click at [868, 471] on button "Start Answering" at bounding box center [814, 472] width 388 height 39
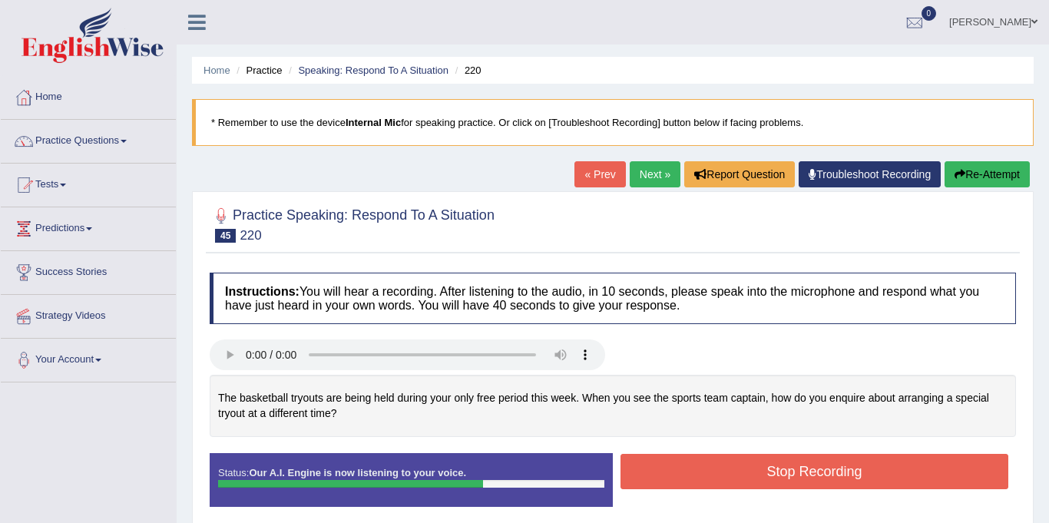
click at [853, 463] on button "Stop Recording" at bounding box center [814, 471] width 388 height 35
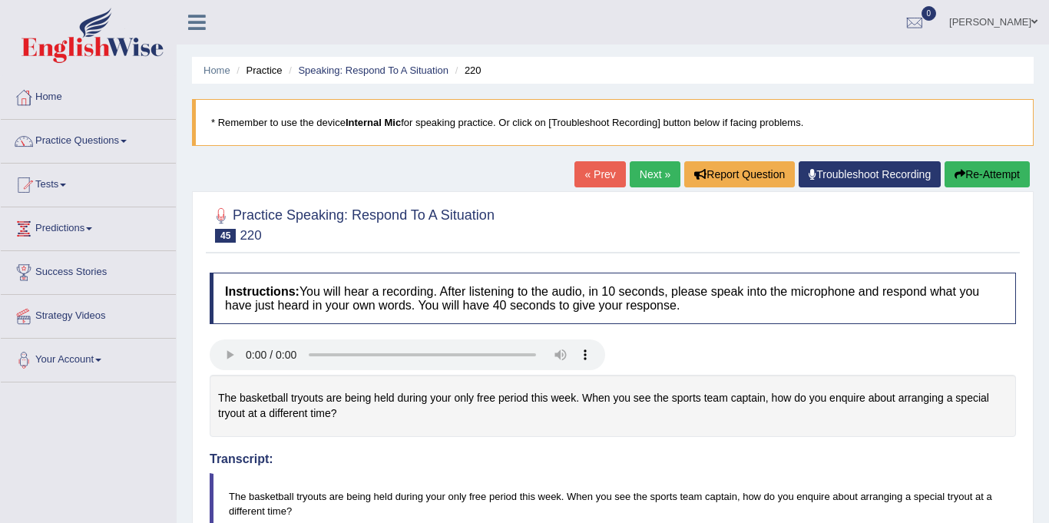
click at [651, 179] on link "Next »" at bounding box center [655, 174] width 51 height 26
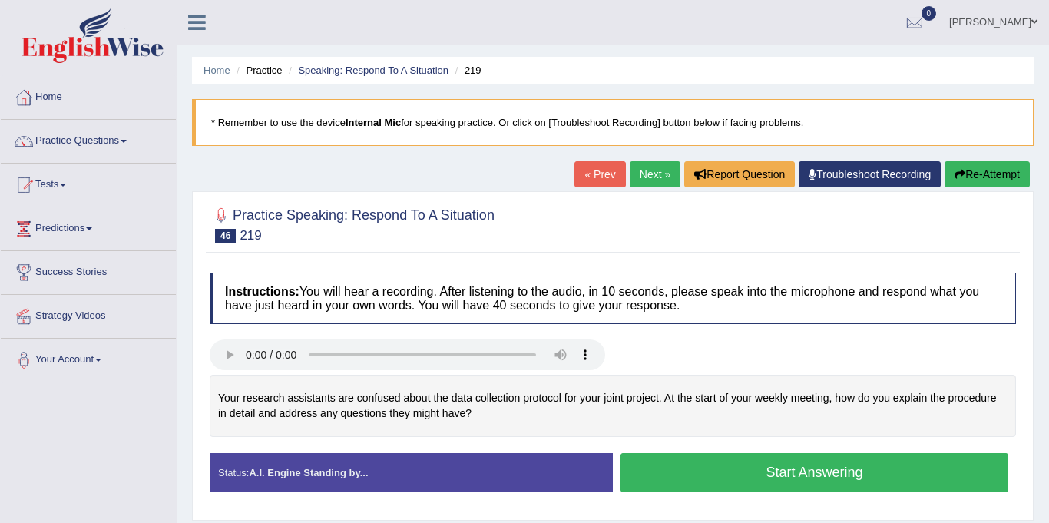
click at [925, 468] on button "Start Answering" at bounding box center [814, 472] width 388 height 39
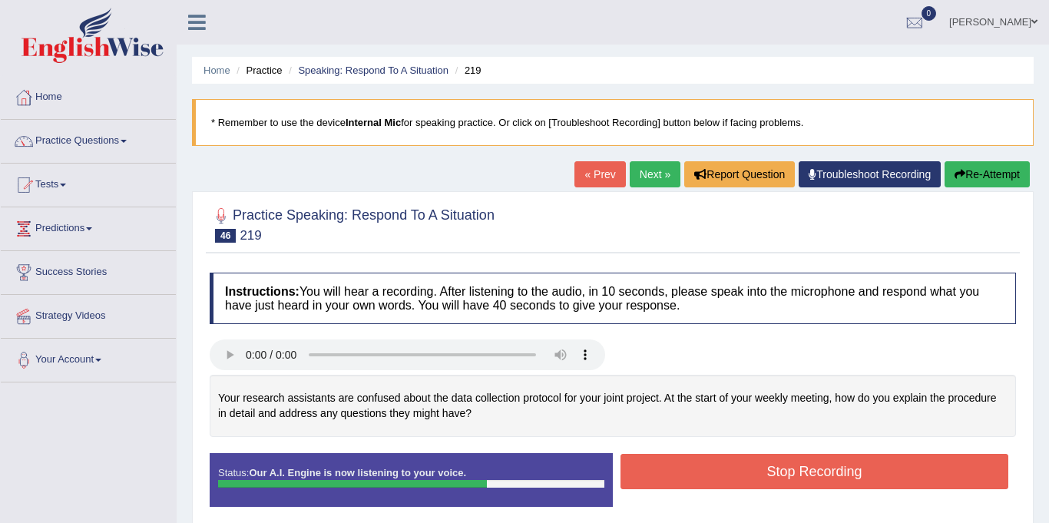
click at [898, 471] on button "Stop Recording" at bounding box center [814, 471] width 388 height 35
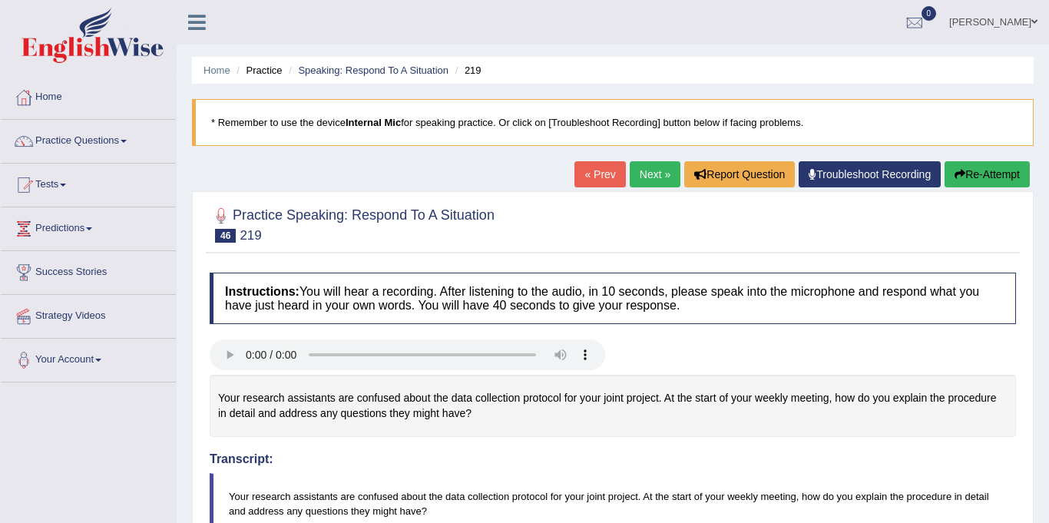
click at [636, 173] on link "Next »" at bounding box center [655, 174] width 51 height 26
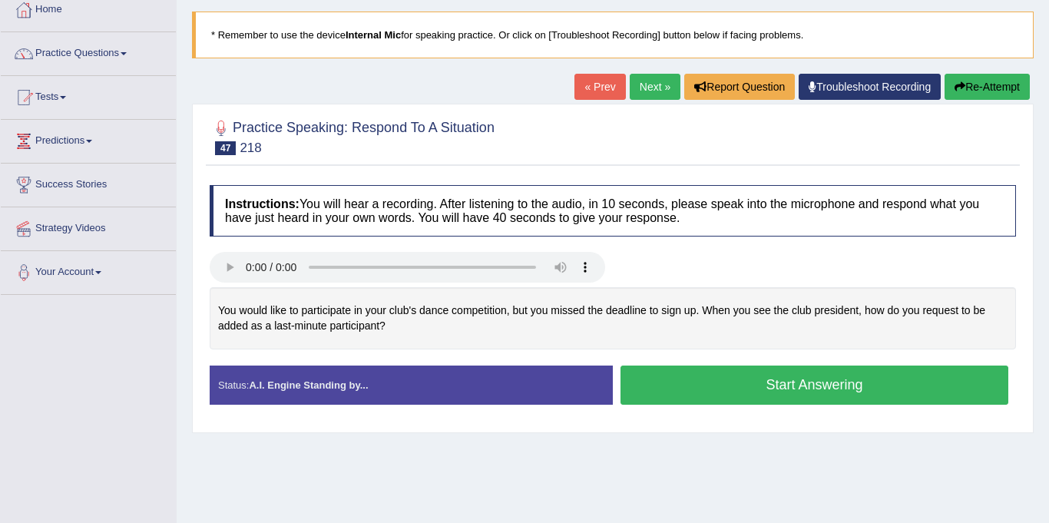
scroll to position [91, 0]
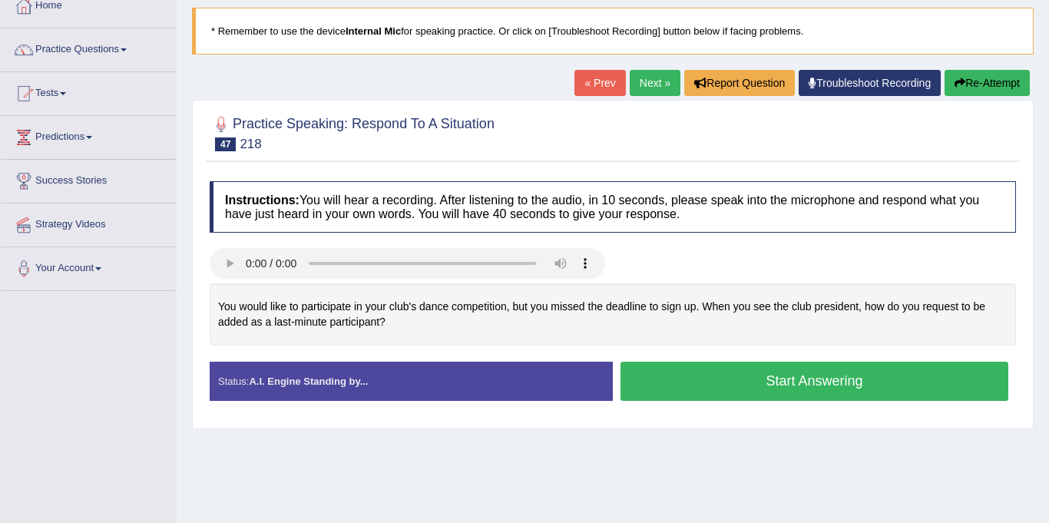
click at [865, 385] on button "Start Answering" at bounding box center [814, 381] width 388 height 39
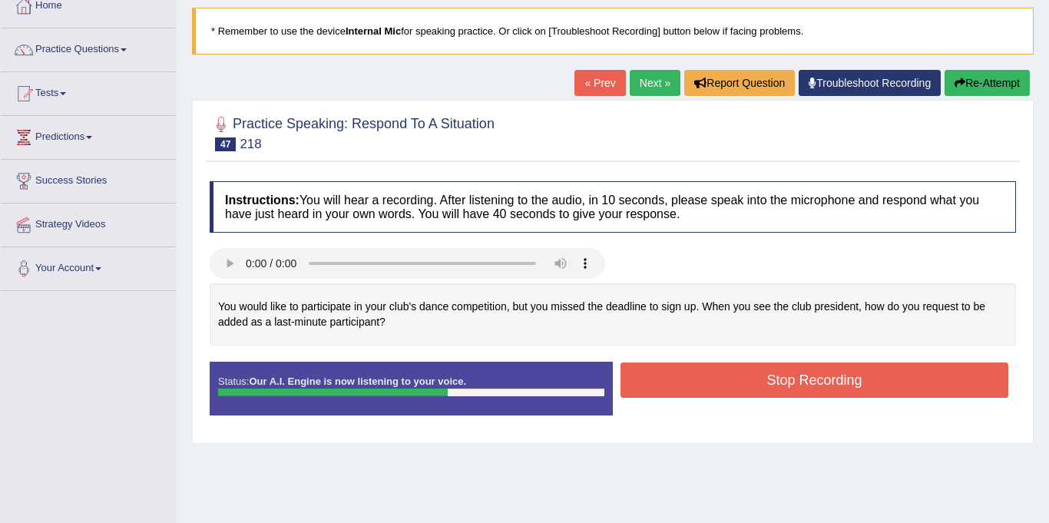
click at [871, 376] on button "Stop Recording" at bounding box center [814, 379] width 388 height 35
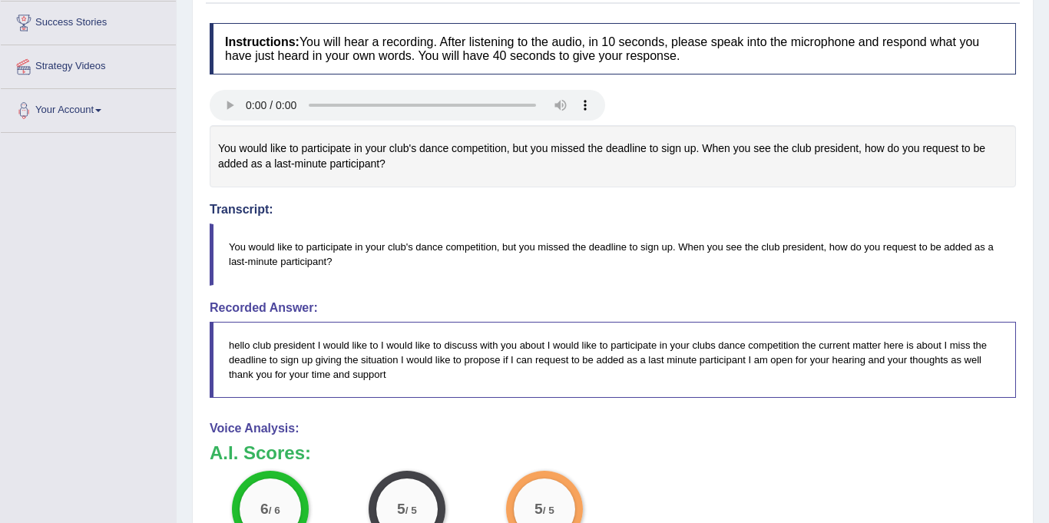
scroll to position [0, 0]
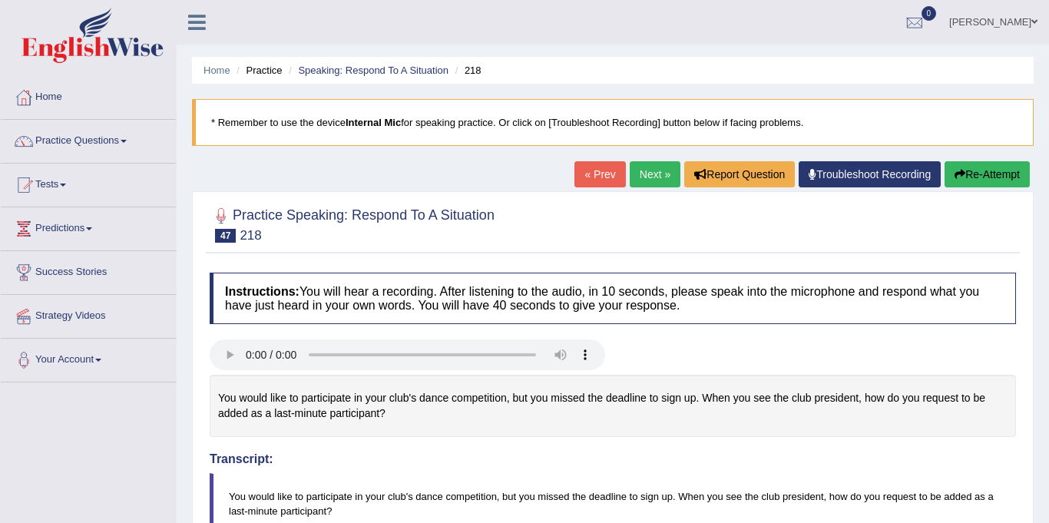
click at [656, 173] on link "Next »" at bounding box center [655, 174] width 51 height 26
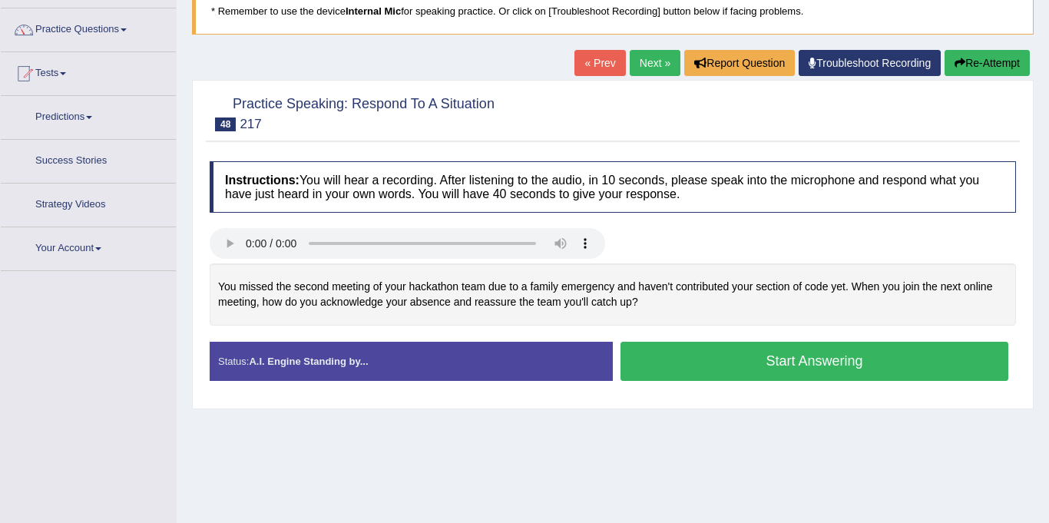
scroll to position [114, 0]
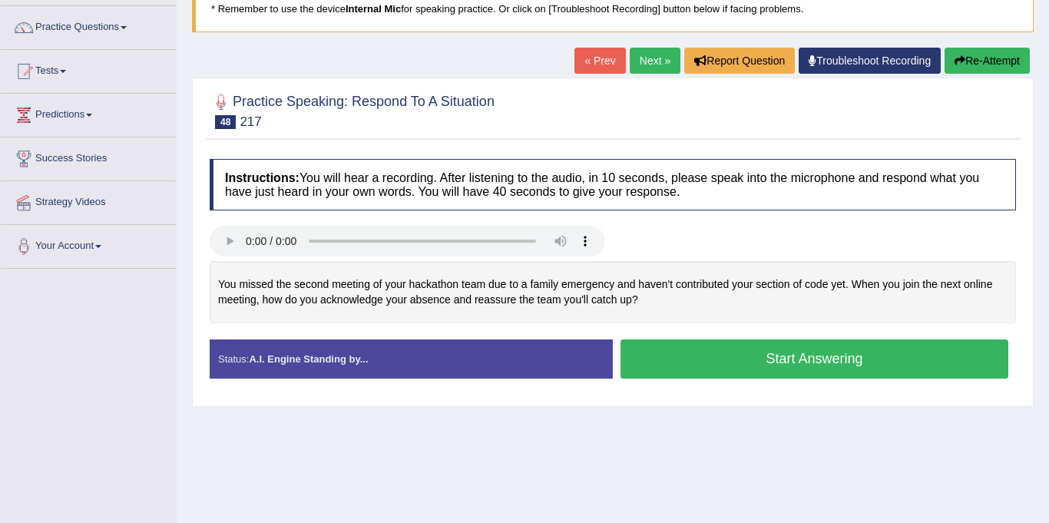
click at [832, 361] on button "Start Answering" at bounding box center [814, 358] width 388 height 39
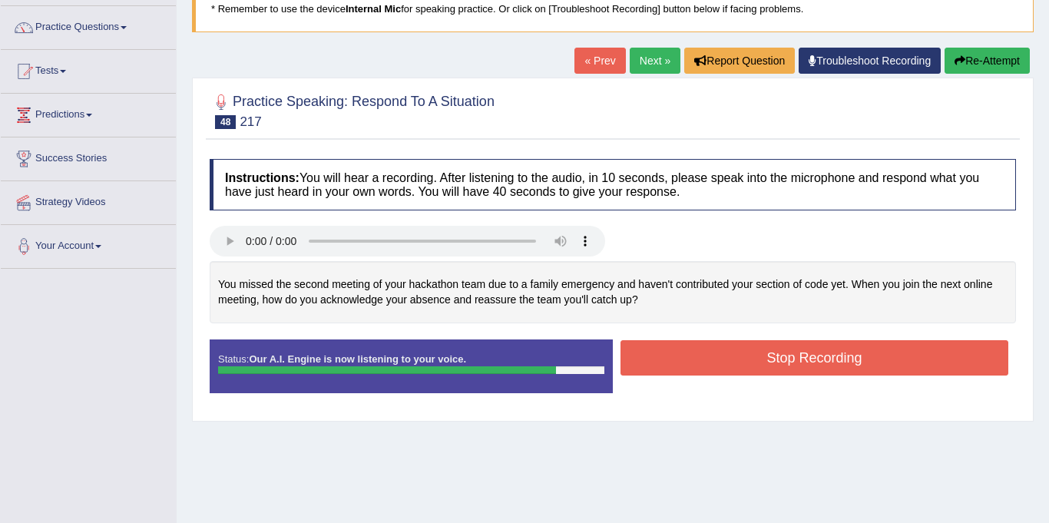
click at [841, 360] on button "Stop Recording" at bounding box center [814, 357] width 388 height 35
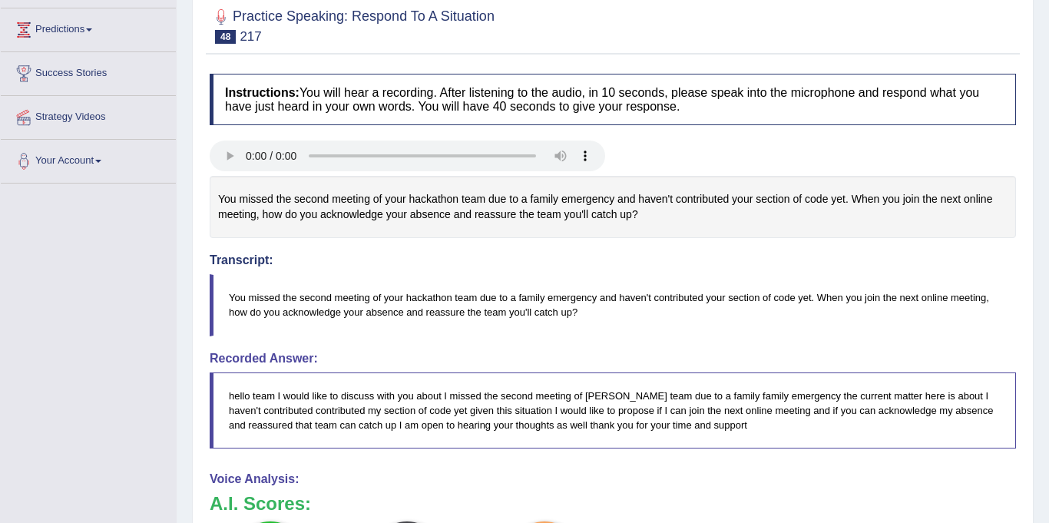
scroll to position [0, 0]
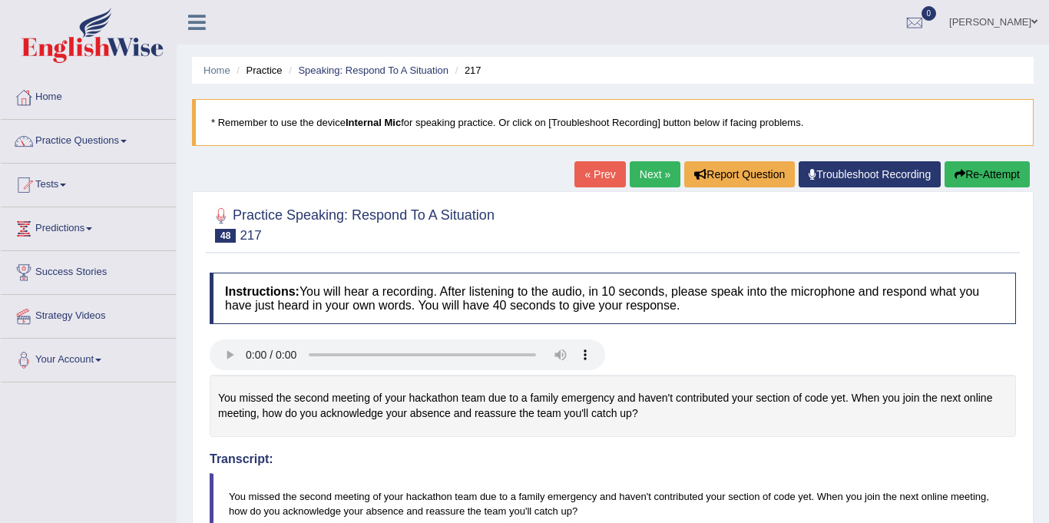
click at [645, 170] on link "Next »" at bounding box center [655, 174] width 51 height 26
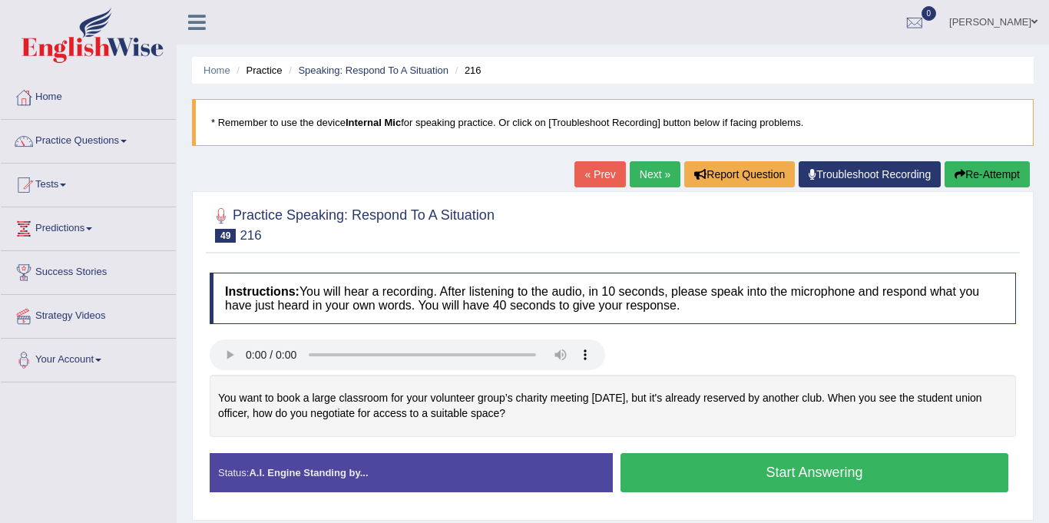
click at [904, 477] on button "Start Answering" at bounding box center [814, 472] width 388 height 39
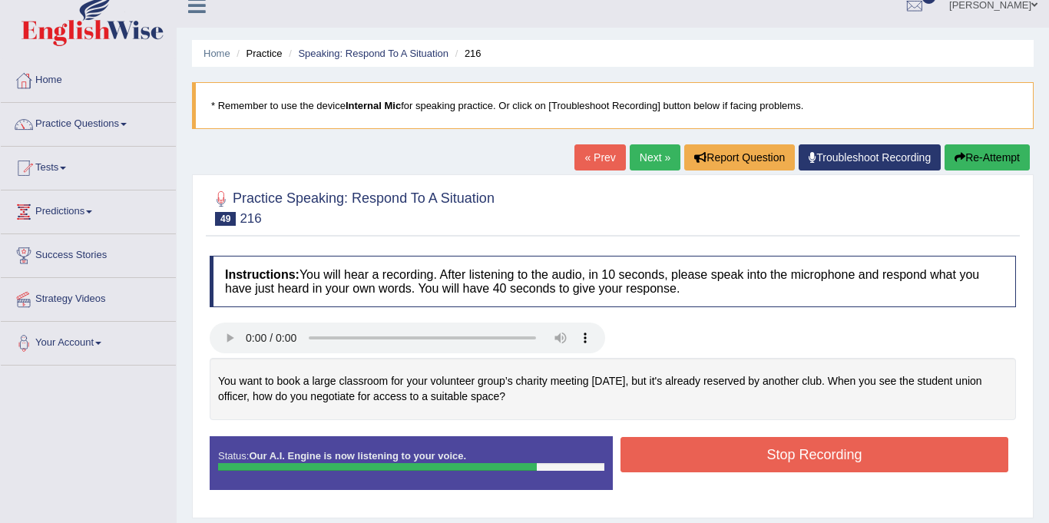
scroll to position [28, 0]
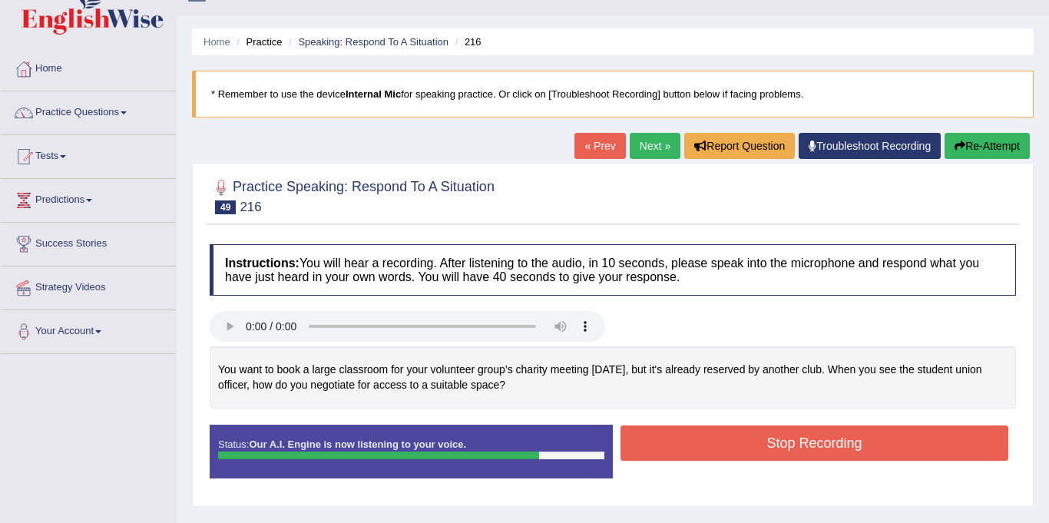
click at [887, 436] on button "Stop Recording" at bounding box center [814, 442] width 388 height 35
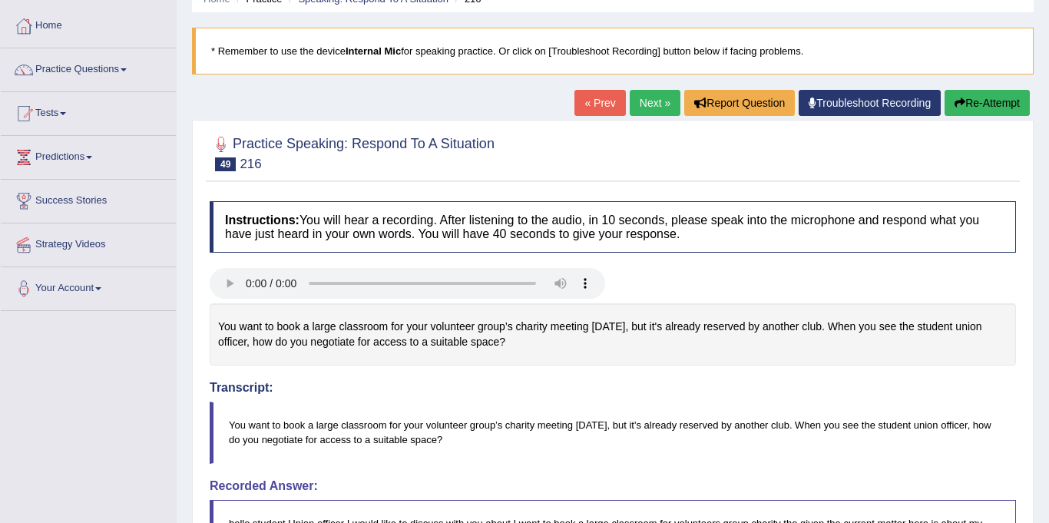
scroll to position [0, 0]
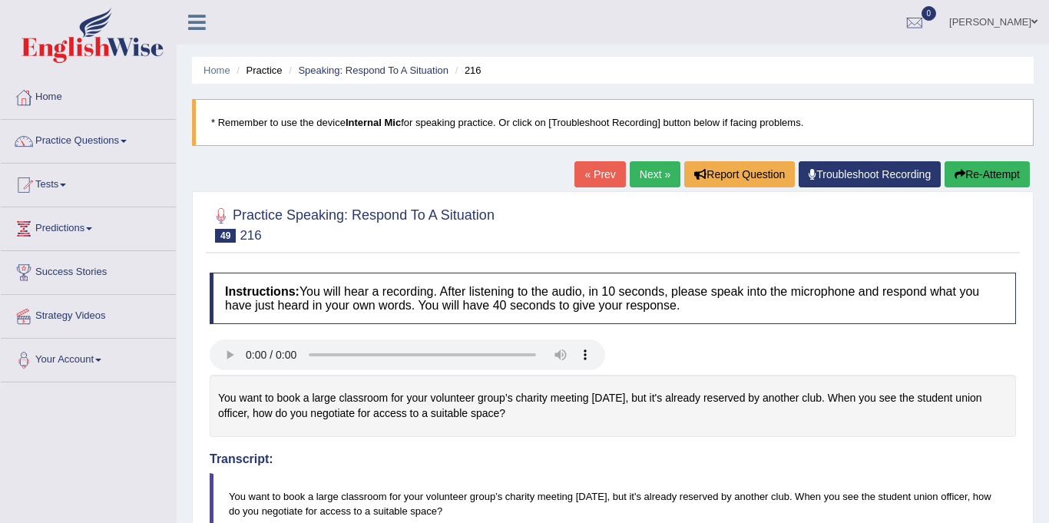
click at [637, 174] on link "Next »" at bounding box center [655, 174] width 51 height 26
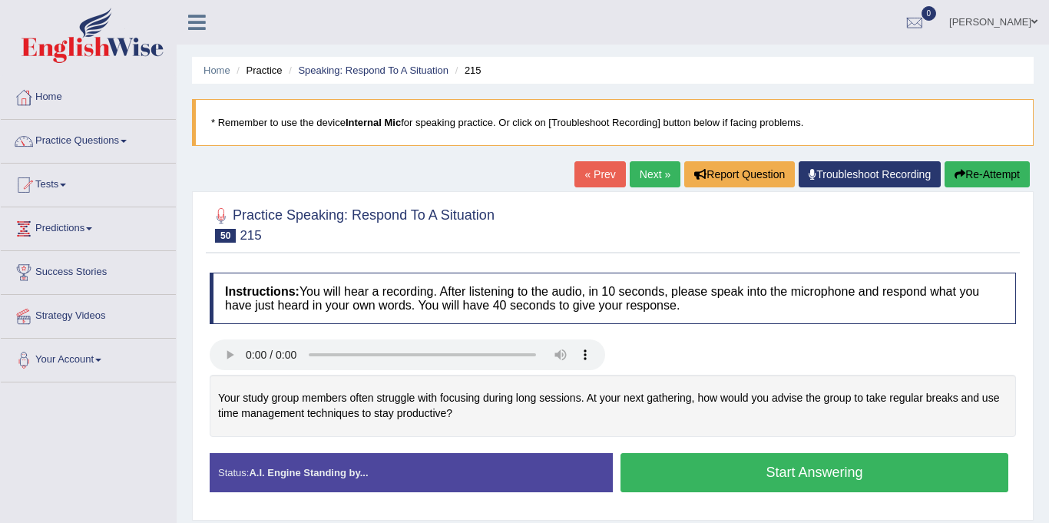
click at [874, 475] on button "Start Answering" at bounding box center [814, 472] width 388 height 39
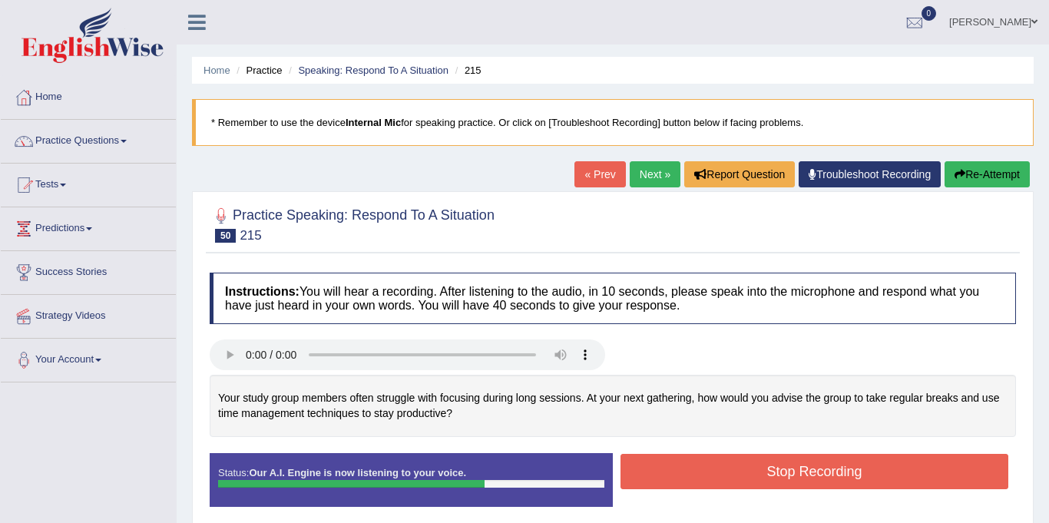
click at [887, 475] on button "Stop Recording" at bounding box center [814, 471] width 388 height 35
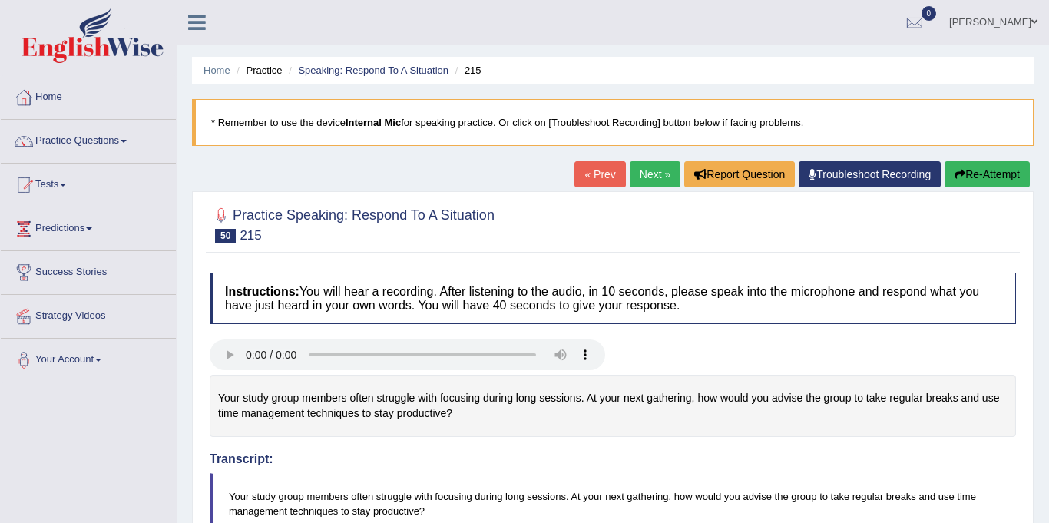
click at [656, 174] on link "Next »" at bounding box center [655, 174] width 51 height 26
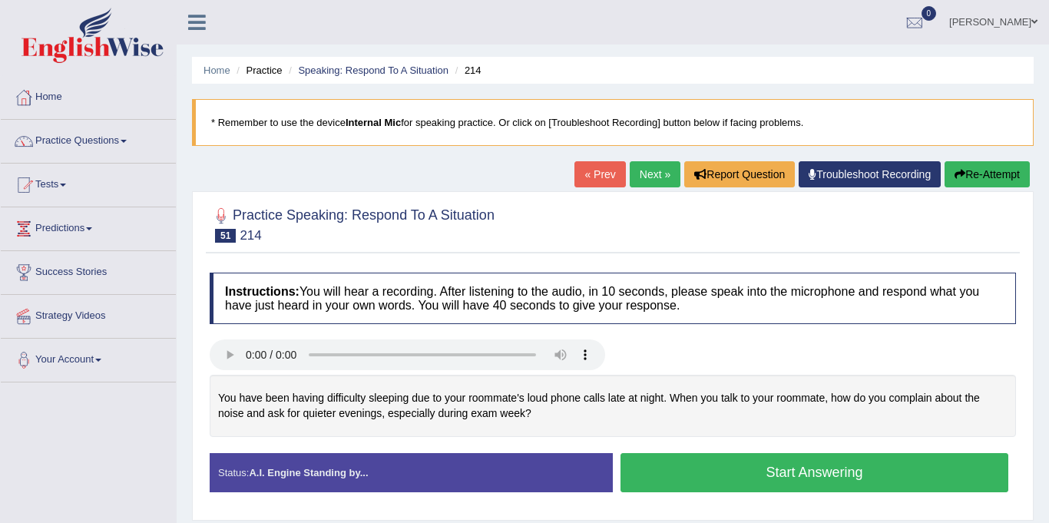
click at [903, 478] on button "Start Answering" at bounding box center [814, 472] width 388 height 39
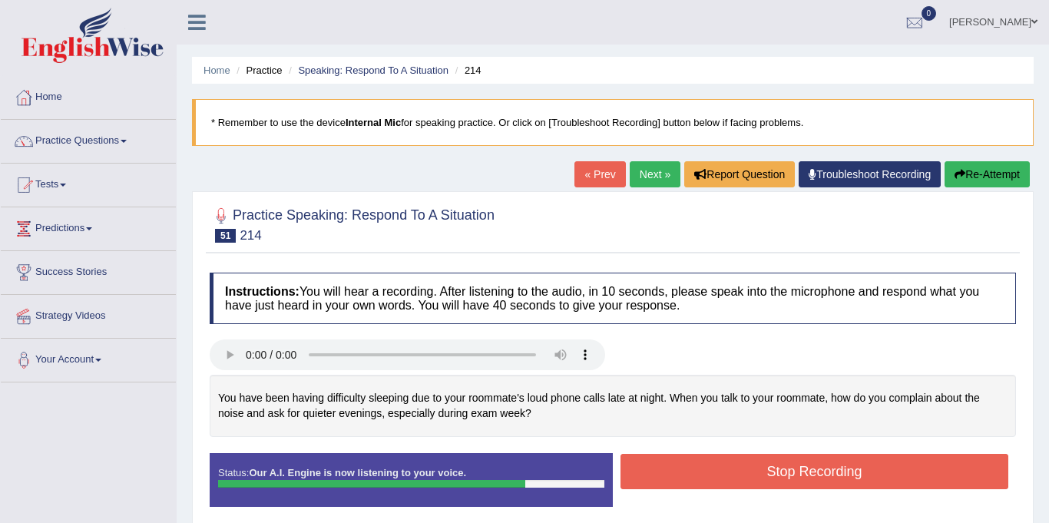
click at [899, 481] on button "Stop Recording" at bounding box center [814, 471] width 388 height 35
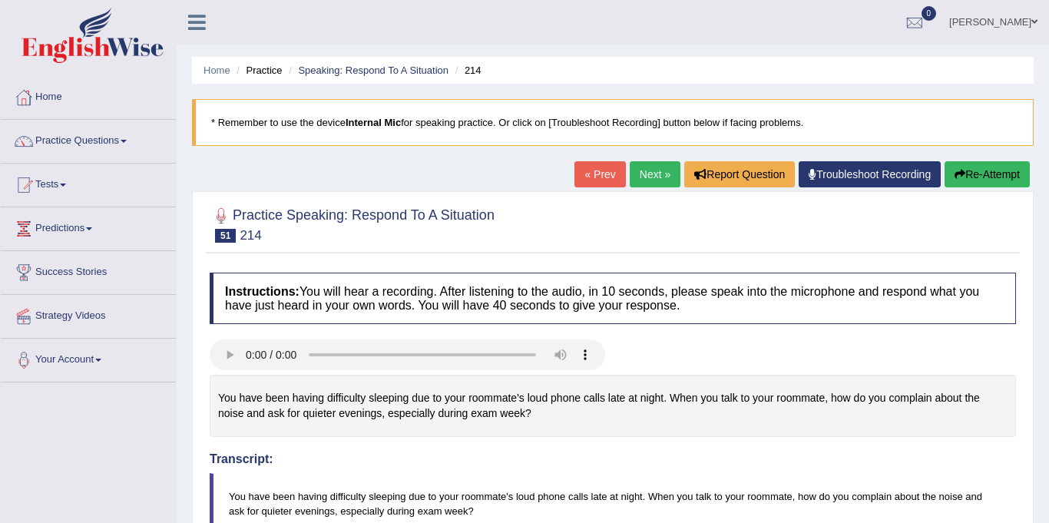
click at [645, 171] on link "Next »" at bounding box center [655, 174] width 51 height 26
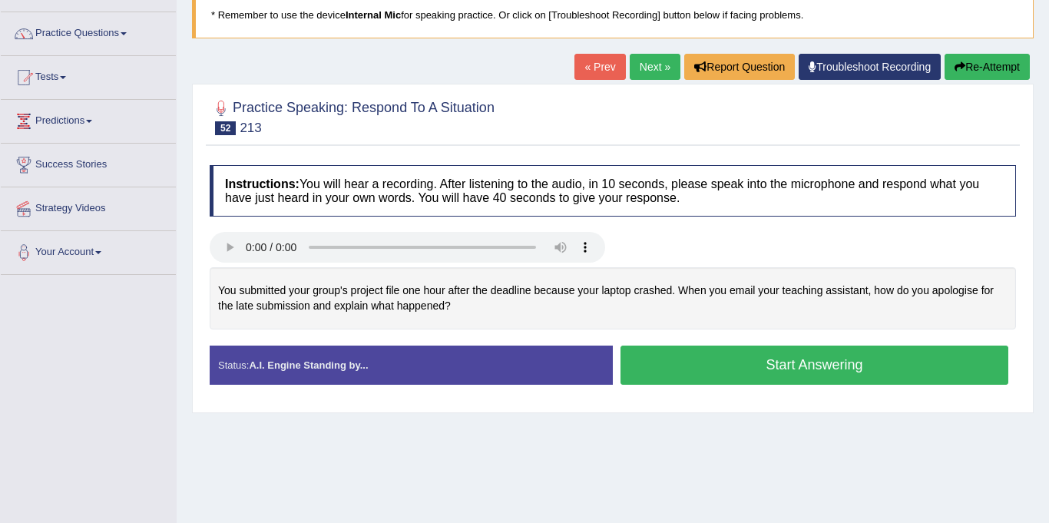
scroll to position [118, 0]
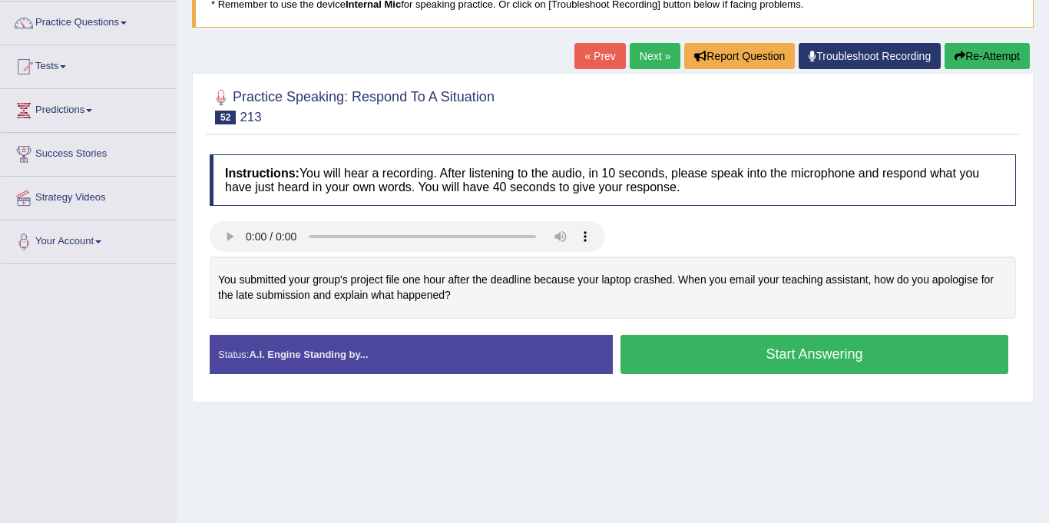
click at [885, 362] on button "Start Answering" at bounding box center [814, 354] width 388 height 39
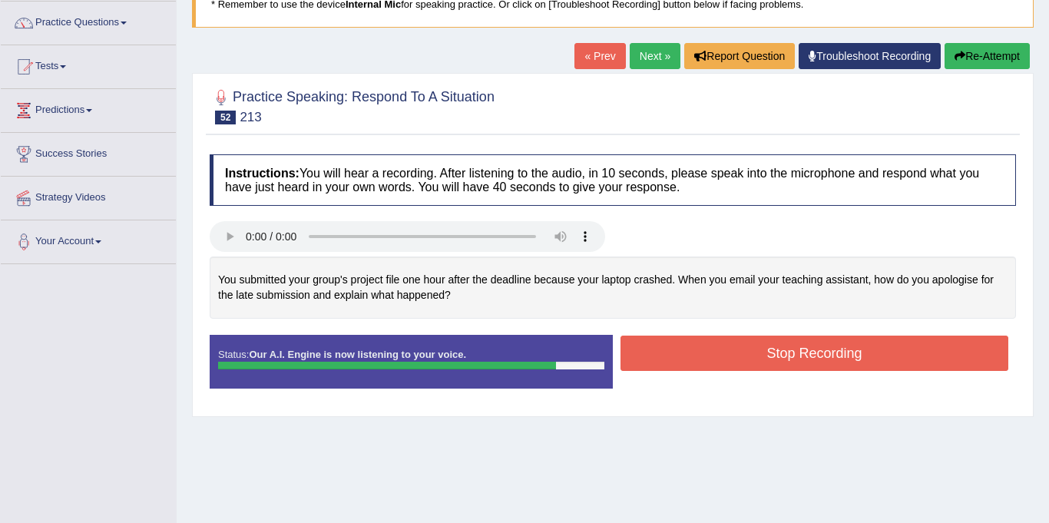
click at [920, 365] on button "Stop Recording" at bounding box center [814, 353] width 388 height 35
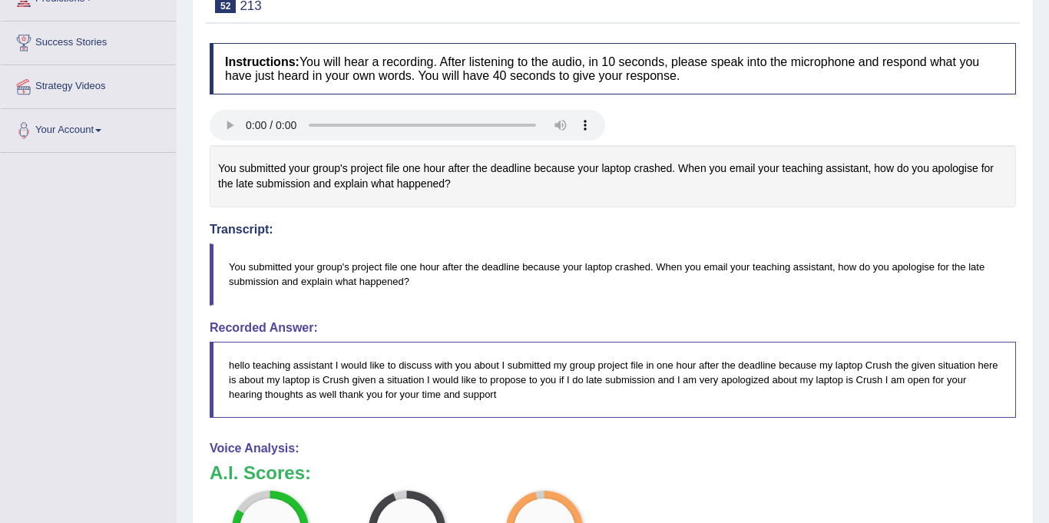
scroll to position [0, 0]
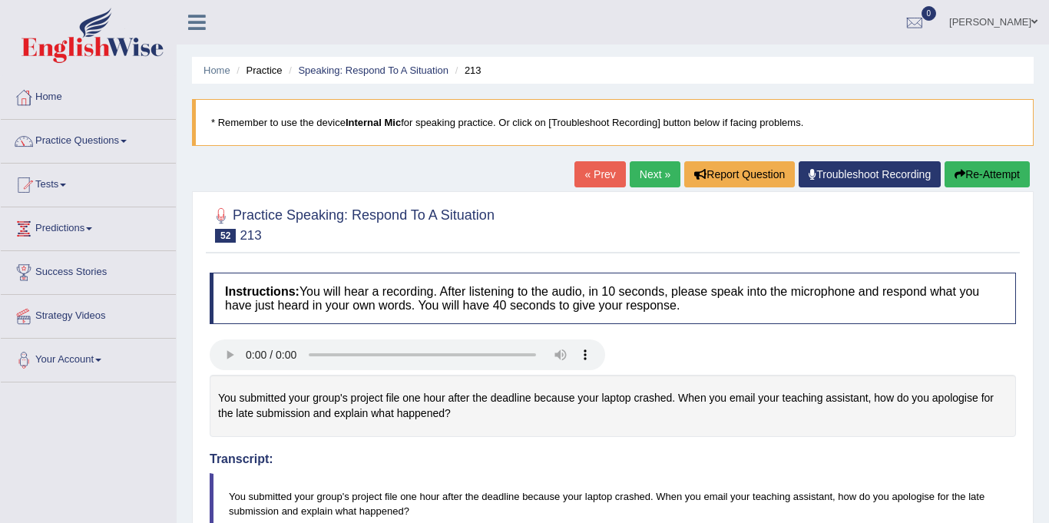
click at [636, 177] on link "Next »" at bounding box center [655, 174] width 51 height 26
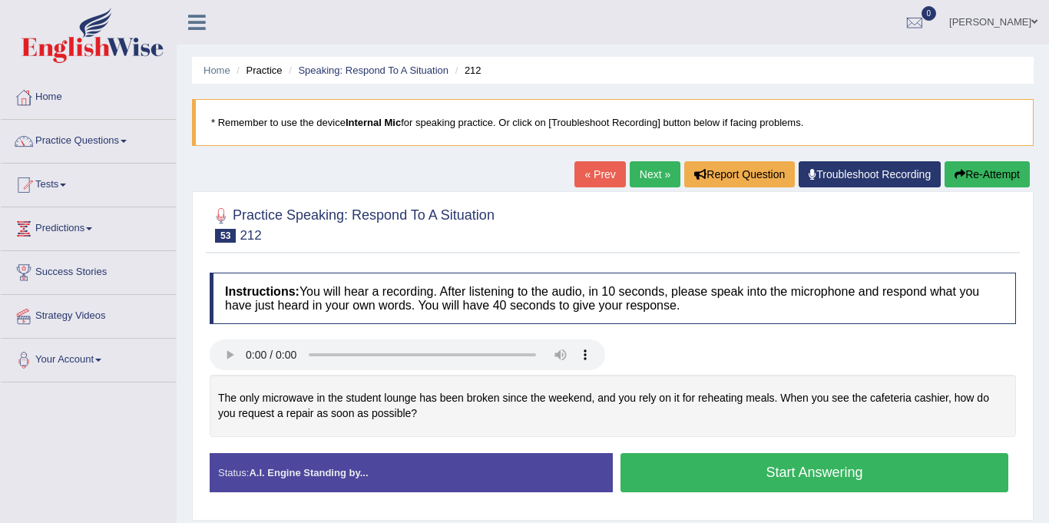
click at [927, 471] on button "Start Answering" at bounding box center [814, 472] width 388 height 39
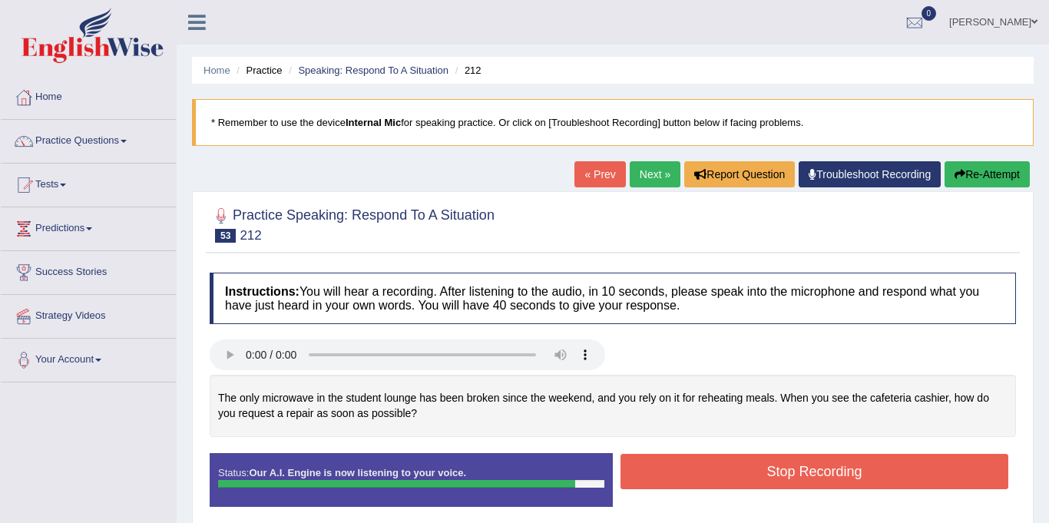
click at [944, 473] on button "Stop Recording" at bounding box center [814, 471] width 388 height 35
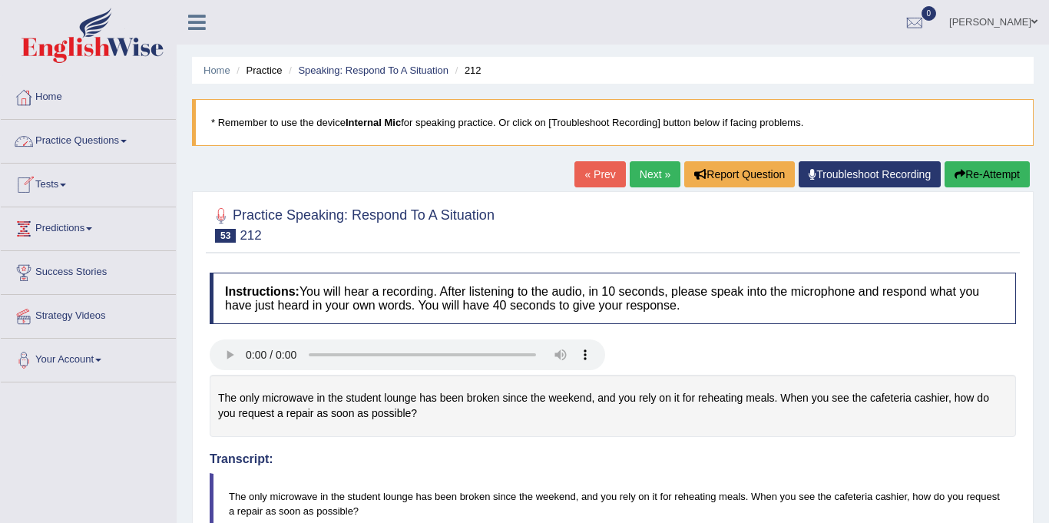
click at [110, 139] on link "Practice Questions" at bounding box center [88, 139] width 175 height 38
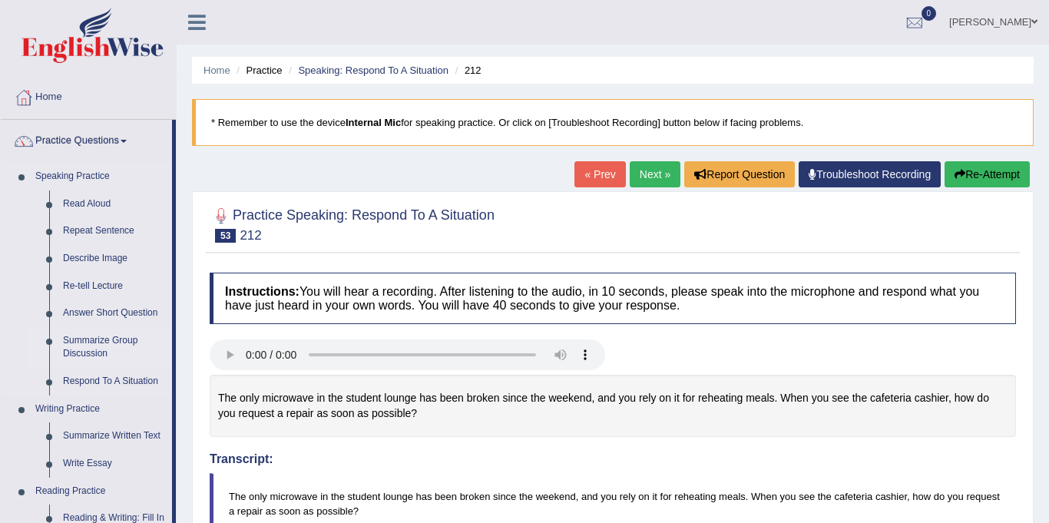
click at [94, 345] on link "Summarize Group Discussion" at bounding box center [114, 347] width 116 height 41
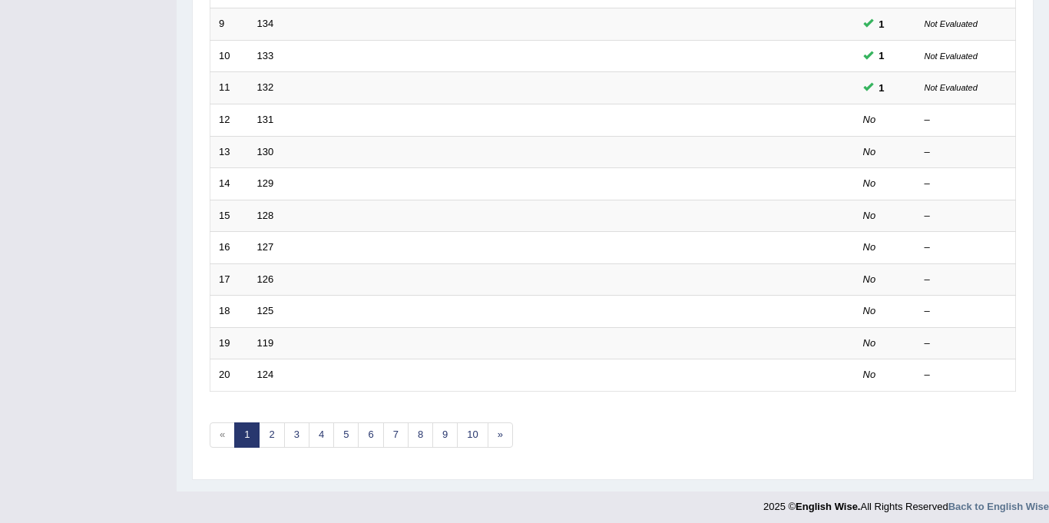
scroll to position [494, 0]
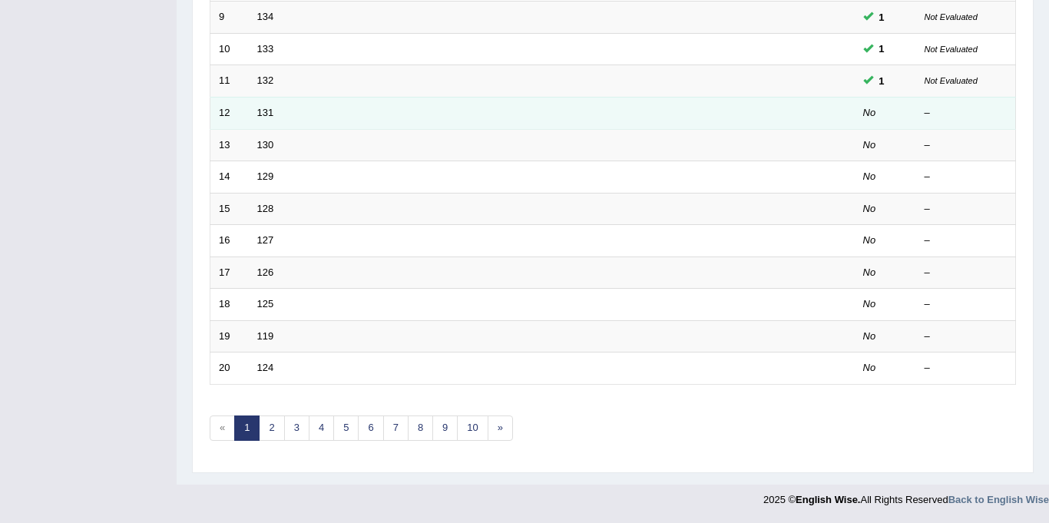
click at [266, 119] on td "131" at bounding box center [494, 113] width 491 height 32
click at [264, 110] on link "131" at bounding box center [265, 113] width 17 height 12
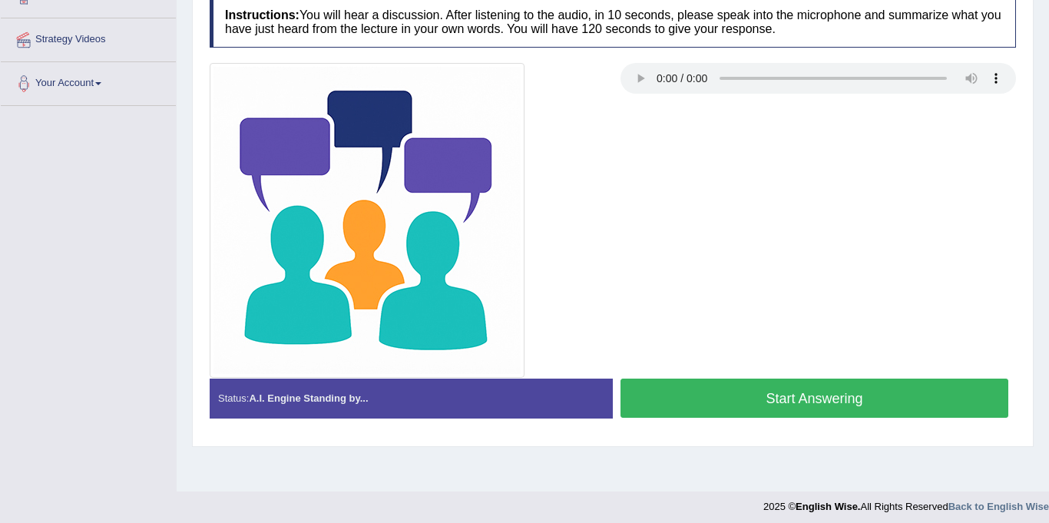
scroll to position [283, 0]
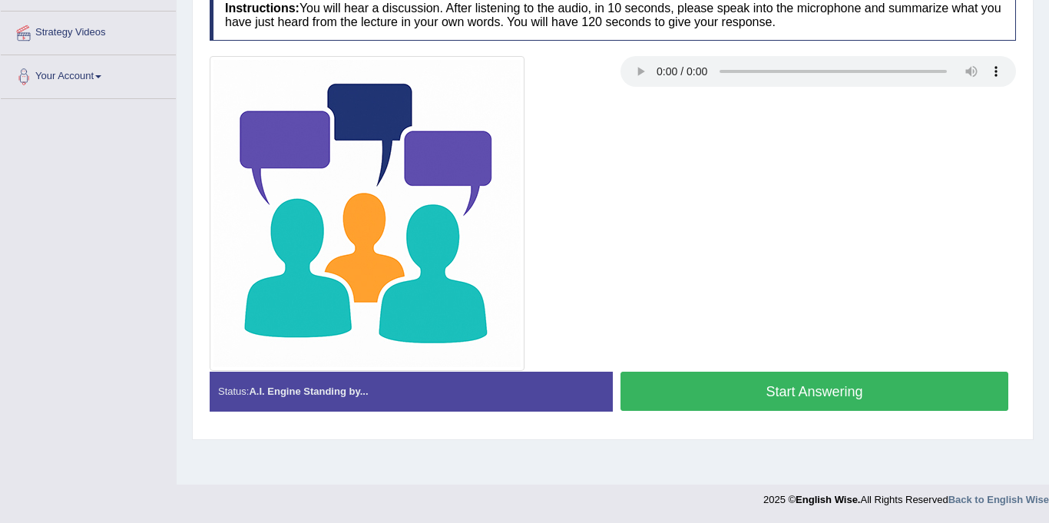
click at [852, 388] on button "Start Answering" at bounding box center [814, 391] width 388 height 39
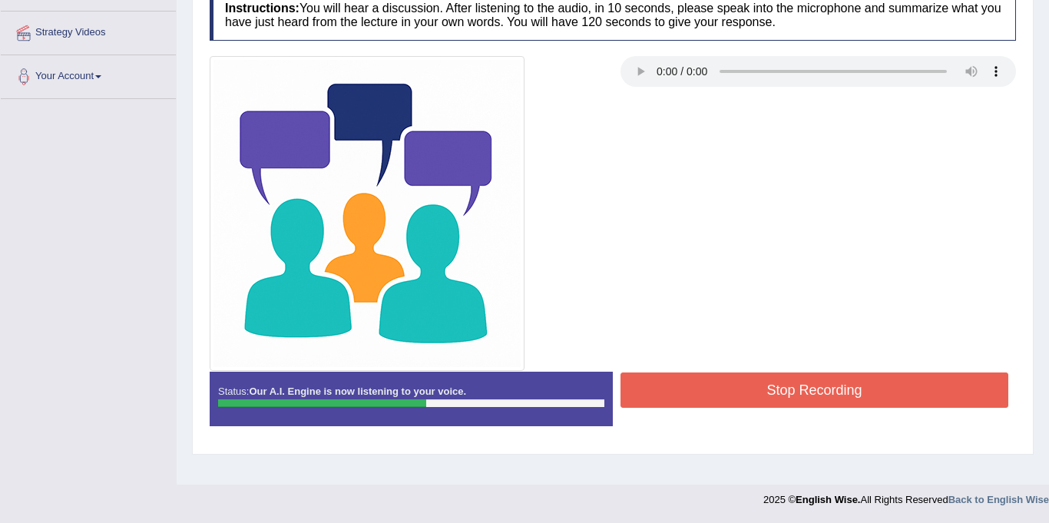
click at [841, 396] on button "Stop Recording" at bounding box center [814, 389] width 388 height 35
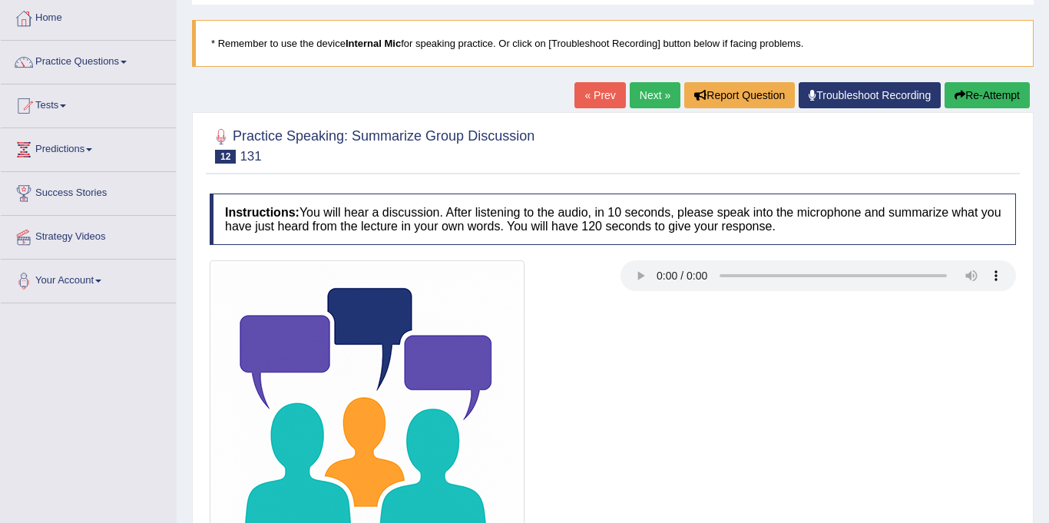
scroll to position [73, 0]
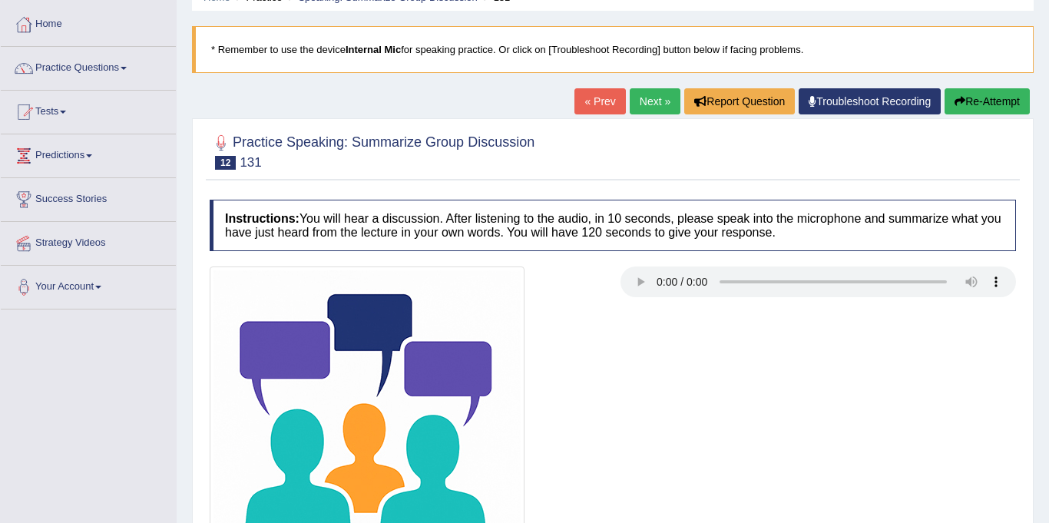
click at [647, 107] on link "Next »" at bounding box center [655, 101] width 51 height 26
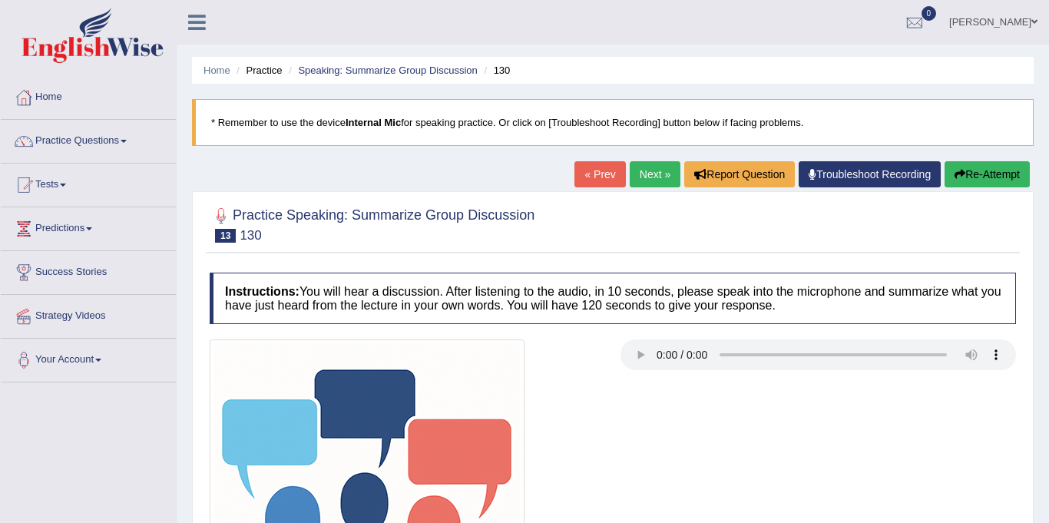
click at [646, 177] on link "Next »" at bounding box center [655, 174] width 51 height 26
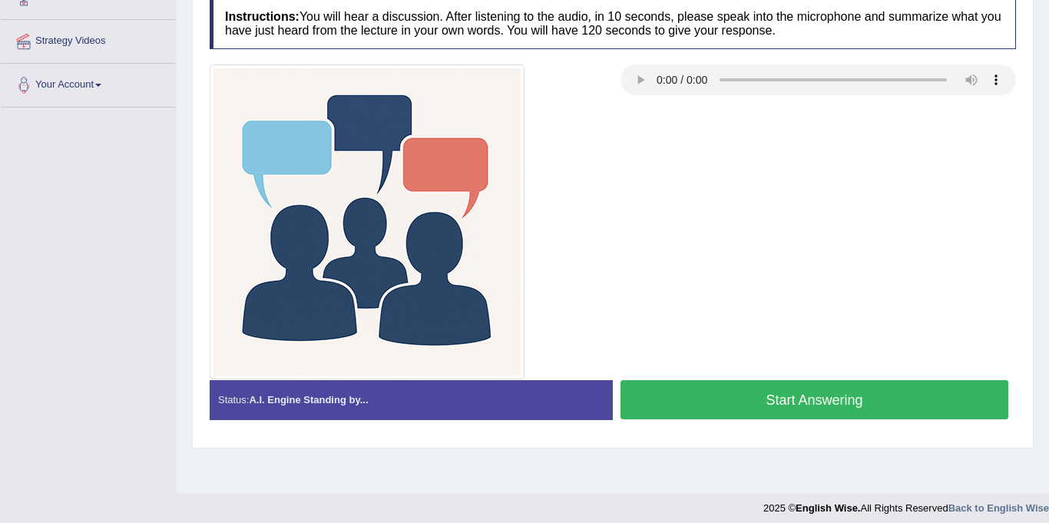
scroll to position [281, 0]
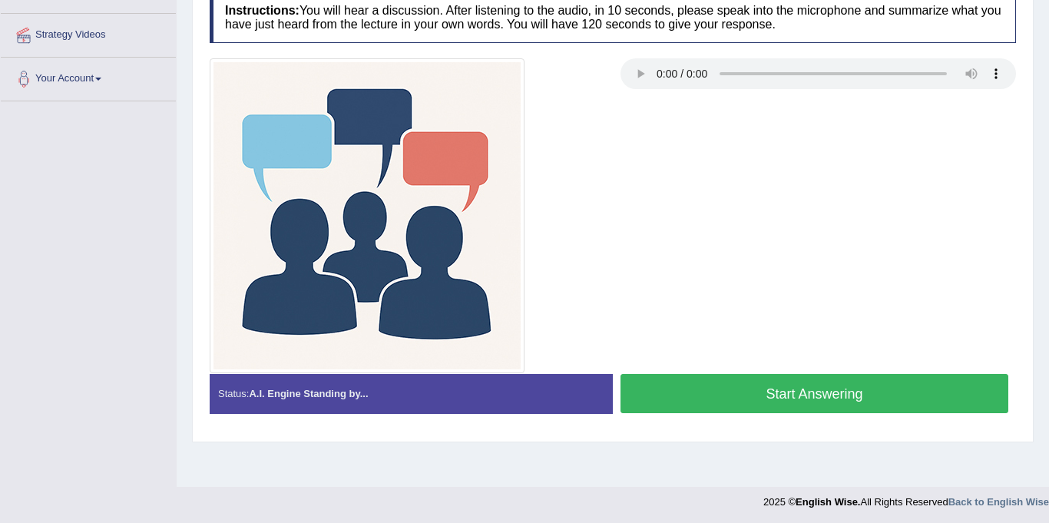
click at [887, 405] on button "Start Answering" at bounding box center [814, 393] width 388 height 39
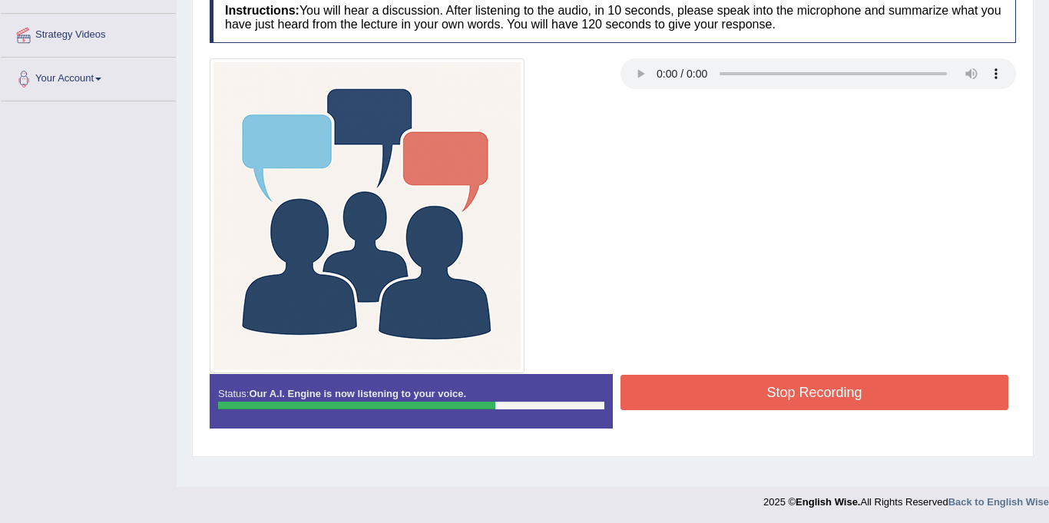
click at [869, 392] on button "Stop Recording" at bounding box center [814, 392] width 388 height 35
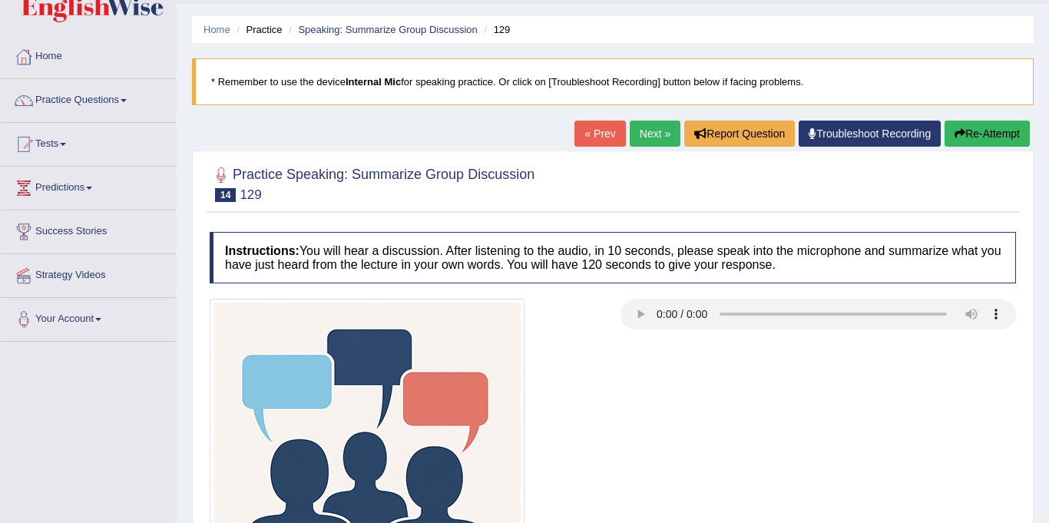
scroll to position [0, 0]
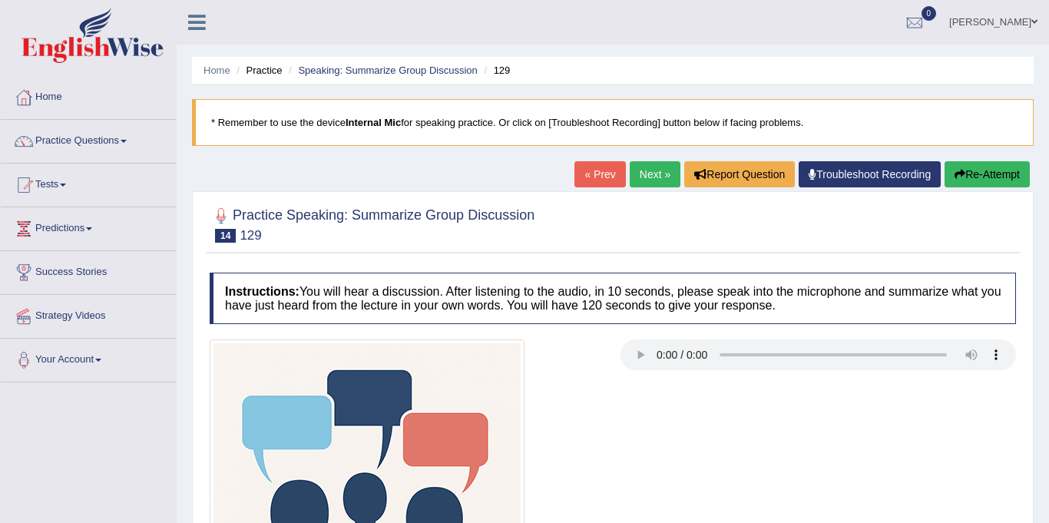
click at [642, 178] on link "Next »" at bounding box center [655, 174] width 51 height 26
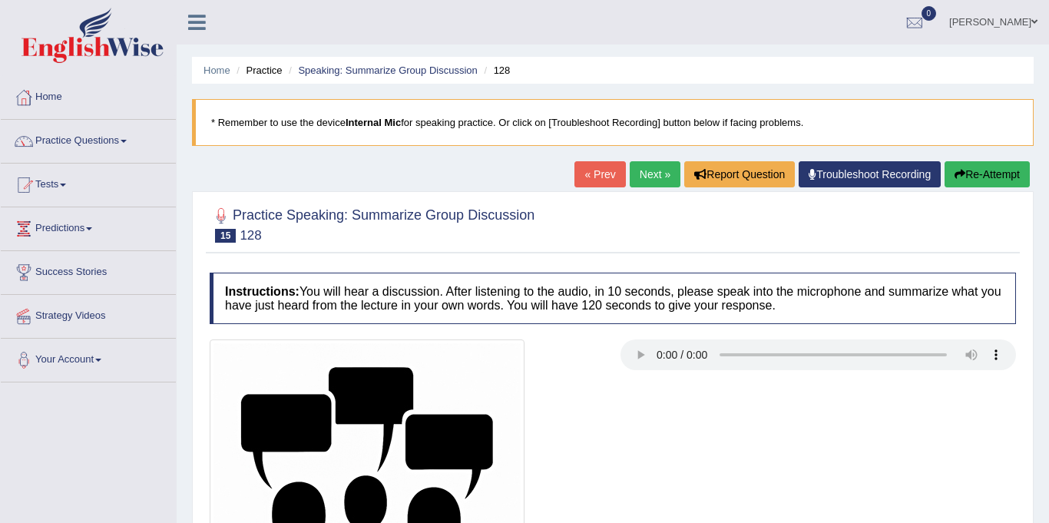
click at [650, 180] on link "Next »" at bounding box center [655, 174] width 51 height 26
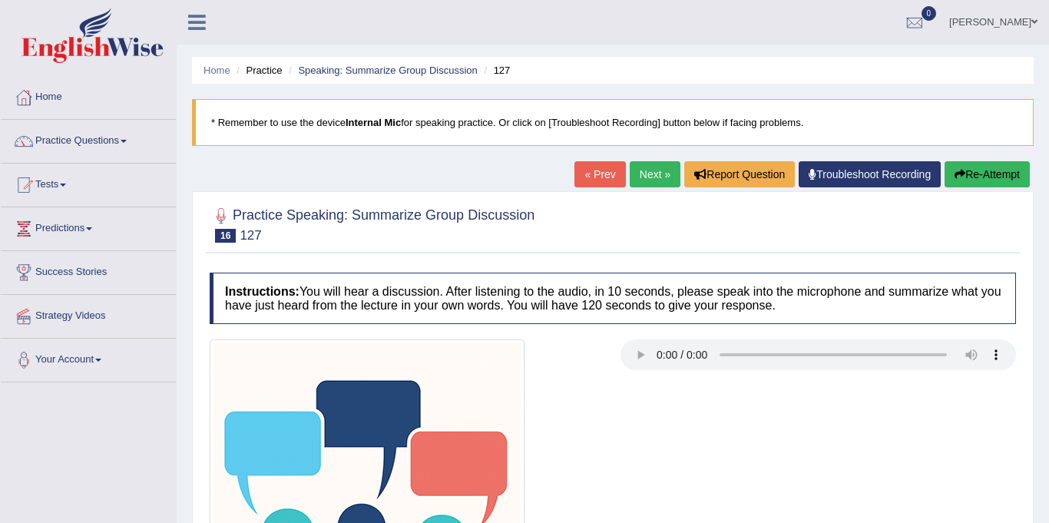
click at [652, 176] on link "Next »" at bounding box center [655, 174] width 51 height 26
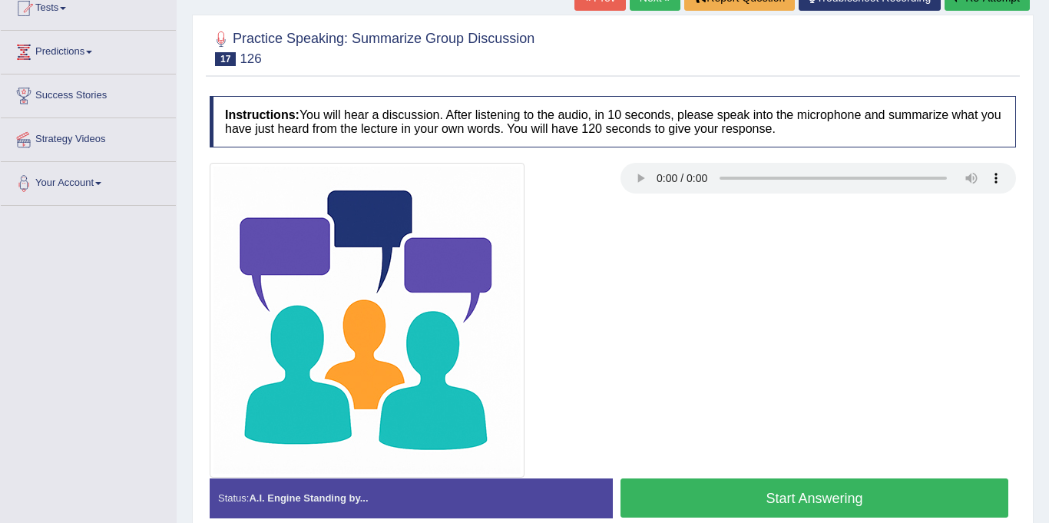
scroll to position [283, 0]
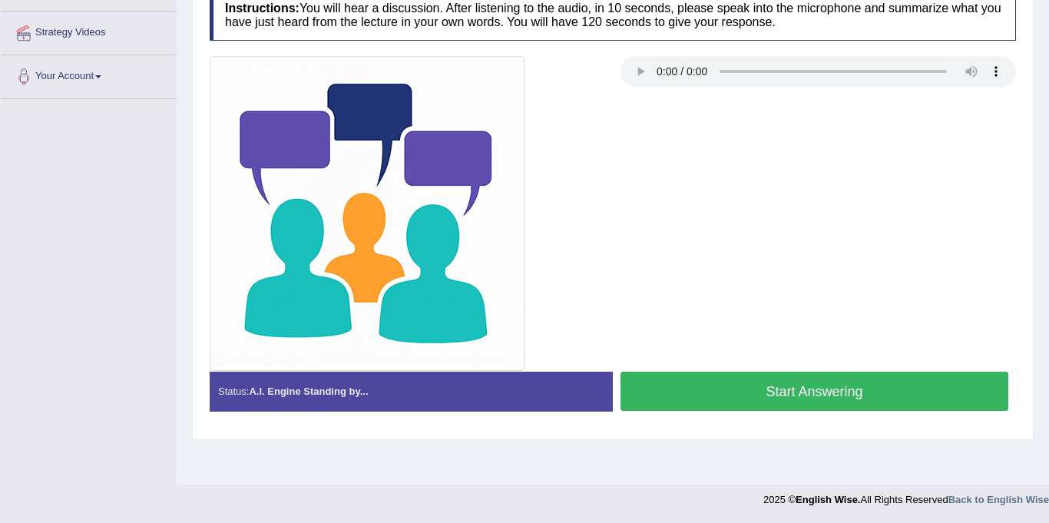
click at [784, 398] on button "Start Answering" at bounding box center [814, 391] width 388 height 39
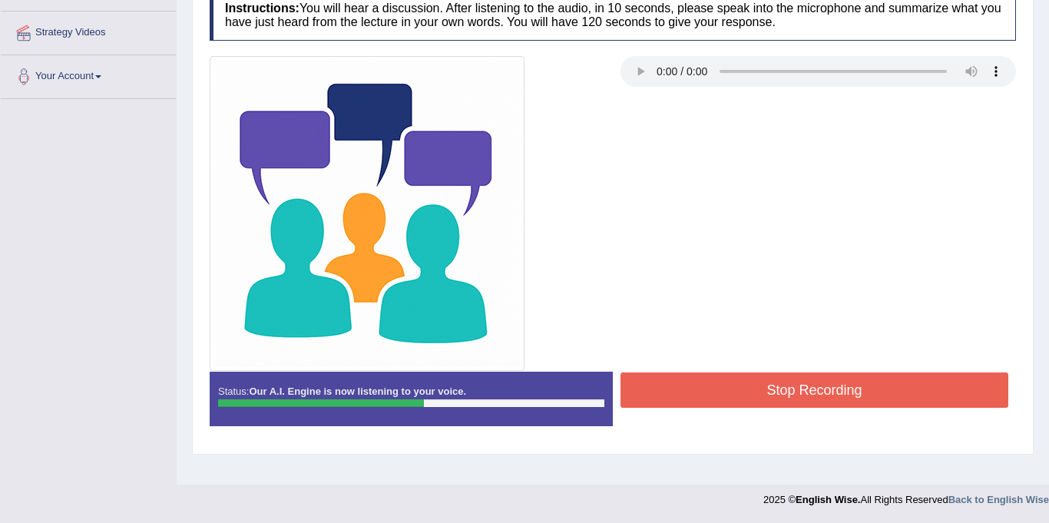
click at [932, 385] on button "Stop Recording" at bounding box center [814, 389] width 388 height 35
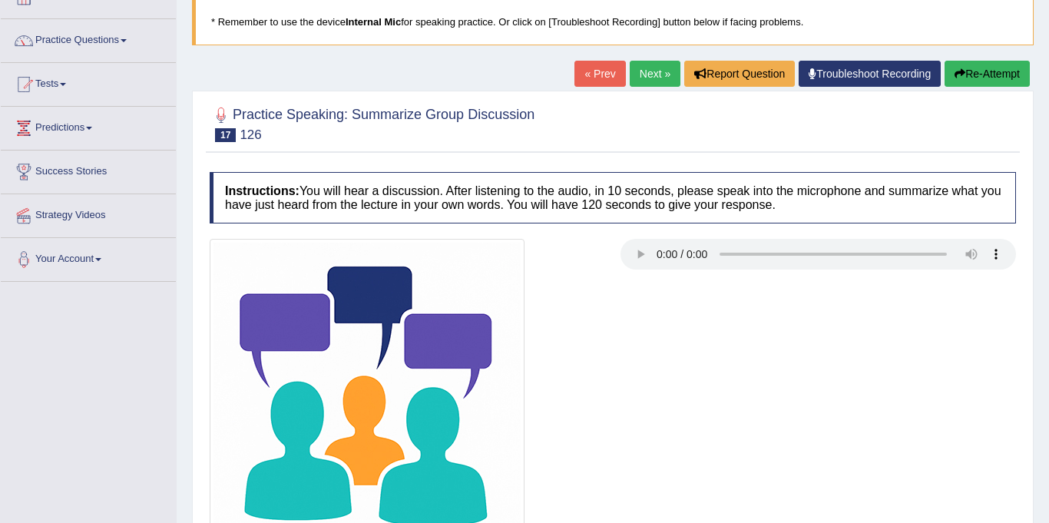
scroll to position [100, 0]
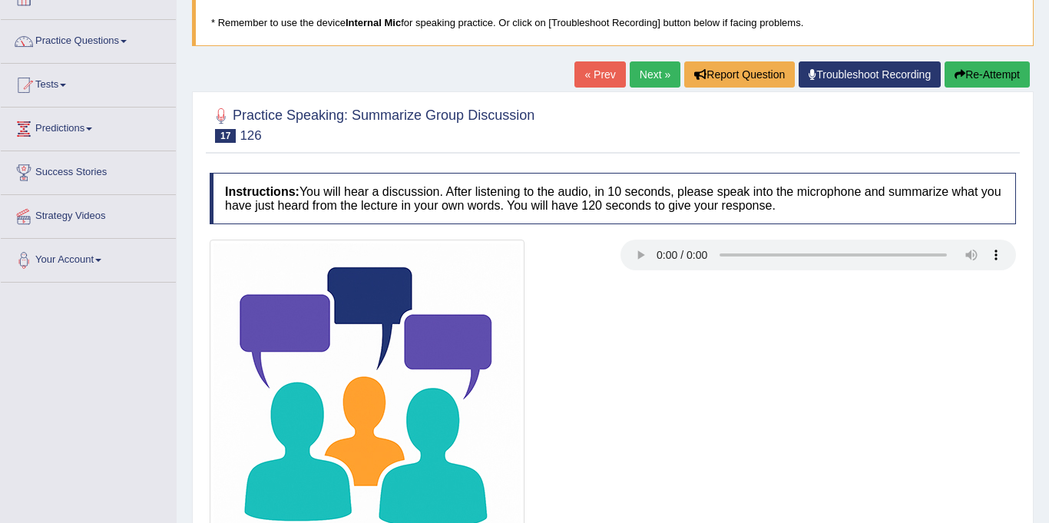
click at [649, 68] on link "Next »" at bounding box center [655, 74] width 51 height 26
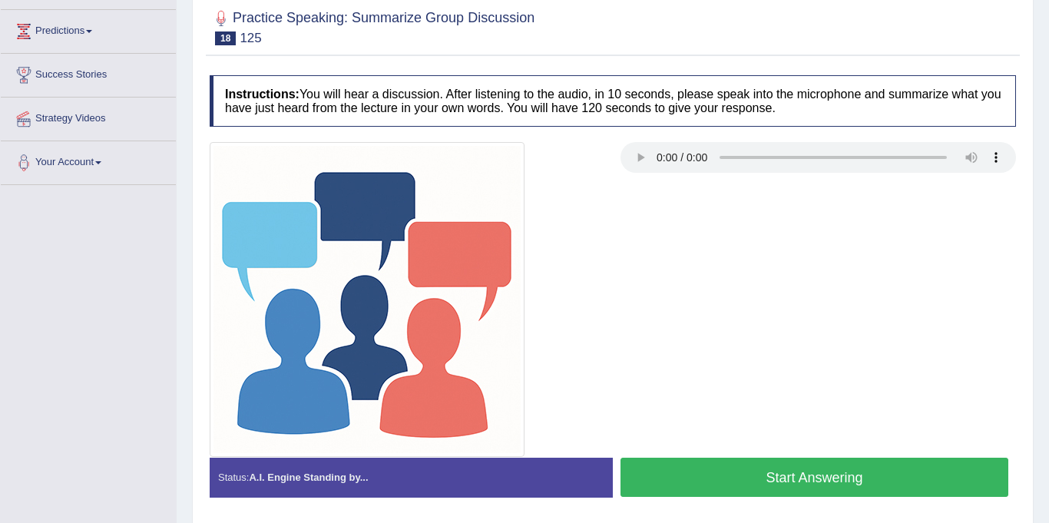
scroll to position [202, 0]
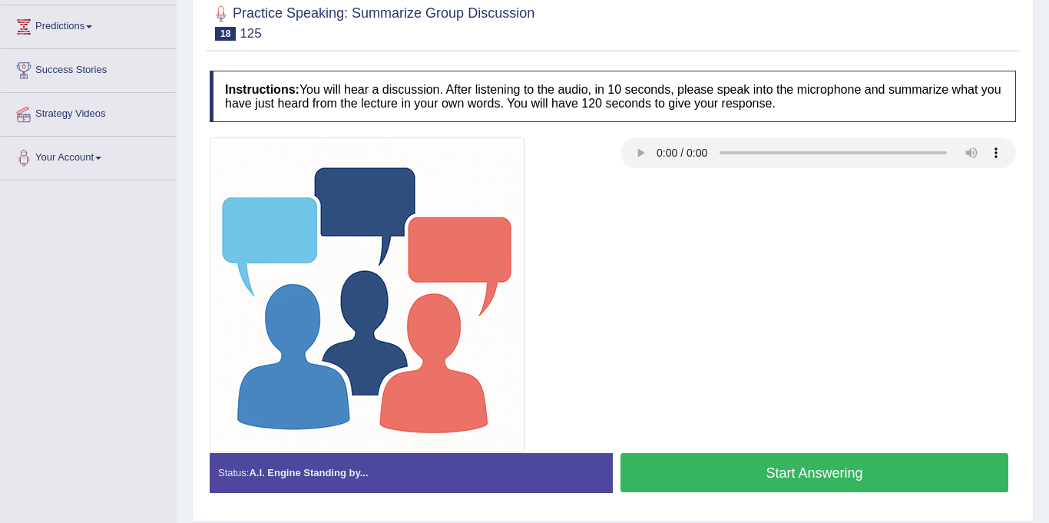
click at [697, 461] on button "Start Answering" at bounding box center [814, 472] width 388 height 39
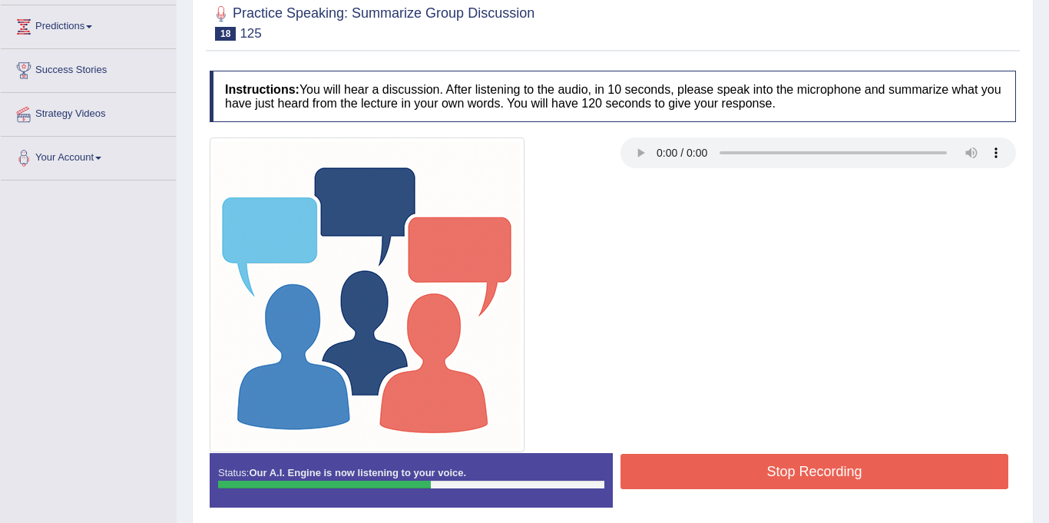
click at [697, 461] on button "Stop Recording" at bounding box center [814, 471] width 388 height 35
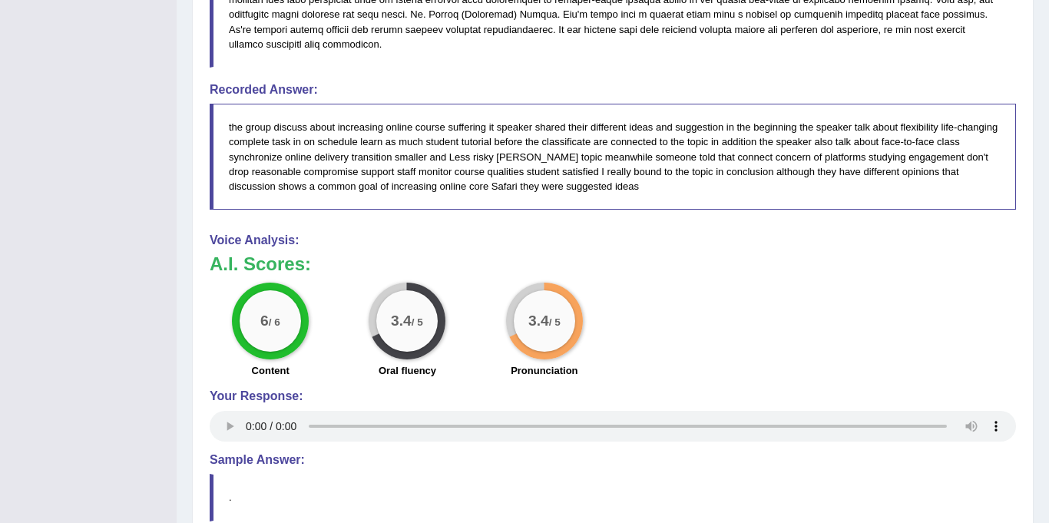
scroll to position [890, 0]
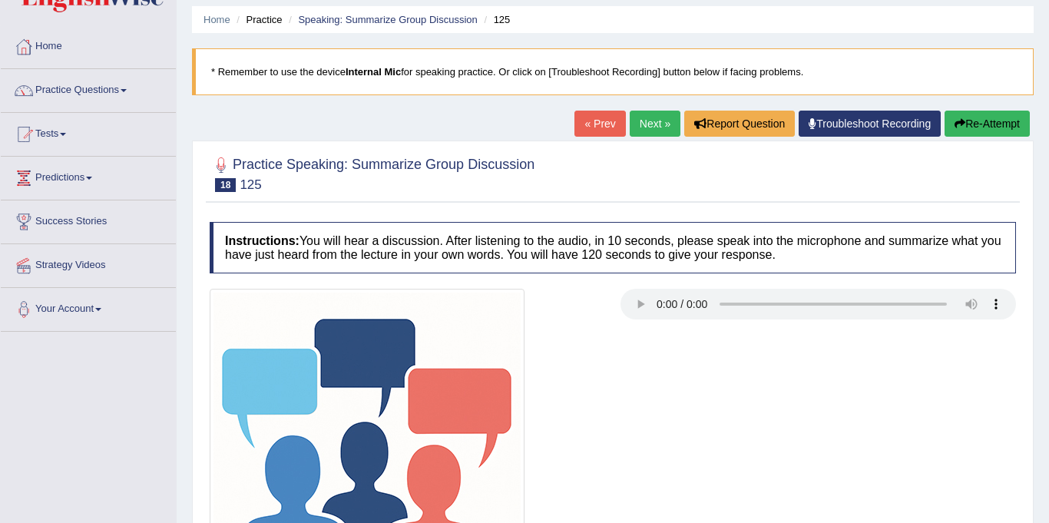
scroll to position [0, 0]
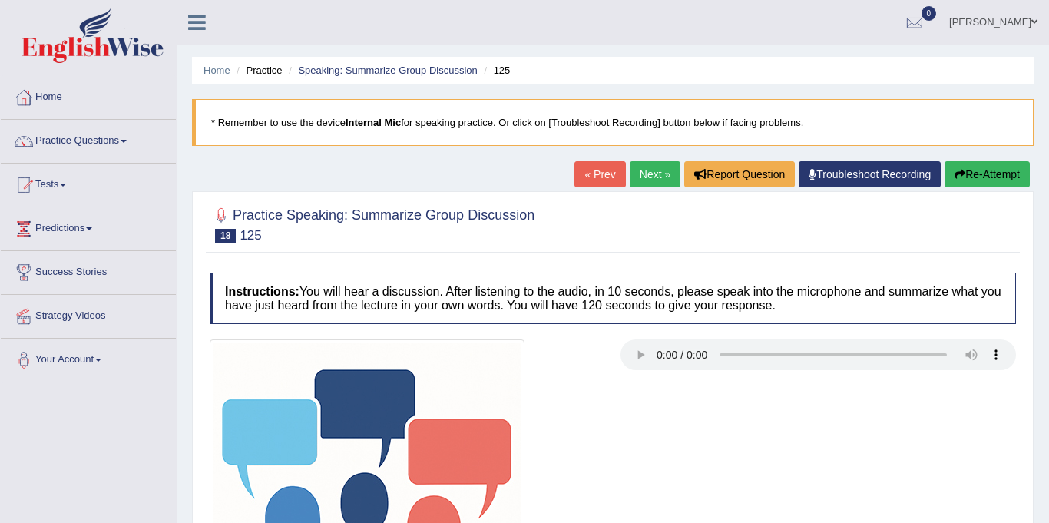
click at [650, 169] on link "Next »" at bounding box center [655, 174] width 51 height 26
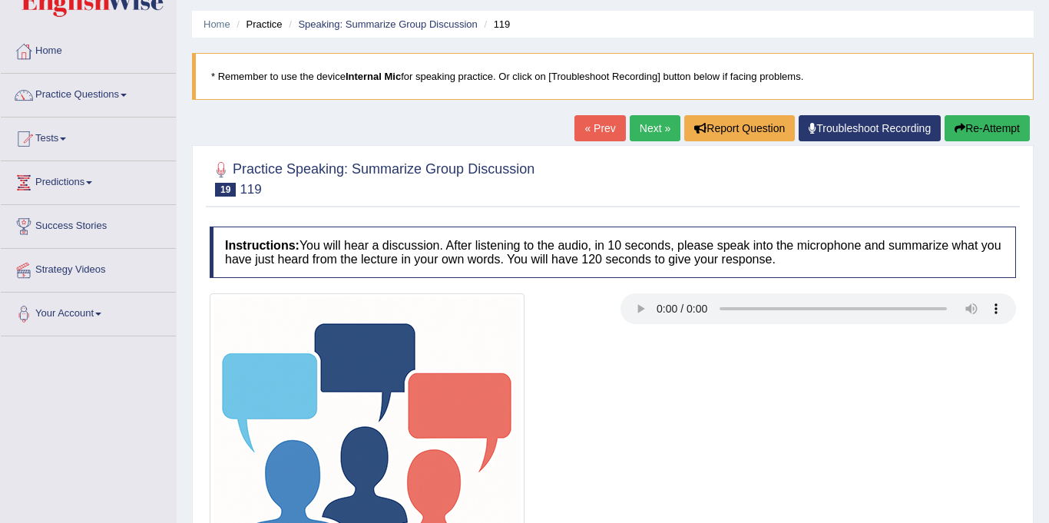
scroll to position [39, 0]
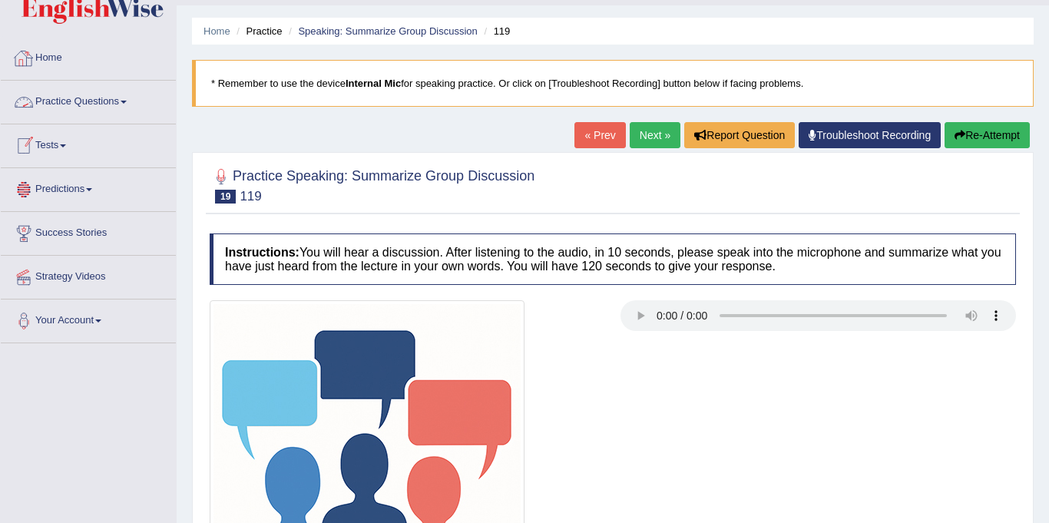
click at [53, 98] on link "Practice Questions" at bounding box center [88, 100] width 175 height 38
